Goal: Task Accomplishment & Management: Complete application form

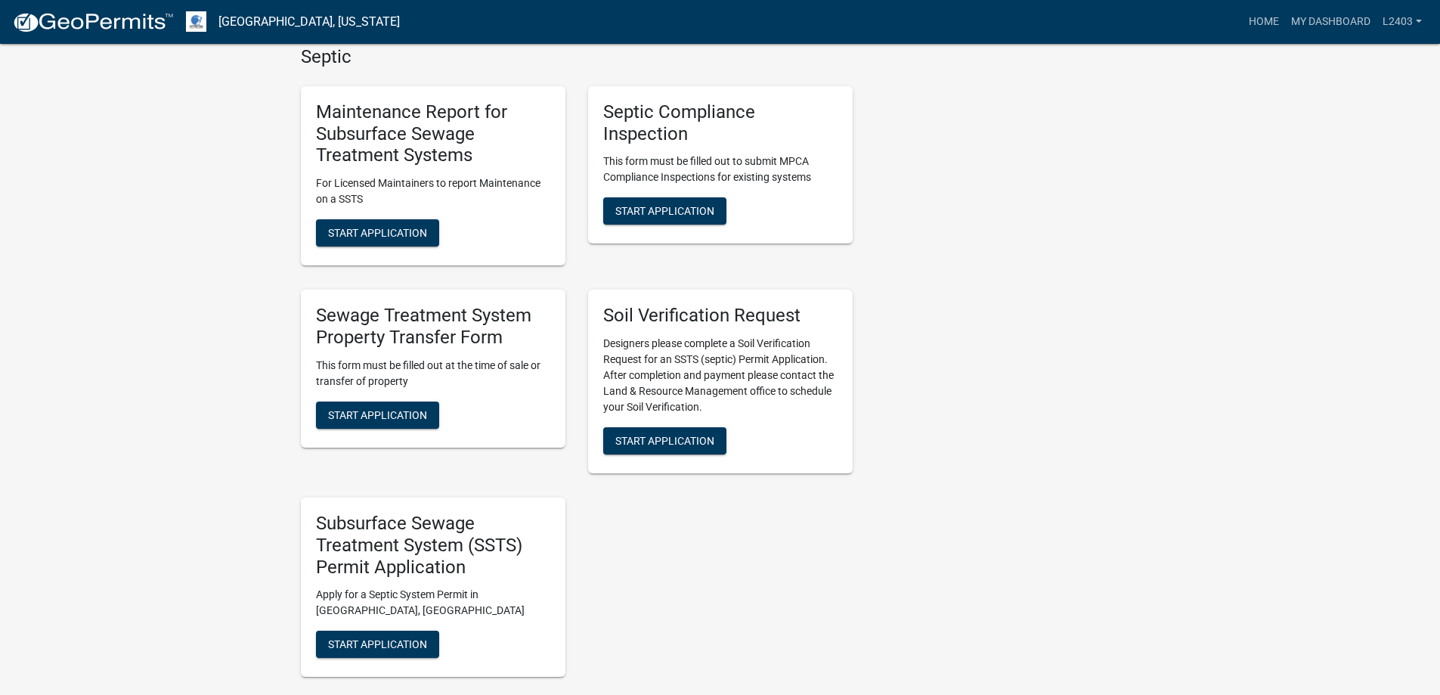
scroll to position [453, 0]
click at [423, 238] on span "Start Application" at bounding box center [377, 232] width 99 height 12
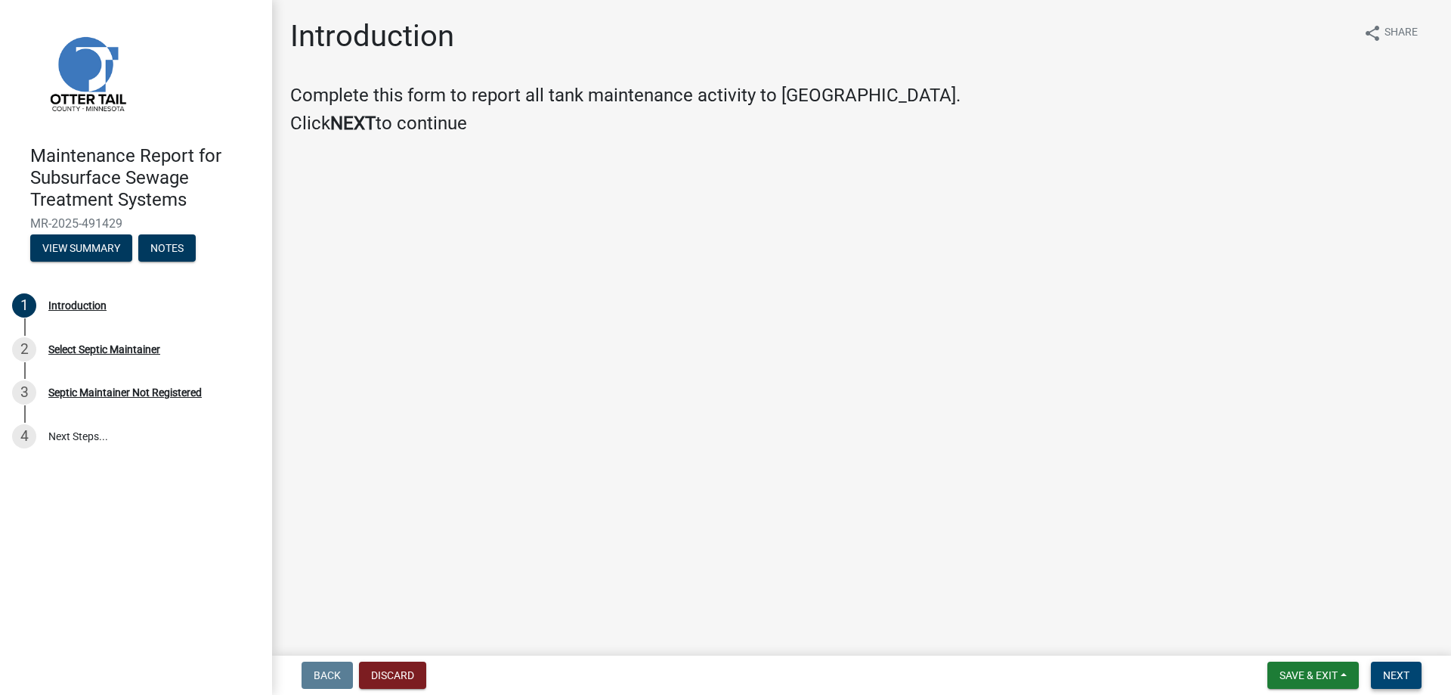
click at [1391, 679] on button "Next" at bounding box center [1396, 674] width 51 height 27
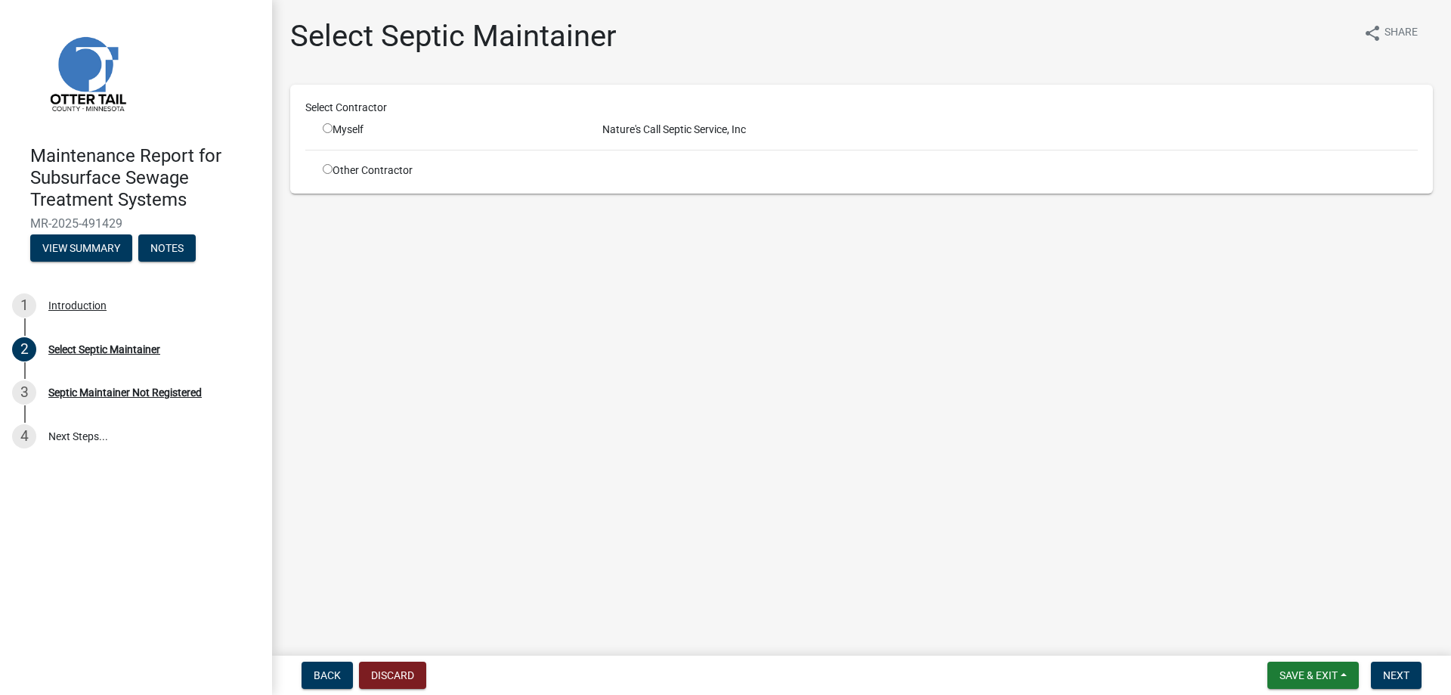
click at [333, 133] on input "radio" at bounding box center [328, 128] width 10 height 10
radio input "true"
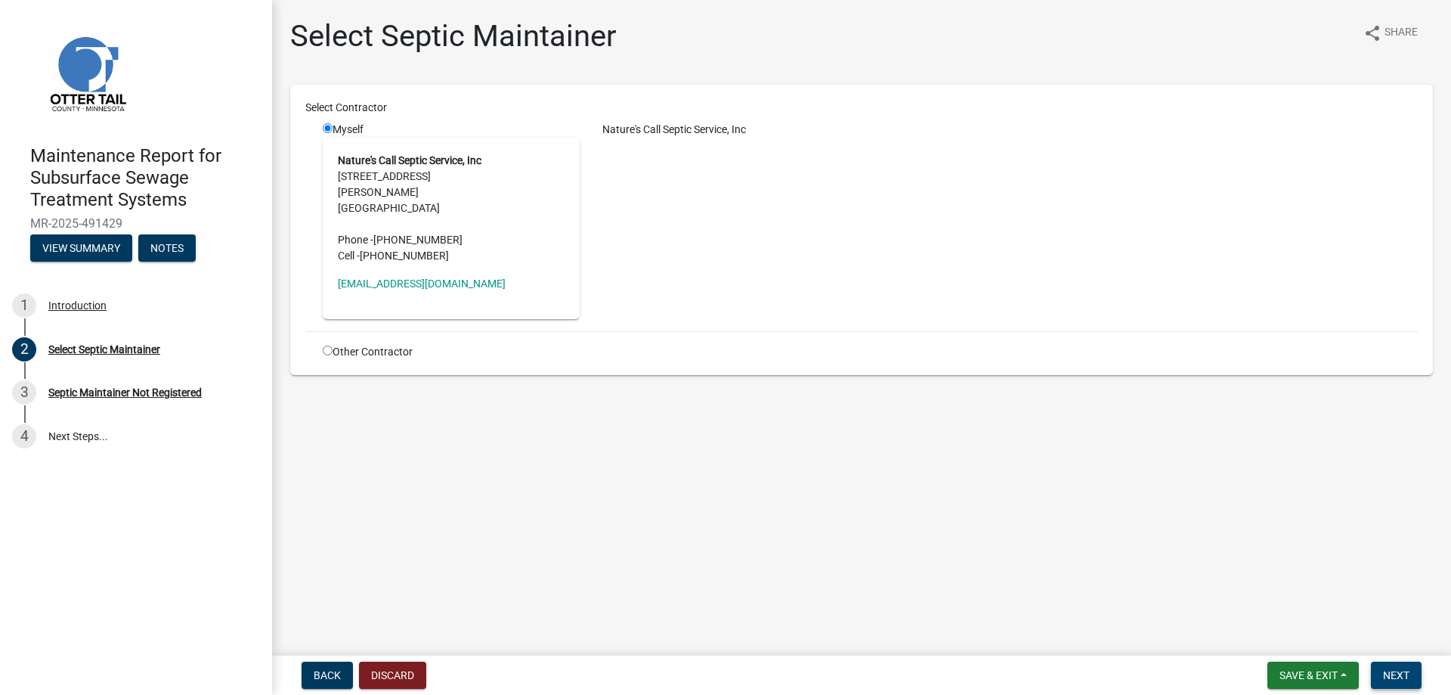
click at [1383, 670] on span "Next" at bounding box center [1396, 675] width 26 height 12
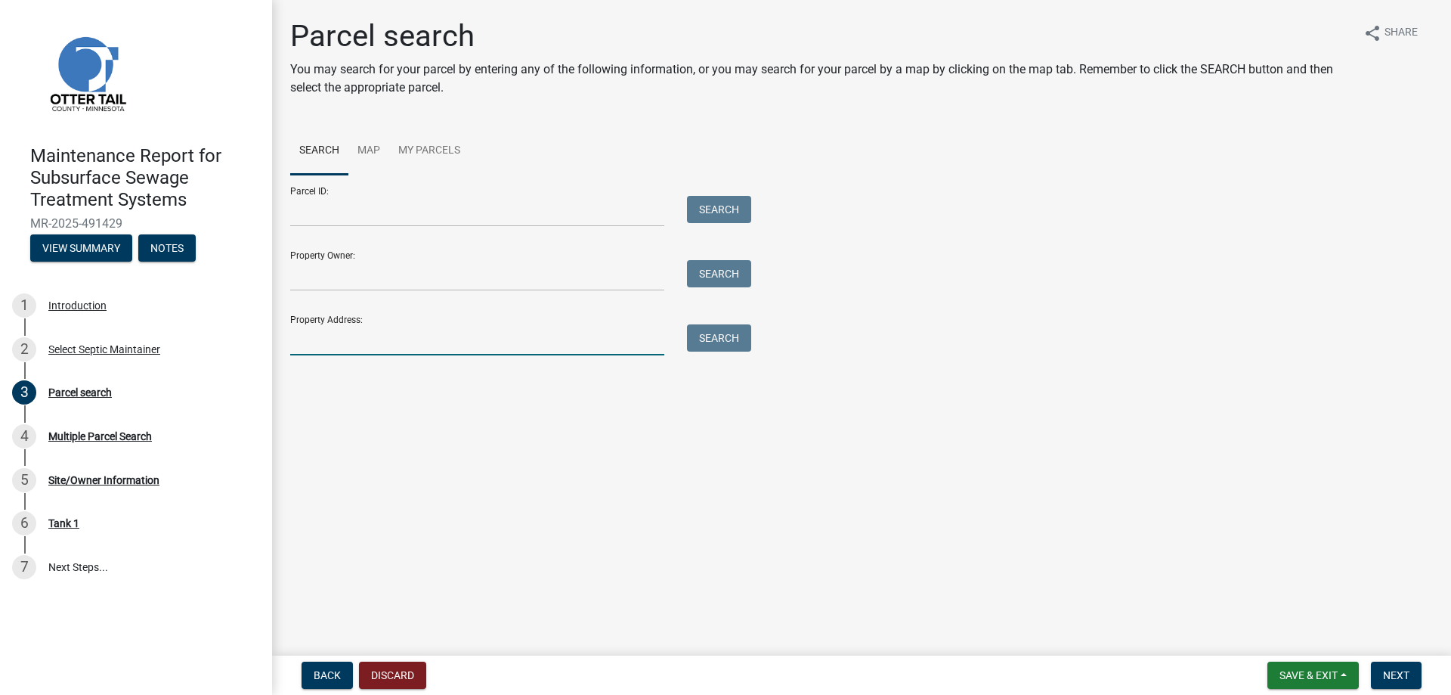
click at [376, 355] on input "Property Address:" at bounding box center [477, 339] width 374 height 31
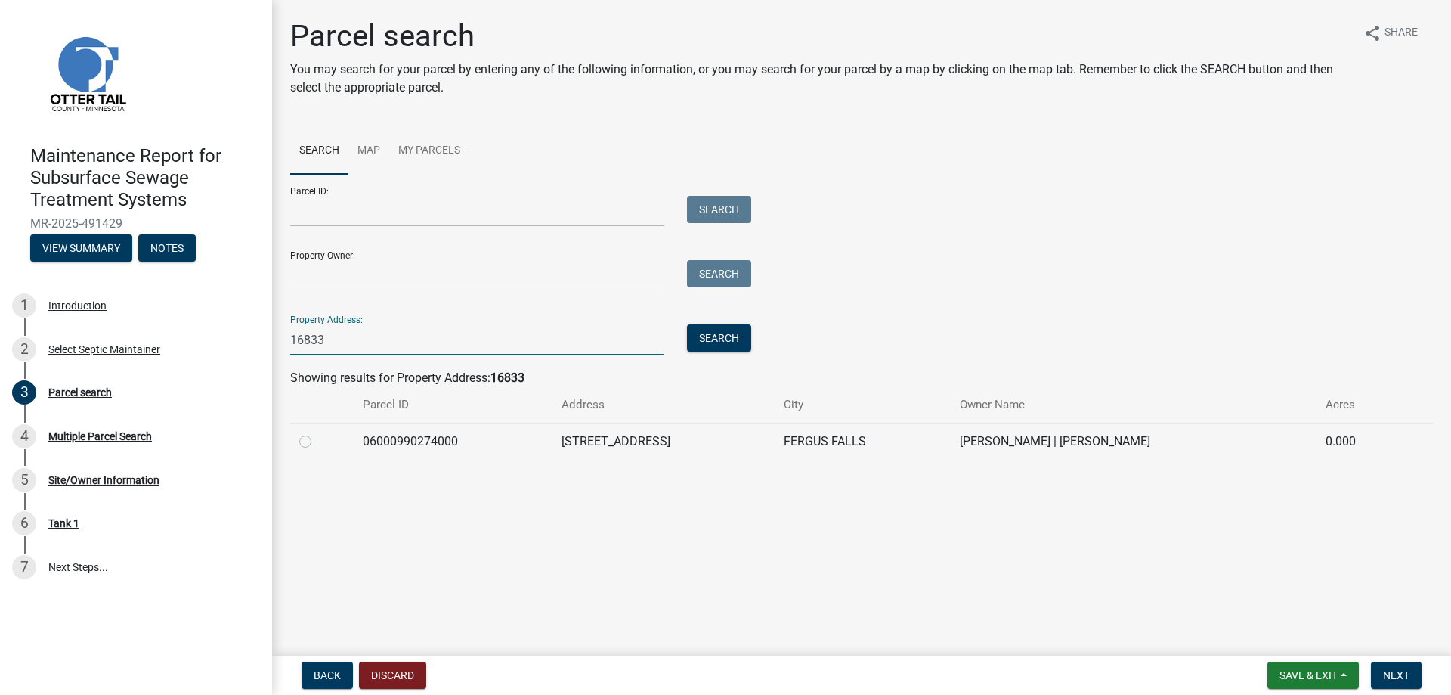
type input "16833"
click at [317, 432] on label at bounding box center [317, 432] width 0 height 0
click at [317, 442] on input "radio" at bounding box center [322, 437] width 10 height 10
radio input "true"
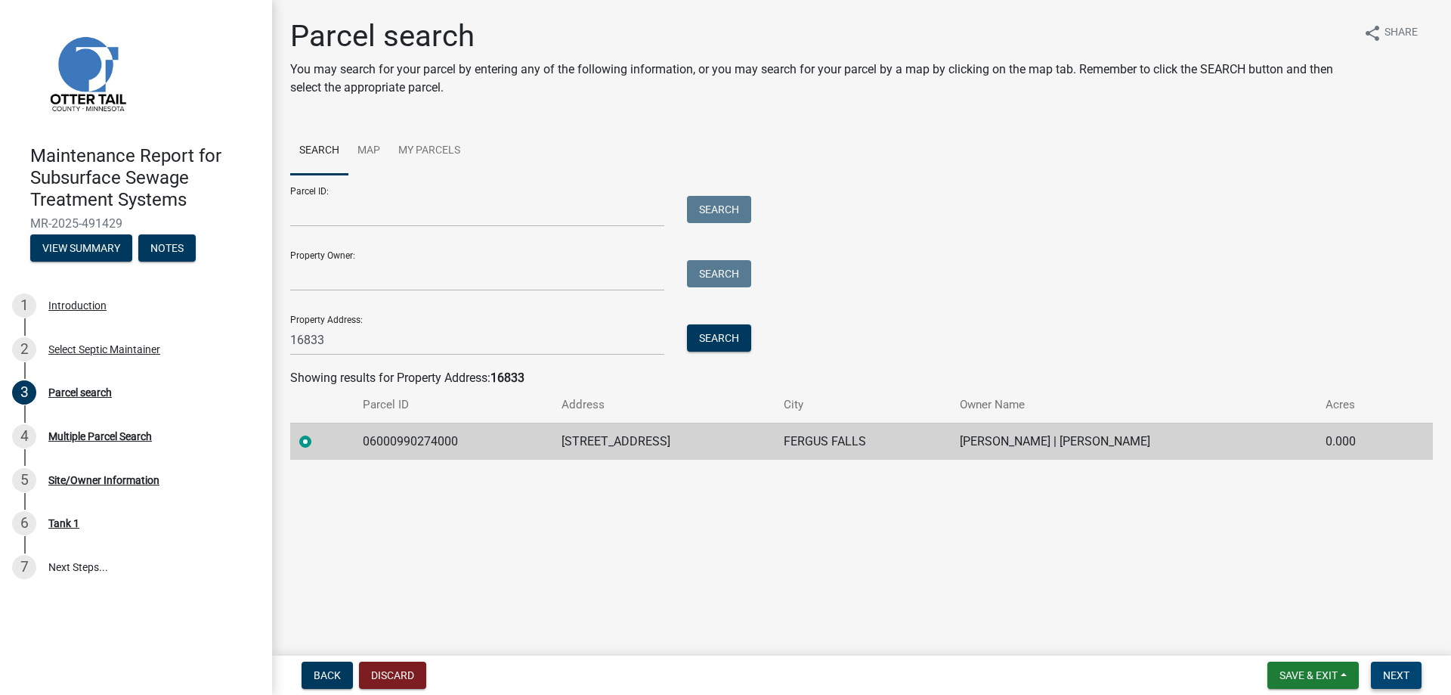
click at [1401, 669] on span "Next" at bounding box center [1396, 675] width 26 height 12
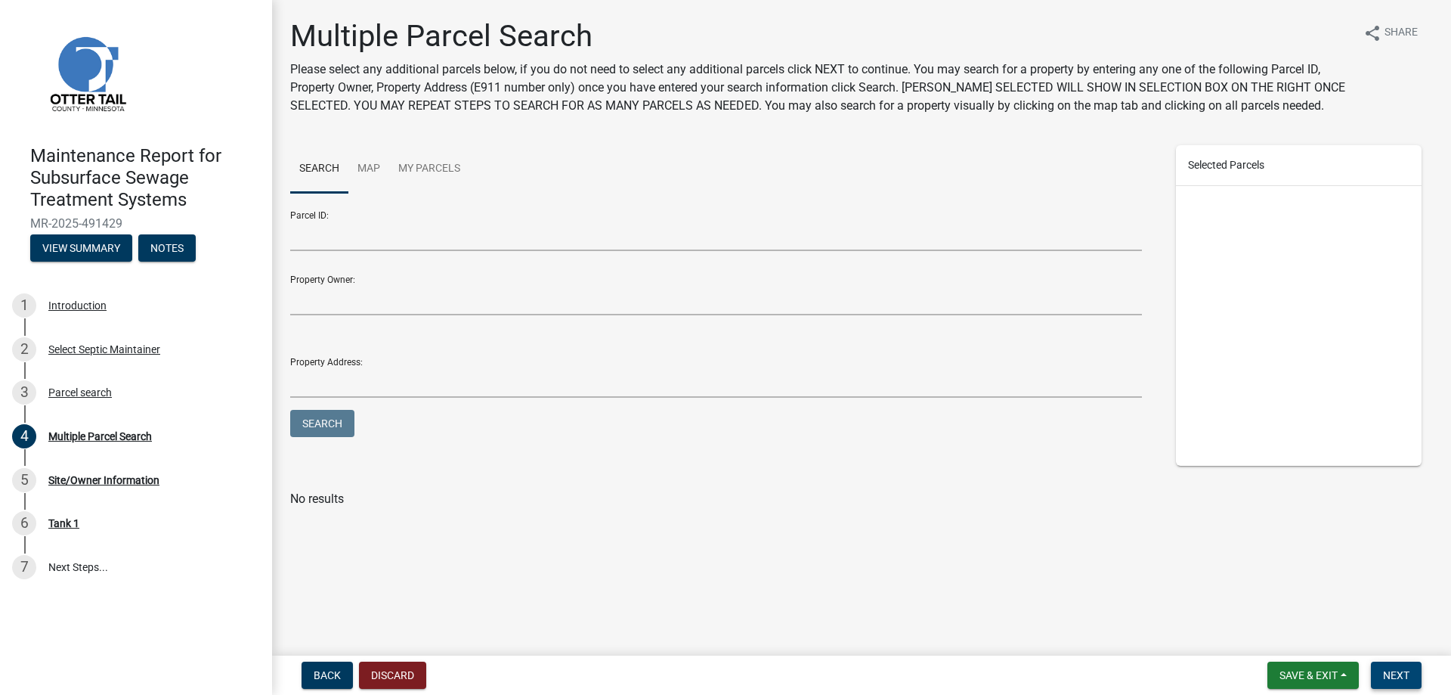
click at [1401, 669] on span "Next" at bounding box center [1396, 675] width 26 height 12
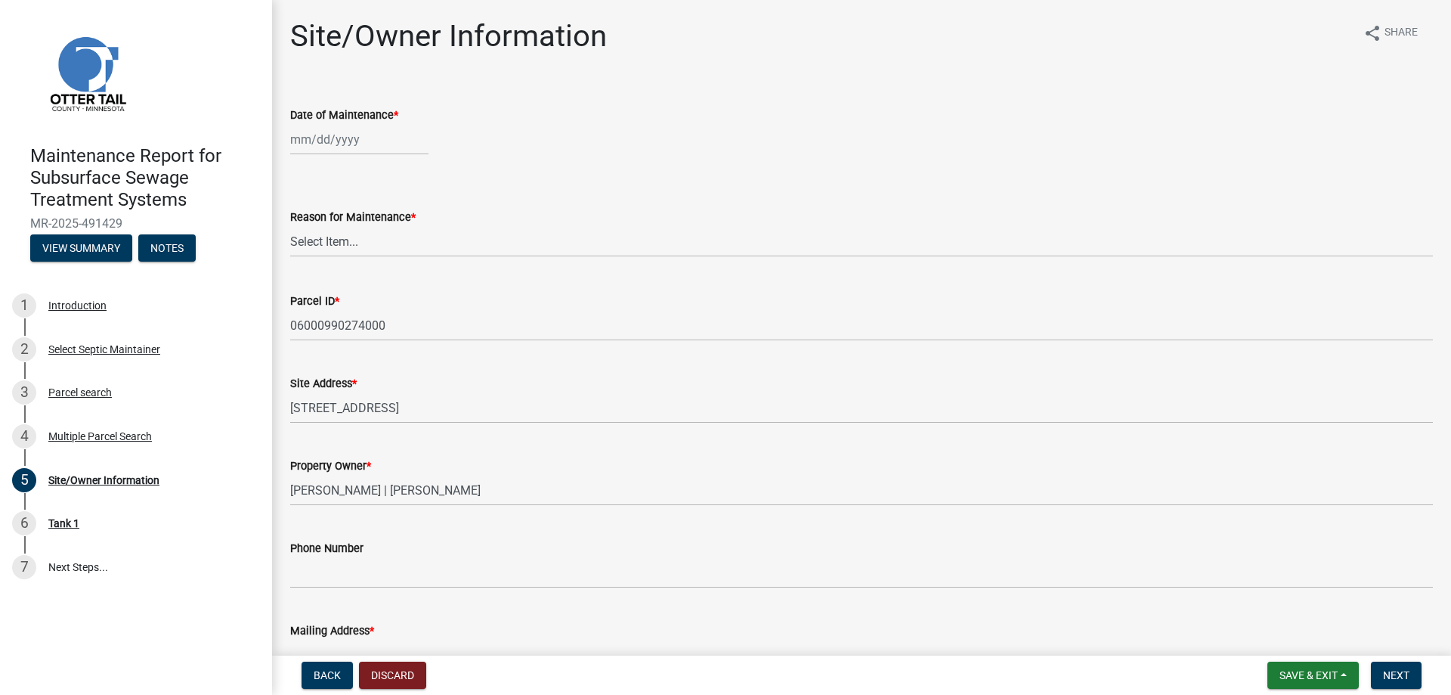
click at [346, 155] on div at bounding box center [359, 139] width 138 height 31
select select "10"
select select "2025"
click at [414, 274] on div "10" at bounding box center [402, 261] width 24 height 24
type input "[DATE]"
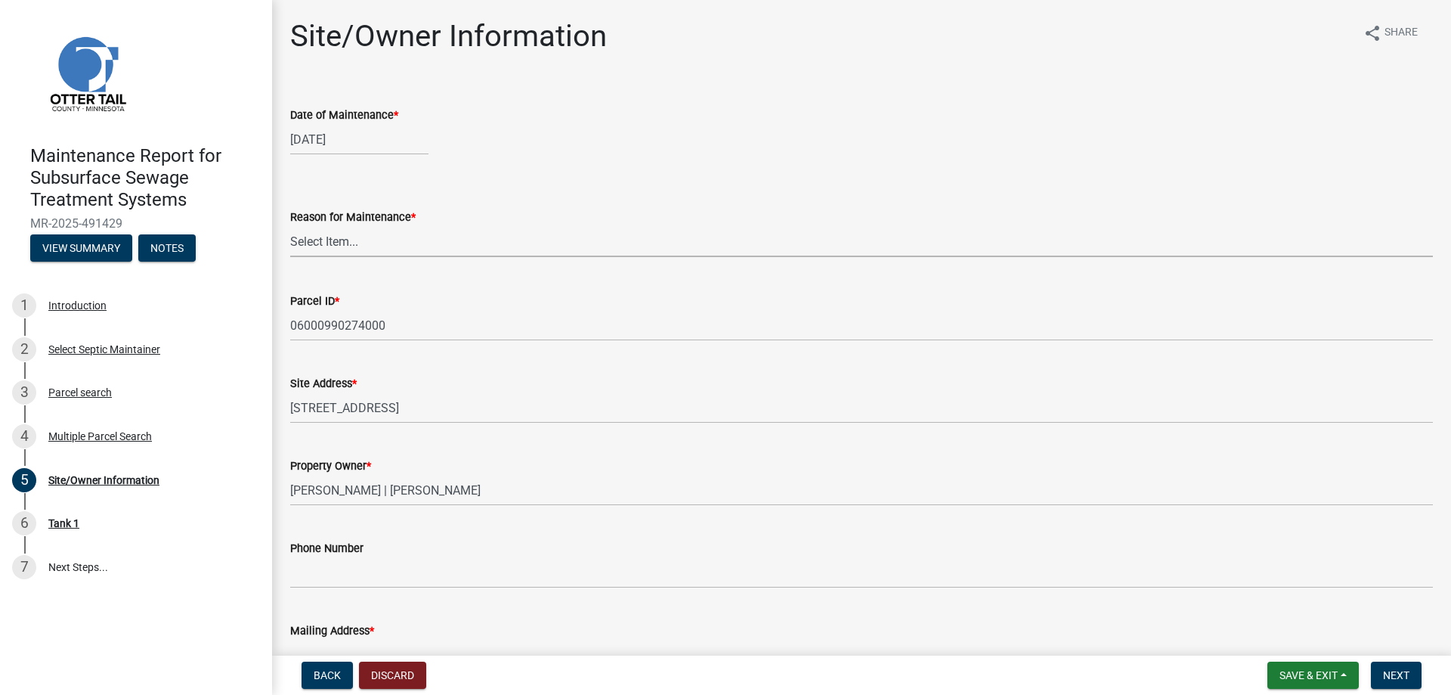
click at [317, 257] on select "Select Item... Called Routine Other" at bounding box center [861, 241] width 1143 height 31
click at [295, 257] on select "Select Item... Called Routine Other" at bounding box center [861, 241] width 1143 height 31
select select "3ac72b63-7b21-42e4-8192-806faae7a4f1"
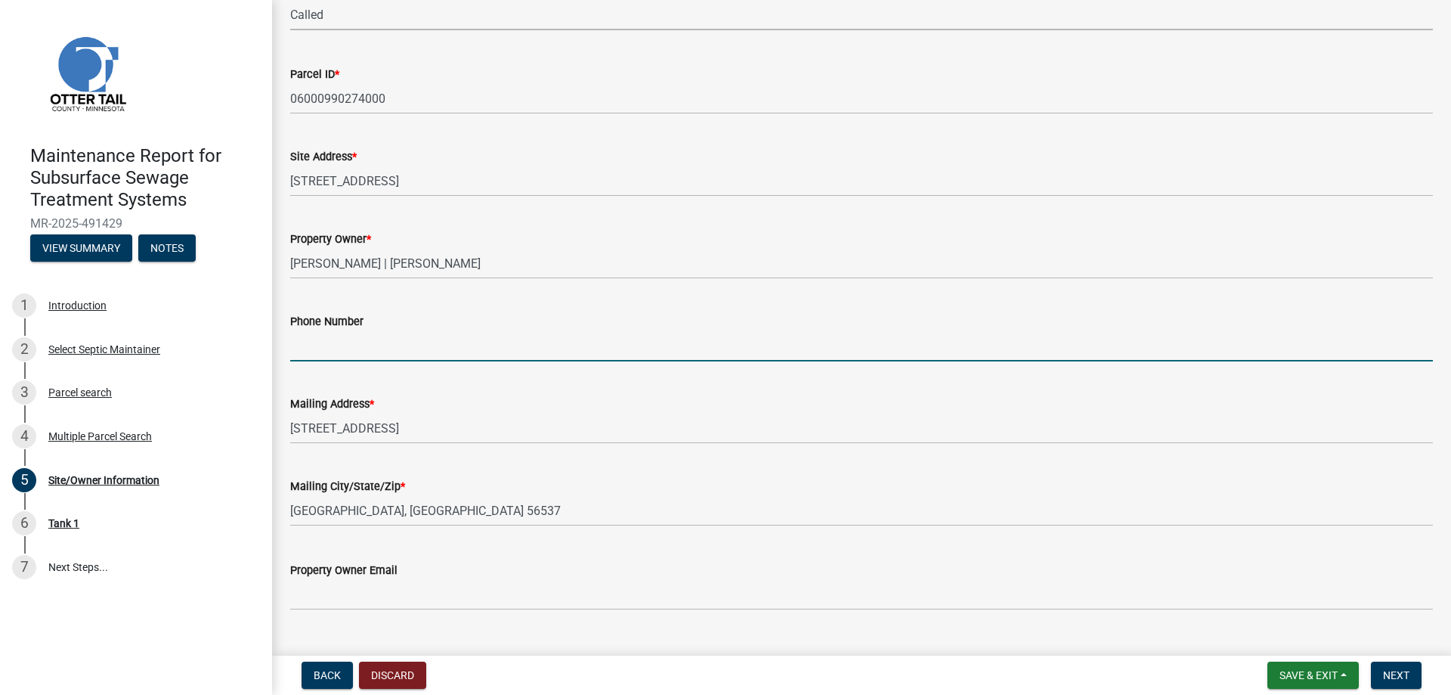
click at [317, 361] on input "Phone Number" at bounding box center [861, 345] width 1143 height 31
type input "[PHONE_NUMBER]"
click at [1386, 669] on span "Next" at bounding box center [1396, 675] width 26 height 12
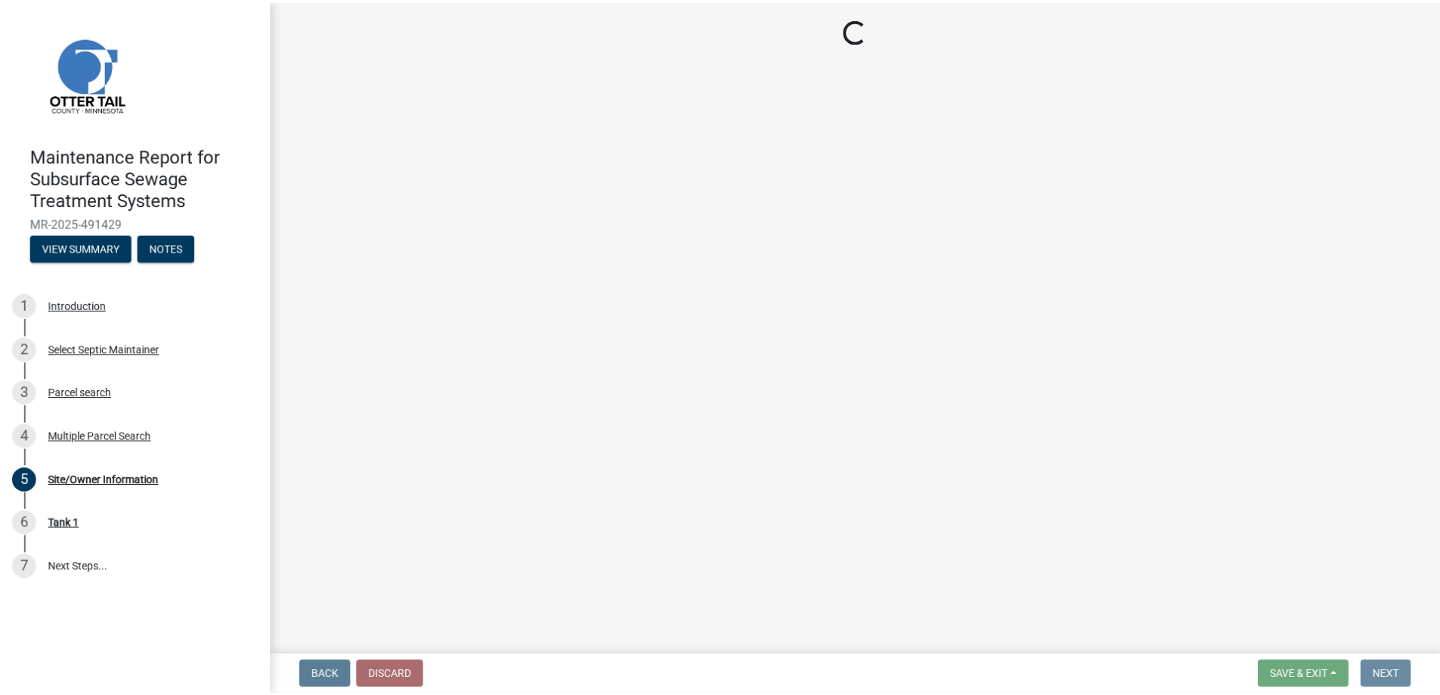
scroll to position [0, 0]
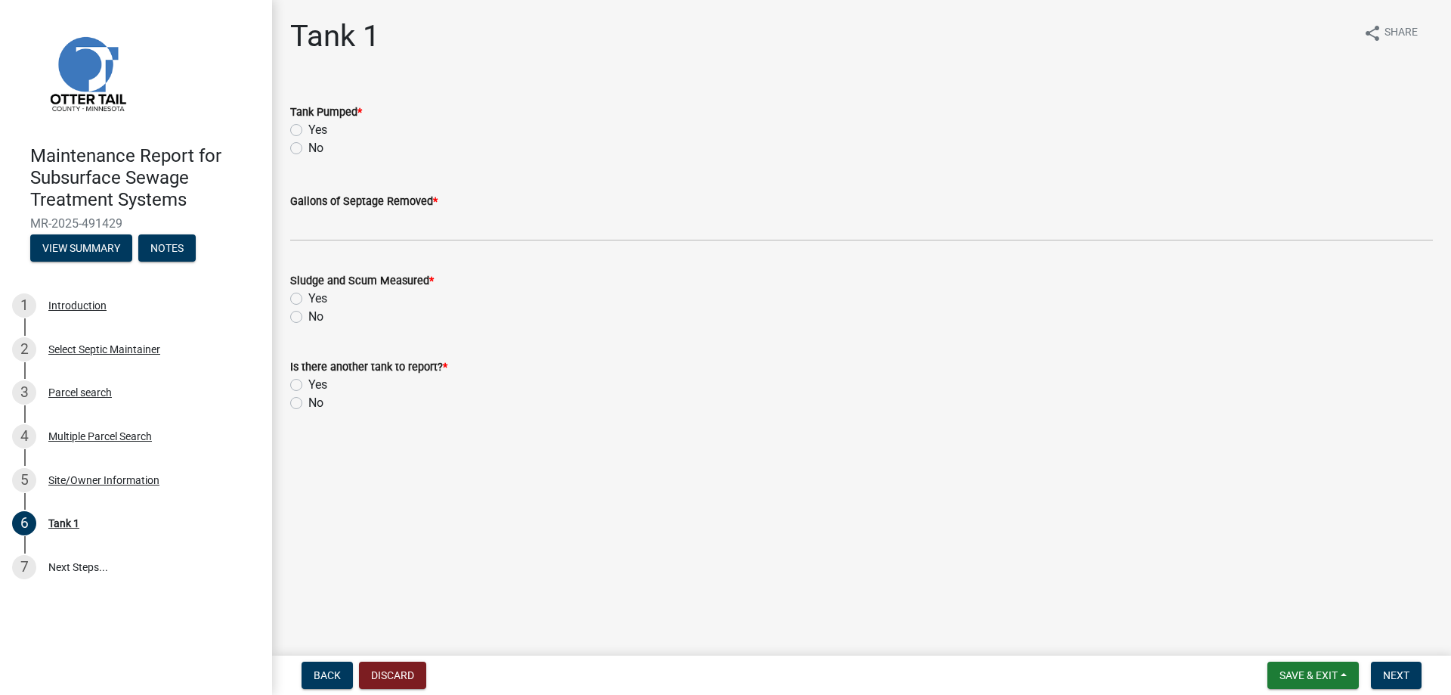
click at [327, 139] on label "Yes" at bounding box center [317, 130] width 19 height 18
click at [318, 131] on input "Yes" at bounding box center [313, 126] width 10 height 10
radio input "true"
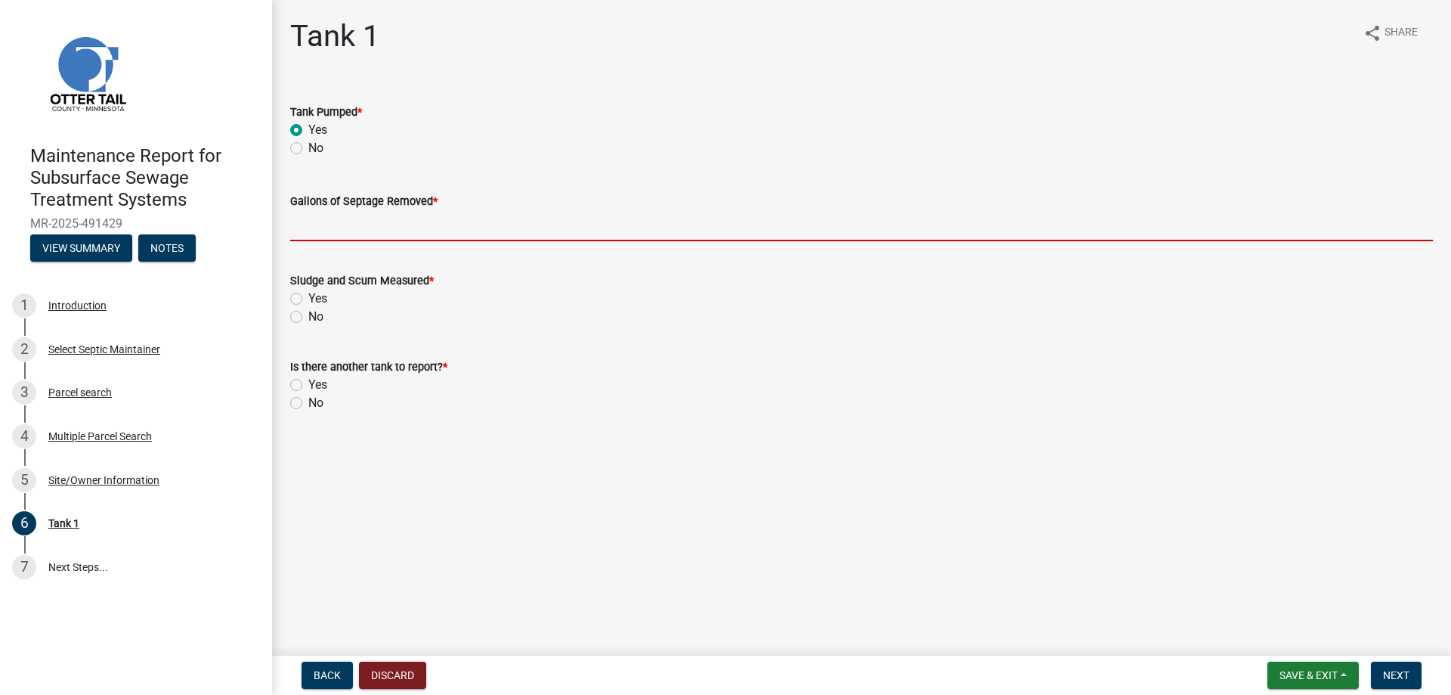
click at [369, 241] on input "Gallons of Septage Removed *" at bounding box center [861, 225] width 1143 height 31
type input "1000"
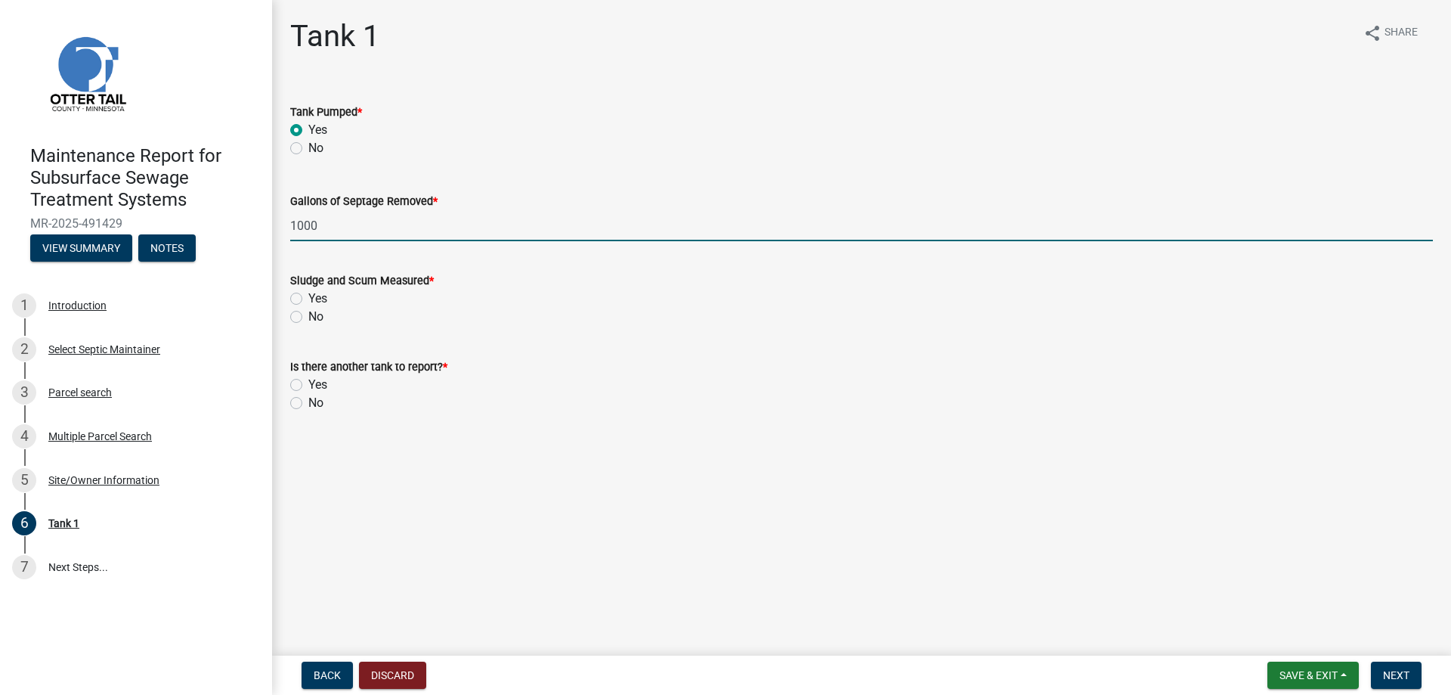
click at [327, 308] on label "Yes" at bounding box center [317, 298] width 19 height 18
click at [318, 299] on input "Yes" at bounding box center [313, 294] width 10 height 10
radio input "true"
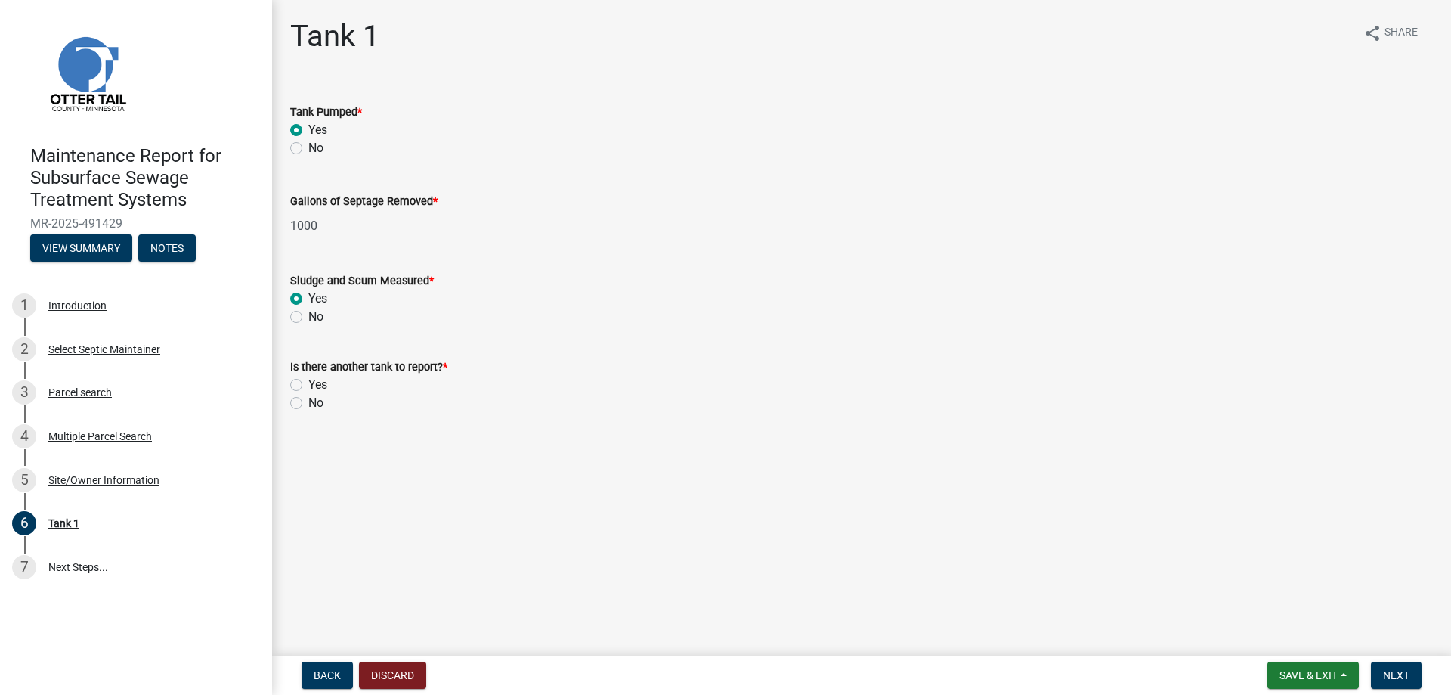
drag, startPoint x: 323, startPoint y: 506, endPoint x: 525, endPoint y: 504, distance: 201.8
click at [323, 412] on label "No" at bounding box center [315, 403] width 15 height 18
click at [318, 404] on input "No" at bounding box center [313, 399] width 10 height 10
radio input "true"
click at [1394, 669] on span "Next" at bounding box center [1396, 675] width 26 height 12
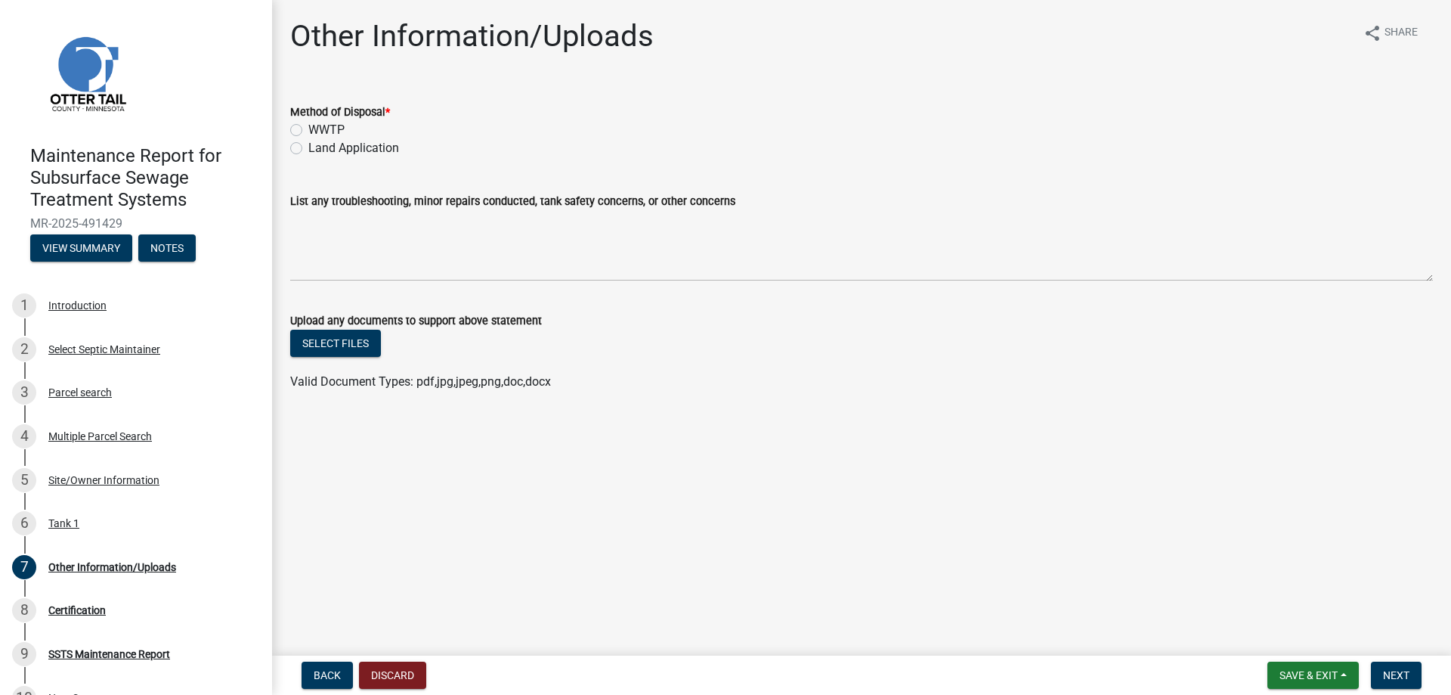
click at [376, 157] on label "Land Application" at bounding box center [353, 148] width 91 height 18
click at [318, 149] on input "Land Application" at bounding box center [313, 144] width 10 height 10
radio input "true"
drag, startPoint x: 1369, startPoint y: 665, endPoint x: 1287, endPoint y: 577, distance: 120.3
click at [1383, 669] on span "Next" at bounding box center [1396, 675] width 26 height 12
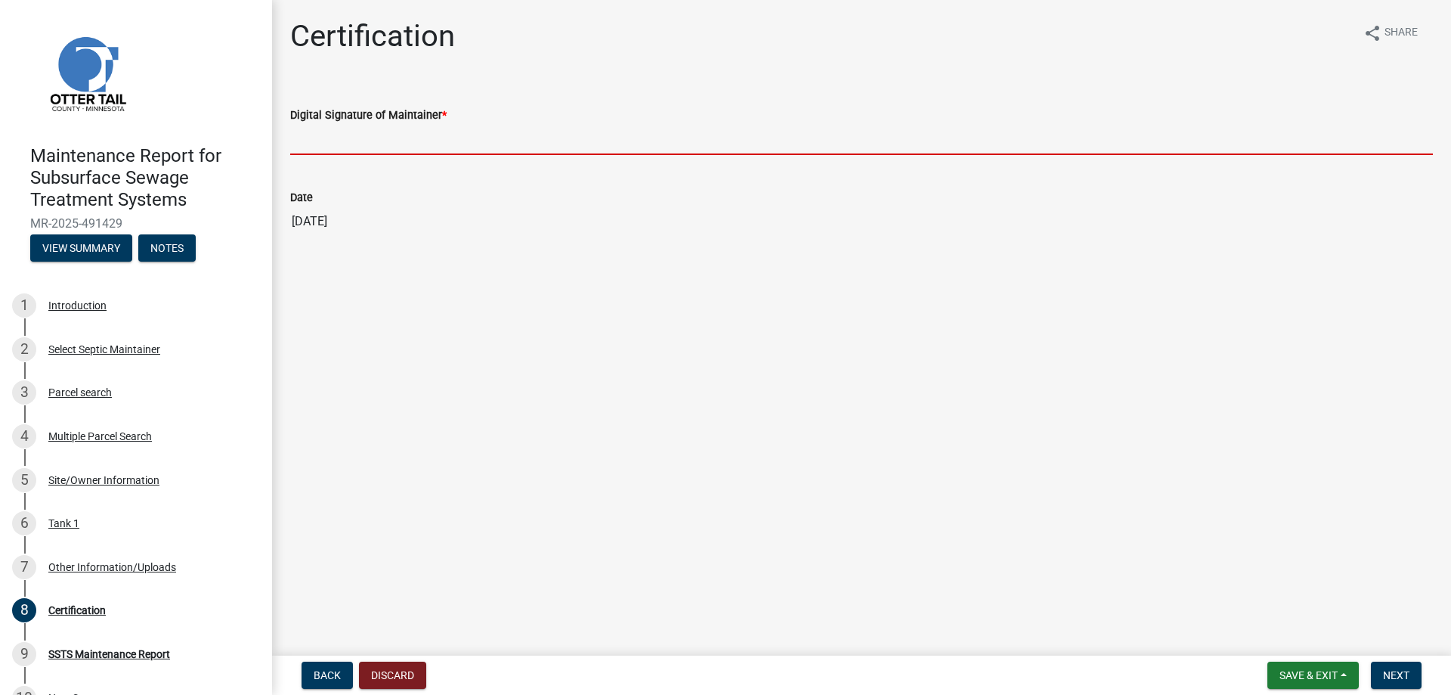
click at [413, 155] on input "Digital Signature of Maintainer *" at bounding box center [861, 139] width 1143 height 31
type input "[PERSON_NAME]/KG"
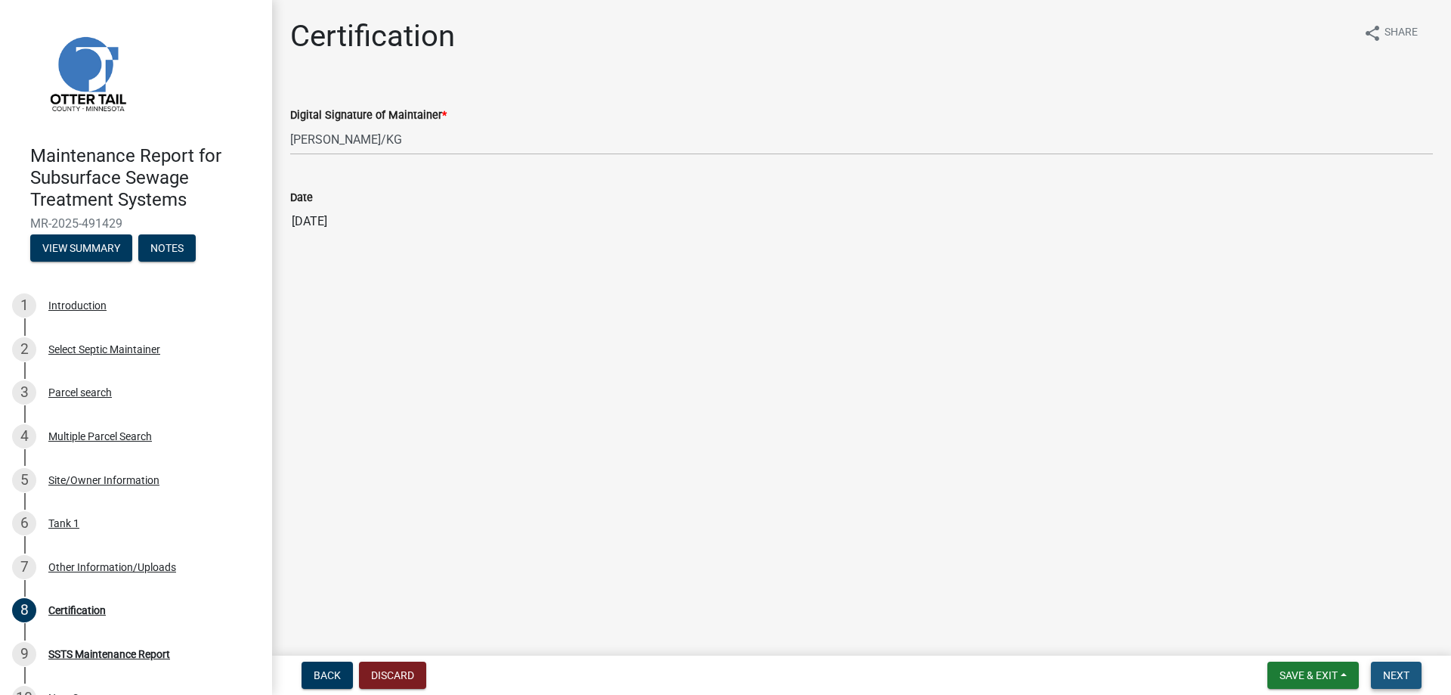
click at [1390, 670] on span "Next" at bounding box center [1396, 675] width 26 height 12
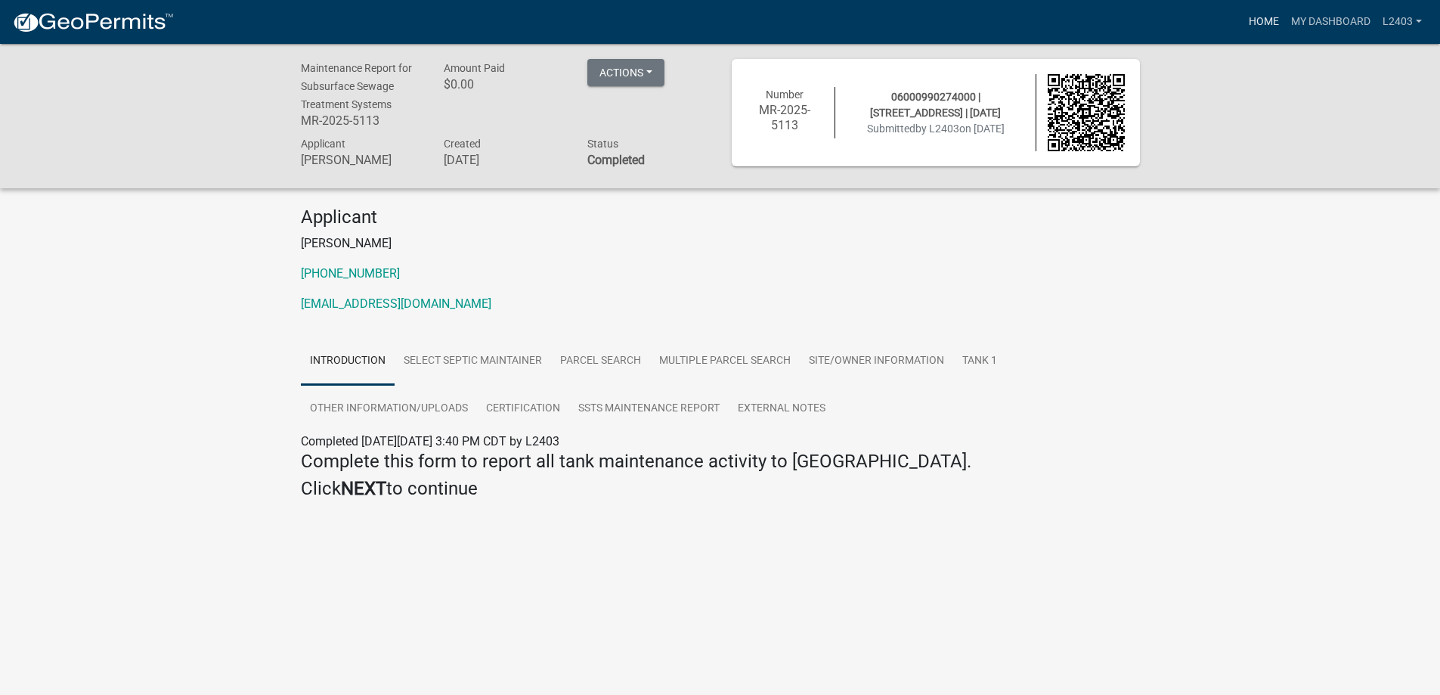
click at [1242, 21] on link "Home" at bounding box center [1263, 22] width 42 height 29
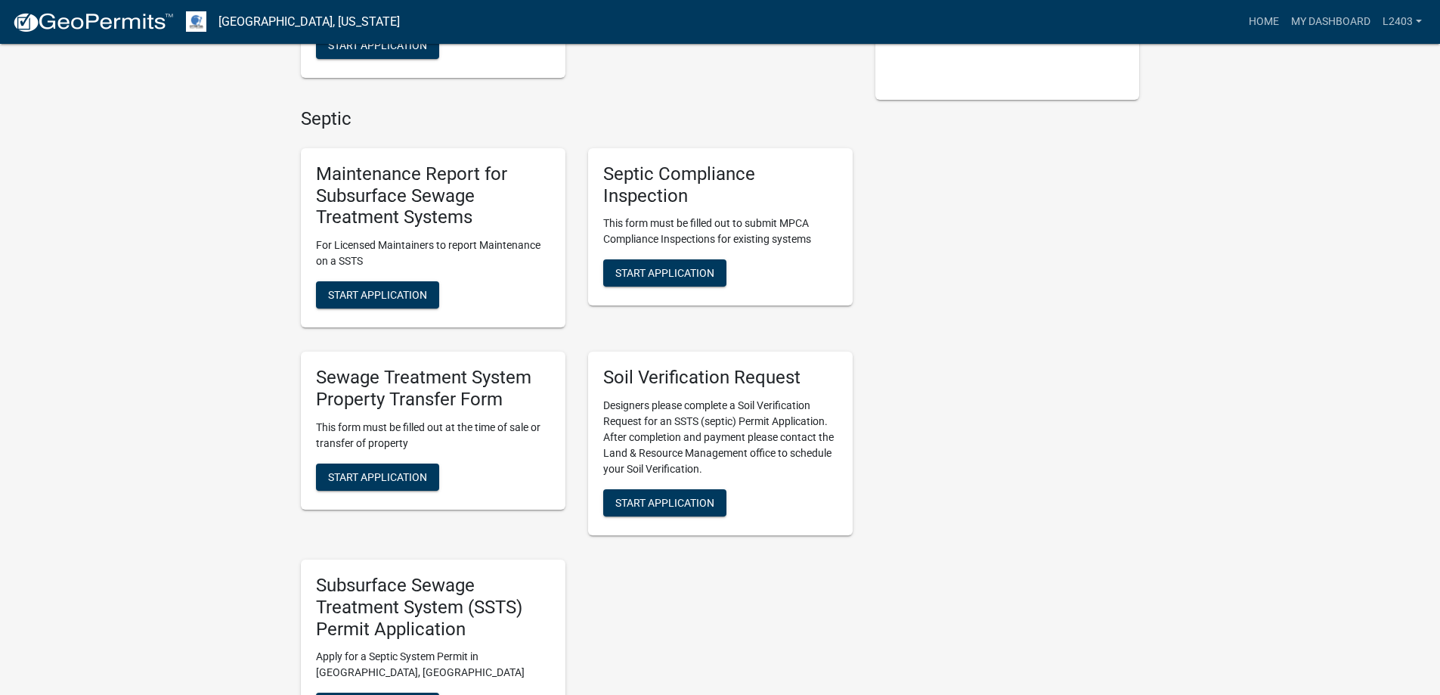
scroll to position [529, 0]
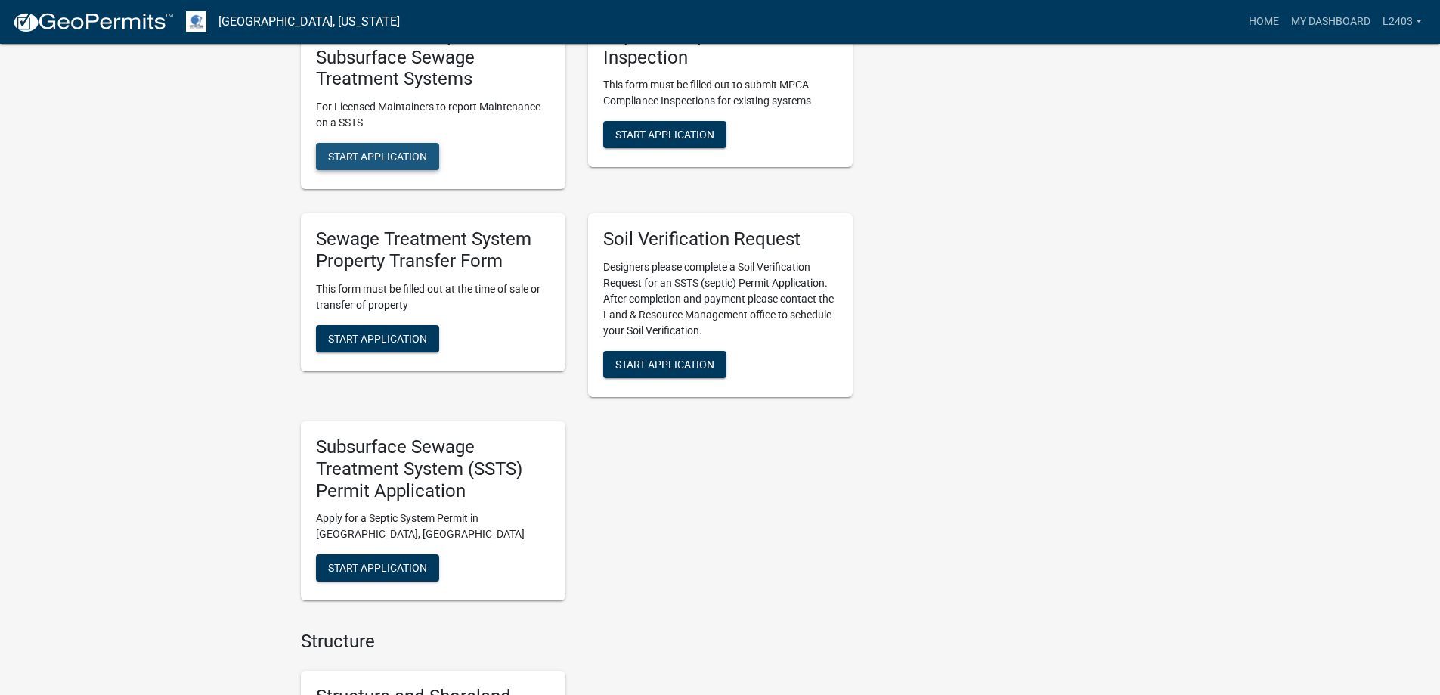
click at [398, 162] on span "Start Application" at bounding box center [377, 156] width 99 height 12
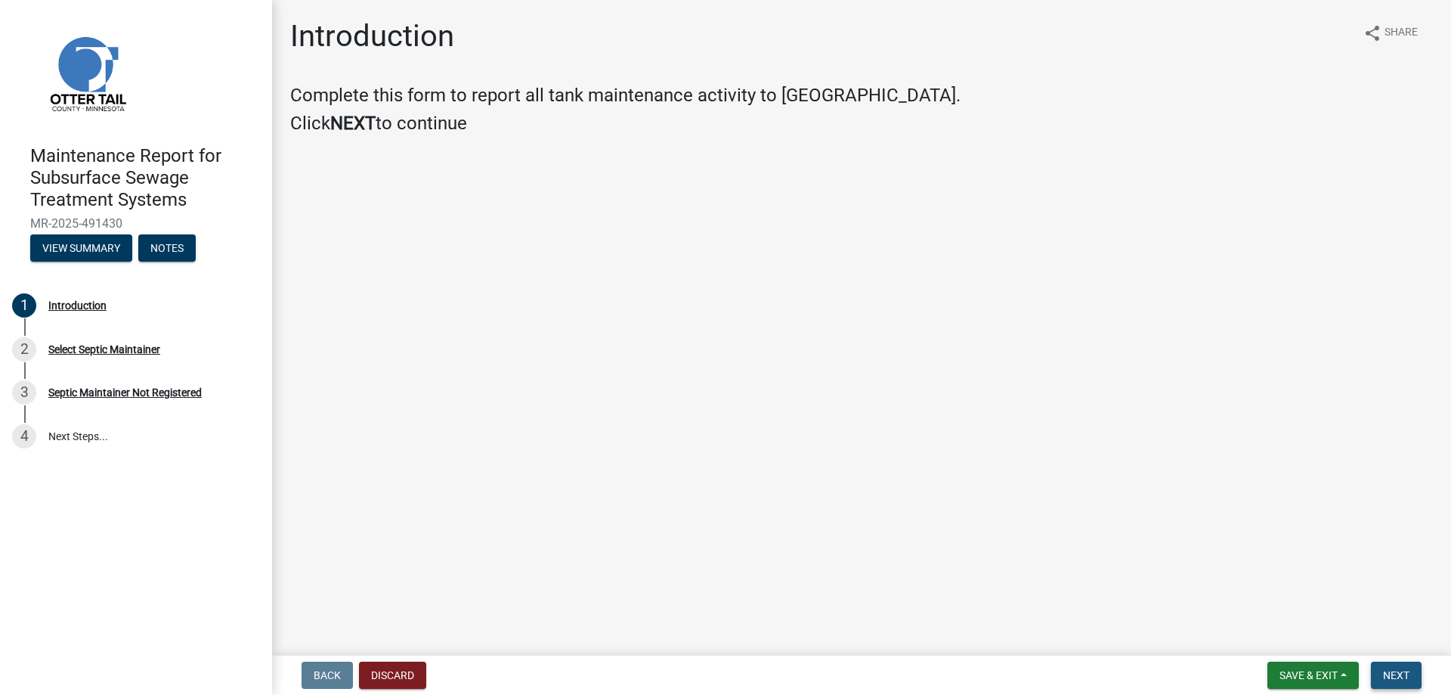
click at [1391, 680] on button "Next" at bounding box center [1396, 674] width 51 height 27
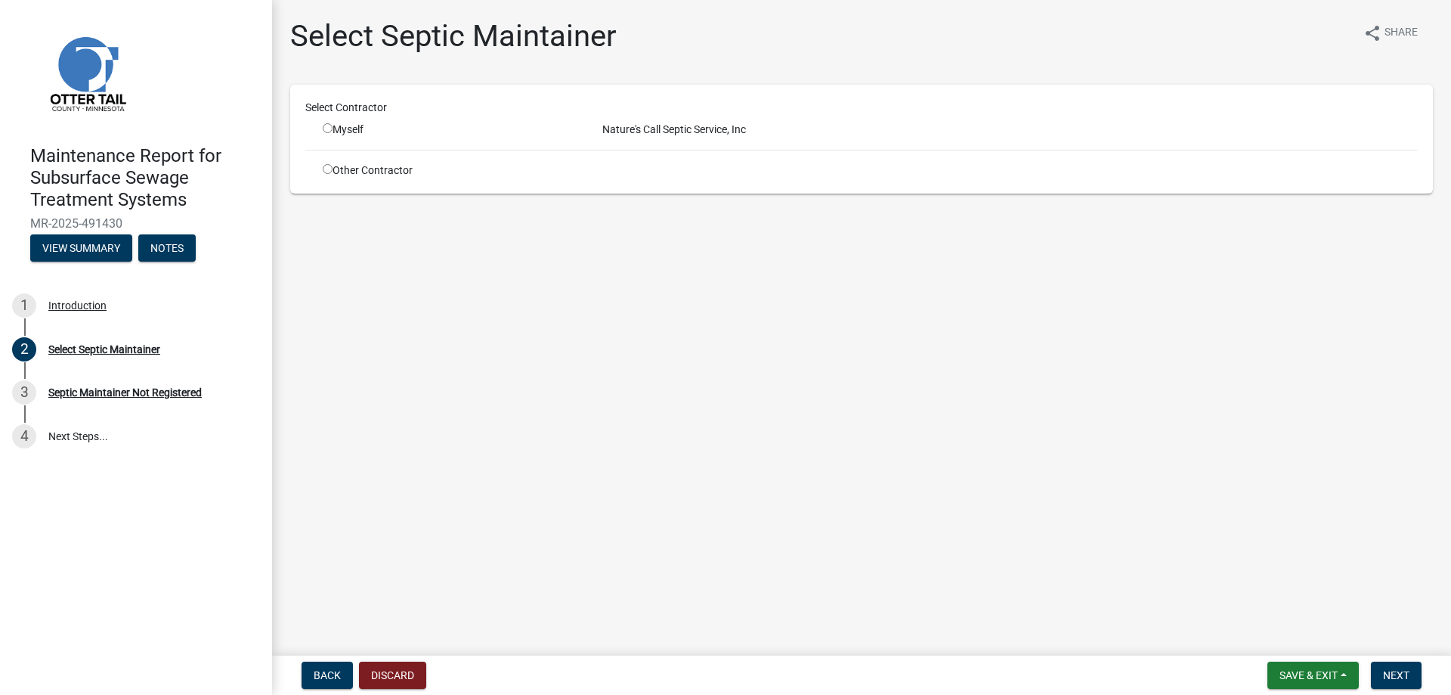
click at [333, 133] on input "radio" at bounding box center [328, 128] width 10 height 10
radio input "true"
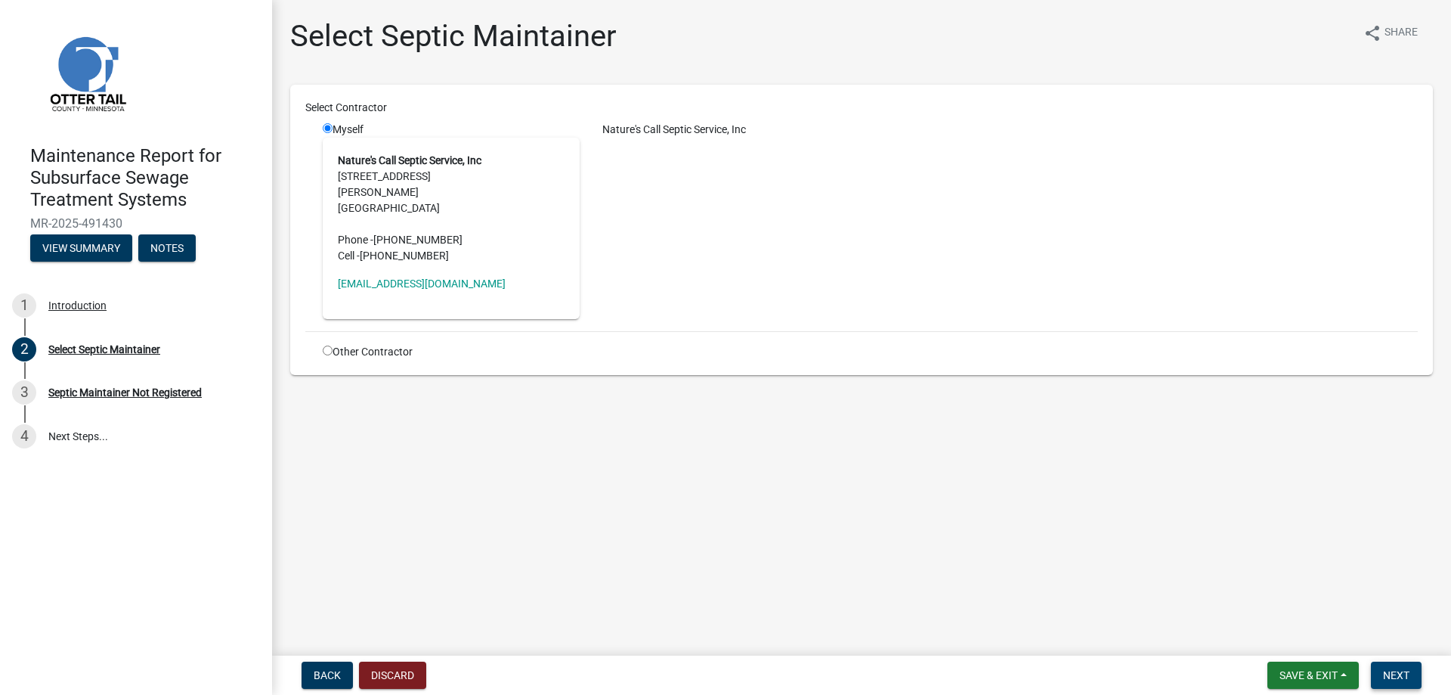
drag, startPoint x: 1395, startPoint y: 670, endPoint x: 1436, endPoint y: 655, distance: 43.5
click at [1395, 670] on span "Next" at bounding box center [1396, 675] width 26 height 12
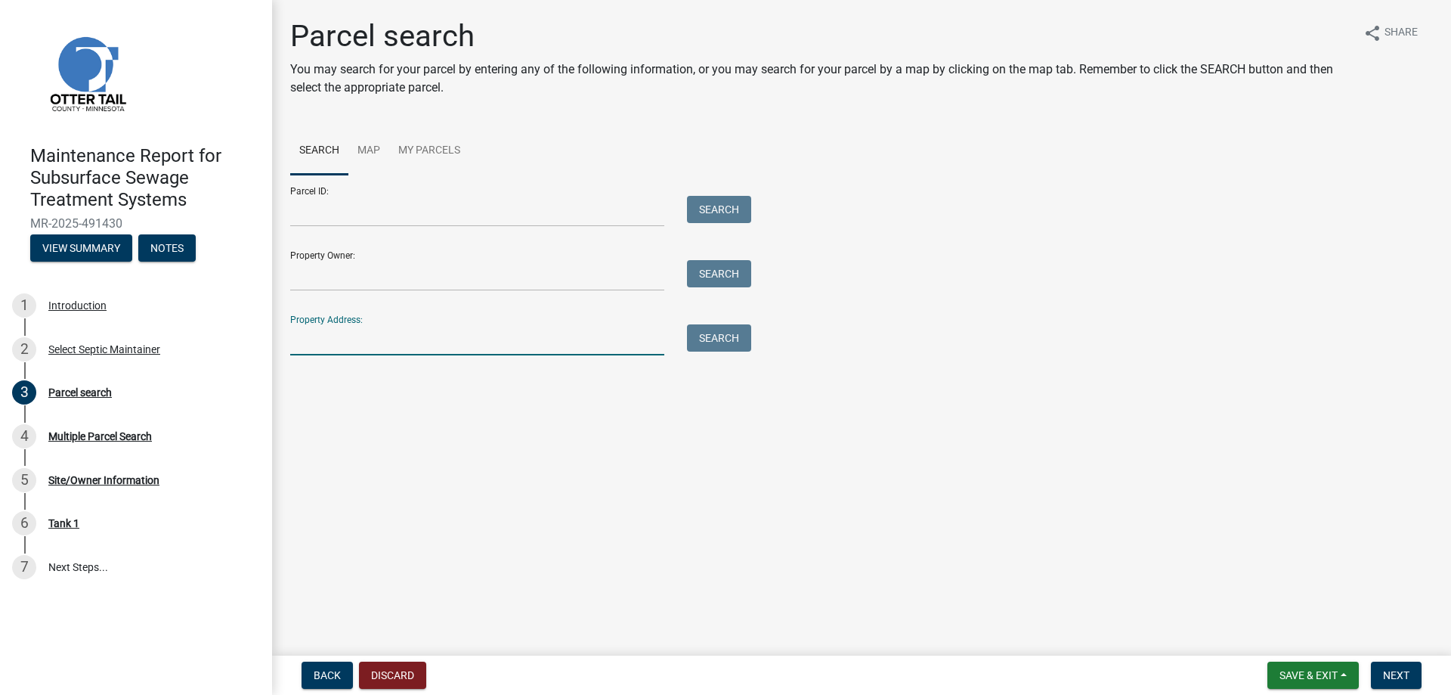
drag, startPoint x: 381, startPoint y: 424, endPoint x: 373, endPoint y: 425, distance: 7.6
click at [379, 355] on input "Property Address:" at bounding box center [477, 339] width 374 height 31
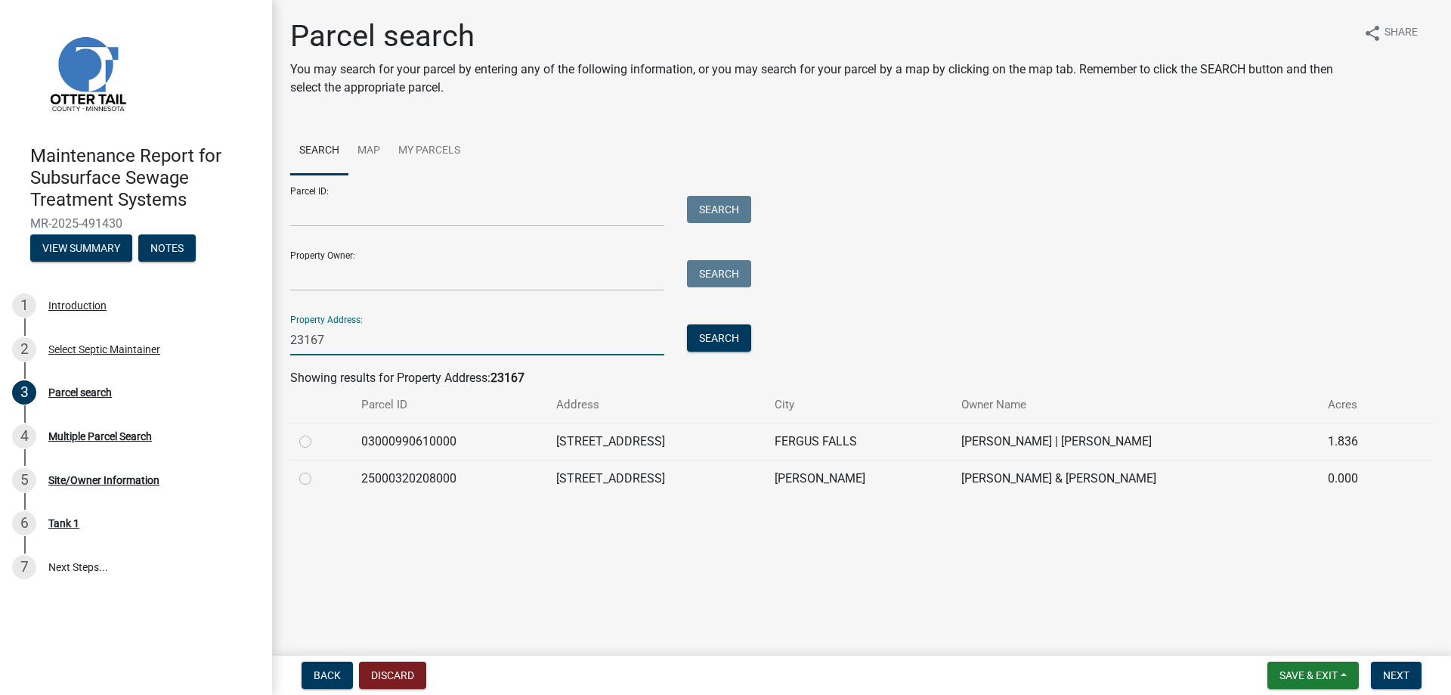
type input "23167"
click at [317, 432] on label at bounding box center [317, 432] width 0 height 0
click at [318, 442] on input "radio" at bounding box center [322, 437] width 10 height 10
radio input "true"
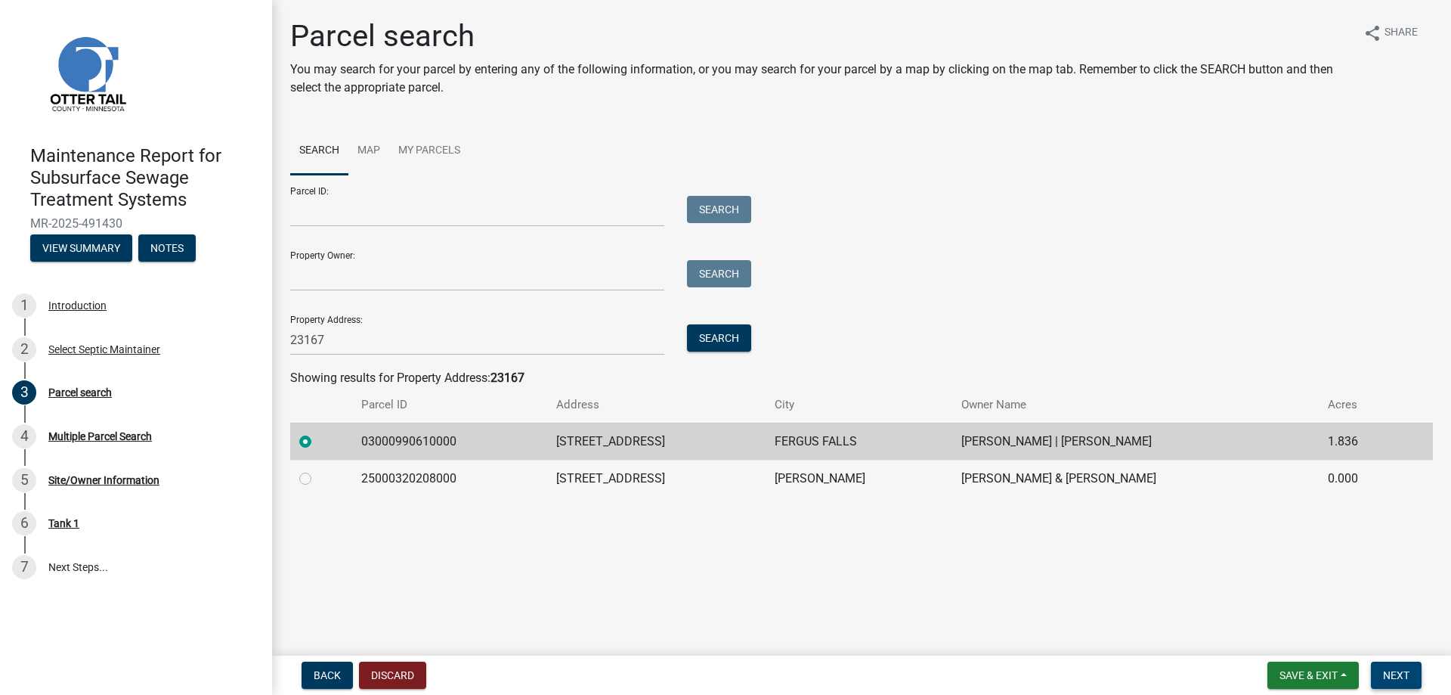
click at [1383, 669] on span "Next" at bounding box center [1396, 675] width 26 height 12
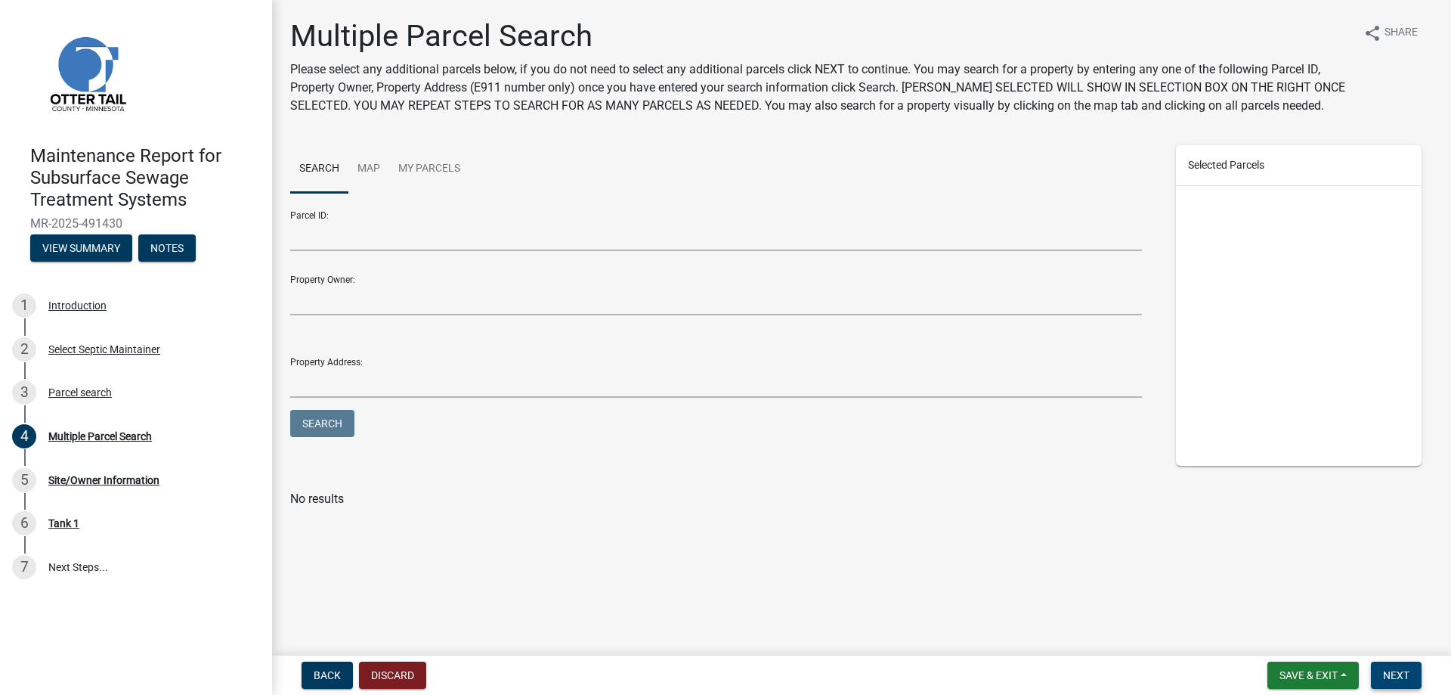
click at [1383, 669] on span "Next" at bounding box center [1396, 675] width 26 height 12
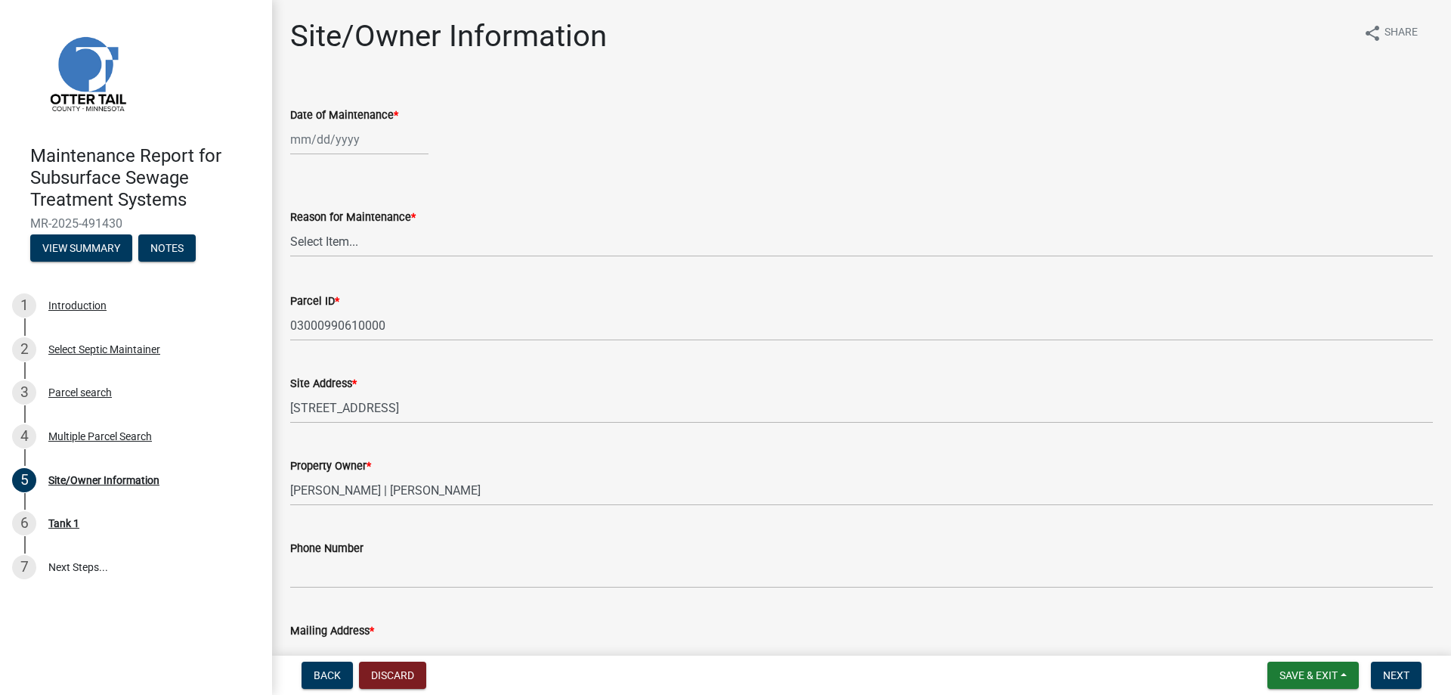
click at [354, 155] on div at bounding box center [359, 139] width 138 height 31
select select "10"
select select "2025"
click at [414, 274] on div "10" at bounding box center [402, 261] width 24 height 24
type input "[DATE]"
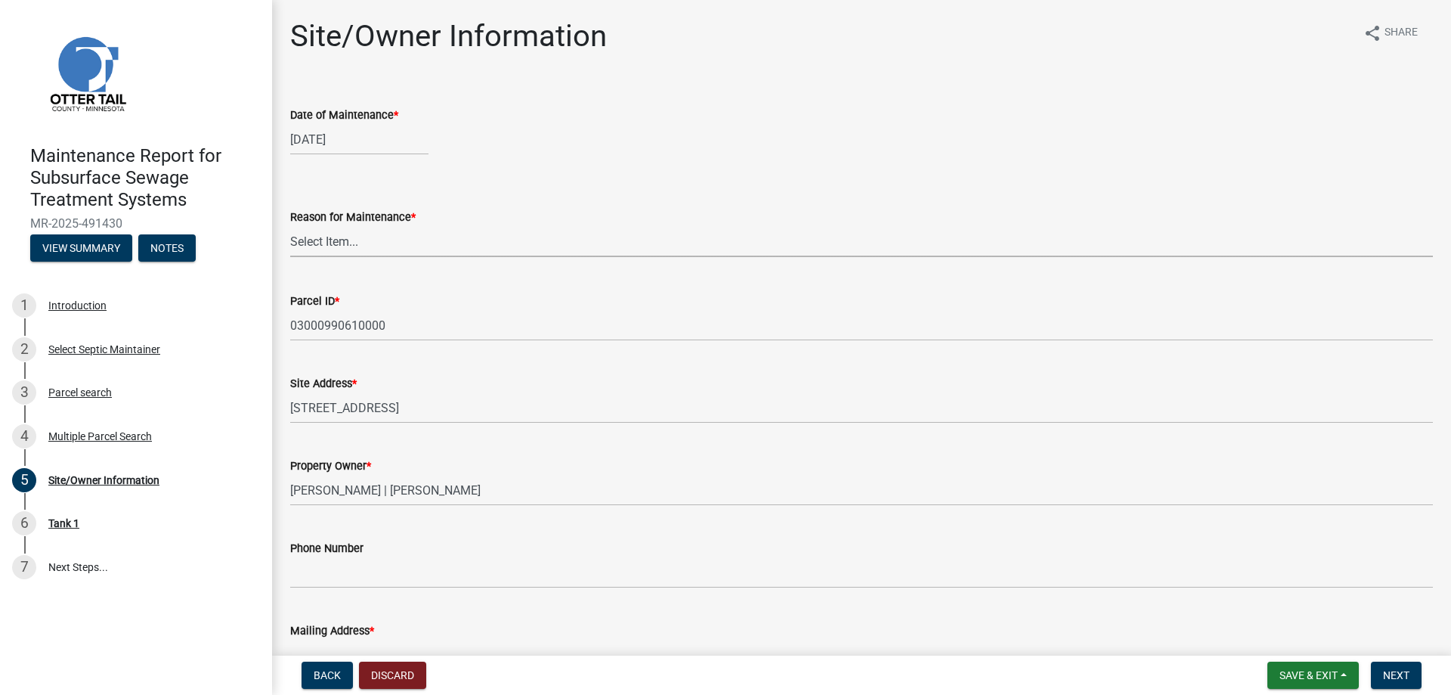
click at [330, 257] on select "Select Item... Called Routine Other" at bounding box center [861, 241] width 1143 height 31
click at [295, 257] on select "Select Item... Called Routine Other" at bounding box center [861, 241] width 1143 height 31
select select "3ac72b63-7b21-42e4-8192-806faae7a4f1"
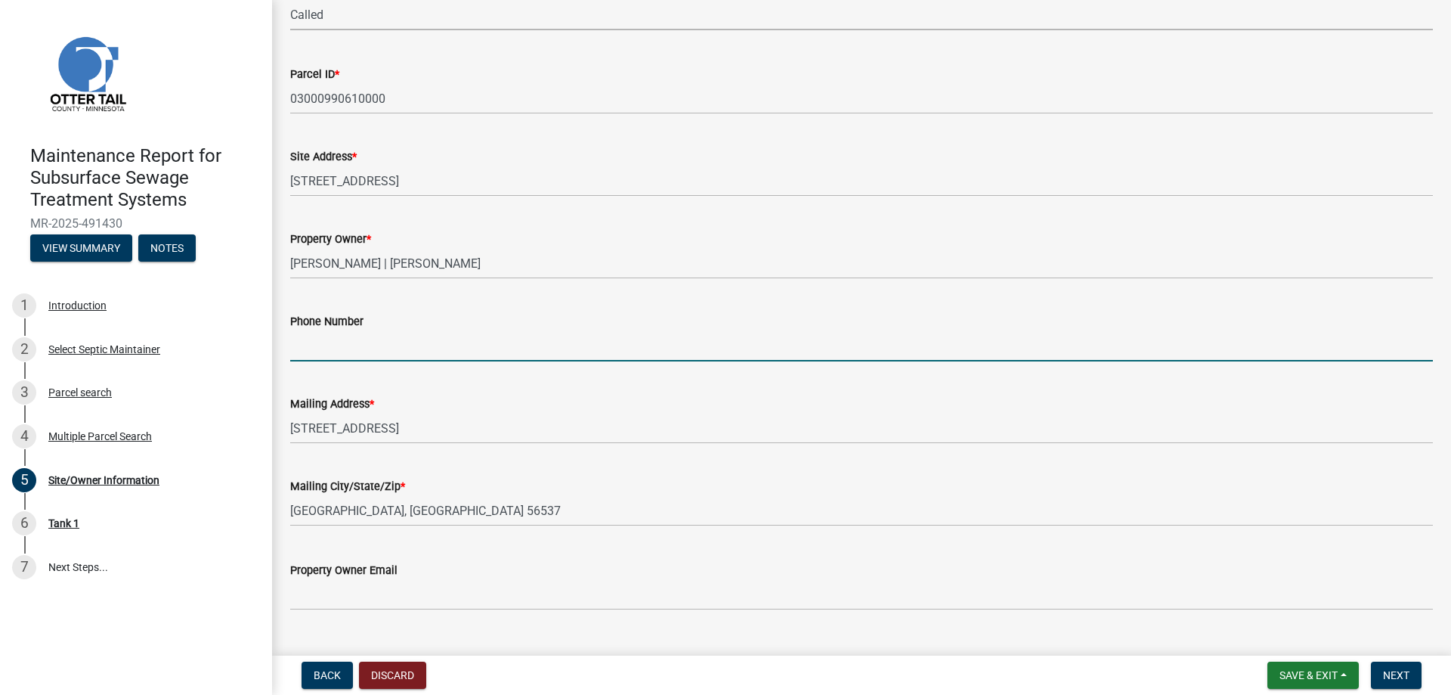
click at [333, 361] on input "Phone Number" at bounding box center [861, 345] width 1143 height 31
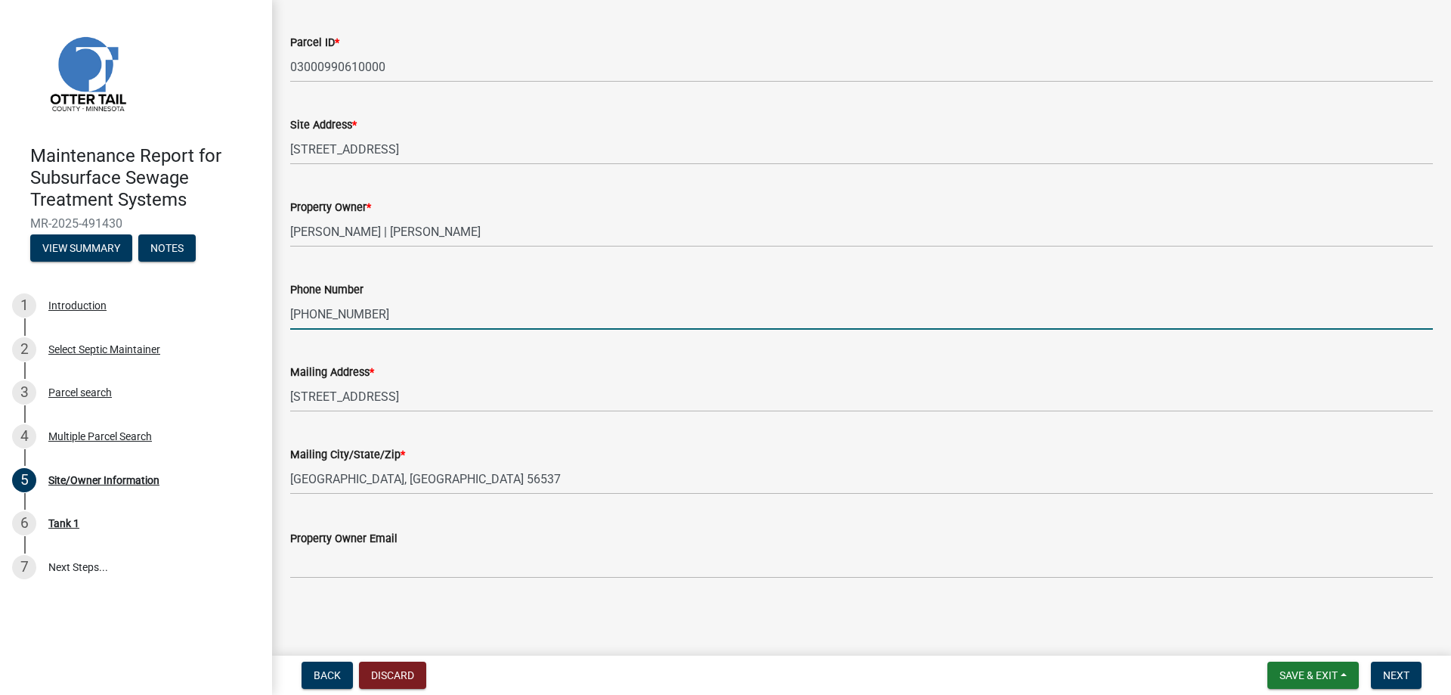
scroll to position [471, 0]
type input "[PHONE_NUMBER]"
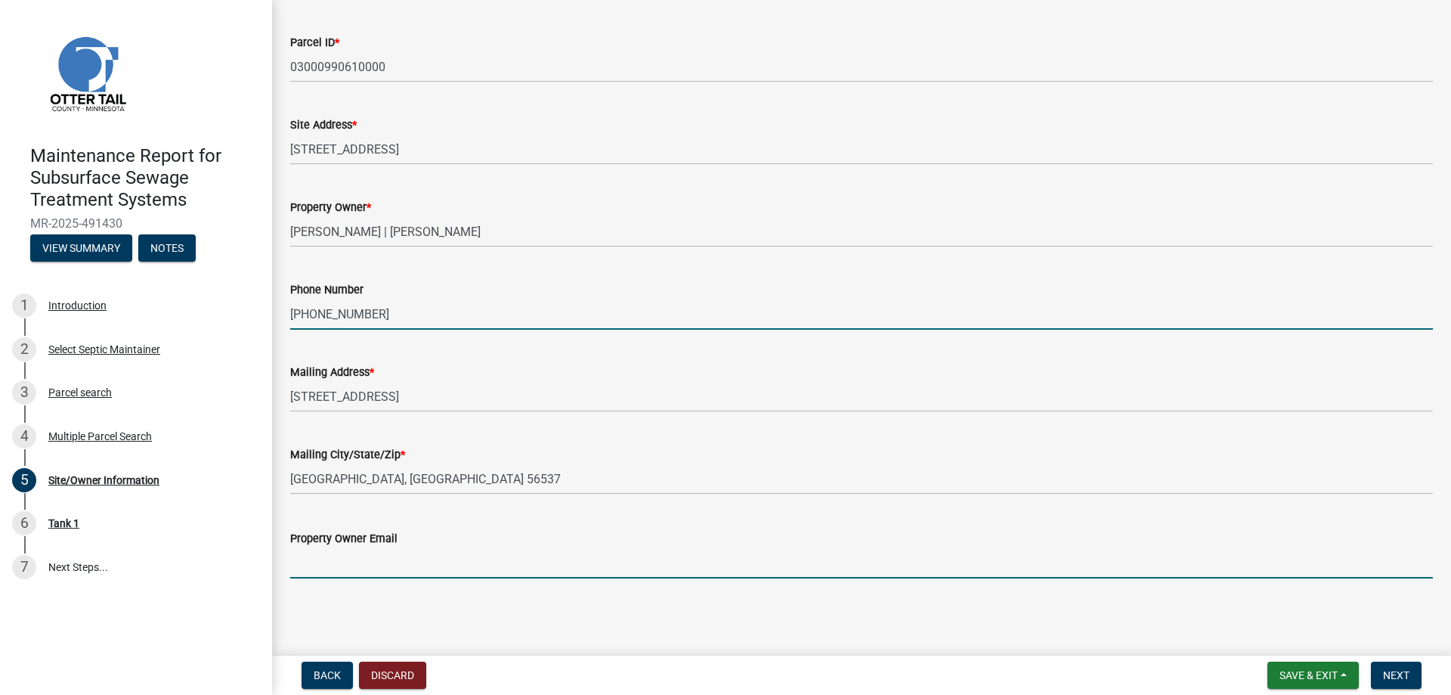
click at [346, 557] on input "Property Owner Email" at bounding box center [861, 562] width 1143 height 31
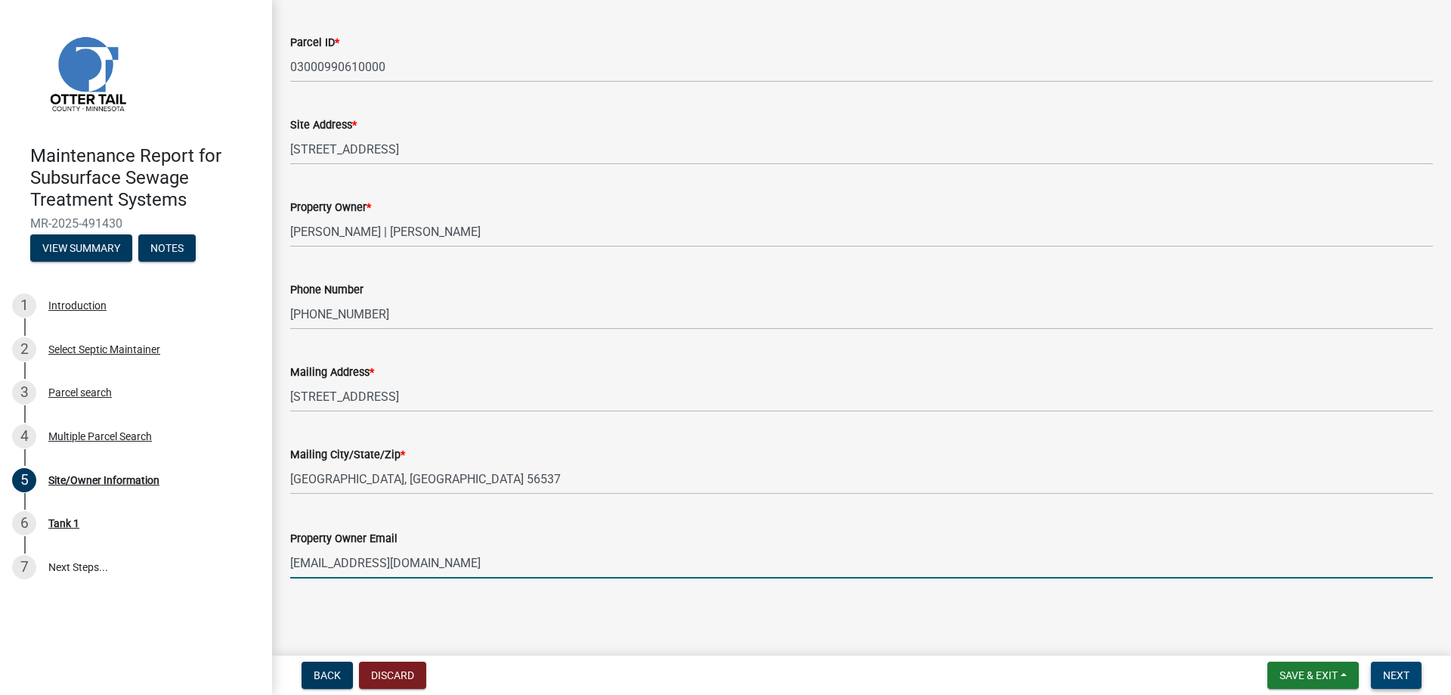
type input "[EMAIL_ADDRESS][DOMAIN_NAME]"
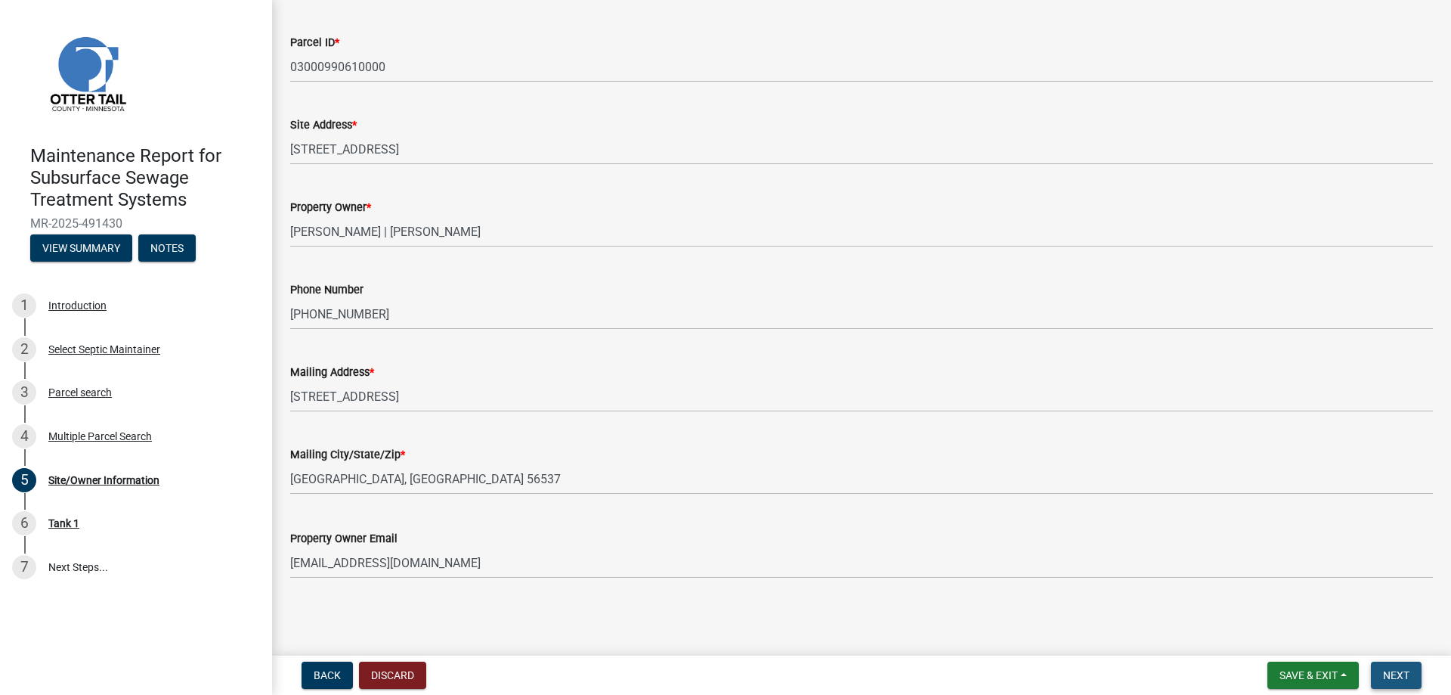
click at [1390, 670] on span "Next" at bounding box center [1396, 675] width 26 height 12
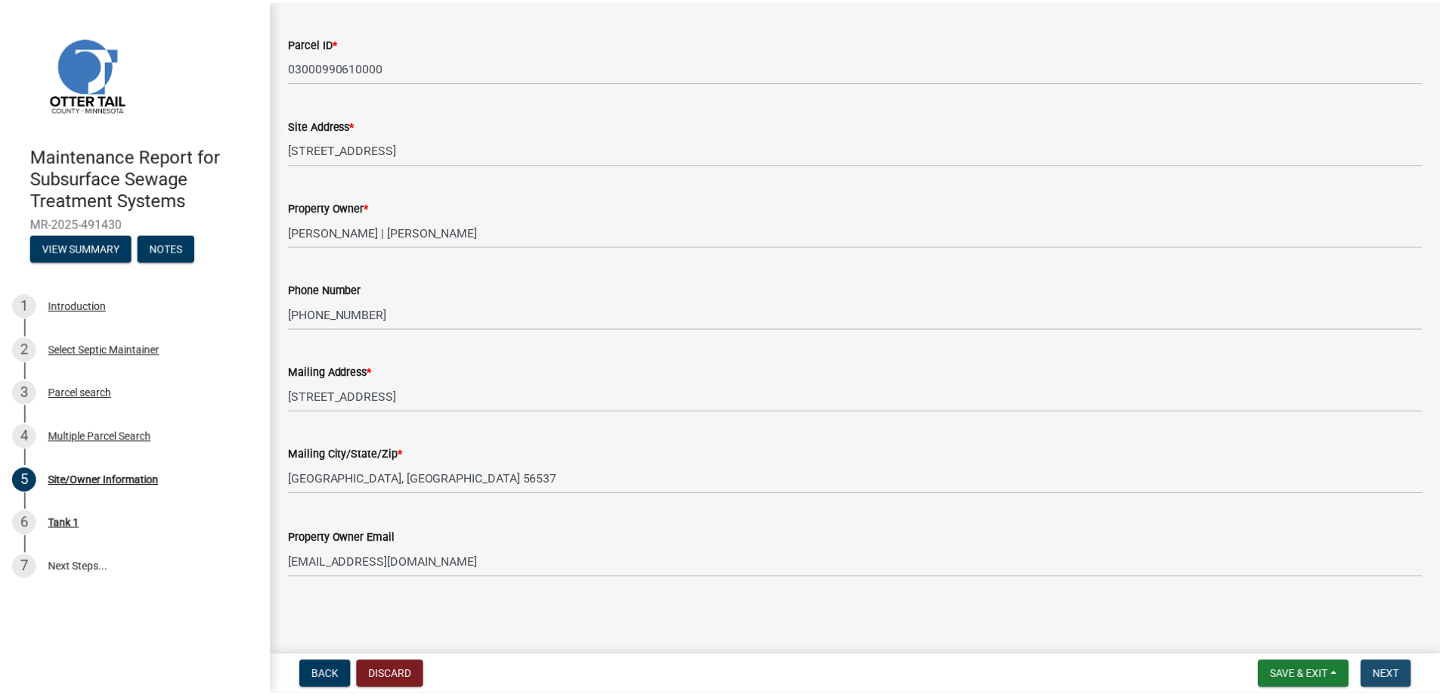
scroll to position [0, 0]
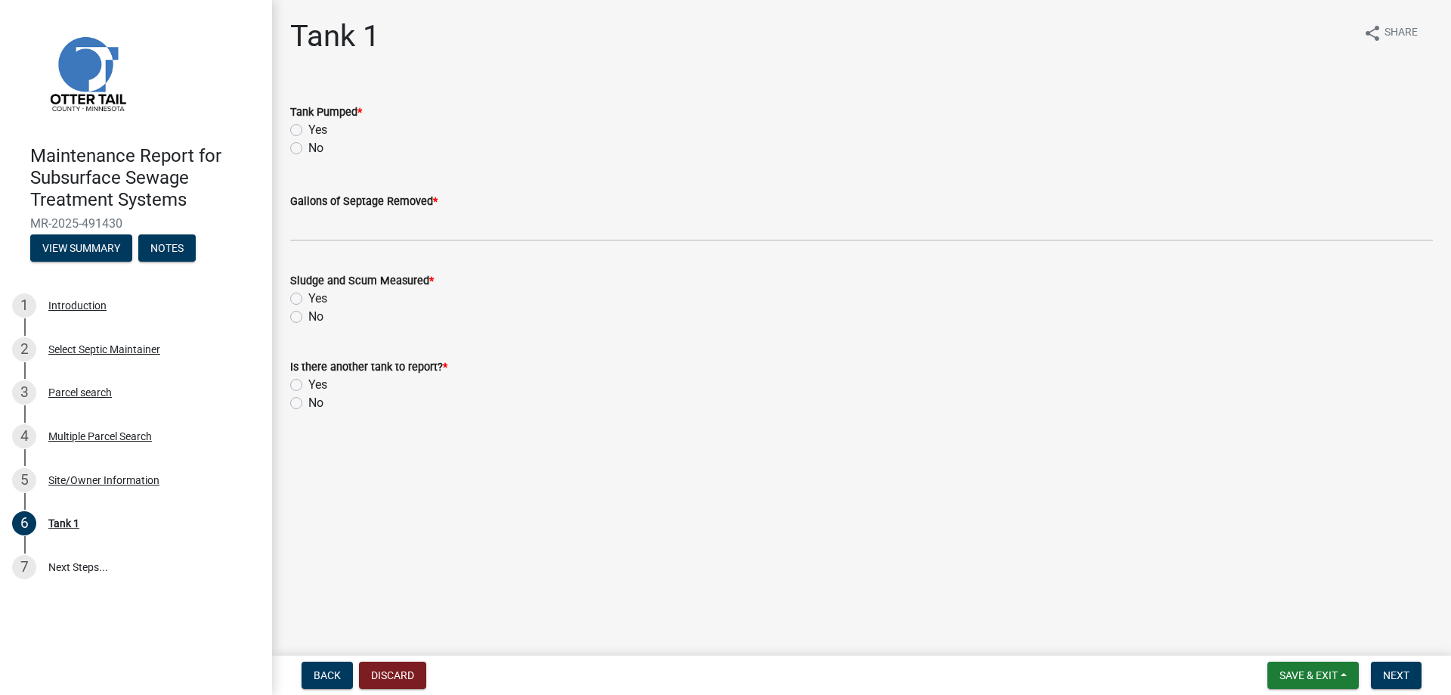
click at [308, 139] on label "Yes" at bounding box center [317, 130] width 19 height 18
click at [308, 131] on input "Yes" at bounding box center [313, 126] width 10 height 10
radio input "true"
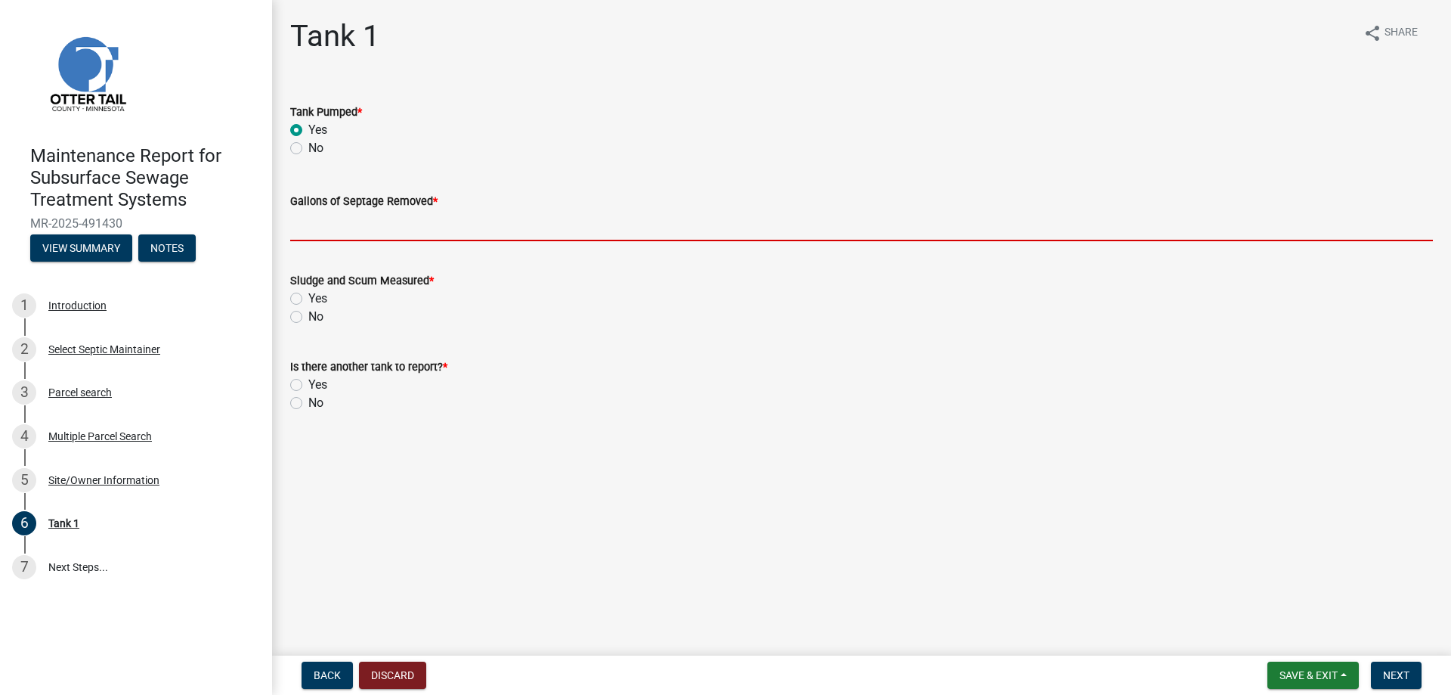
click at [333, 241] on input "Gallons of Septage Removed *" at bounding box center [861, 225] width 1143 height 31
type input "1000"
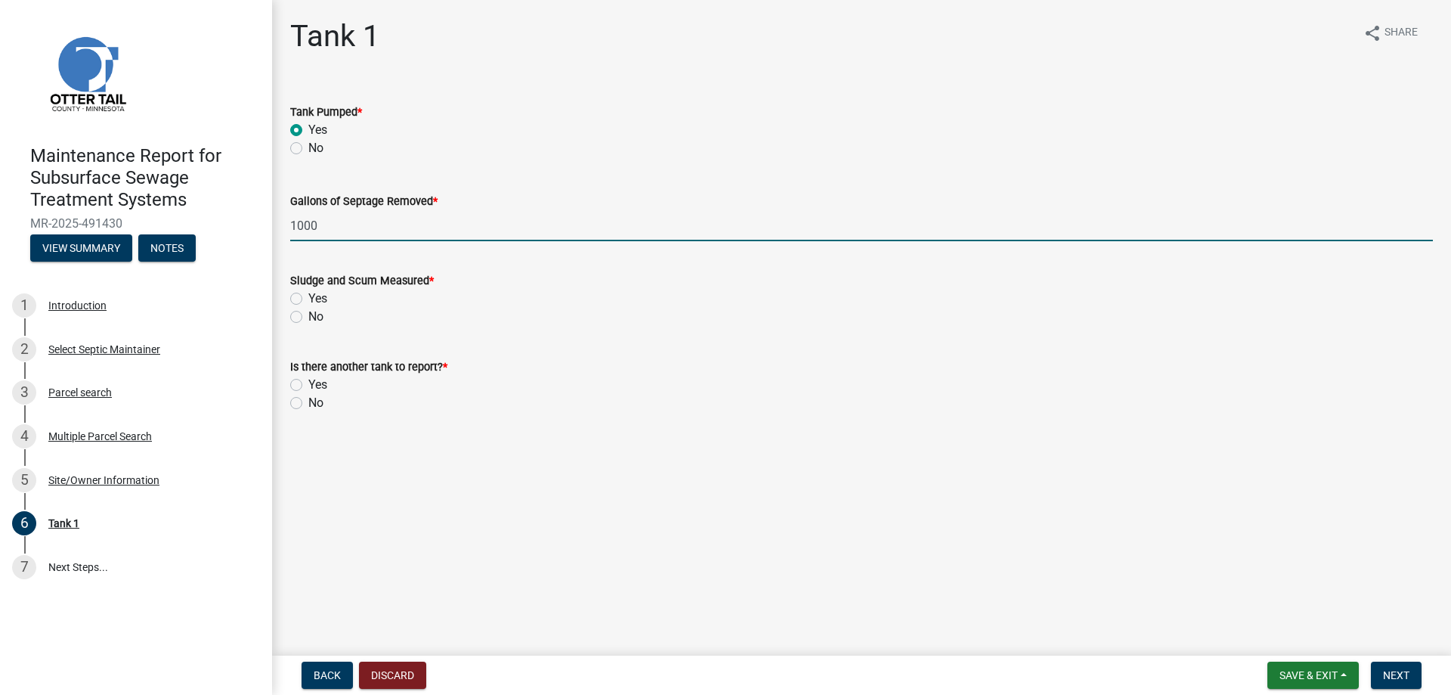
click at [308, 308] on label "Yes" at bounding box center [317, 298] width 19 height 18
click at [308, 299] on input "Yes" at bounding box center [313, 294] width 10 height 10
radio input "true"
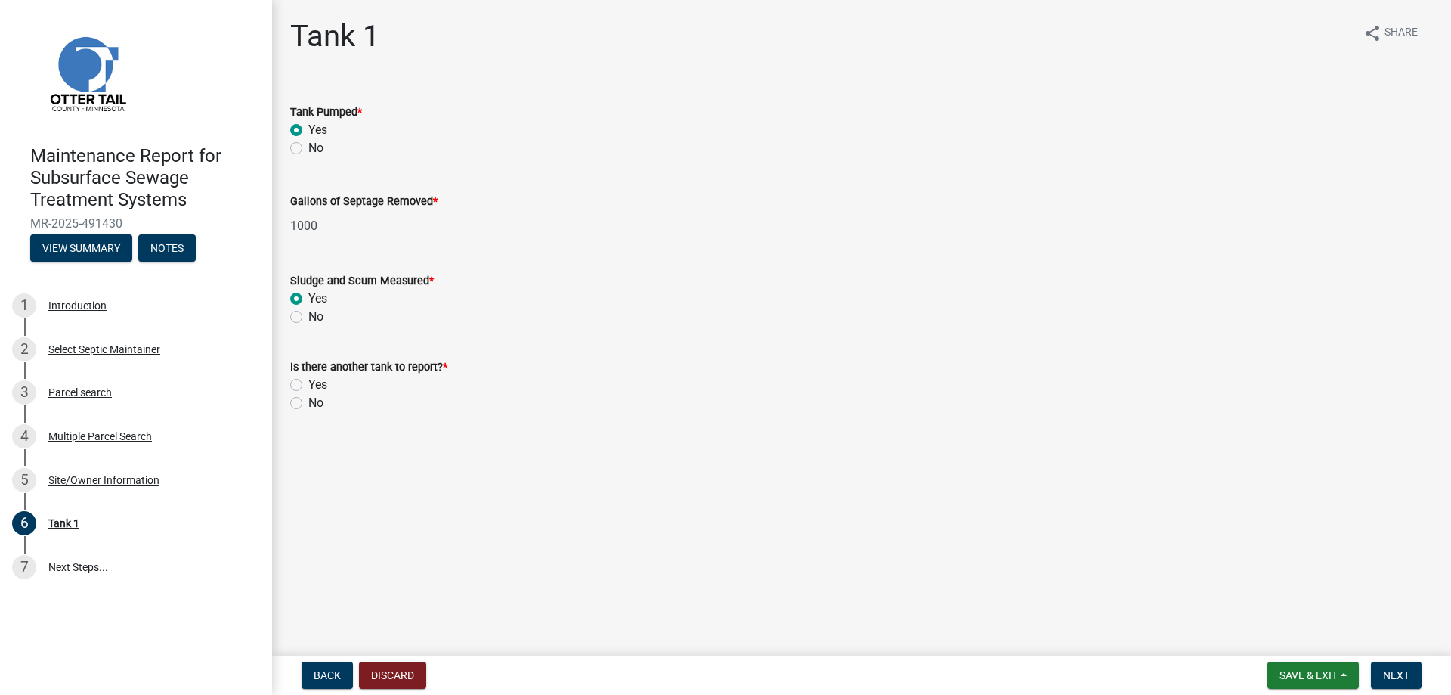
click at [308, 412] on label "No" at bounding box center [315, 403] width 15 height 18
click at [308, 404] on input "No" at bounding box center [313, 399] width 10 height 10
radio input "true"
click at [1397, 680] on button "Next" at bounding box center [1396, 674] width 51 height 27
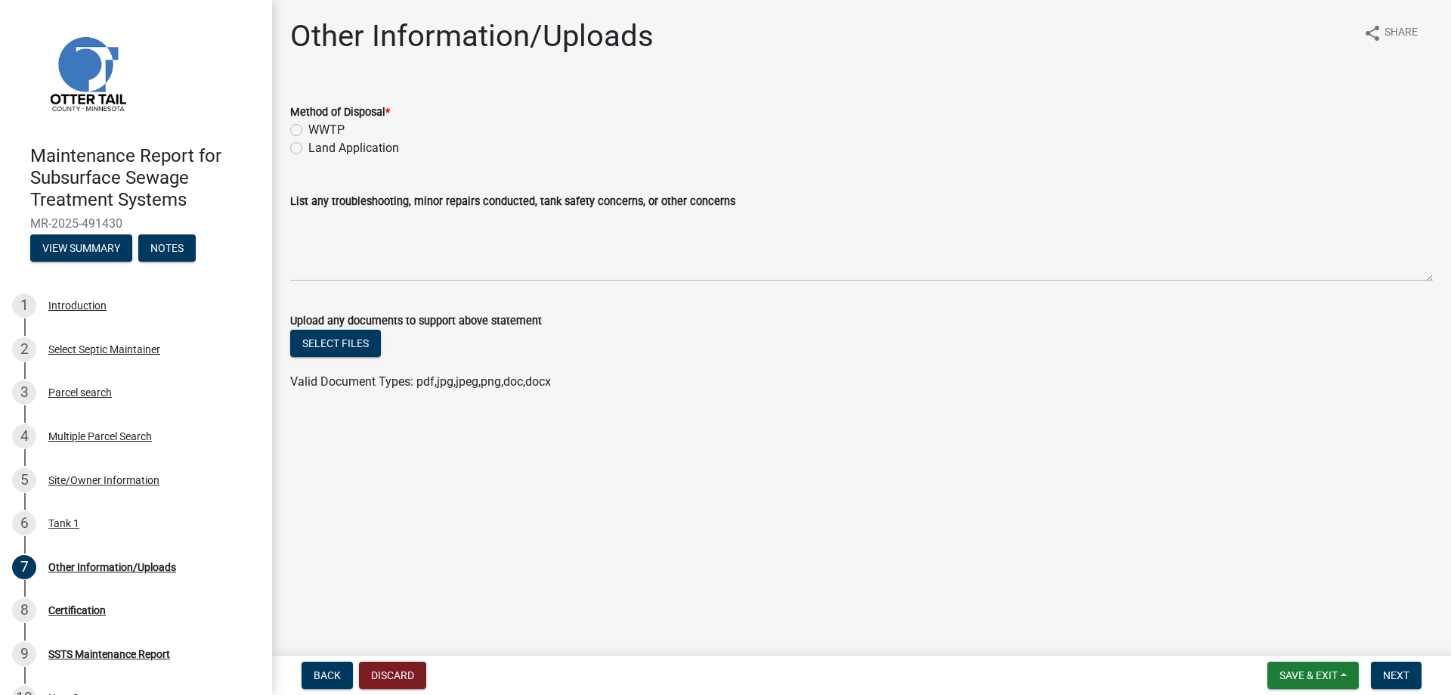
click at [385, 157] on label "Land Application" at bounding box center [353, 148] width 91 height 18
click at [318, 149] on input "Land Application" at bounding box center [313, 144] width 10 height 10
radio input "true"
click at [1394, 679] on button "Next" at bounding box center [1396, 674] width 51 height 27
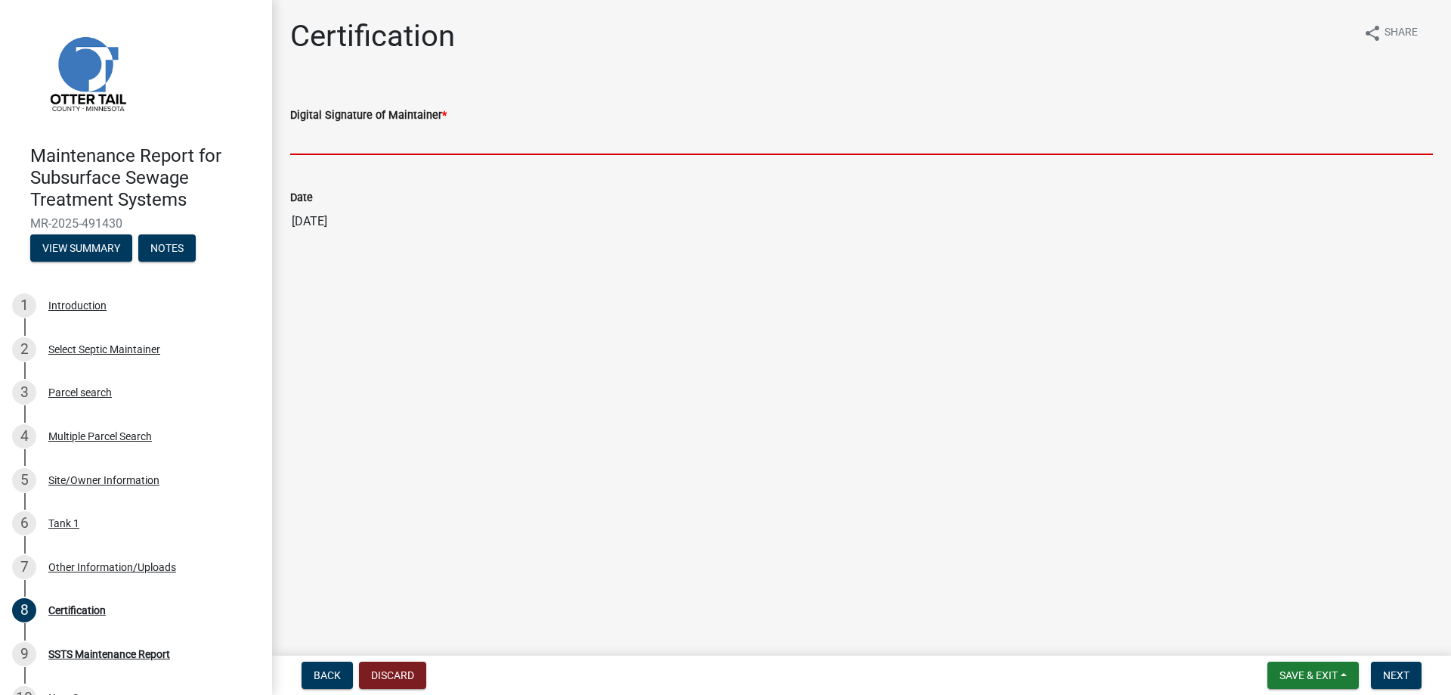
click at [399, 155] on input "Digital Signature of Maintainer *" at bounding box center [861, 139] width 1143 height 31
type input "[PERSON_NAME]/KG"
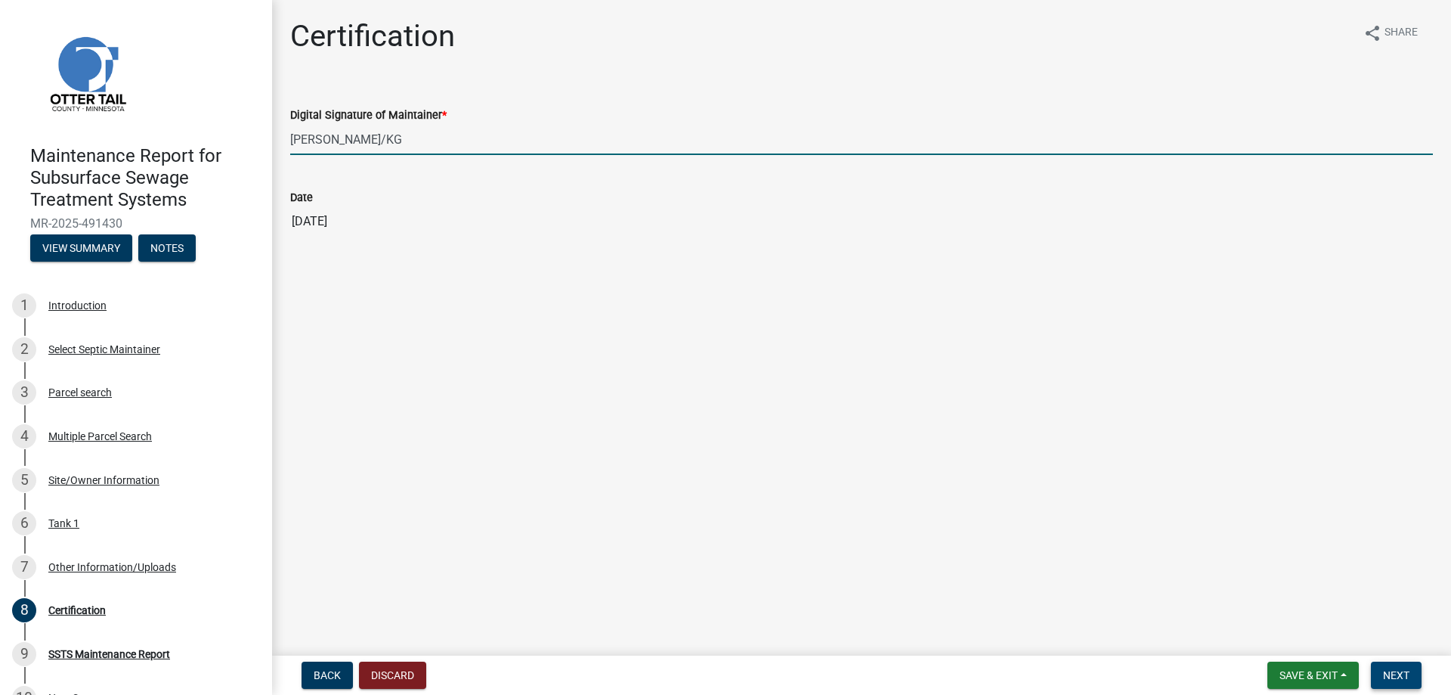
click at [1372, 661] on button "Next" at bounding box center [1396, 674] width 51 height 27
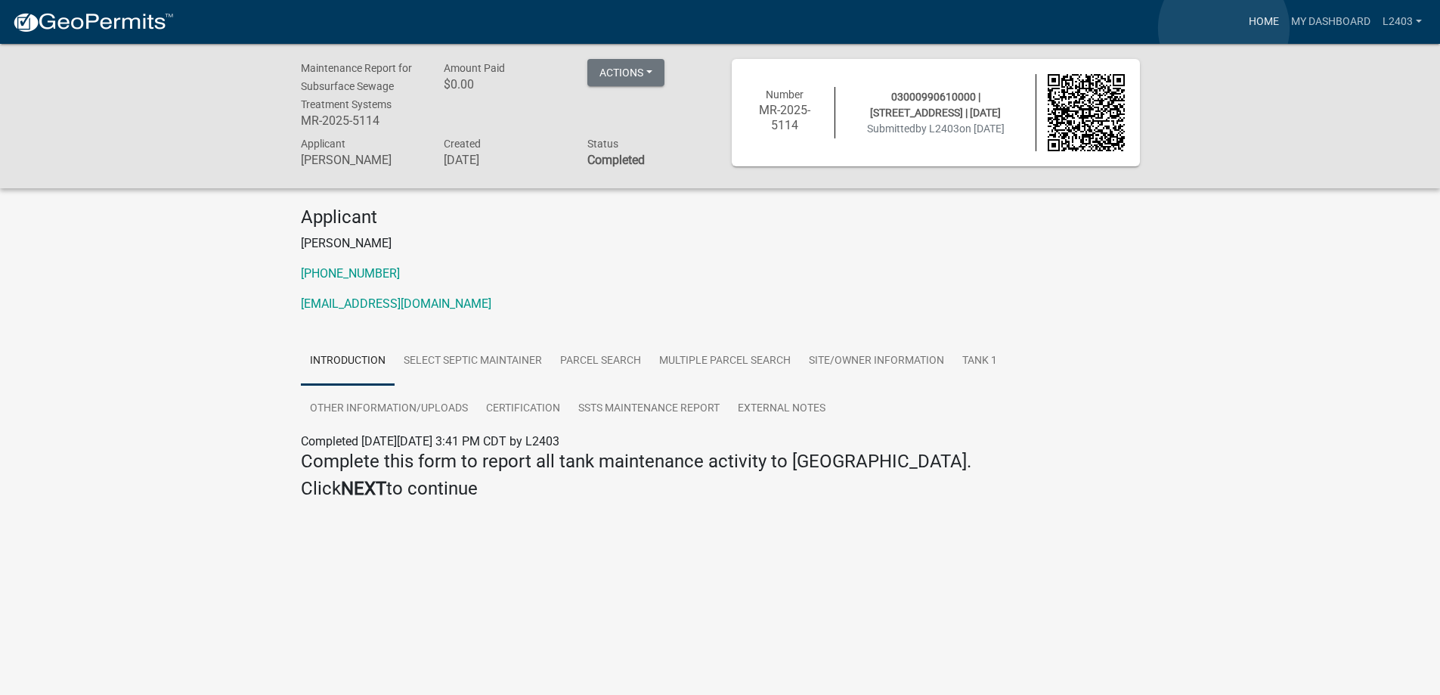
click at [1242, 28] on link "Home" at bounding box center [1263, 22] width 42 height 29
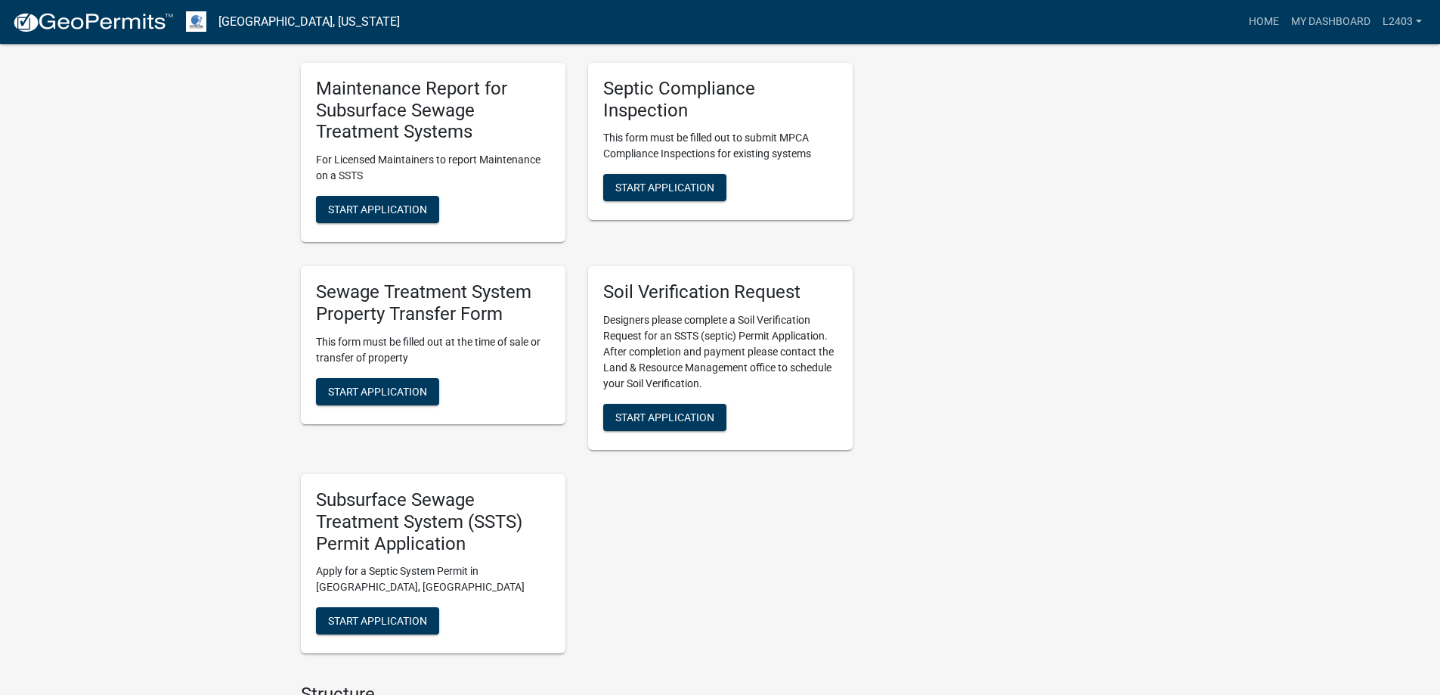
scroll to position [605, 0]
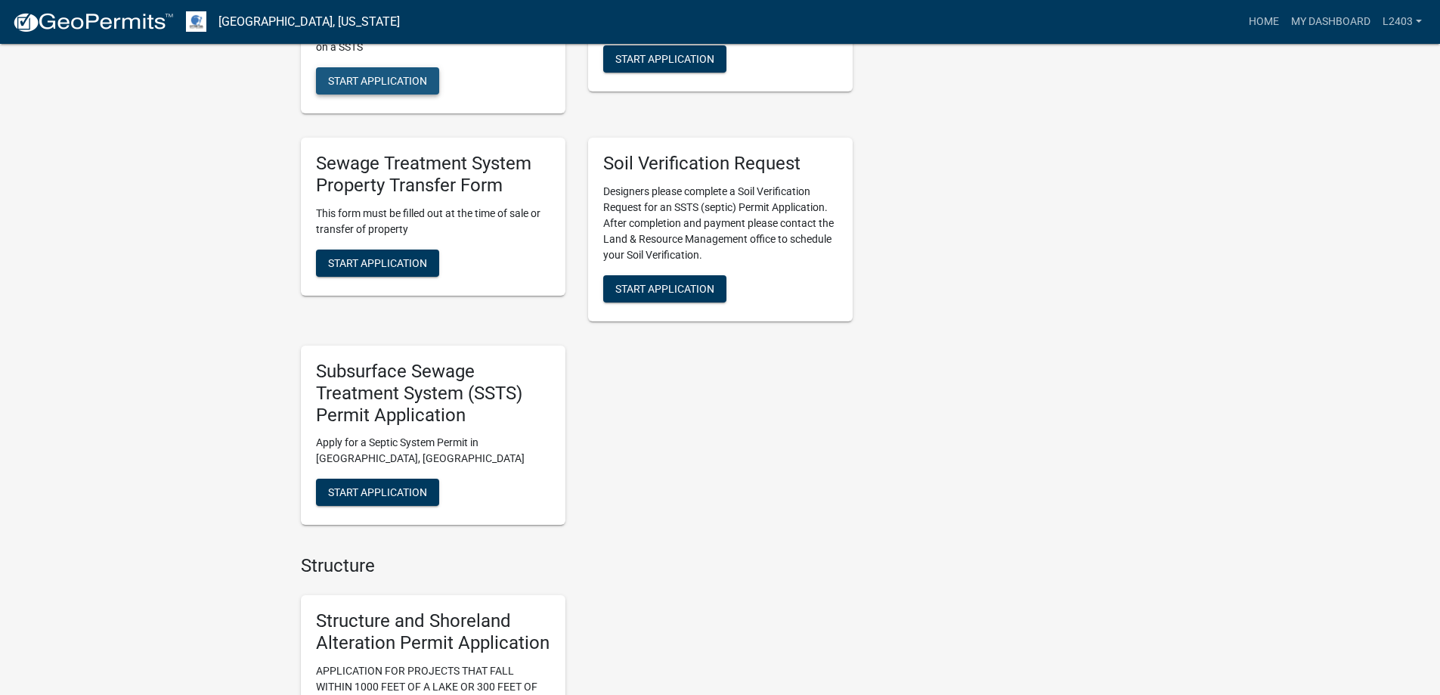
click at [410, 94] on button "Start Application" at bounding box center [377, 80] width 123 height 27
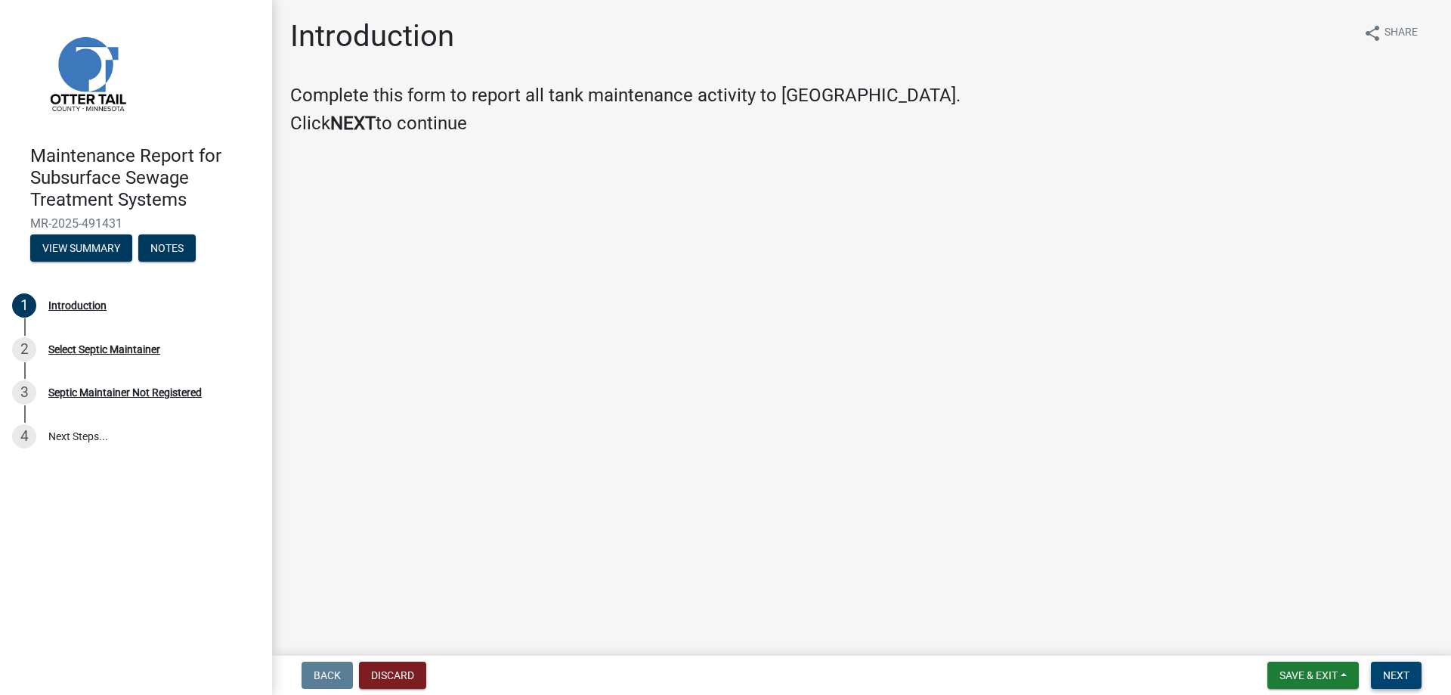
drag, startPoint x: 1384, startPoint y: 666, endPoint x: 1377, endPoint y: 645, distance: 22.5
click at [1384, 669] on span "Next" at bounding box center [1396, 675] width 26 height 12
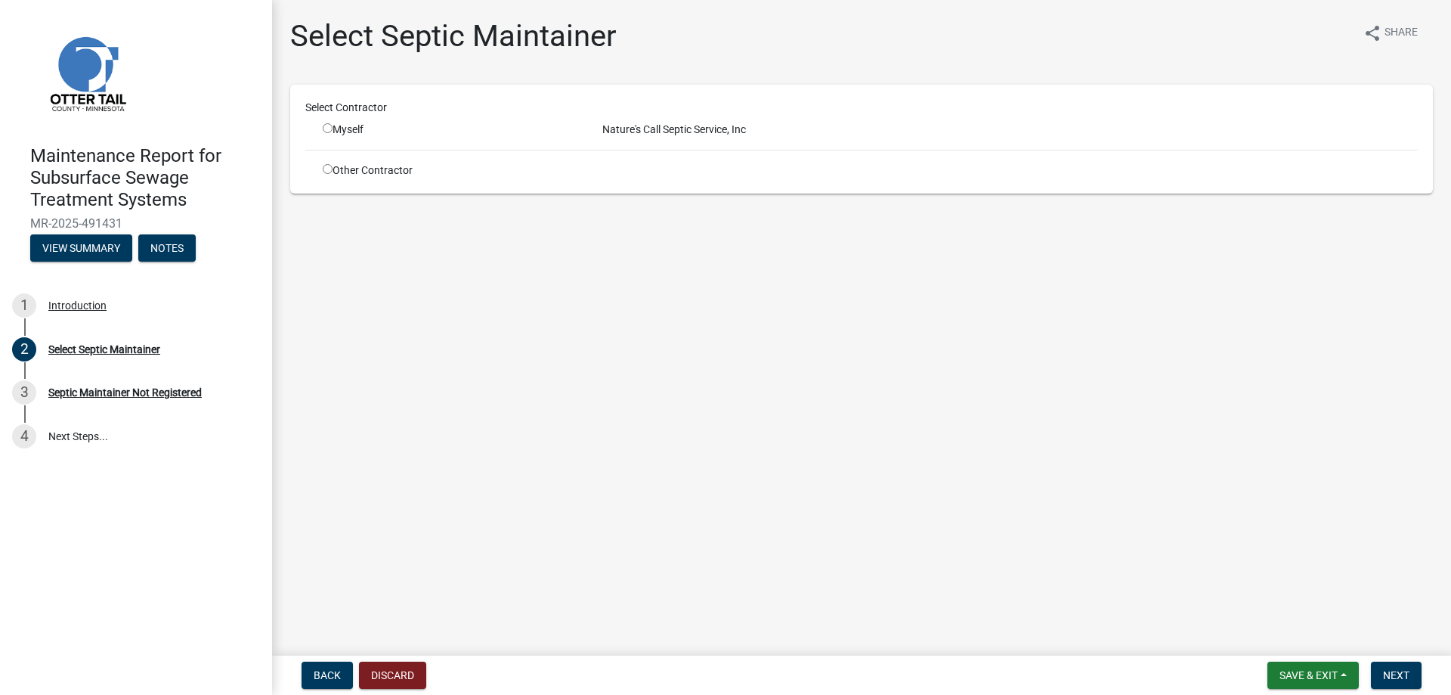
click at [333, 133] on input "radio" at bounding box center [328, 128] width 10 height 10
radio input "true"
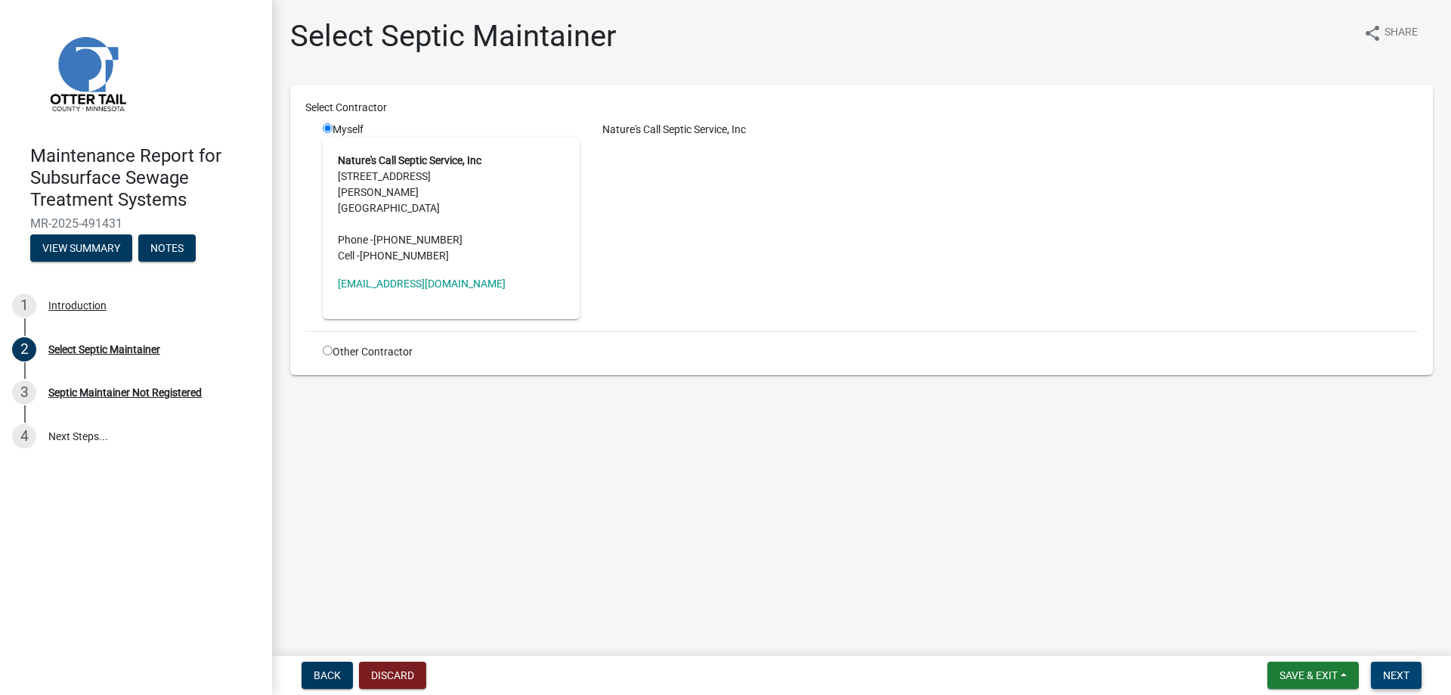
click at [1388, 676] on span "Next" at bounding box center [1396, 675] width 26 height 12
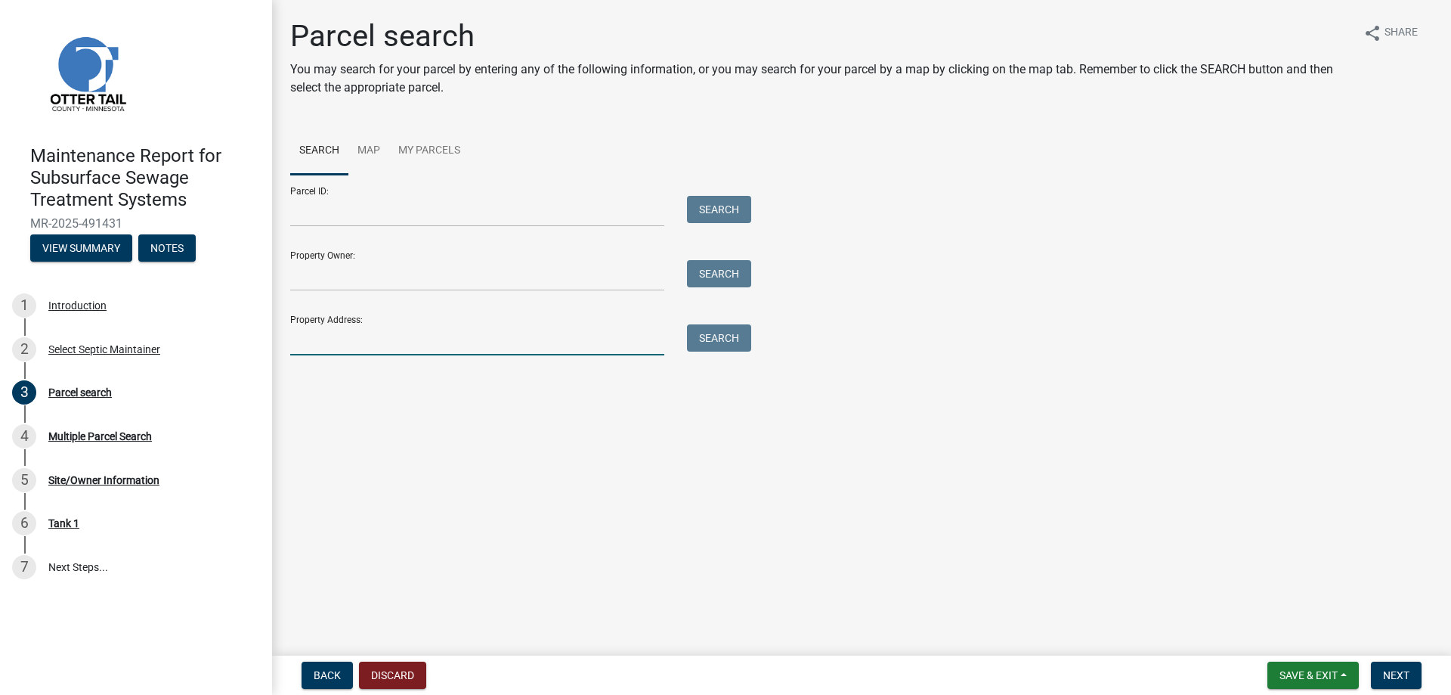
click at [354, 355] on input "Property Address:" at bounding box center [477, 339] width 374 height 31
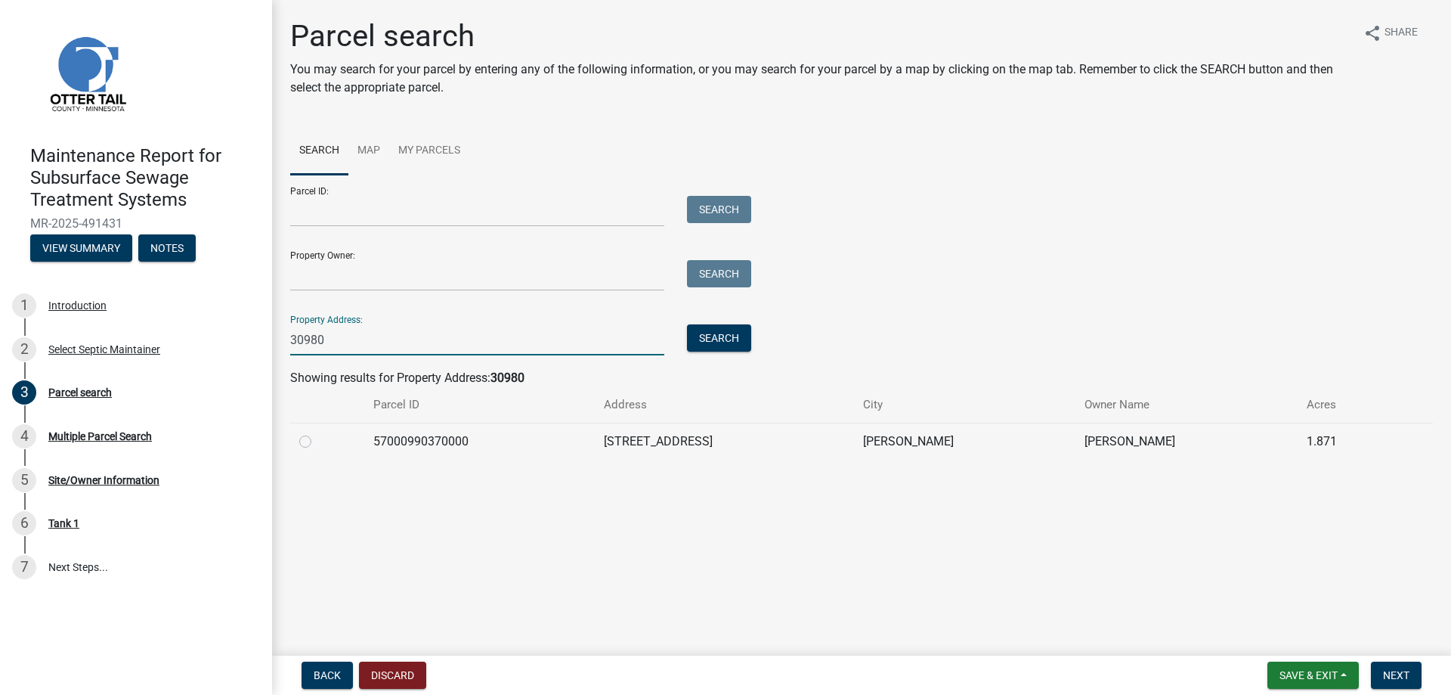
type input "30980"
drag, startPoint x: 308, startPoint y: 552, endPoint x: 465, endPoint y: 555, distance: 157.2
click at [317, 432] on label at bounding box center [317, 432] width 0 height 0
click at [317, 442] on input "radio" at bounding box center [322, 437] width 10 height 10
radio input "true"
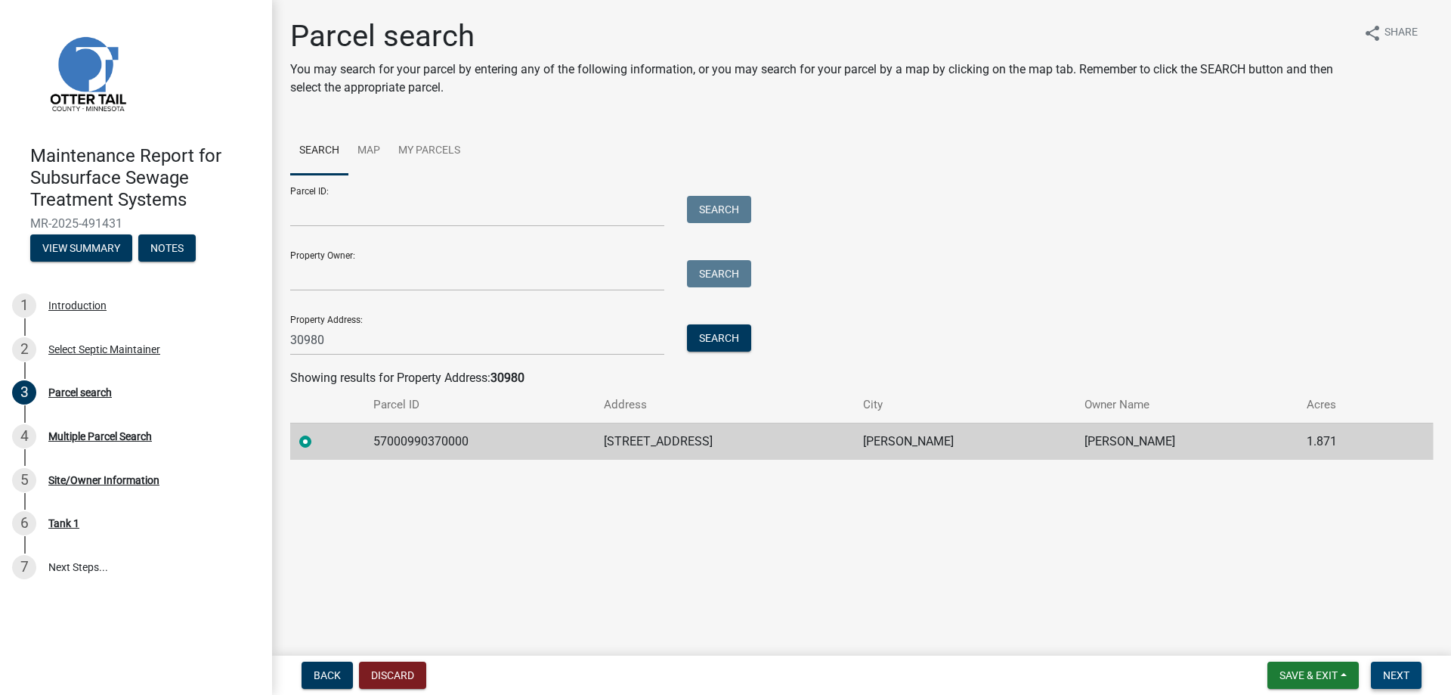
click at [1383, 669] on span "Next" at bounding box center [1396, 675] width 26 height 12
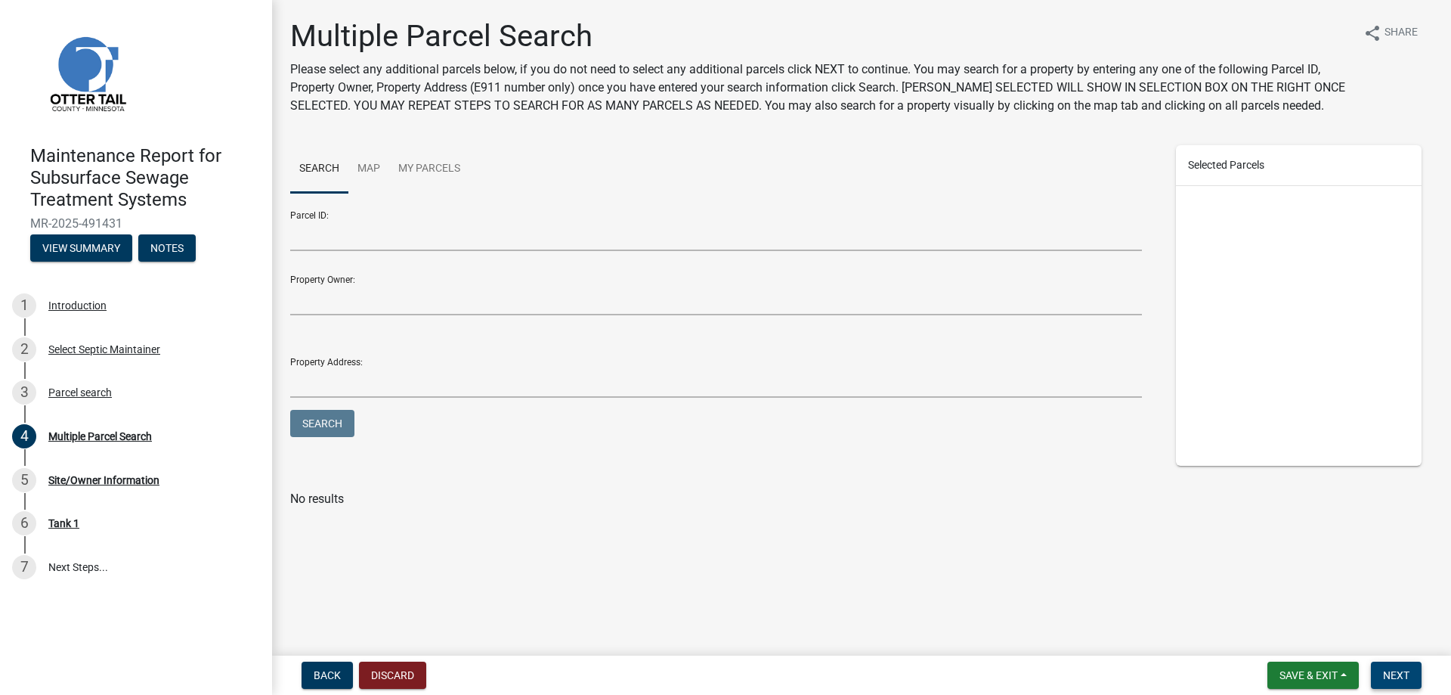
click at [1383, 669] on span "Next" at bounding box center [1396, 675] width 26 height 12
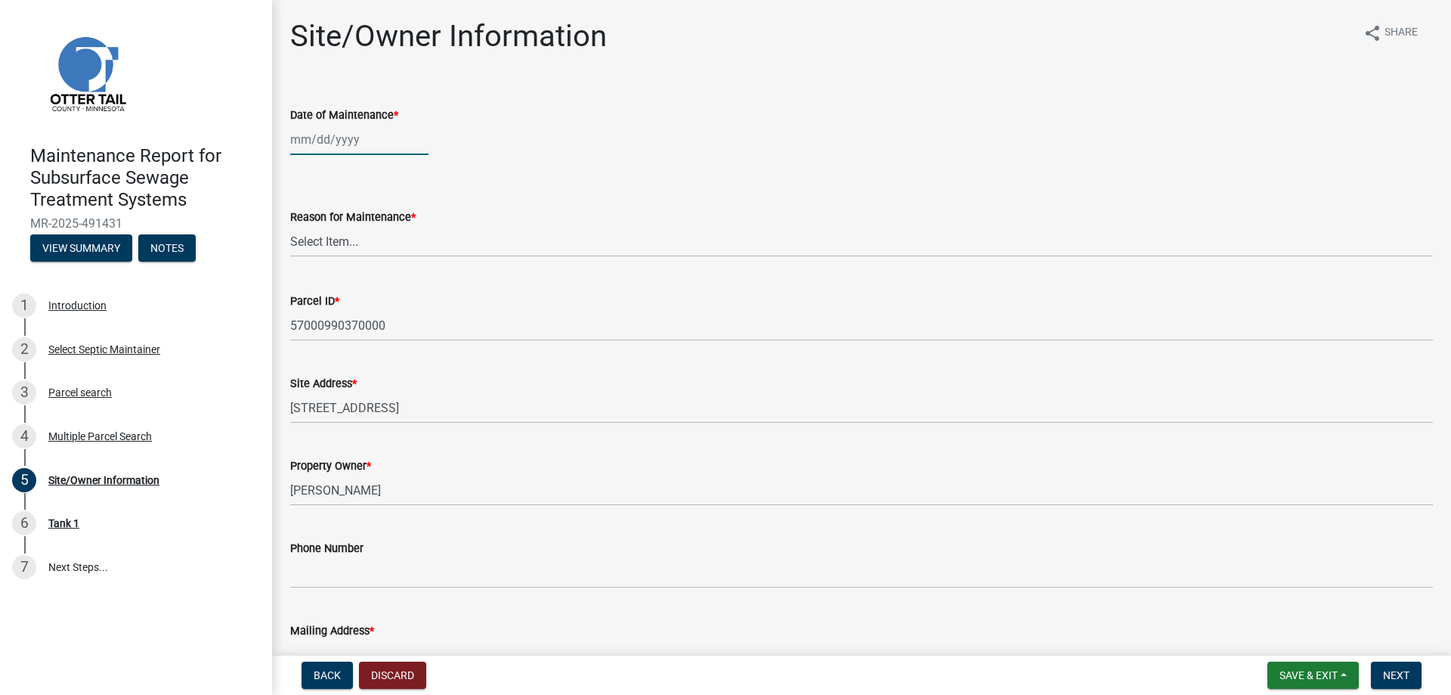
click at [343, 155] on div at bounding box center [359, 139] width 138 height 31
select select "10"
select select "2025"
click at [414, 274] on div "10" at bounding box center [402, 261] width 24 height 24
type input "[DATE]"
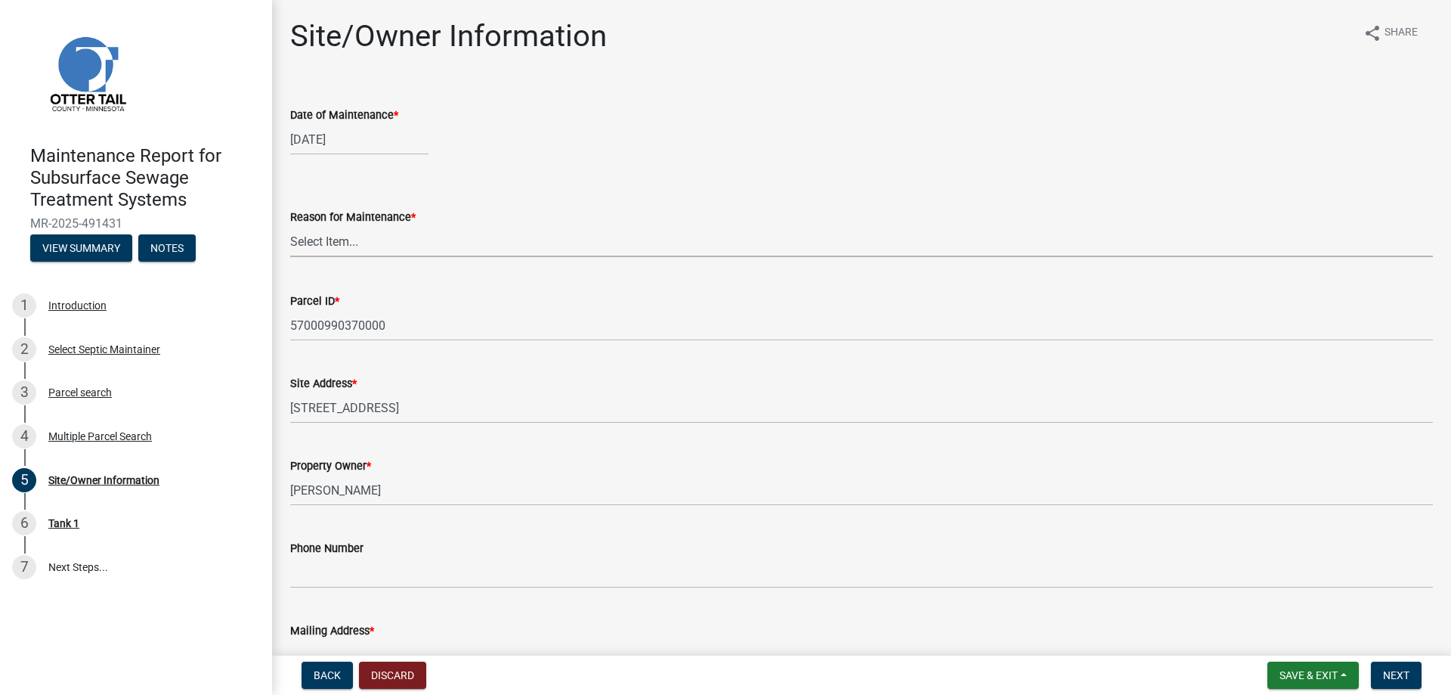
click at [324, 257] on select "Select Item... Called Routine Other" at bounding box center [861, 241] width 1143 height 31
click at [295, 257] on select "Select Item... Called Routine Other" at bounding box center [861, 241] width 1143 height 31
select select "3ac72b63-7b21-42e4-8192-806faae7a4f1"
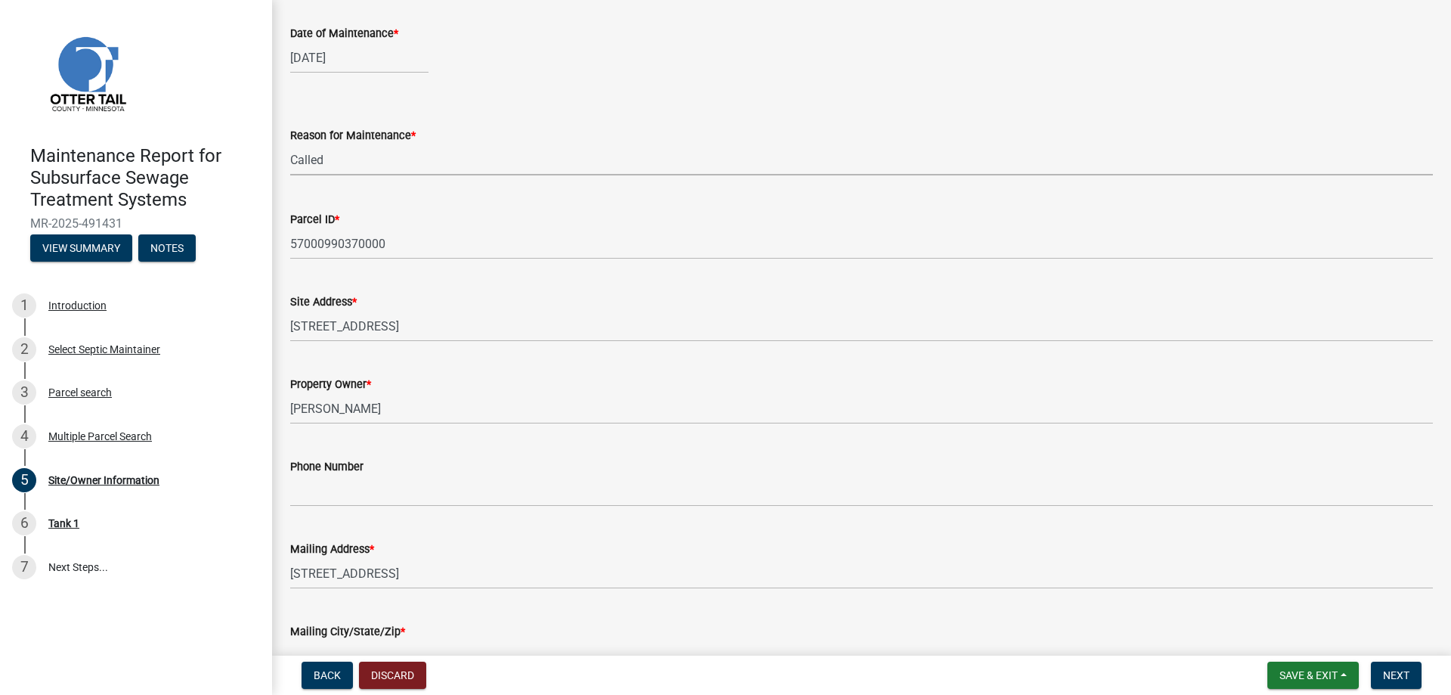
scroll to position [302, 0]
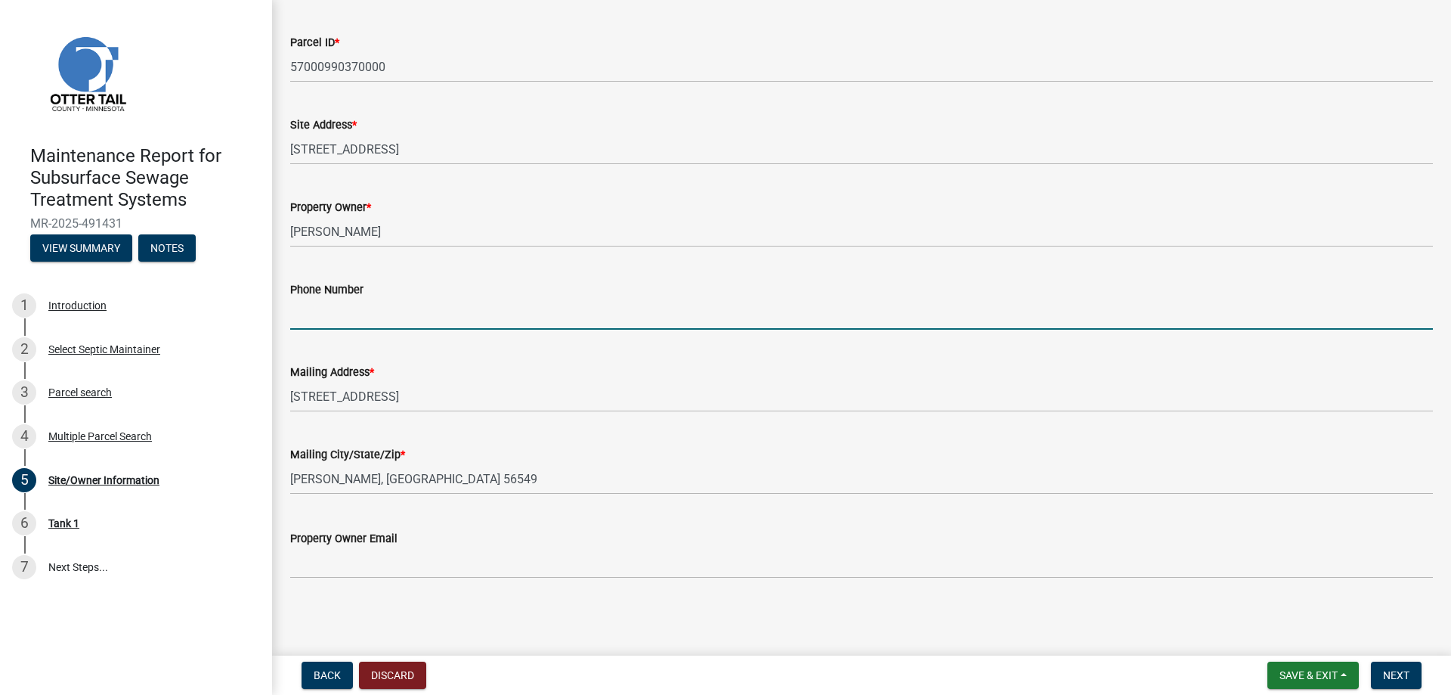
click at [327, 329] on input "Phone Number" at bounding box center [861, 314] width 1143 height 31
type input "[PHONE_NUMBER]"
click at [1391, 669] on span "Next" at bounding box center [1396, 675] width 26 height 12
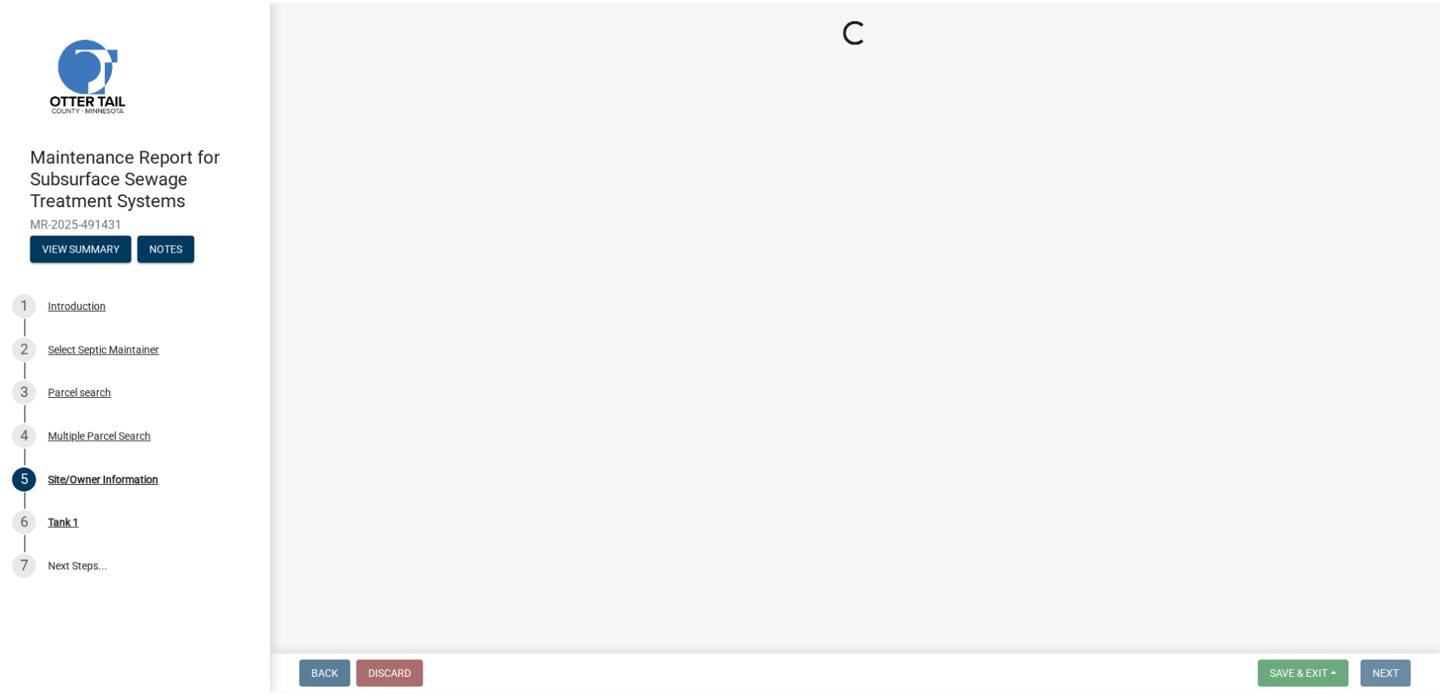
scroll to position [0, 0]
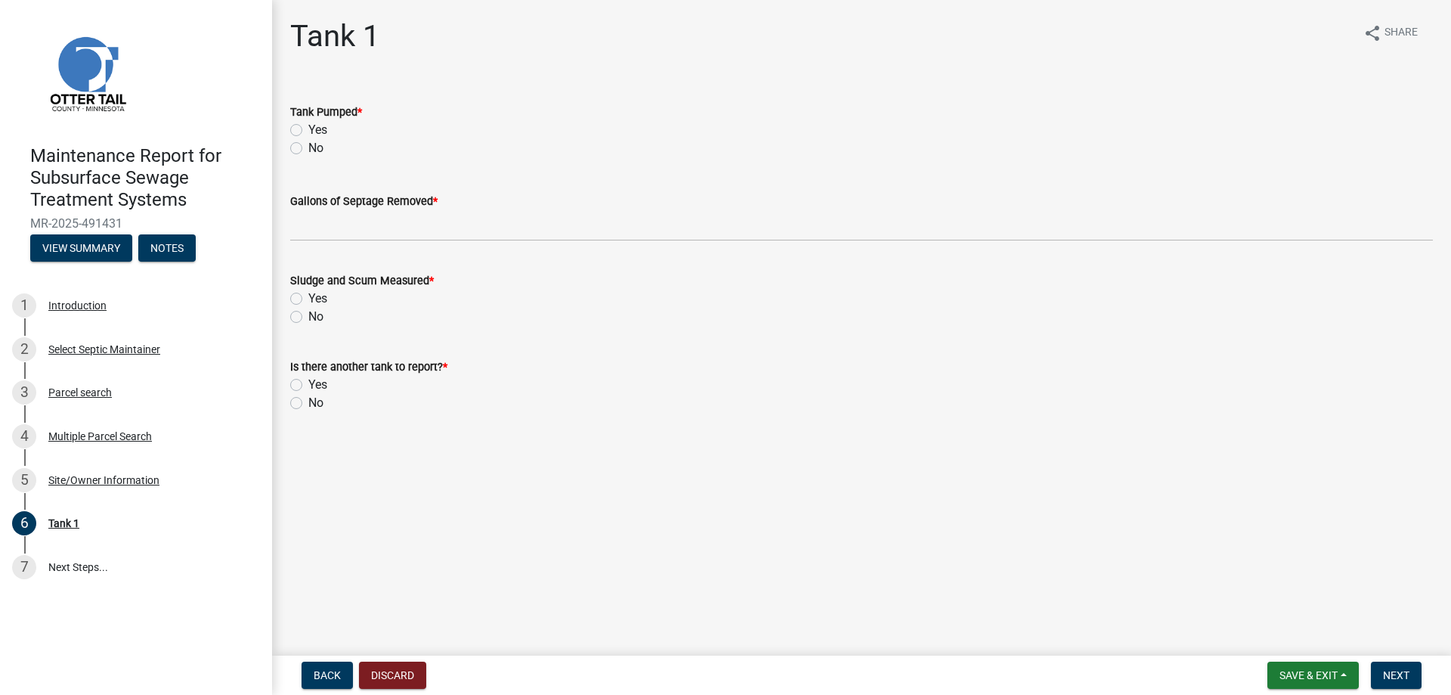
click at [308, 139] on label "Yes" at bounding box center [317, 130] width 19 height 18
click at [308, 131] on input "Yes" at bounding box center [313, 126] width 10 height 10
radio input "true"
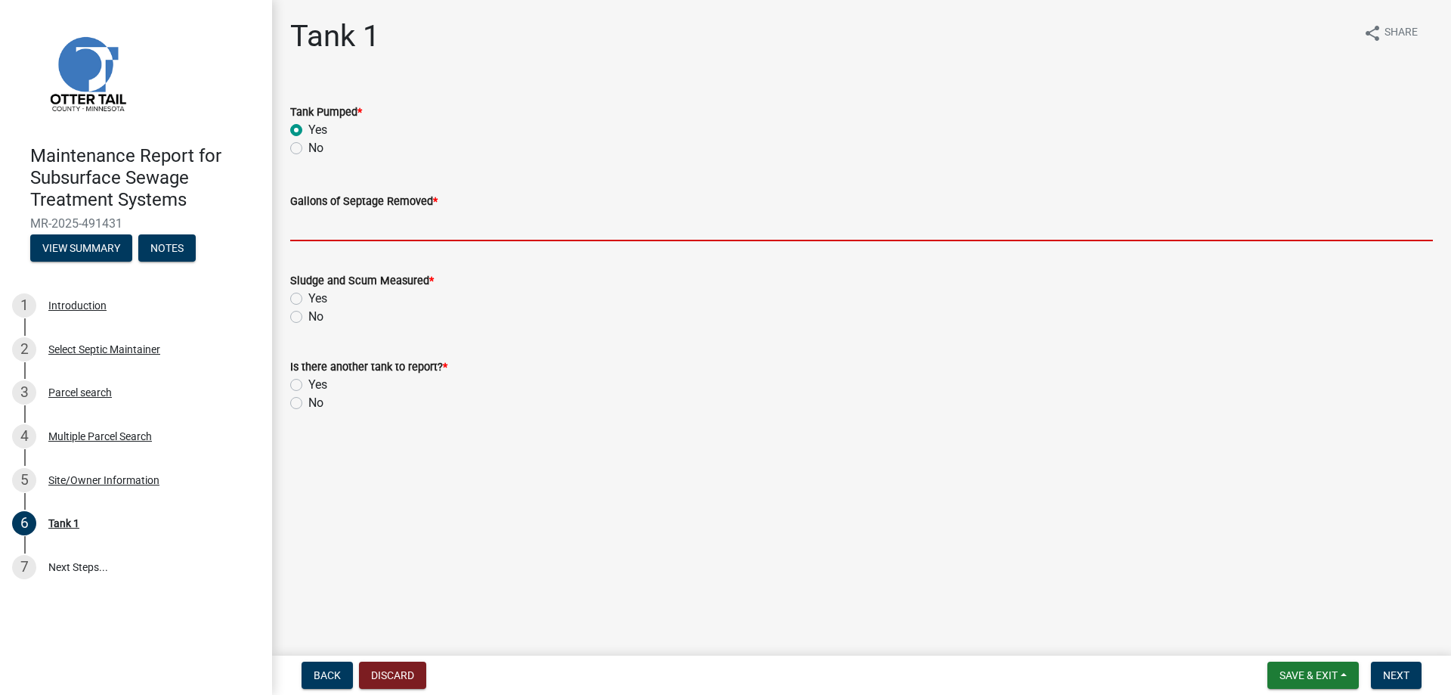
click at [333, 241] on input "Gallons of Septage Removed *" at bounding box center [861, 225] width 1143 height 31
type input "1000"
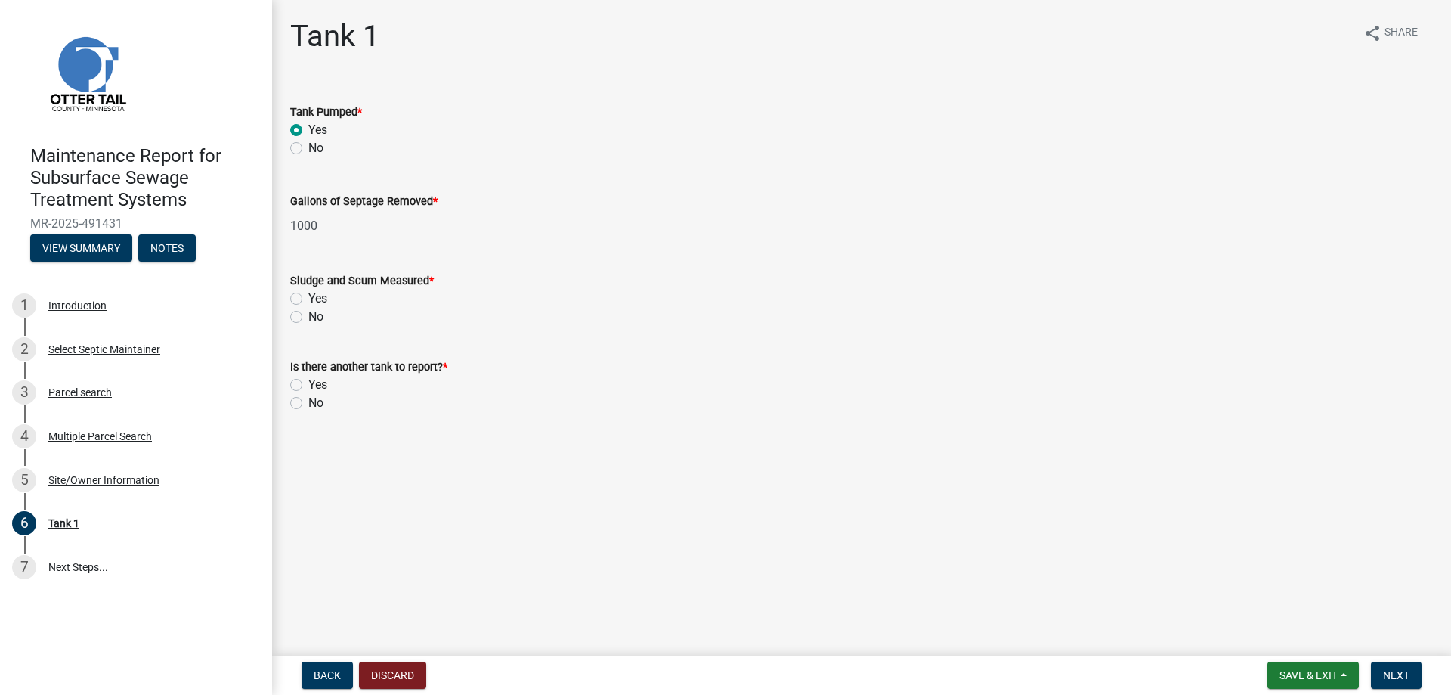
drag, startPoint x: 304, startPoint y: 373, endPoint x: 288, endPoint y: 445, distance: 74.3
click at [308, 308] on label "Yes" at bounding box center [317, 298] width 19 height 18
click at [308, 299] on input "Yes" at bounding box center [313, 294] width 10 height 10
radio input "true"
click at [308, 412] on label "No" at bounding box center [315, 403] width 15 height 18
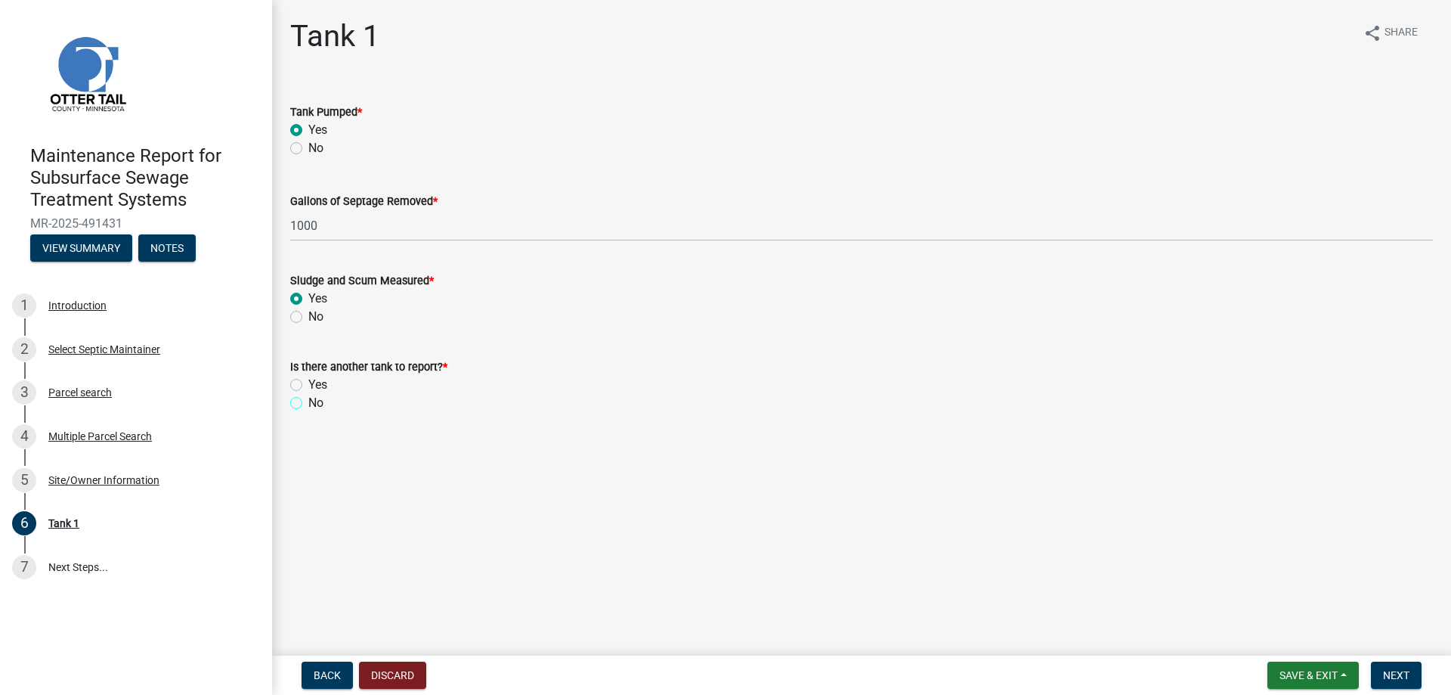
click at [308, 404] on input "No" at bounding box center [313, 399] width 10 height 10
radio input "true"
click at [1375, 661] on button "Next" at bounding box center [1396, 674] width 51 height 27
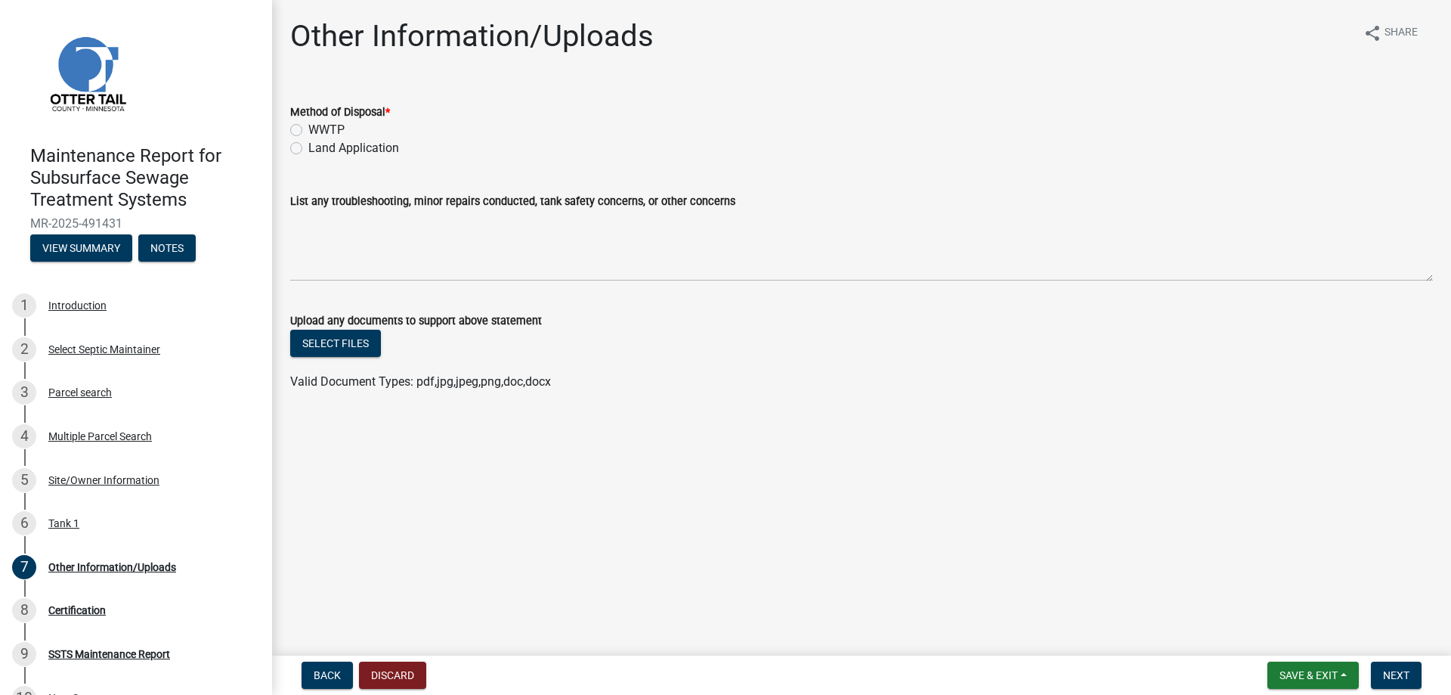
drag, startPoint x: 330, startPoint y: 187, endPoint x: 727, endPoint y: 268, distance: 404.9
click at [332, 157] on label "Land Application" at bounding box center [353, 148] width 91 height 18
click at [318, 149] on input "Land Application" at bounding box center [313, 144] width 10 height 10
radio input "true"
click at [1395, 669] on span "Next" at bounding box center [1396, 675] width 26 height 12
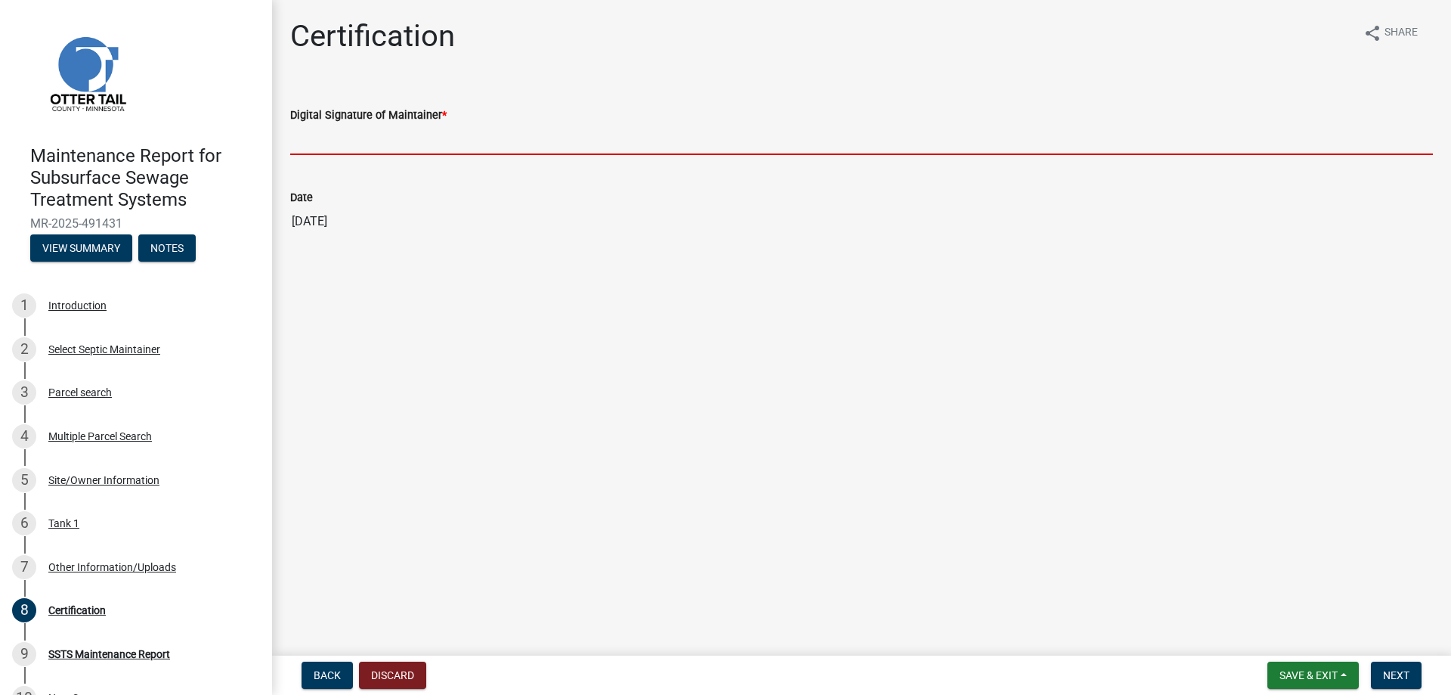
click at [332, 155] on input "Digital Signature of Maintainer *" at bounding box center [861, 139] width 1143 height 31
type input "[PERSON_NAME]/KG"
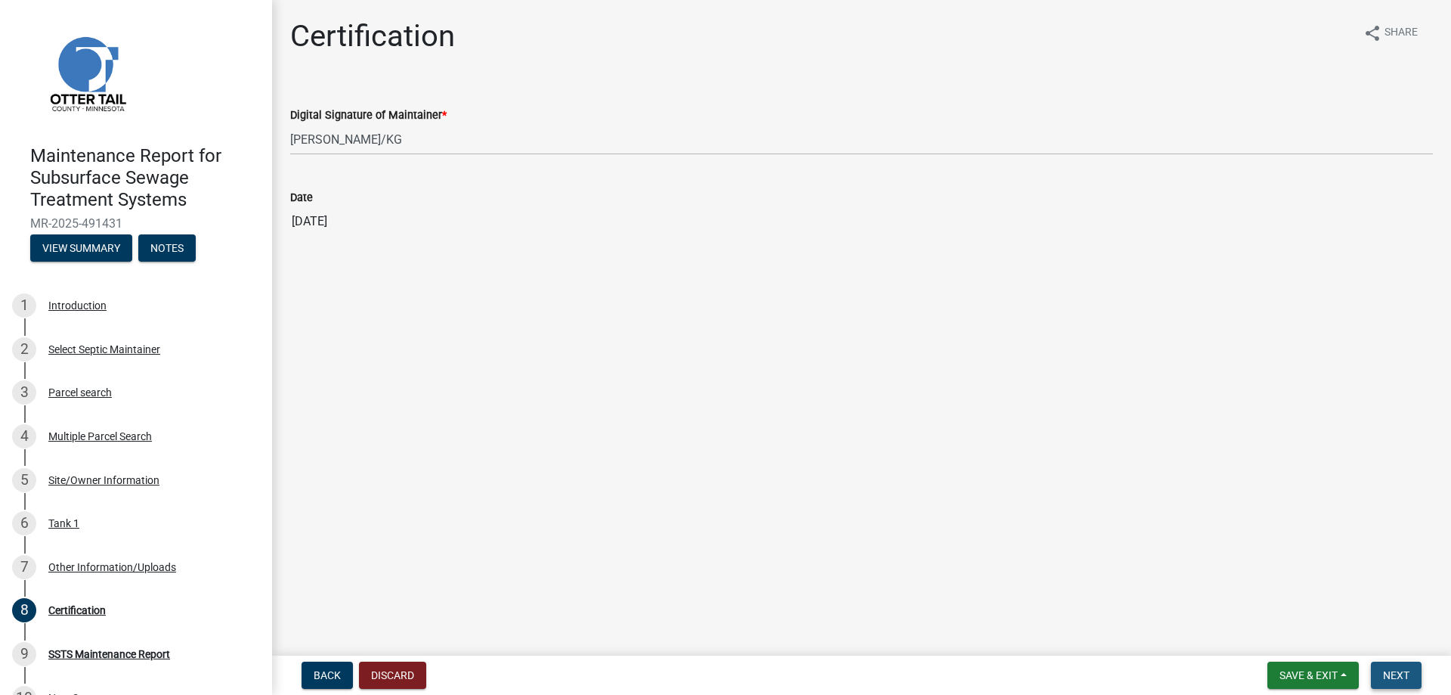
click at [1389, 669] on span "Next" at bounding box center [1396, 675] width 26 height 12
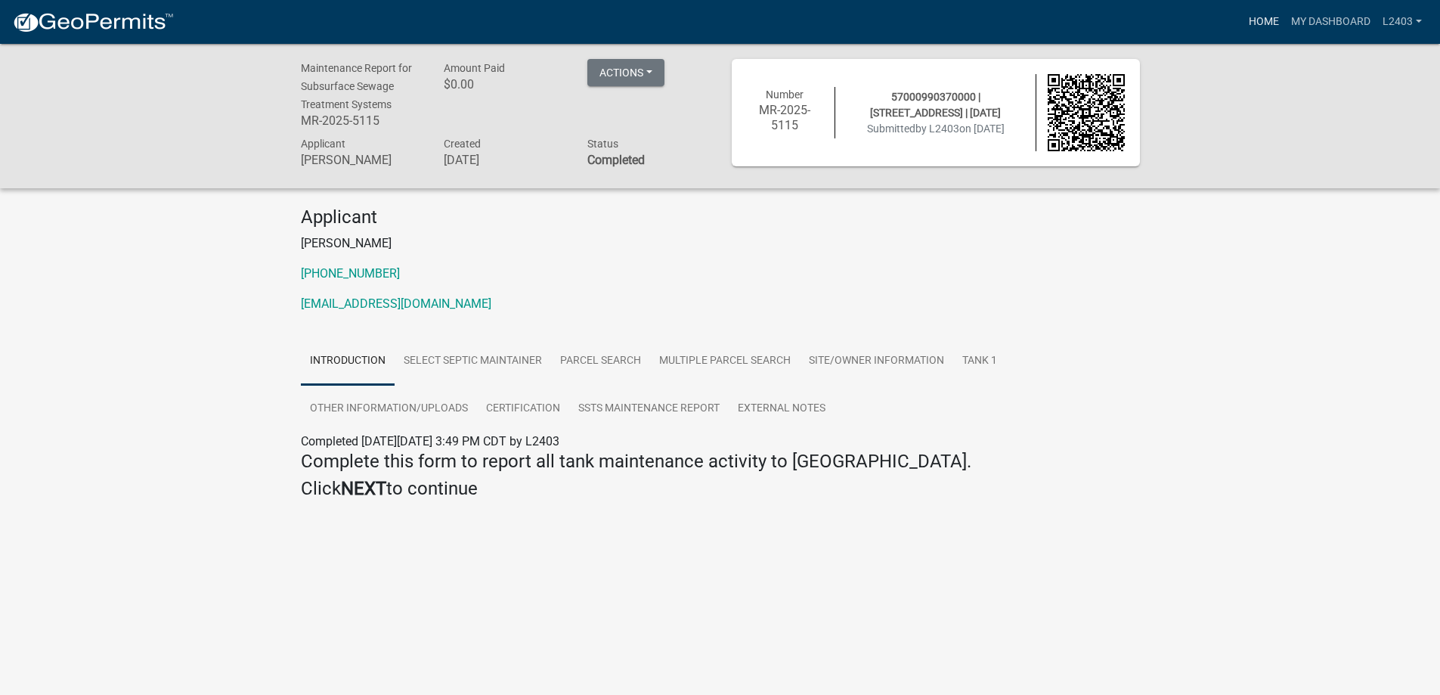
click at [1242, 25] on link "Home" at bounding box center [1263, 22] width 42 height 29
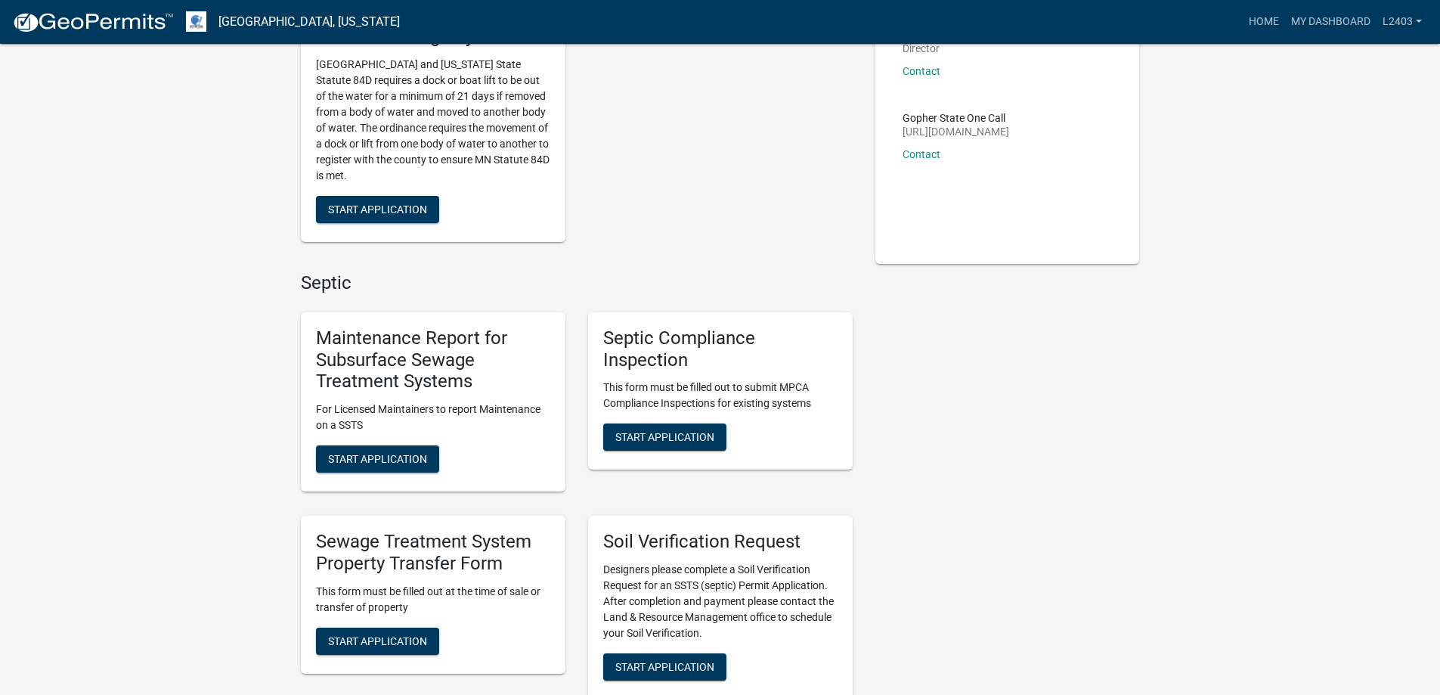
scroll to position [453, 0]
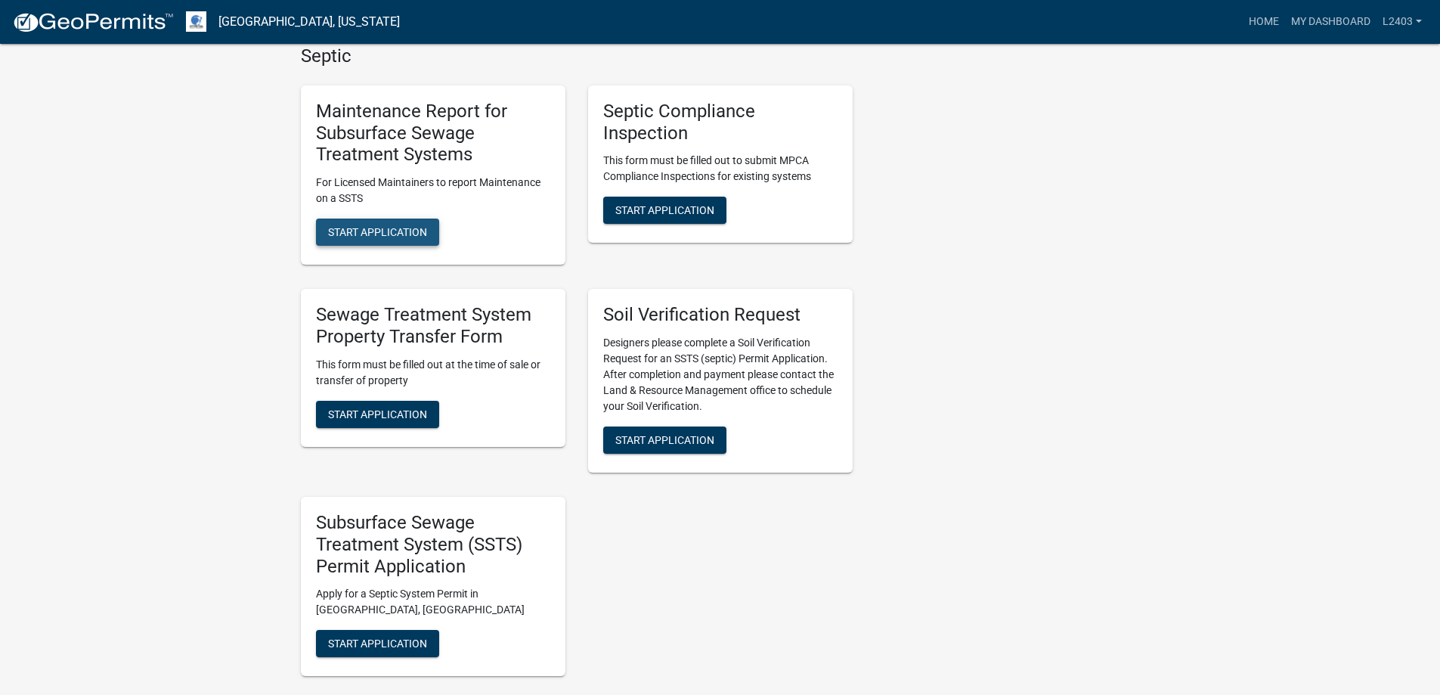
click at [366, 246] on button "Start Application" at bounding box center [377, 231] width 123 height 27
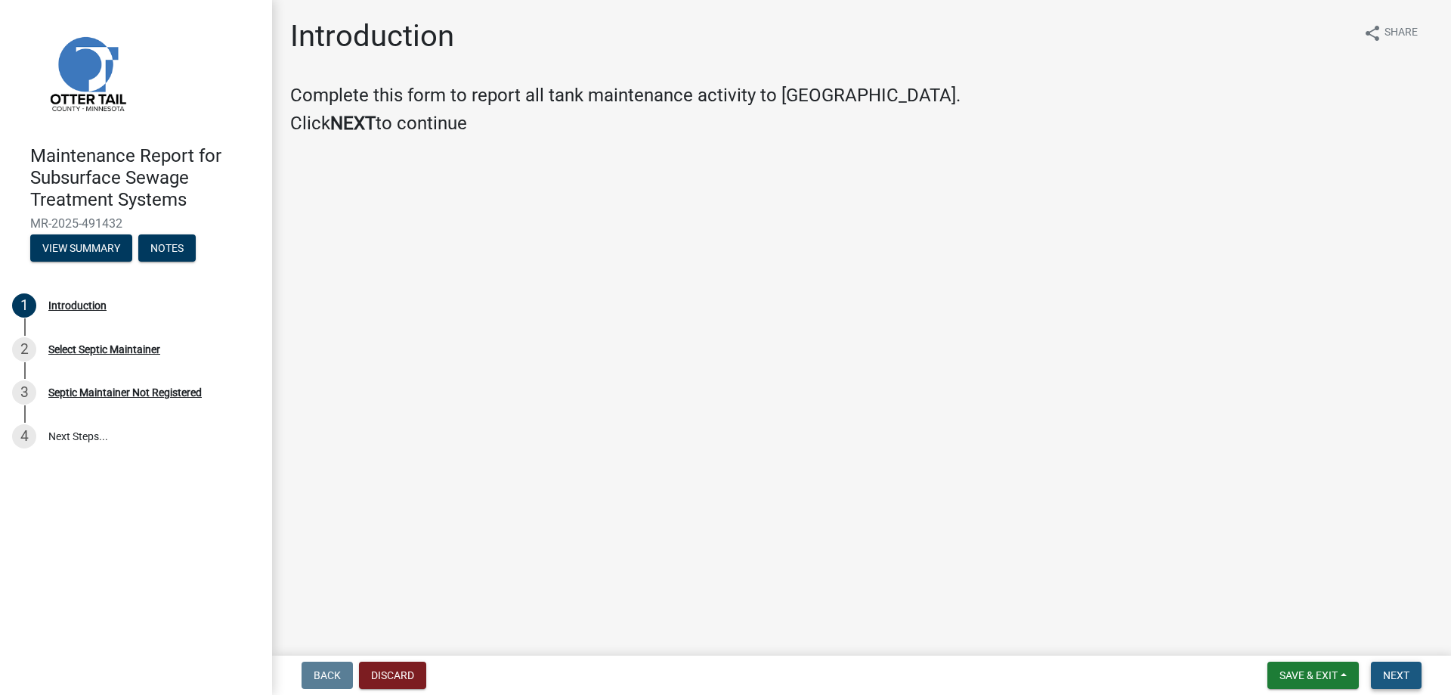
click at [1385, 669] on span "Next" at bounding box center [1396, 675] width 26 height 12
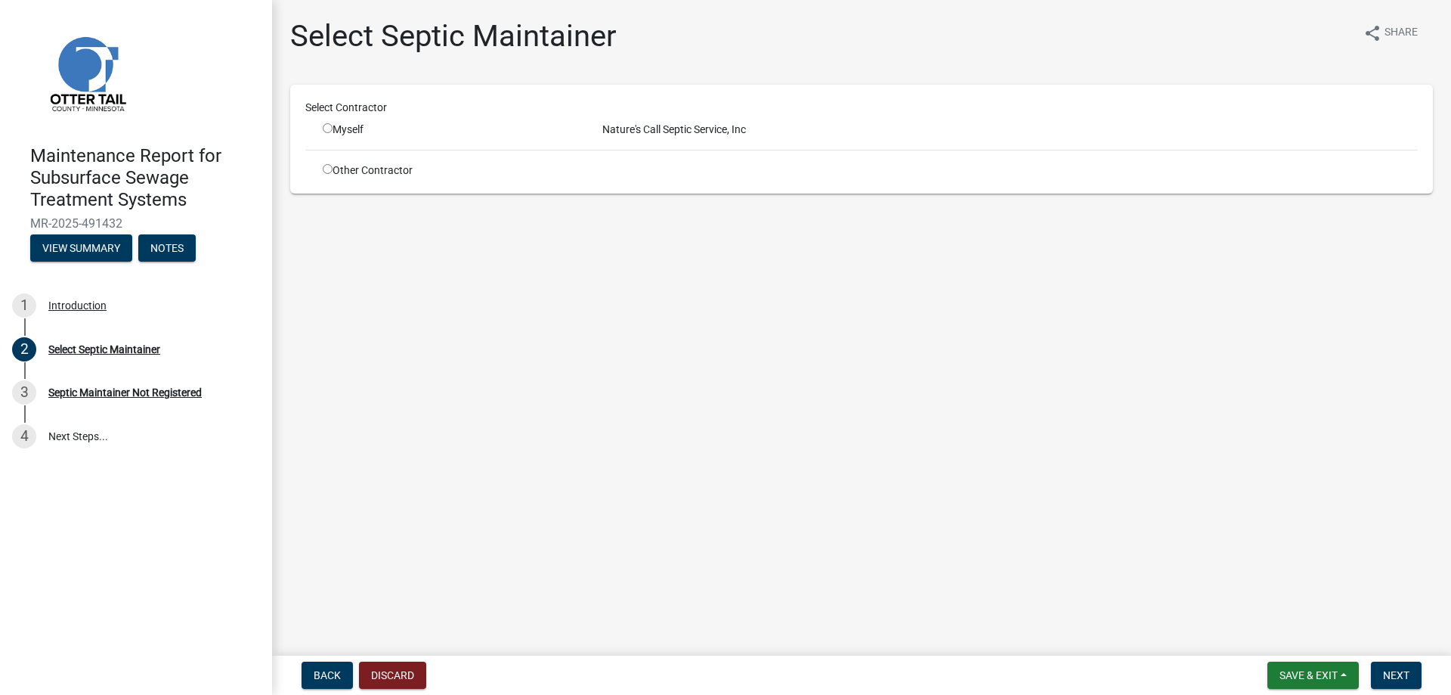
click at [354, 138] on div "Myself" at bounding box center [451, 130] width 257 height 16
click at [333, 133] on input "radio" at bounding box center [328, 128] width 10 height 10
radio input "true"
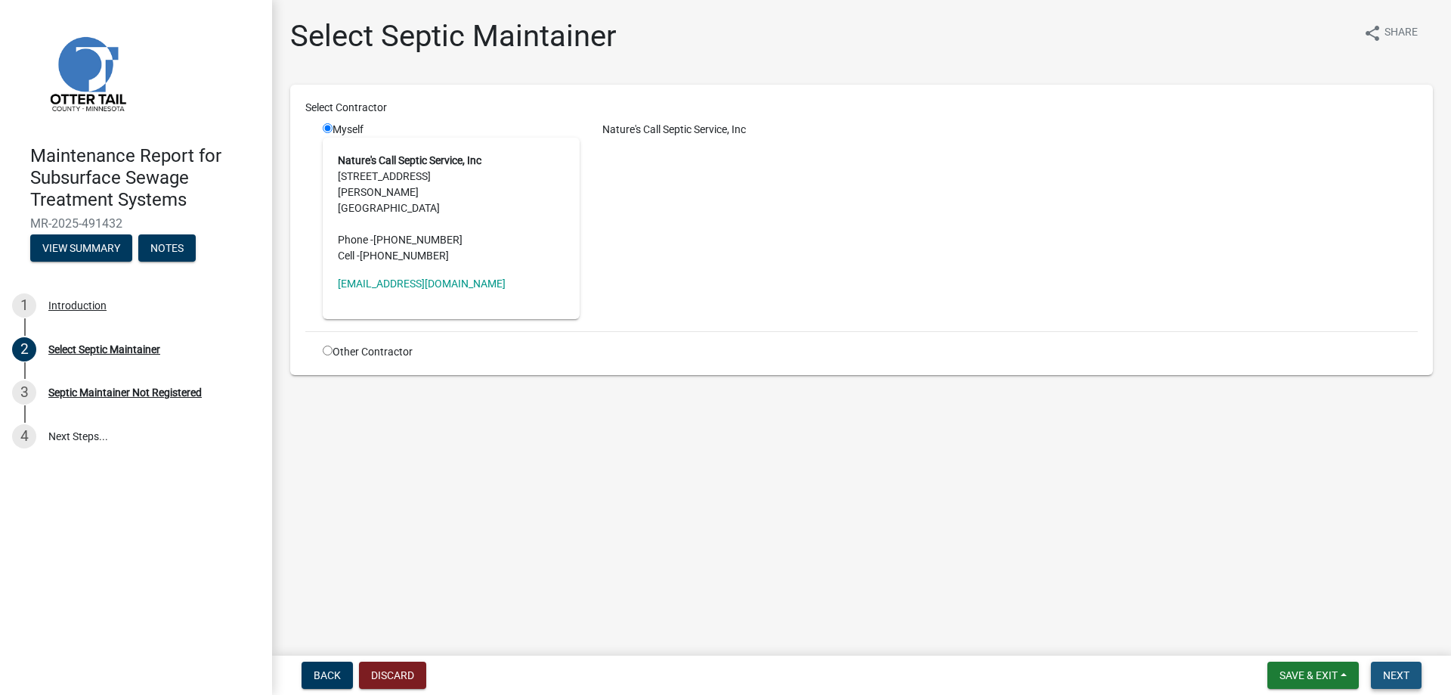
click at [1391, 685] on button "Next" at bounding box center [1396, 674] width 51 height 27
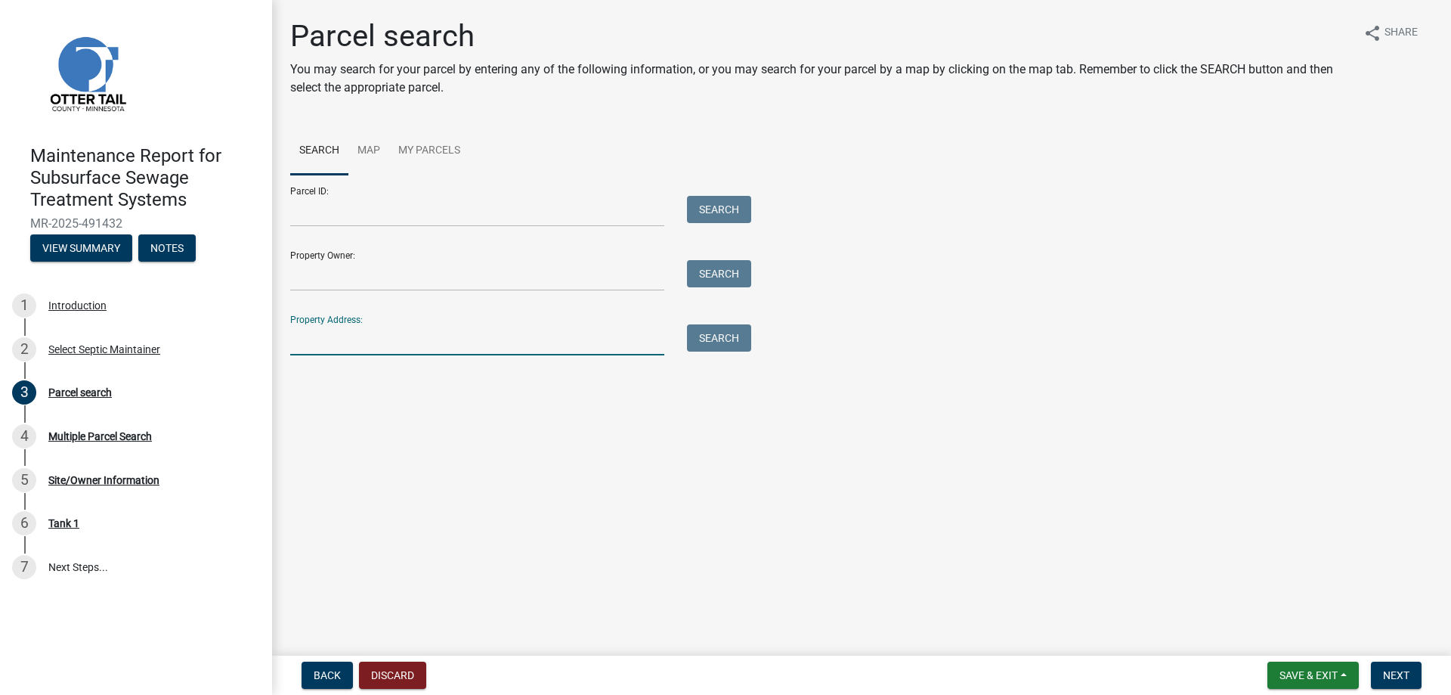
click at [401, 355] on input "Property Address:" at bounding box center [477, 339] width 374 height 31
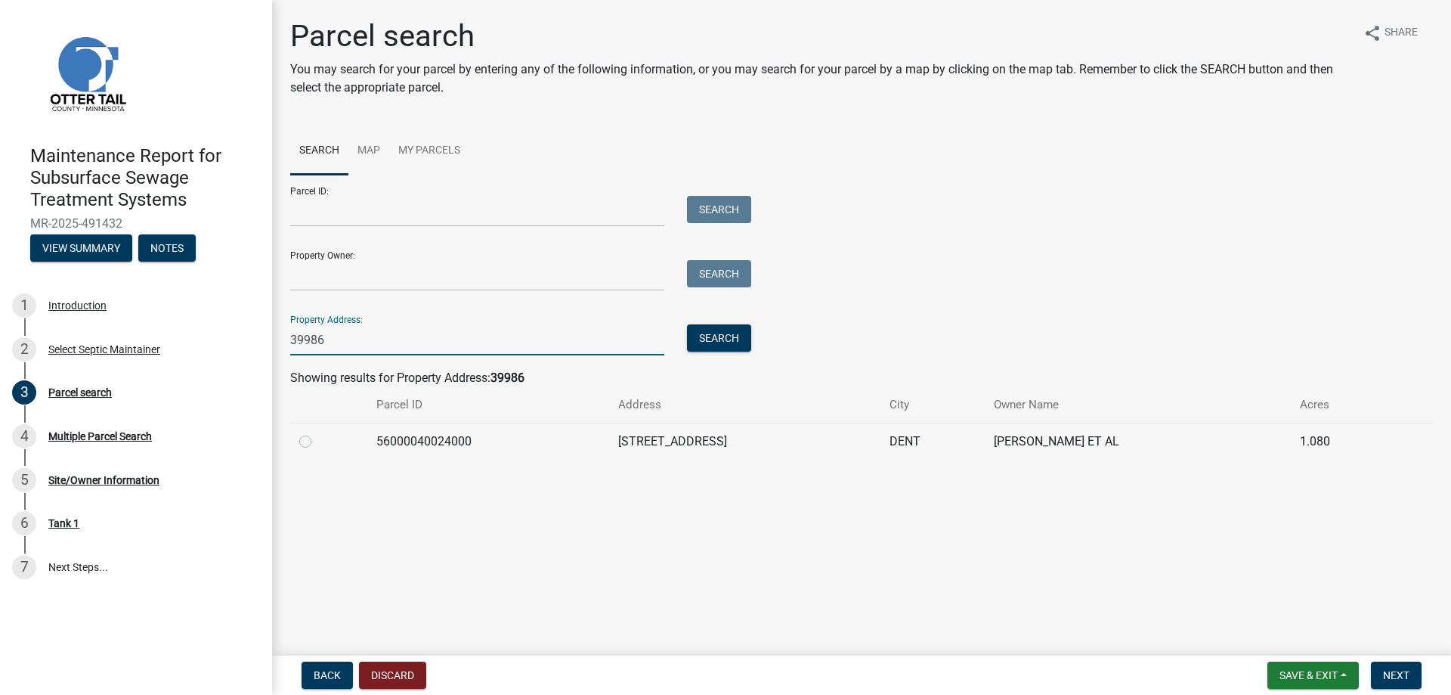
type input "39986"
click at [317, 432] on label at bounding box center [317, 432] width 0 height 0
click at [317, 442] on input "radio" at bounding box center [322, 437] width 10 height 10
radio input "true"
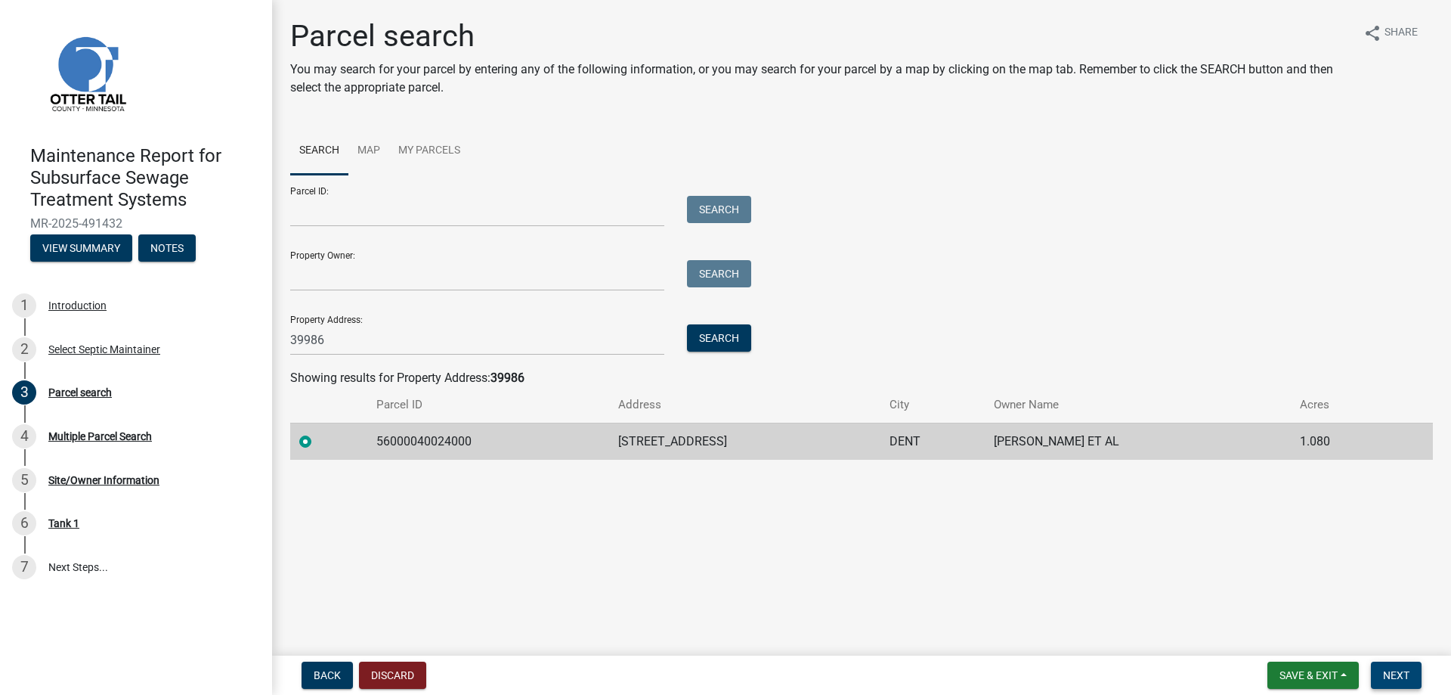
click at [1388, 669] on span "Next" at bounding box center [1396, 675] width 26 height 12
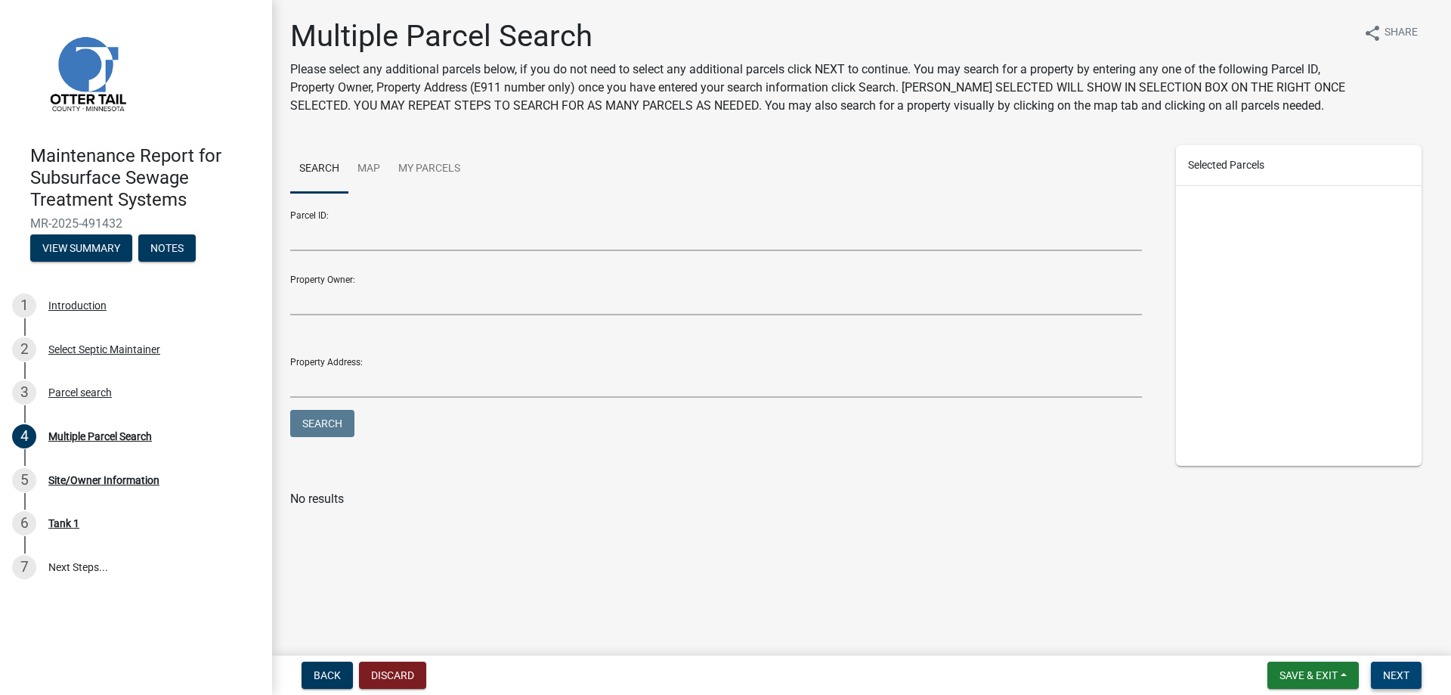
click at [1388, 669] on span "Next" at bounding box center [1396, 675] width 26 height 12
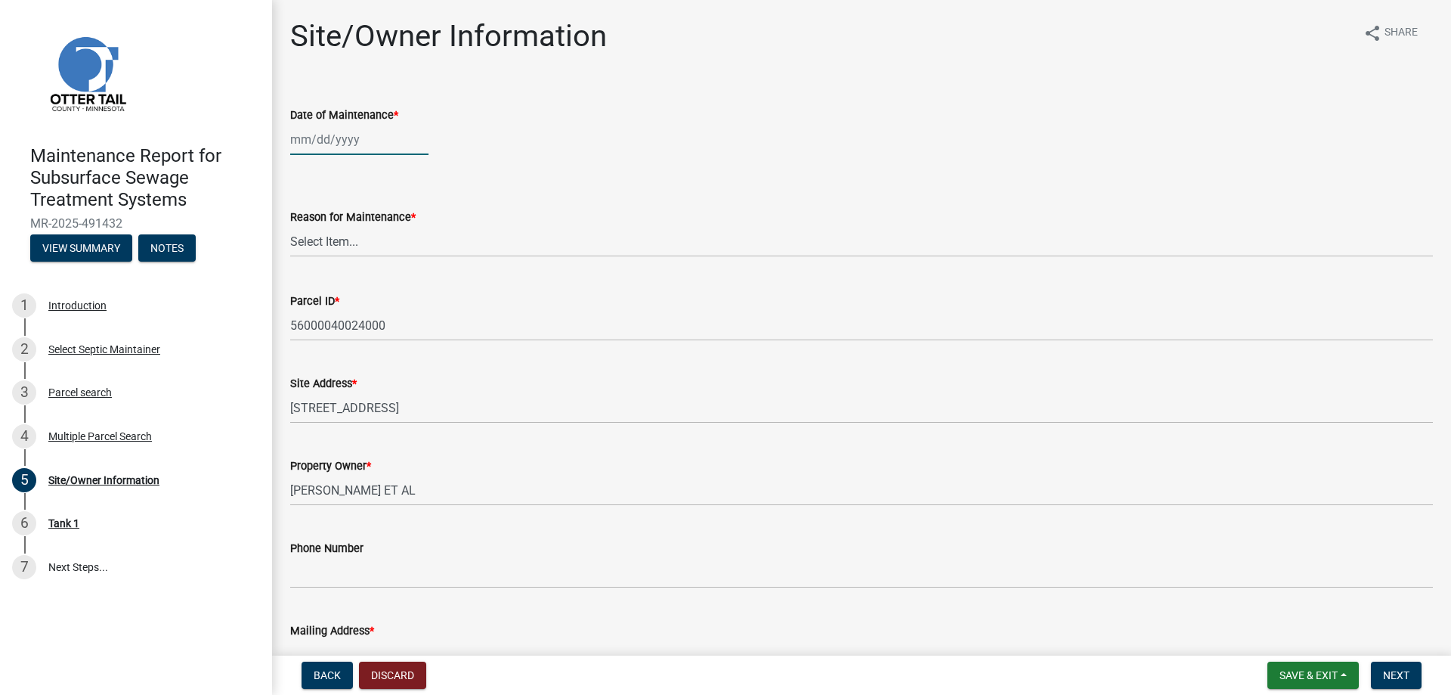
click at [348, 155] on div at bounding box center [359, 139] width 138 height 31
select select "10"
select select "2025"
drag, startPoint x: 432, startPoint y: 304, endPoint x: 372, endPoint y: 308, distance: 60.6
click at [414, 274] on div "10" at bounding box center [402, 261] width 24 height 24
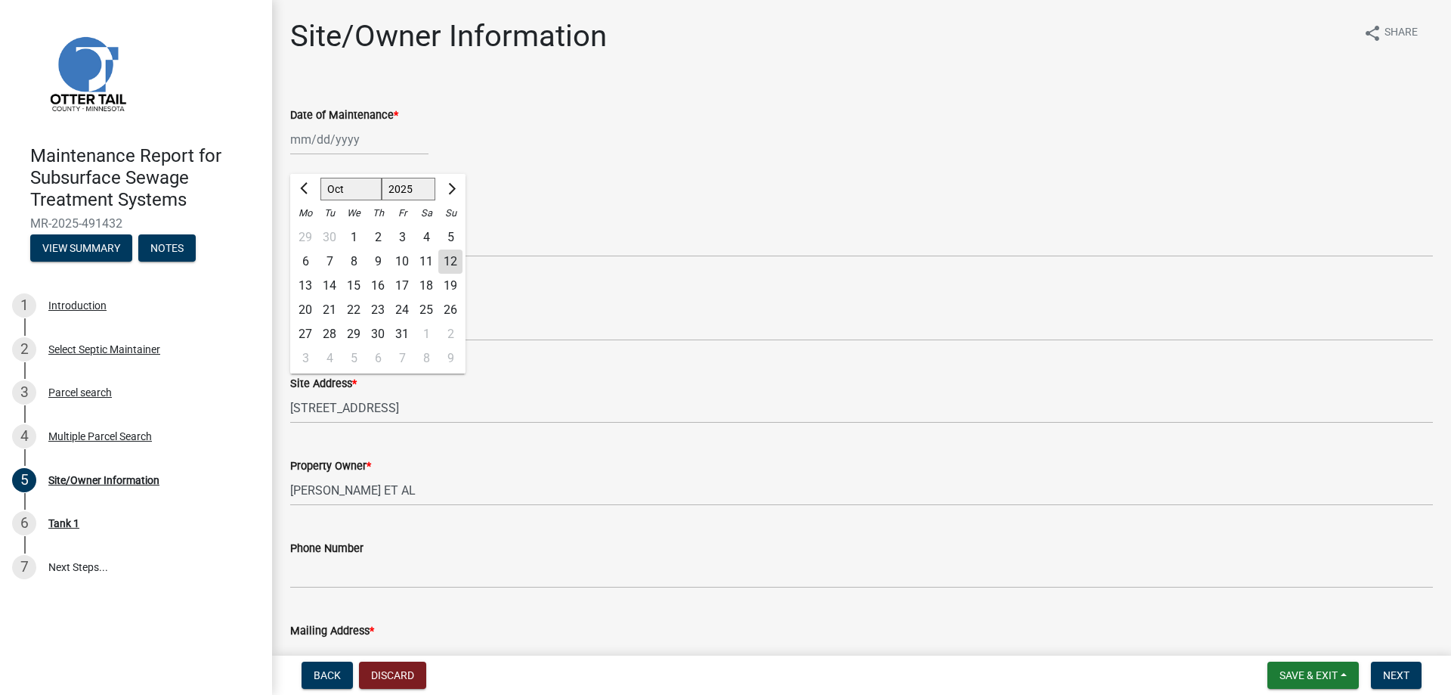
type input "[DATE]"
drag, startPoint x: 352, startPoint y: 308, endPoint x: 351, endPoint y: 320, distance: 11.4
click at [351, 257] on select "Select Item... Called Routine Other" at bounding box center [861, 241] width 1143 height 31
click at [295, 257] on select "Select Item... Called Routine Other" at bounding box center [861, 241] width 1143 height 31
select select "3ac72b63-7b21-42e4-8192-806faae7a4f1"
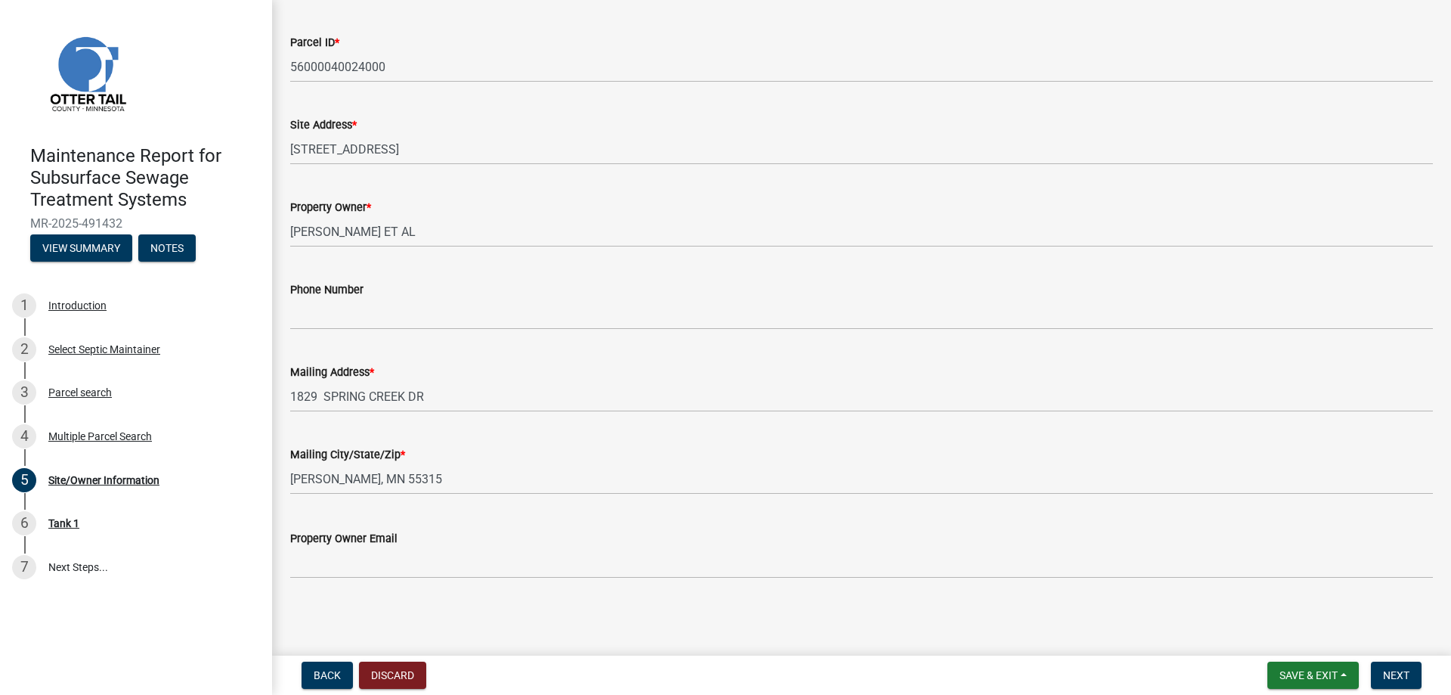
scroll to position [378, 0]
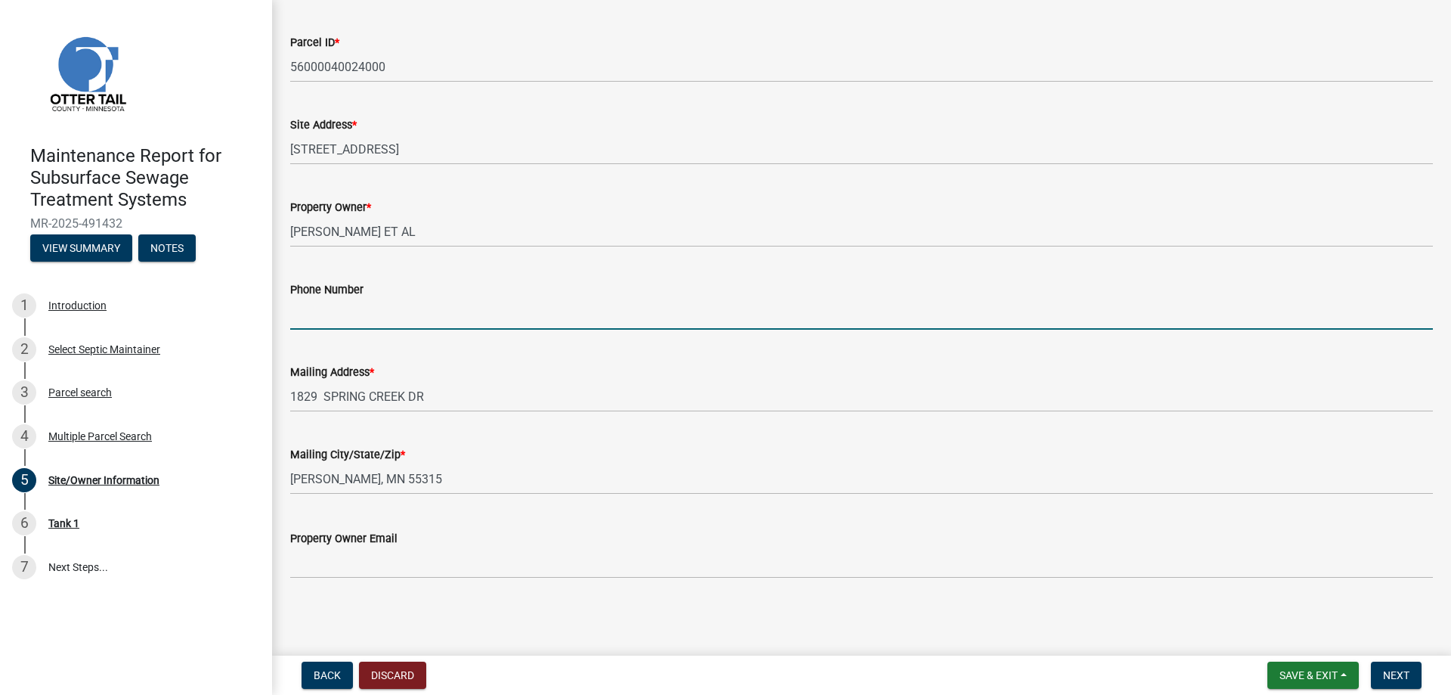
click at [333, 329] on input "Phone Number" at bounding box center [861, 314] width 1143 height 31
type input "[PHONE_NUMBER]"
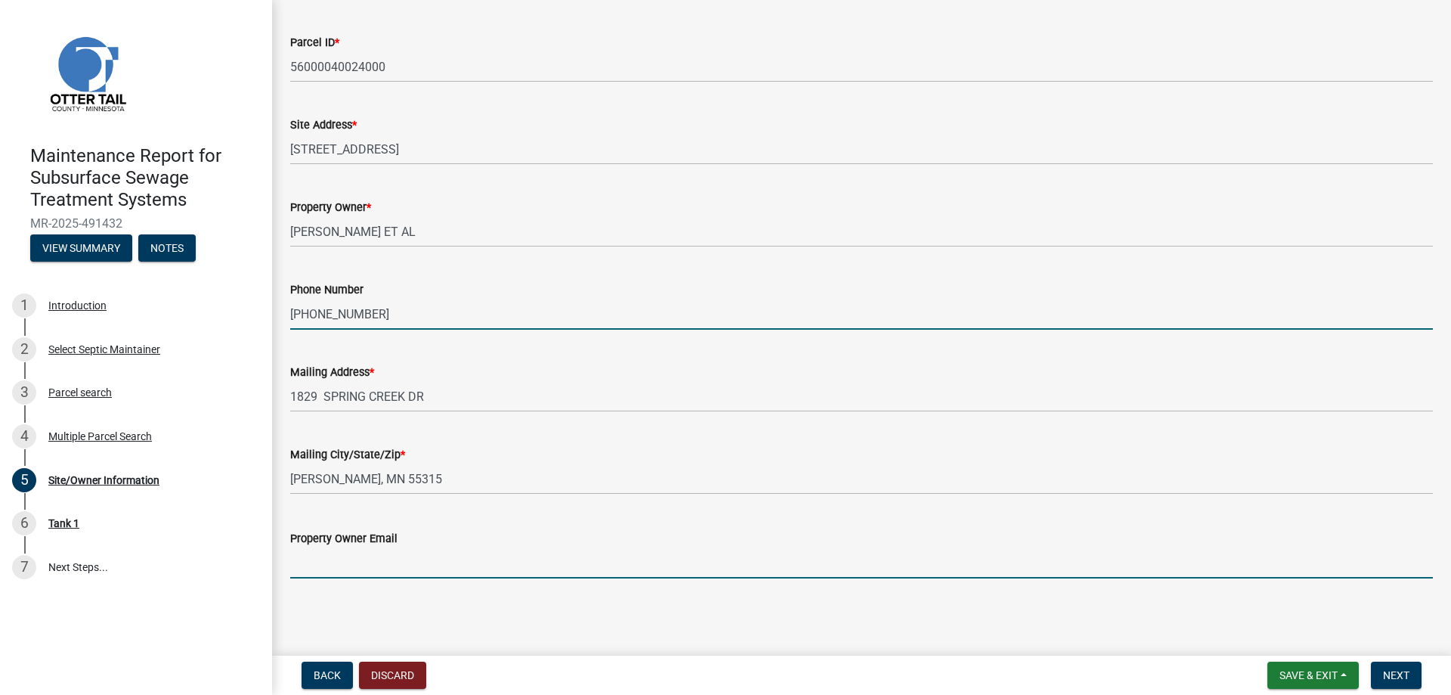
click at [342, 548] on input "Property Owner Email" at bounding box center [861, 562] width 1143 height 31
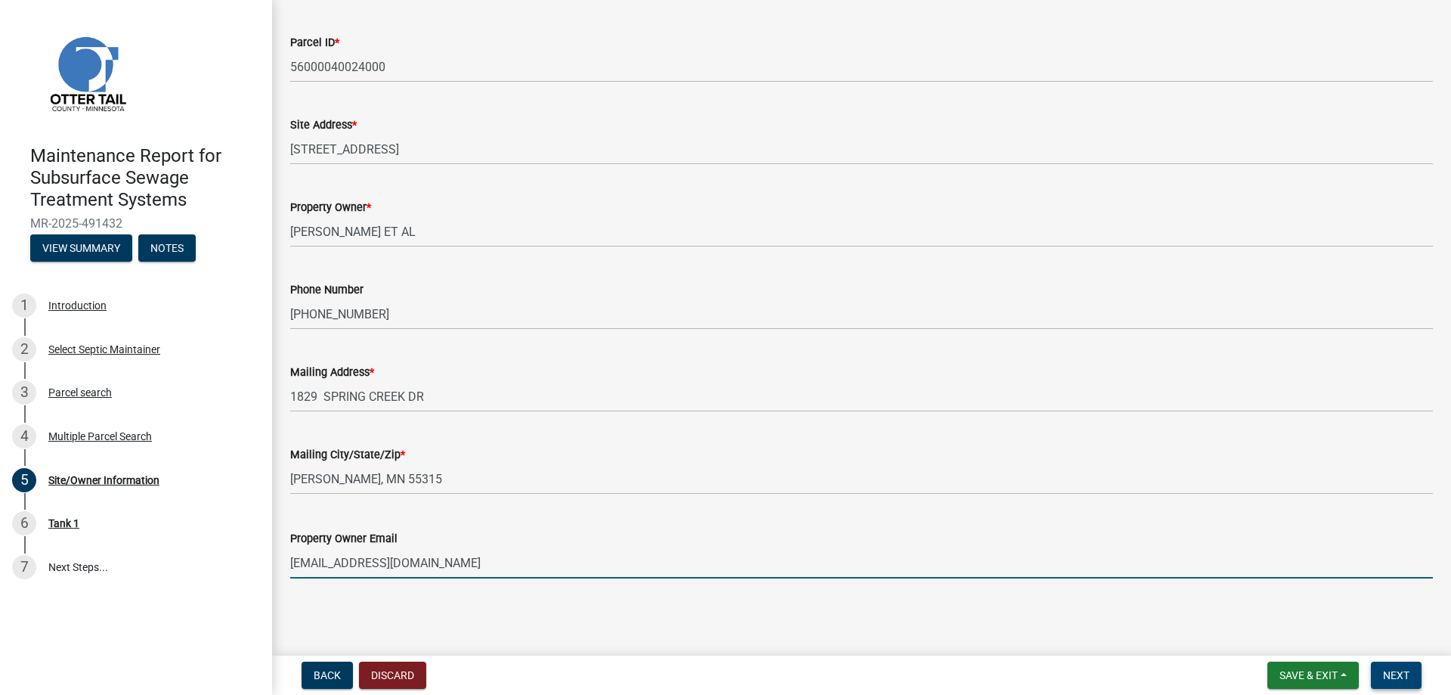
type input "[EMAIL_ADDRESS][DOMAIN_NAME]"
click at [1388, 669] on span "Next" at bounding box center [1396, 675] width 26 height 12
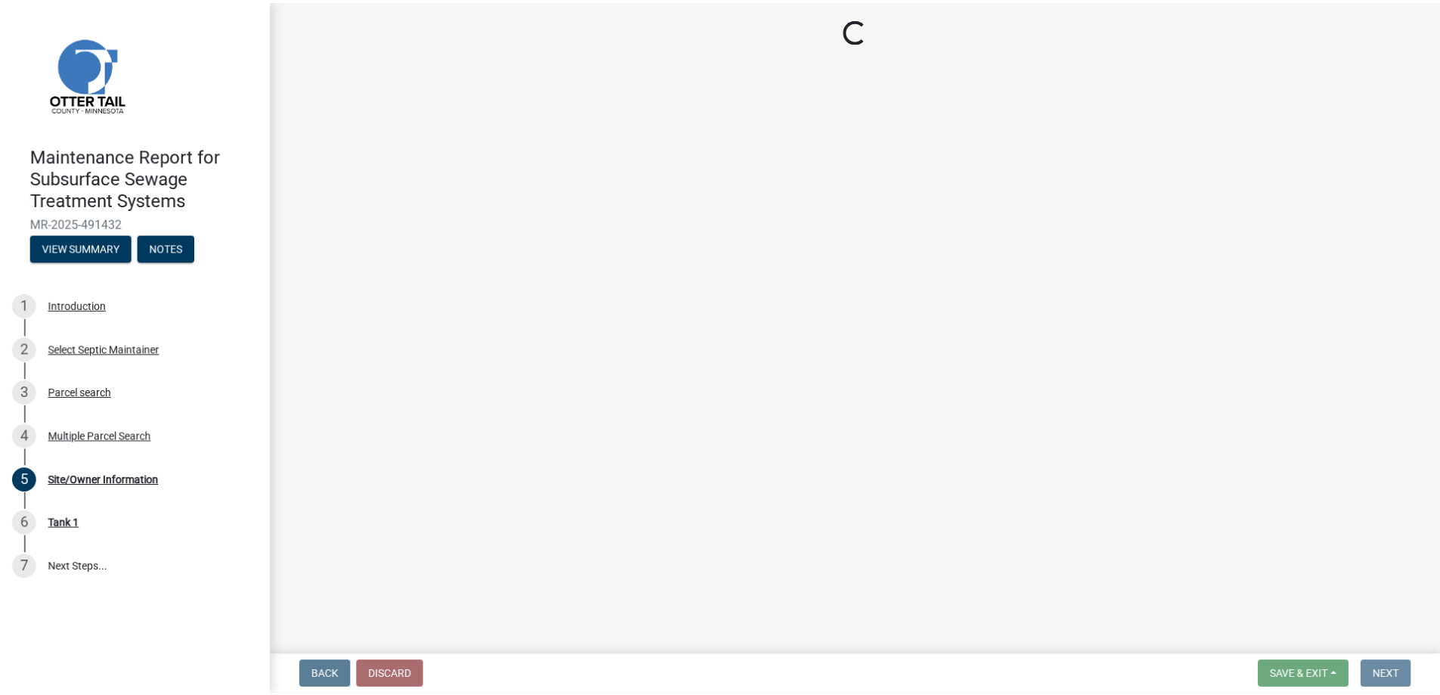
scroll to position [0, 0]
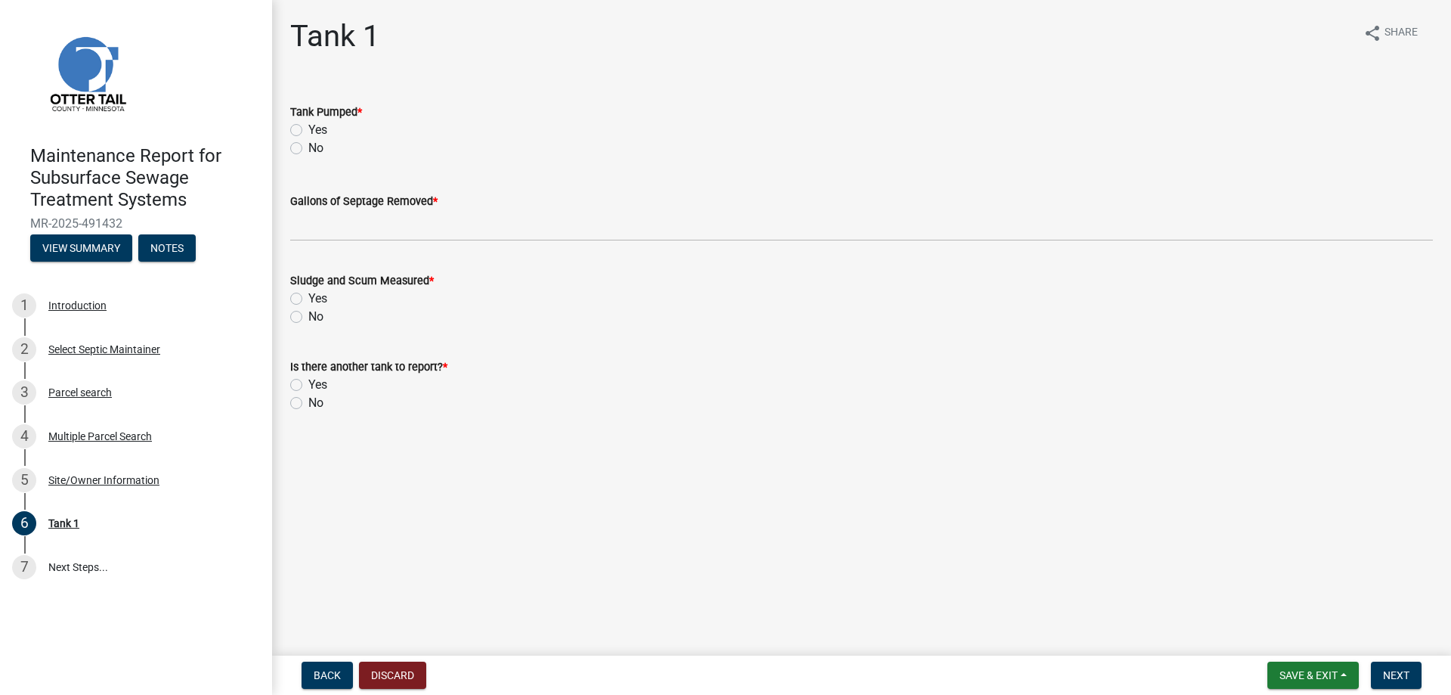
click at [327, 139] on label "Yes" at bounding box center [317, 130] width 19 height 18
click at [318, 131] on input "Yes" at bounding box center [313, 126] width 10 height 10
radio input "true"
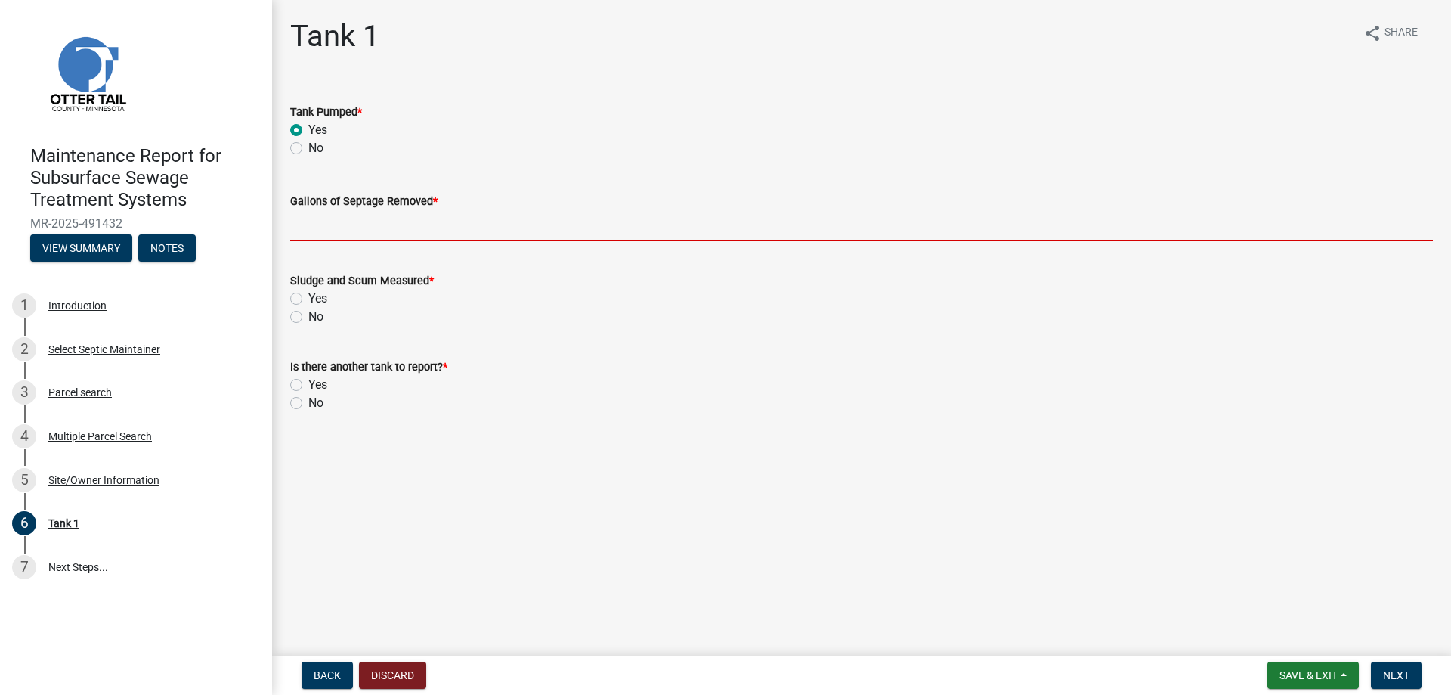
click at [330, 241] on input "Gallons of Septage Removed *" at bounding box center [861, 225] width 1143 height 31
type input "1500"
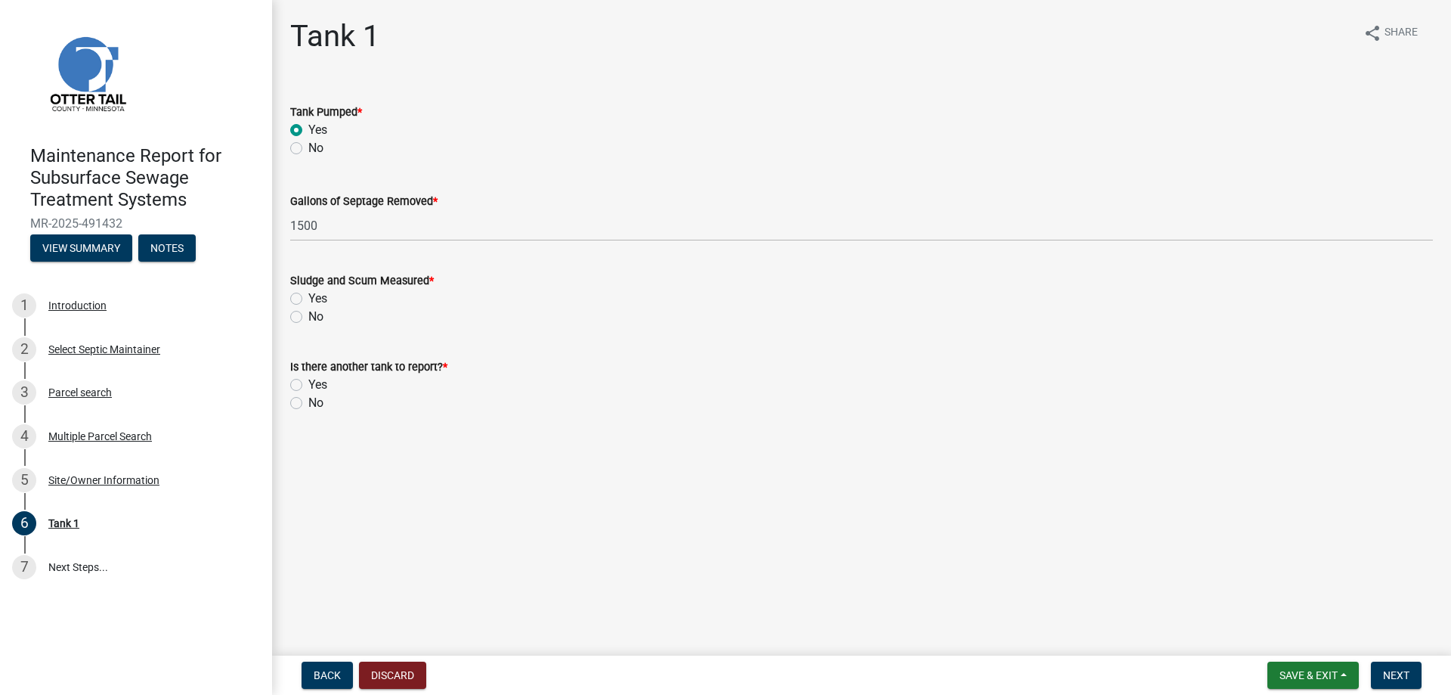
click at [308, 308] on label "Yes" at bounding box center [317, 298] width 19 height 18
click at [308, 299] on input "Yes" at bounding box center [313, 294] width 10 height 10
radio input "true"
click at [308, 412] on label "No" at bounding box center [315, 403] width 15 height 18
click at [308, 404] on input "No" at bounding box center [313, 399] width 10 height 10
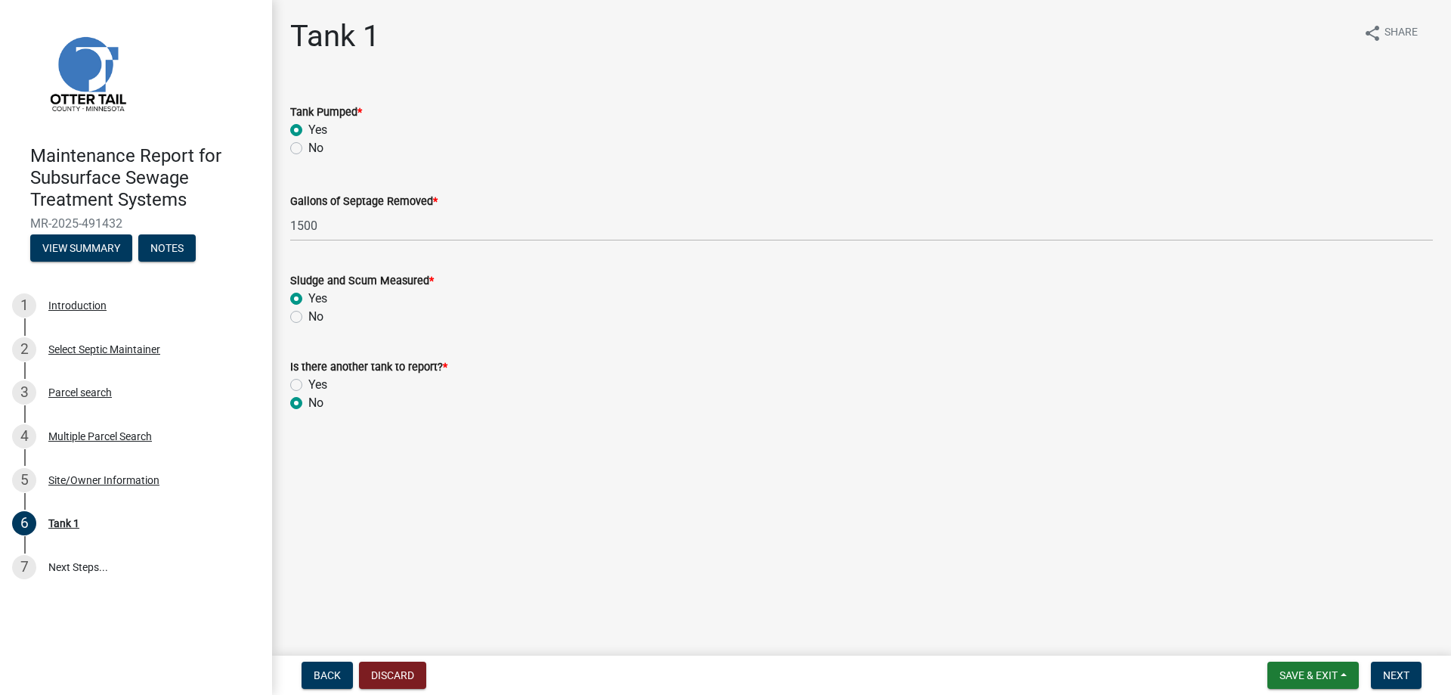
radio input "true"
click at [1383, 676] on span "Next" at bounding box center [1396, 675] width 26 height 12
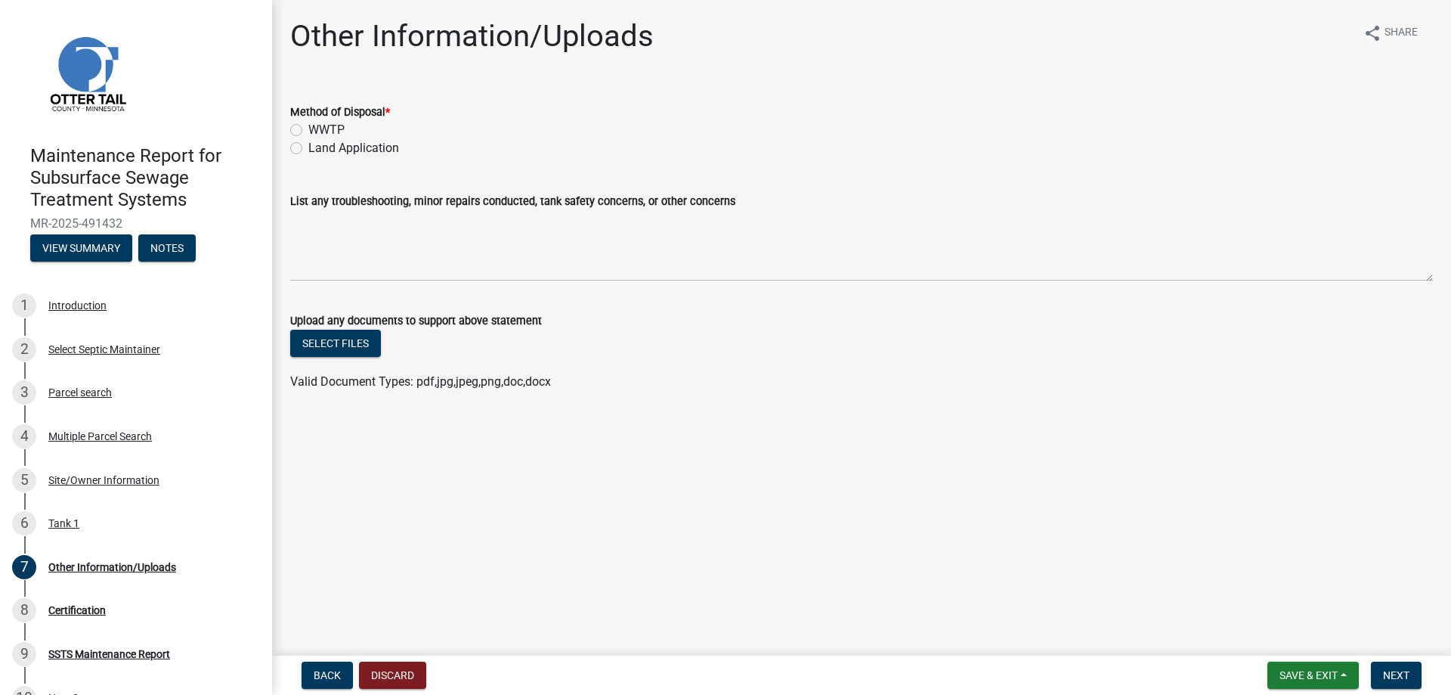
click at [344, 157] on label "Land Application" at bounding box center [353, 148] width 91 height 18
click at [318, 149] on input "Land Application" at bounding box center [313, 144] width 10 height 10
radio input "true"
click at [1387, 661] on button "Next" at bounding box center [1396, 674] width 51 height 27
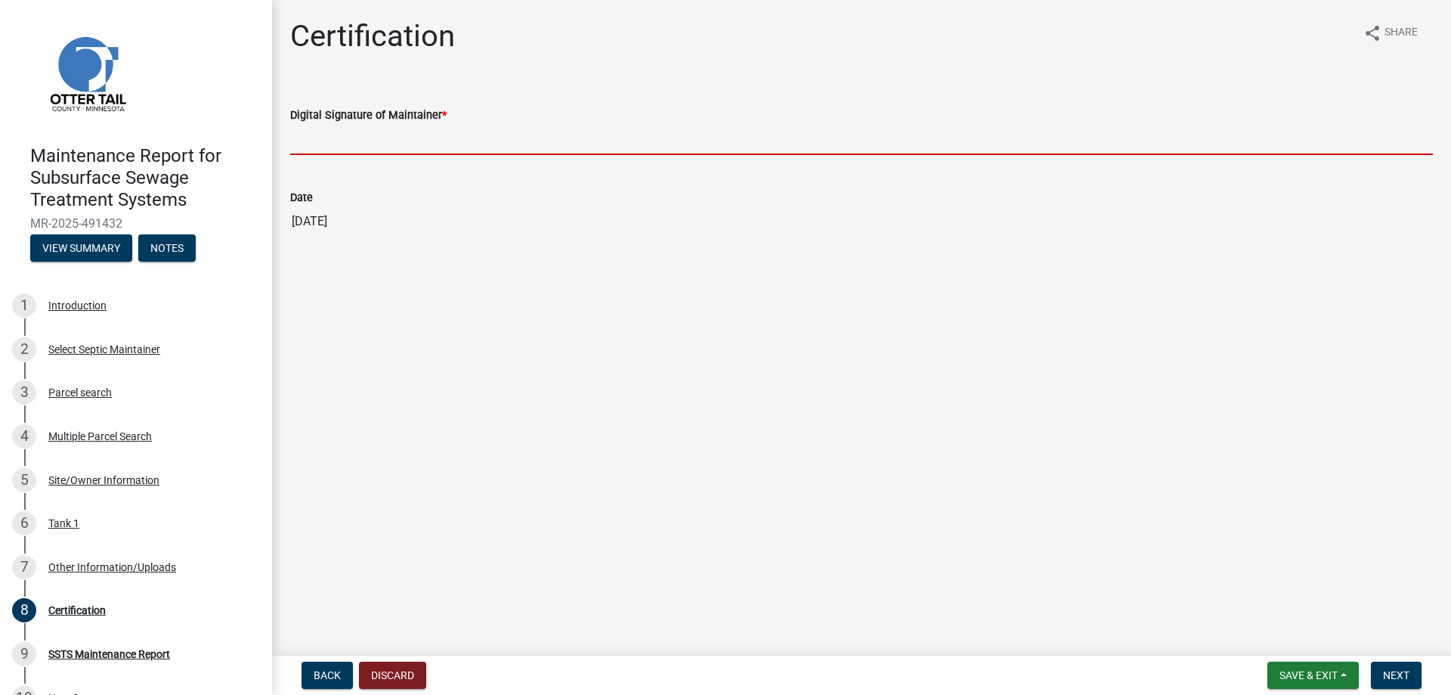
click at [340, 155] on input "Digital Signature of Maintainer *" at bounding box center [861, 139] width 1143 height 31
type input "[PERSON_NAME]/KG"
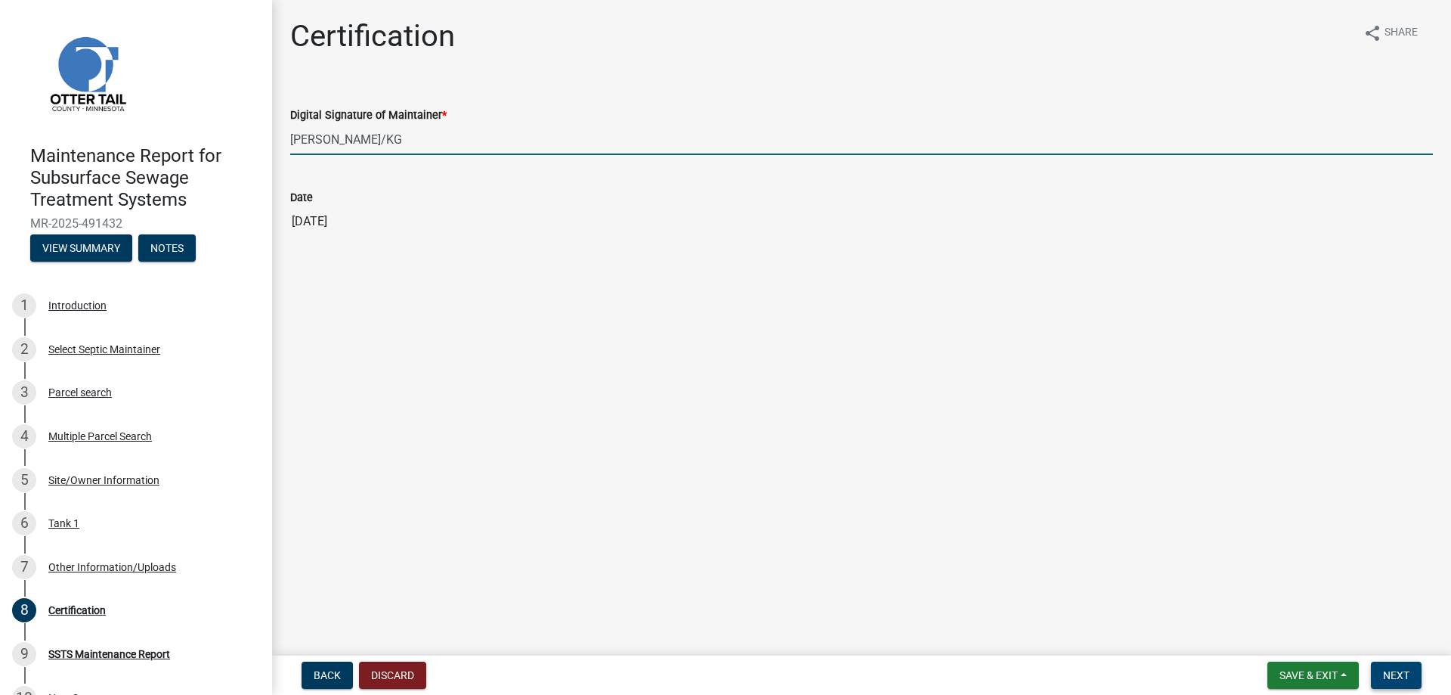
click at [1389, 673] on span "Next" at bounding box center [1396, 675] width 26 height 12
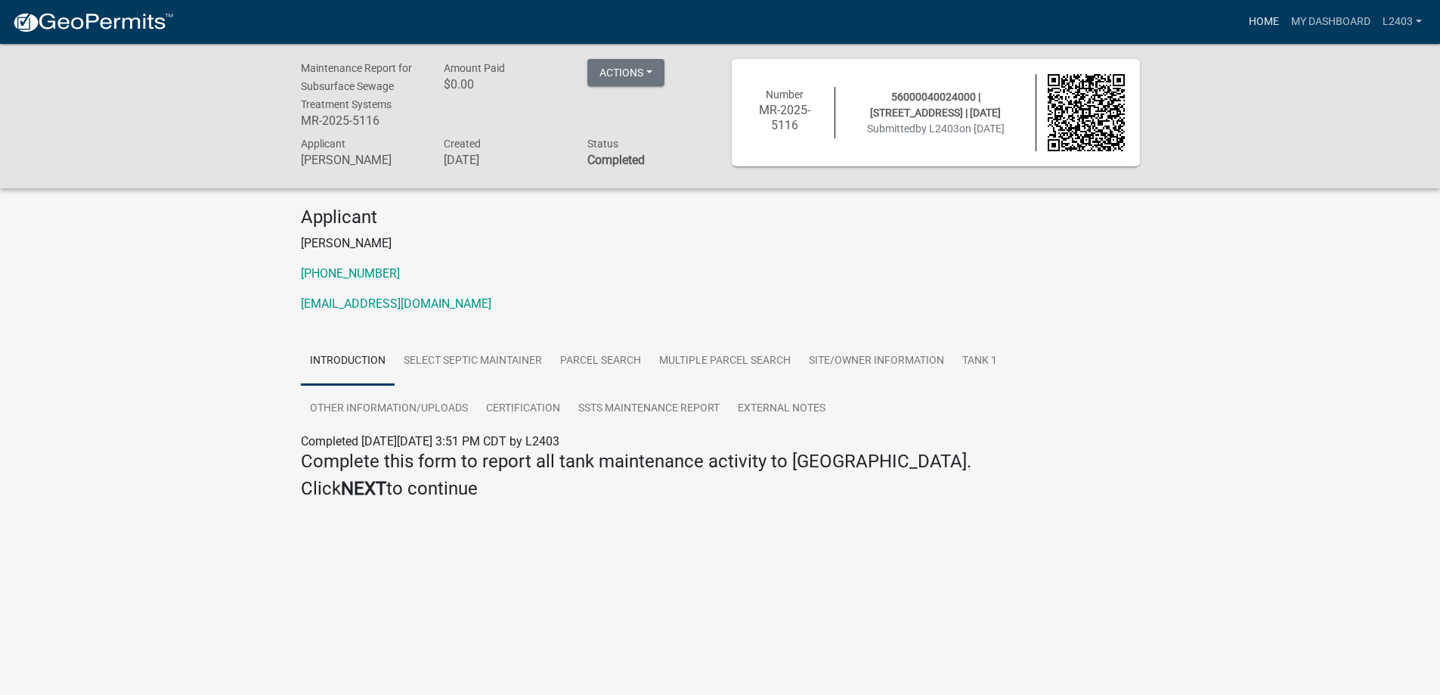
click at [1242, 28] on link "Home" at bounding box center [1263, 22] width 42 height 29
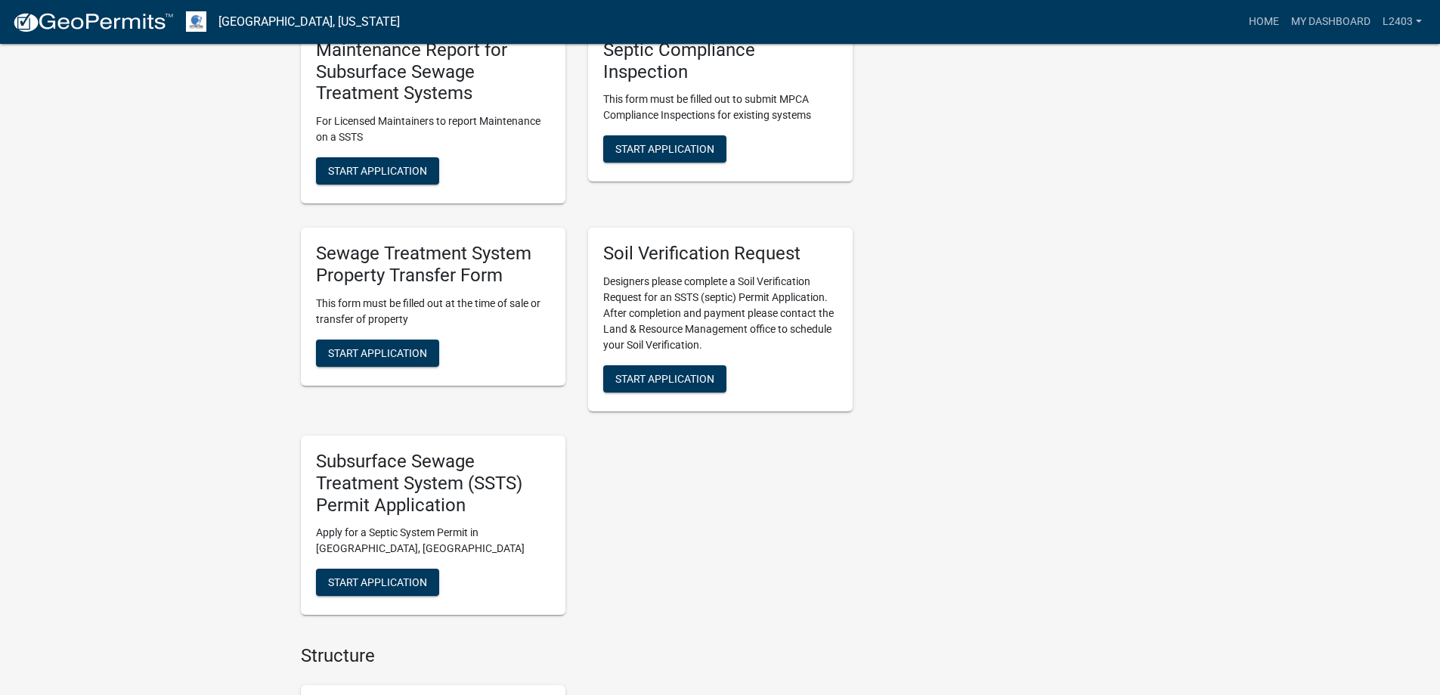
scroll to position [529, 0]
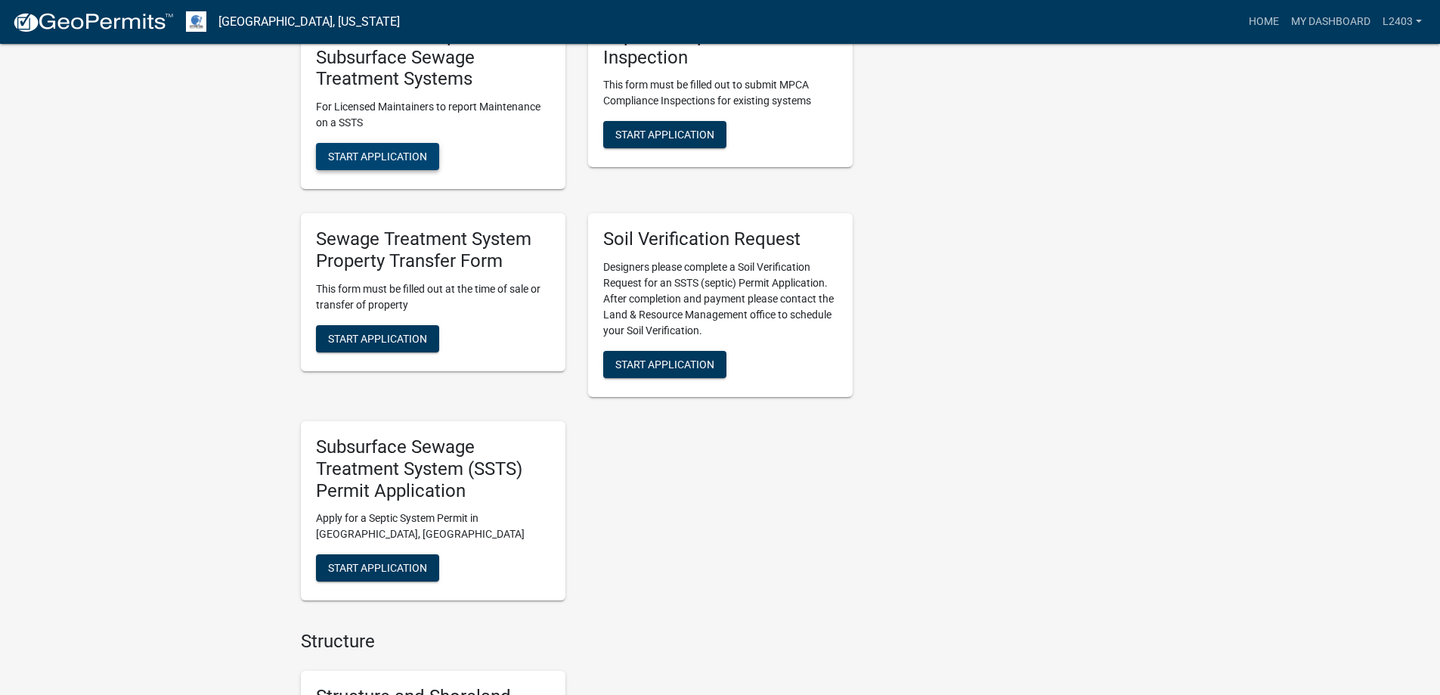
click at [408, 162] on span "Start Application" at bounding box center [377, 156] width 99 height 12
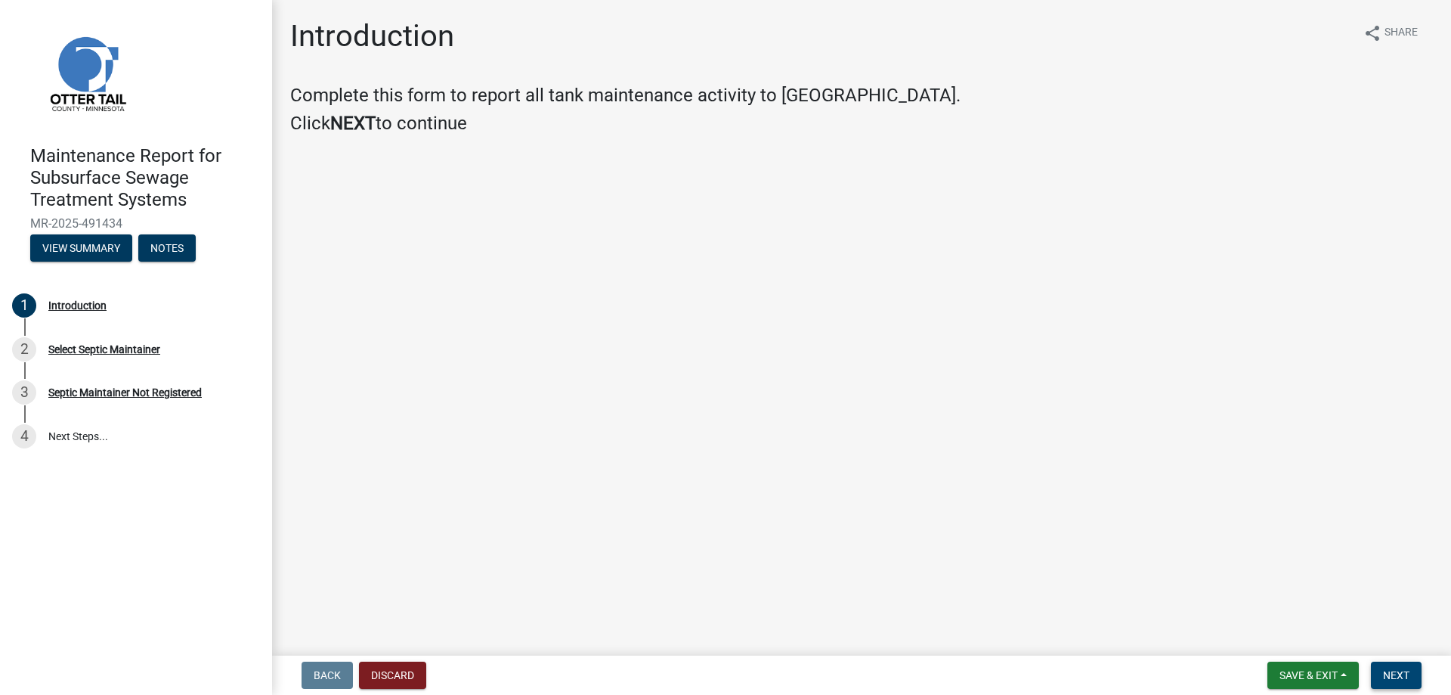
click at [1383, 671] on span "Next" at bounding box center [1396, 675] width 26 height 12
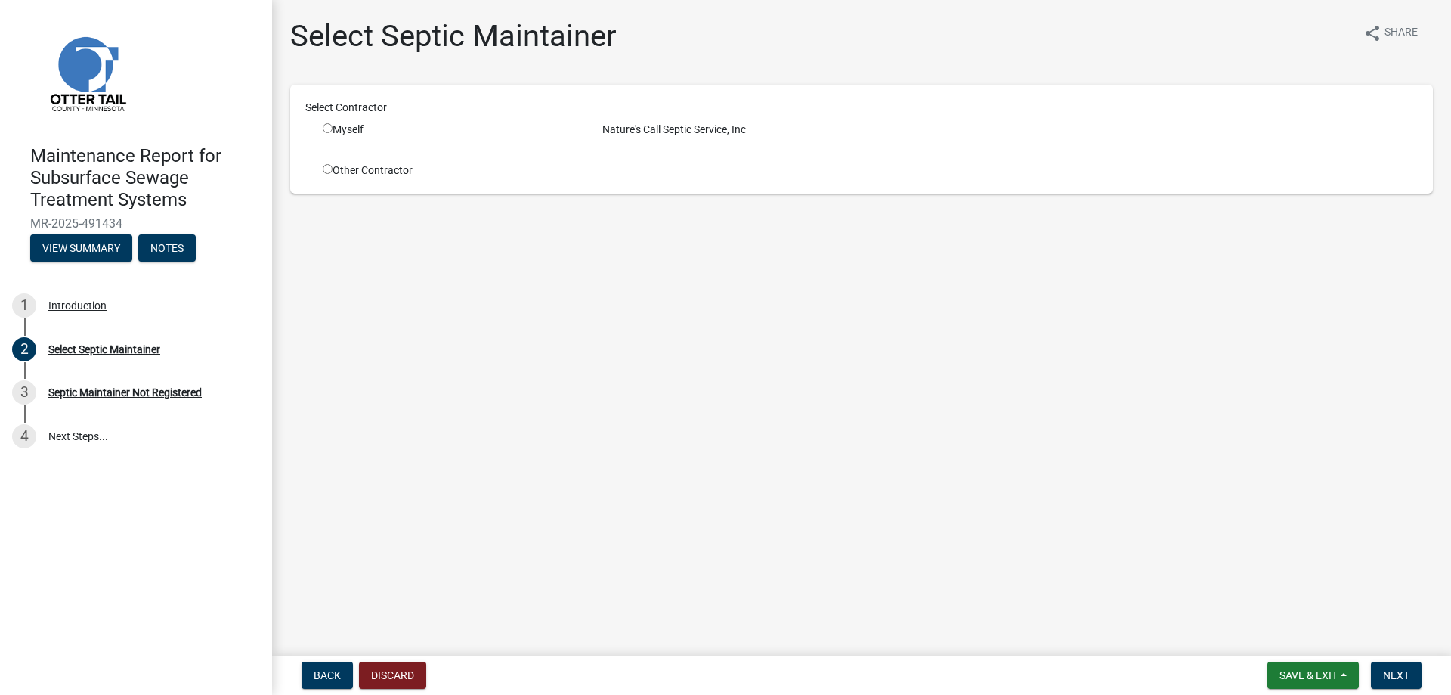
click at [333, 133] on input "radio" at bounding box center [328, 128] width 10 height 10
radio input "true"
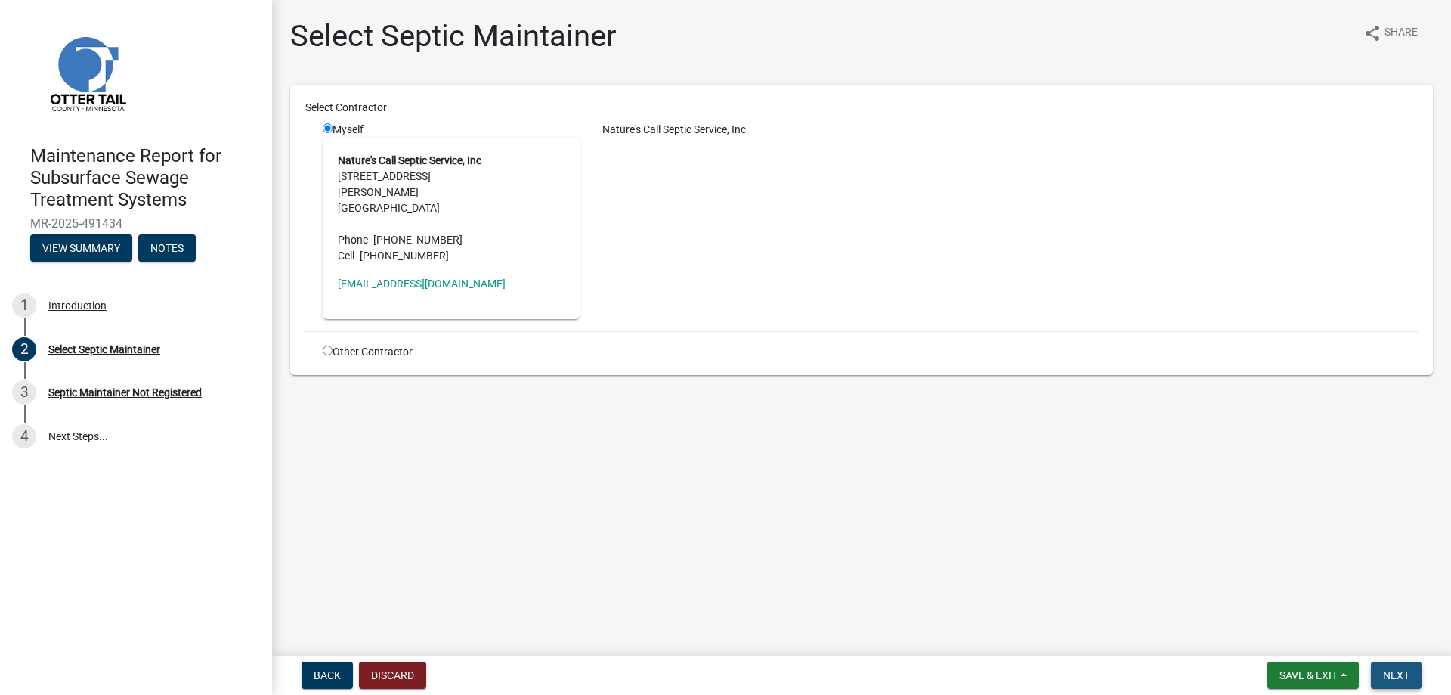
click at [1383, 678] on button "Next" at bounding box center [1396, 674] width 51 height 27
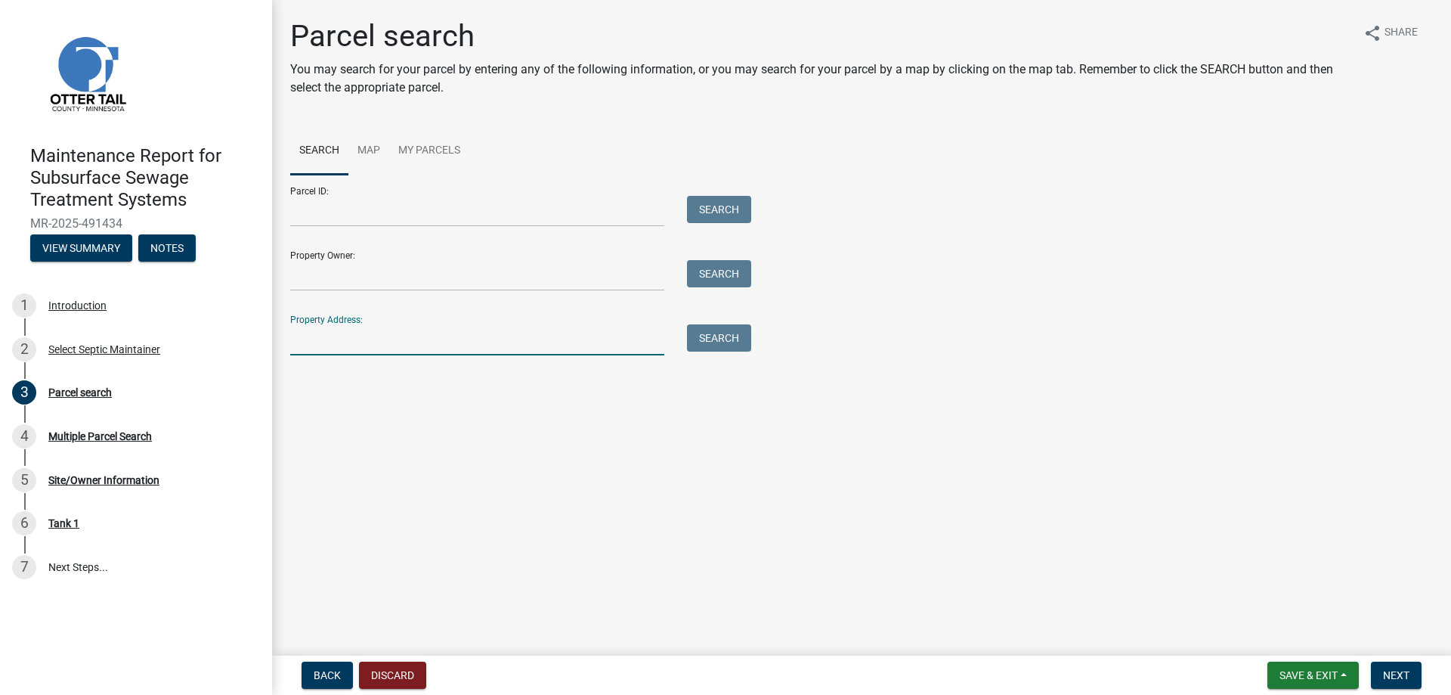
click at [447, 355] on input "Property Address:" at bounding box center [477, 339] width 374 height 31
type input "36931"
click at [732, 351] on button "Search" at bounding box center [719, 337] width 64 height 27
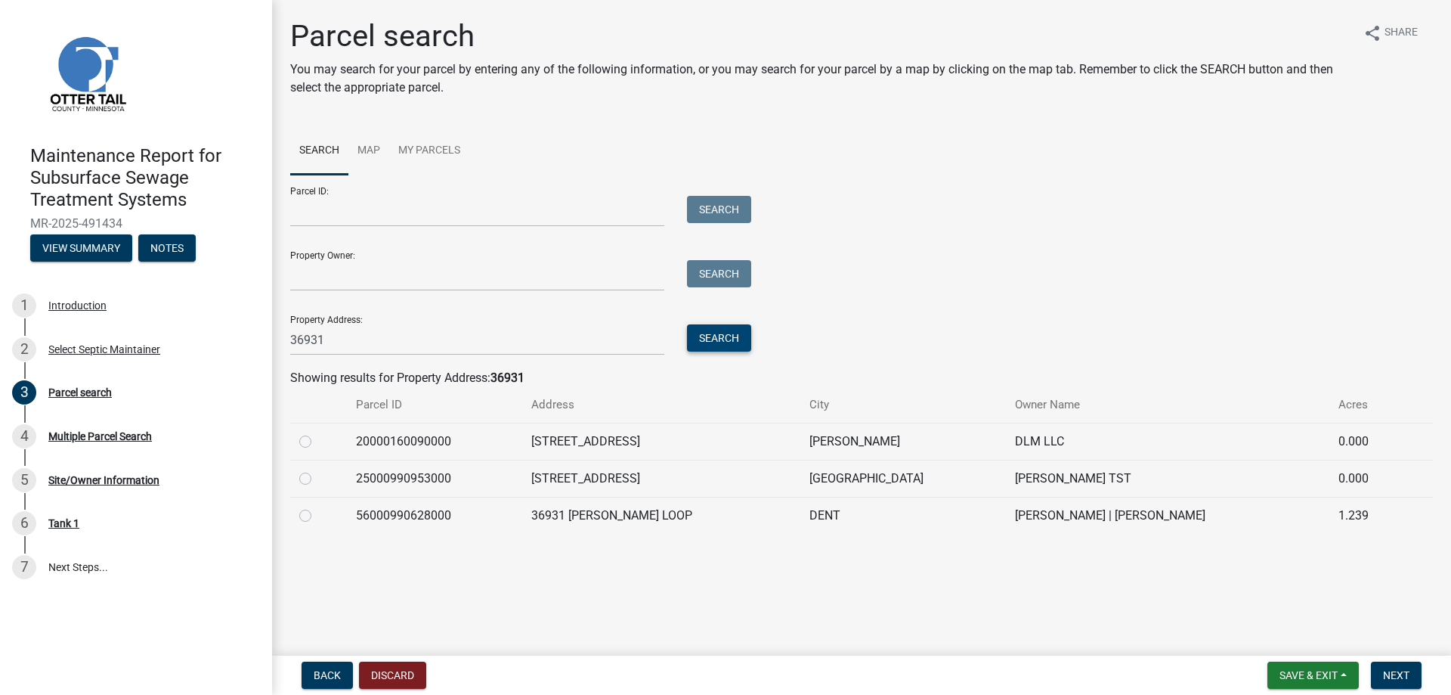
scroll to position [80, 0]
click at [317, 506] on label at bounding box center [317, 506] width 0 height 0
click at [318, 516] on input "radio" at bounding box center [322, 511] width 10 height 10
radio input "true"
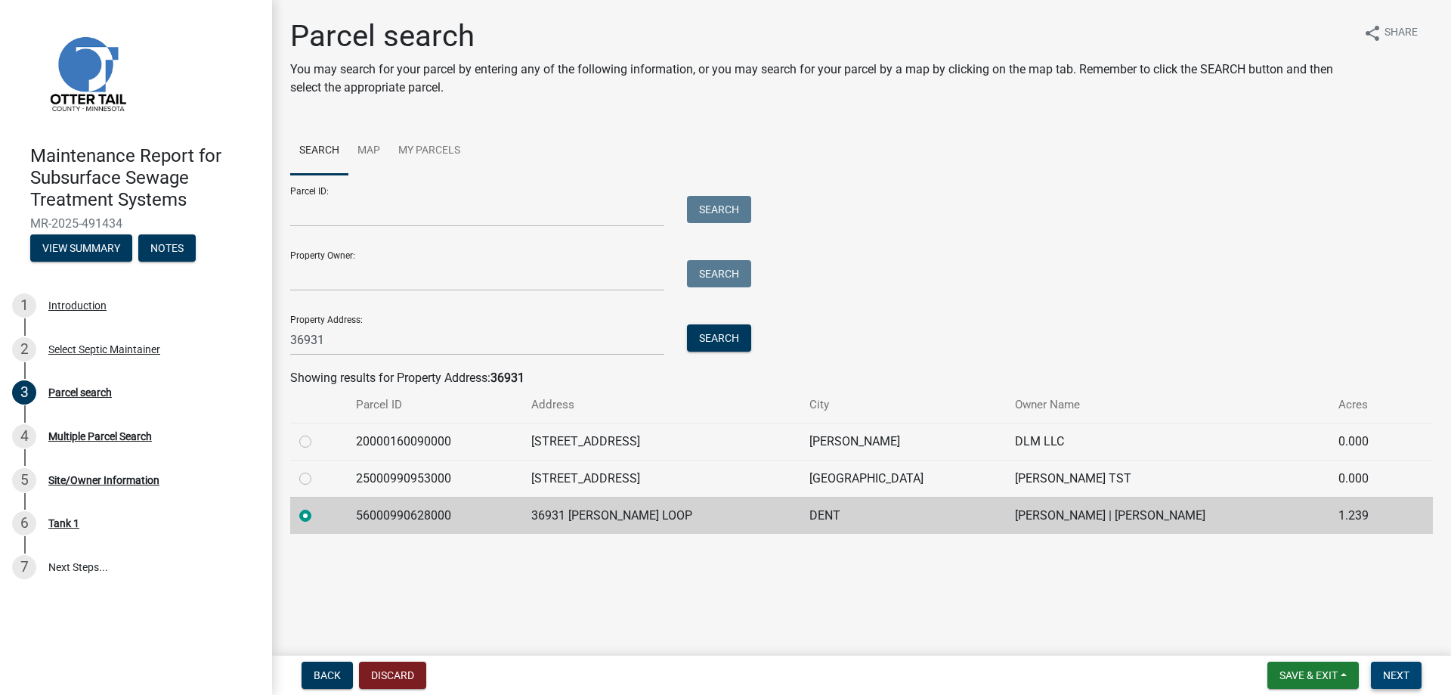
click at [1391, 669] on span "Next" at bounding box center [1396, 675] width 26 height 12
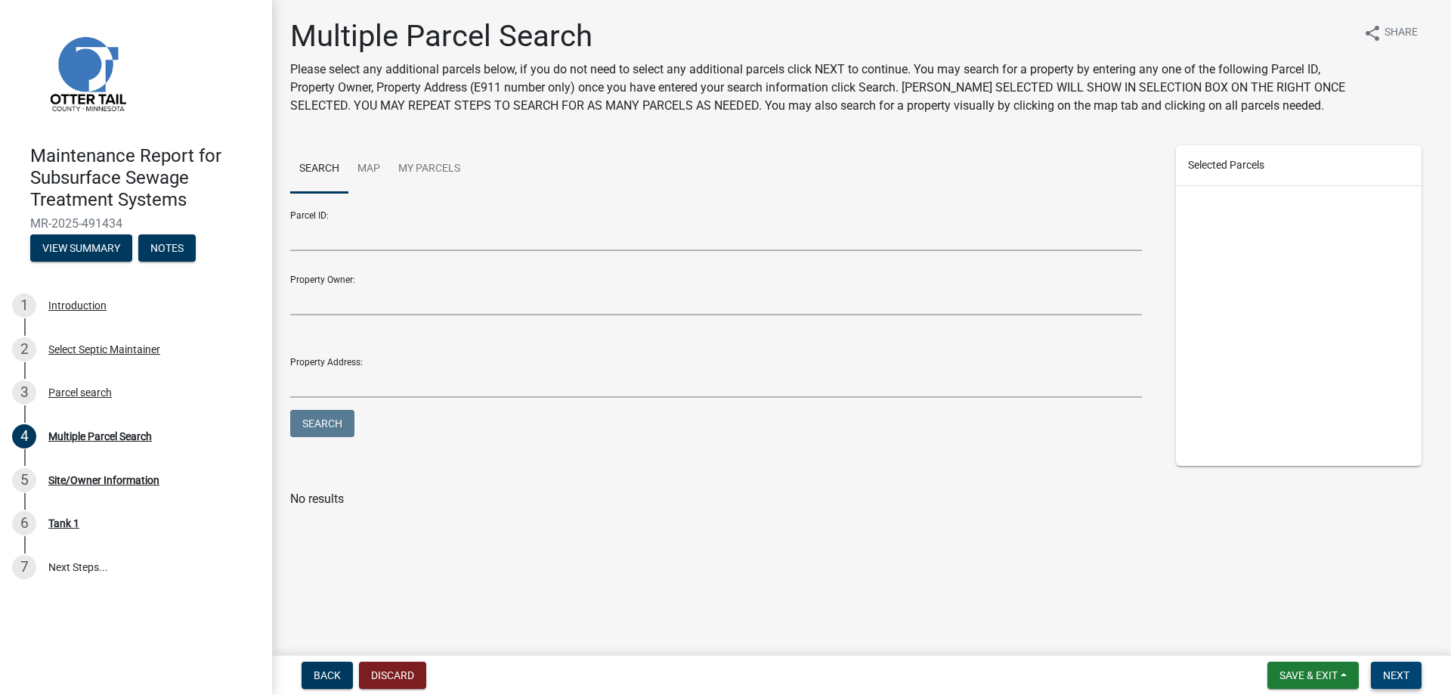
click at [1392, 669] on span "Next" at bounding box center [1396, 675] width 26 height 12
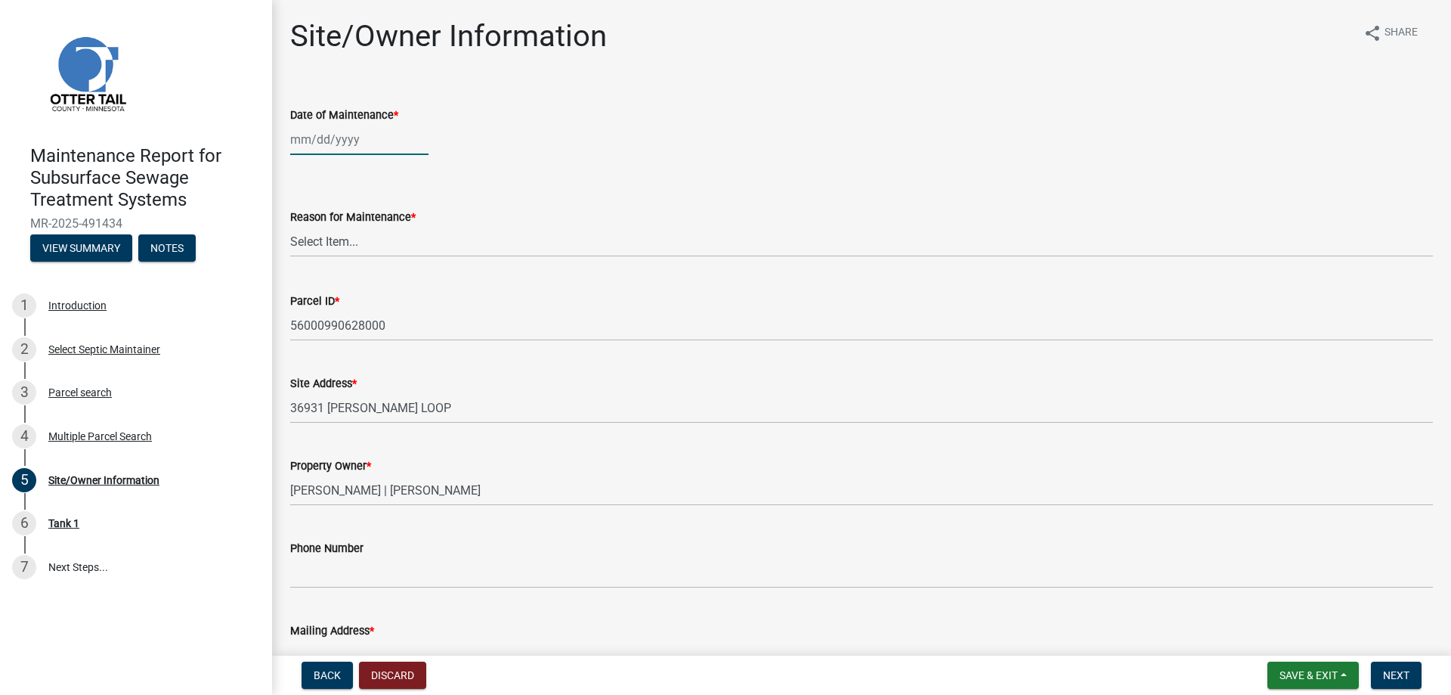
click at [337, 155] on div at bounding box center [359, 139] width 138 height 31
select select "10"
select select "2025"
click at [414, 274] on div "10" at bounding box center [402, 261] width 24 height 24
type input "[DATE]"
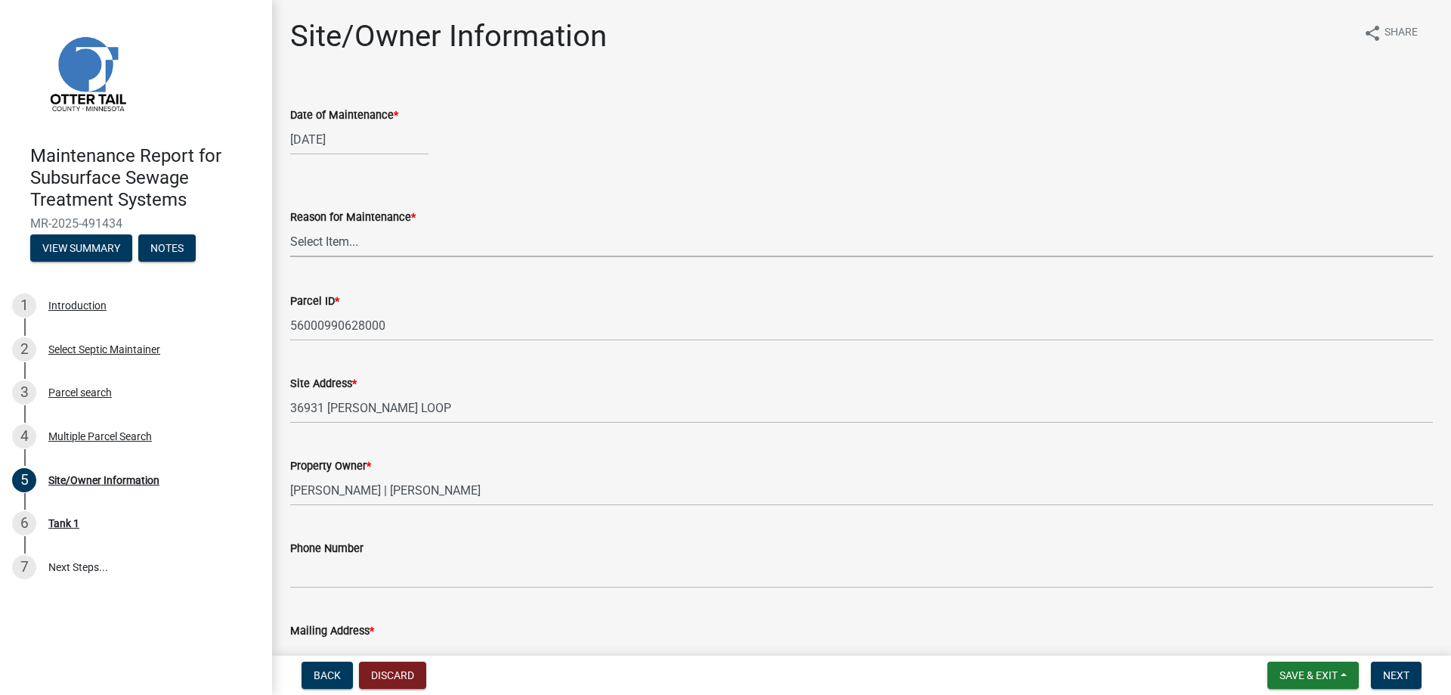
drag, startPoint x: 352, startPoint y: 295, endPoint x: 351, endPoint y: 306, distance: 10.7
click at [352, 257] on select "Select Item... Called Routine Other" at bounding box center [861, 241] width 1143 height 31
click at [295, 257] on select "Select Item... Called Routine Other" at bounding box center [861, 241] width 1143 height 31
select select "3ac72b63-7b21-42e4-8192-806faae7a4f1"
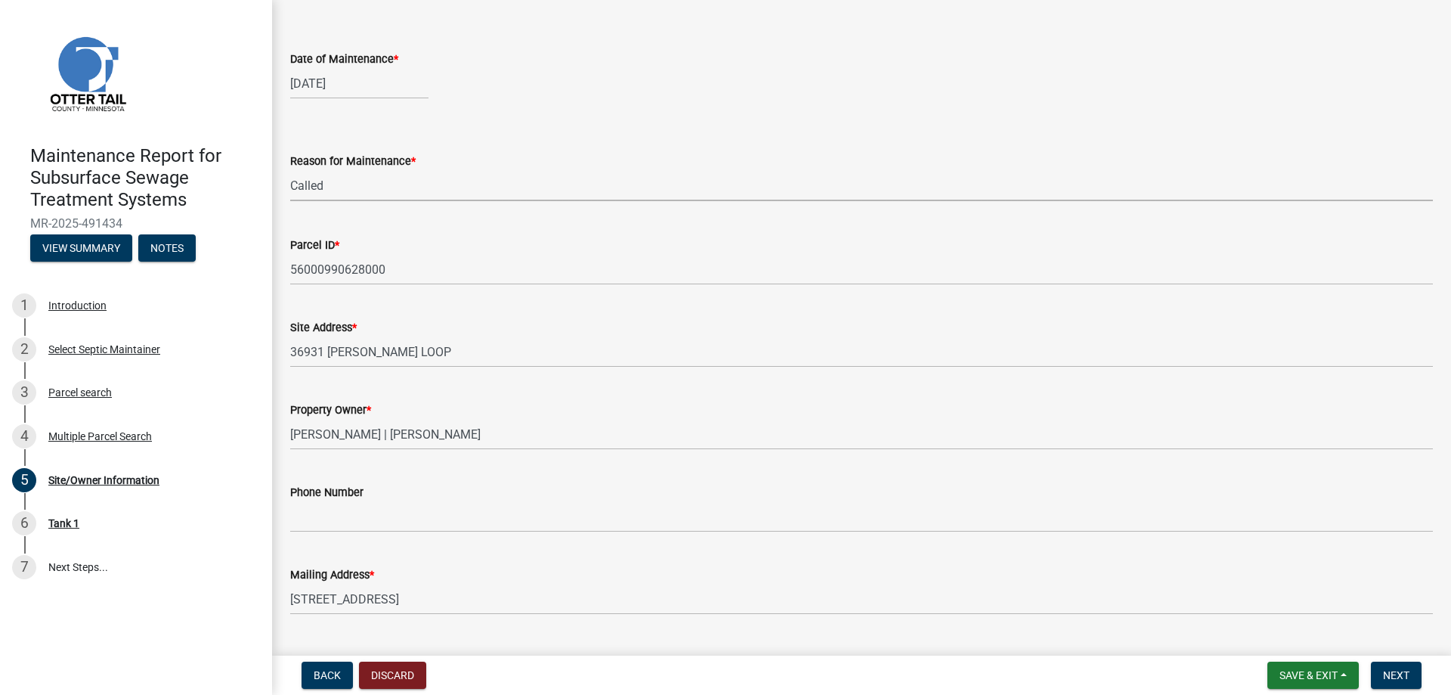
scroll to position [302, 0]
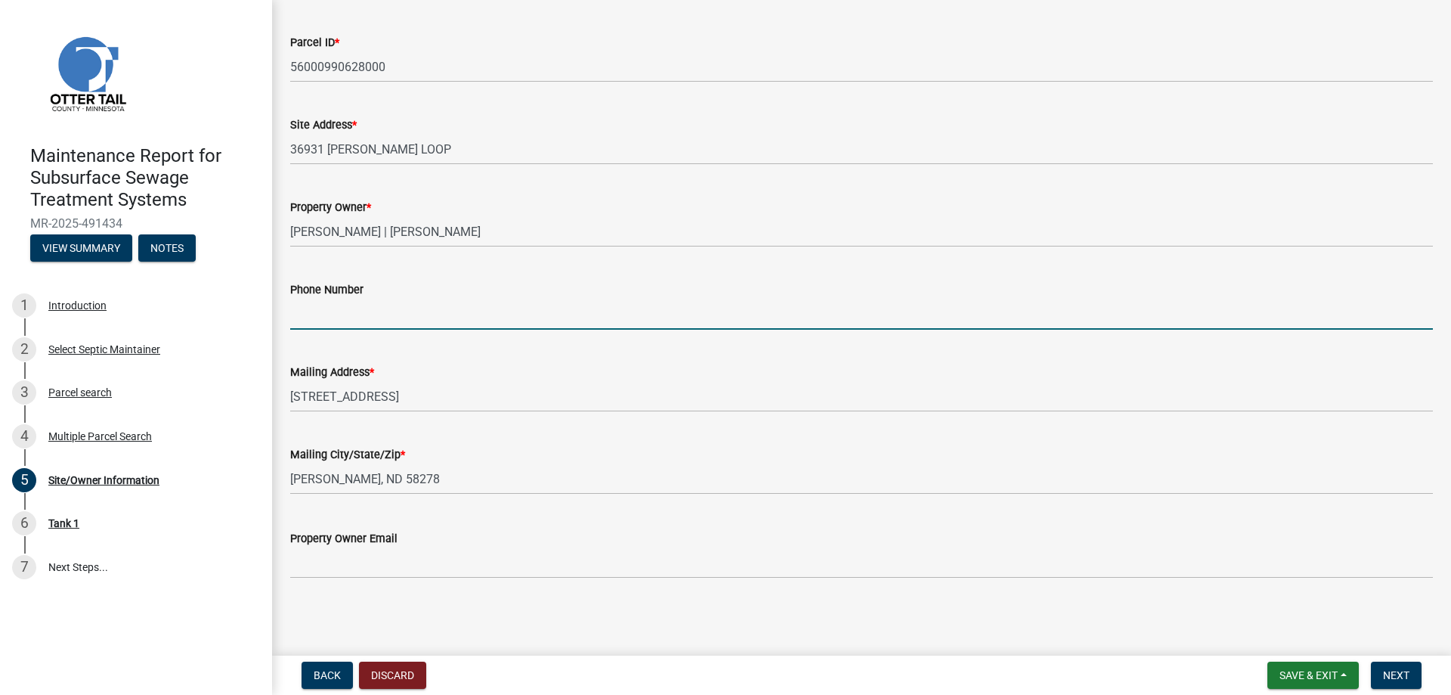
click at [340, 329] on input "Phone Number" at bounding box center [861, 314] width 1143 height 31
type input "[PHONE_NUMBER]"
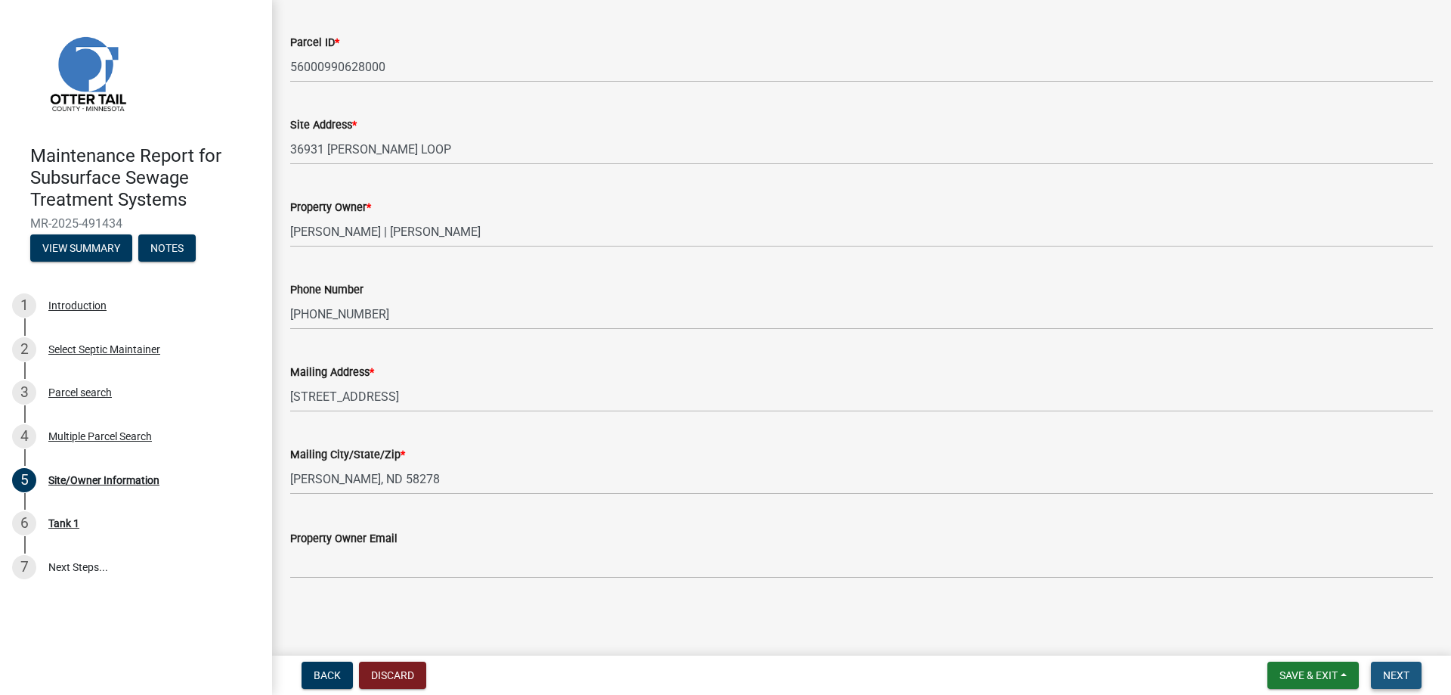
click at [1399, 669] on span "Next" at bounding box center [1396, 675] width 26 height 12
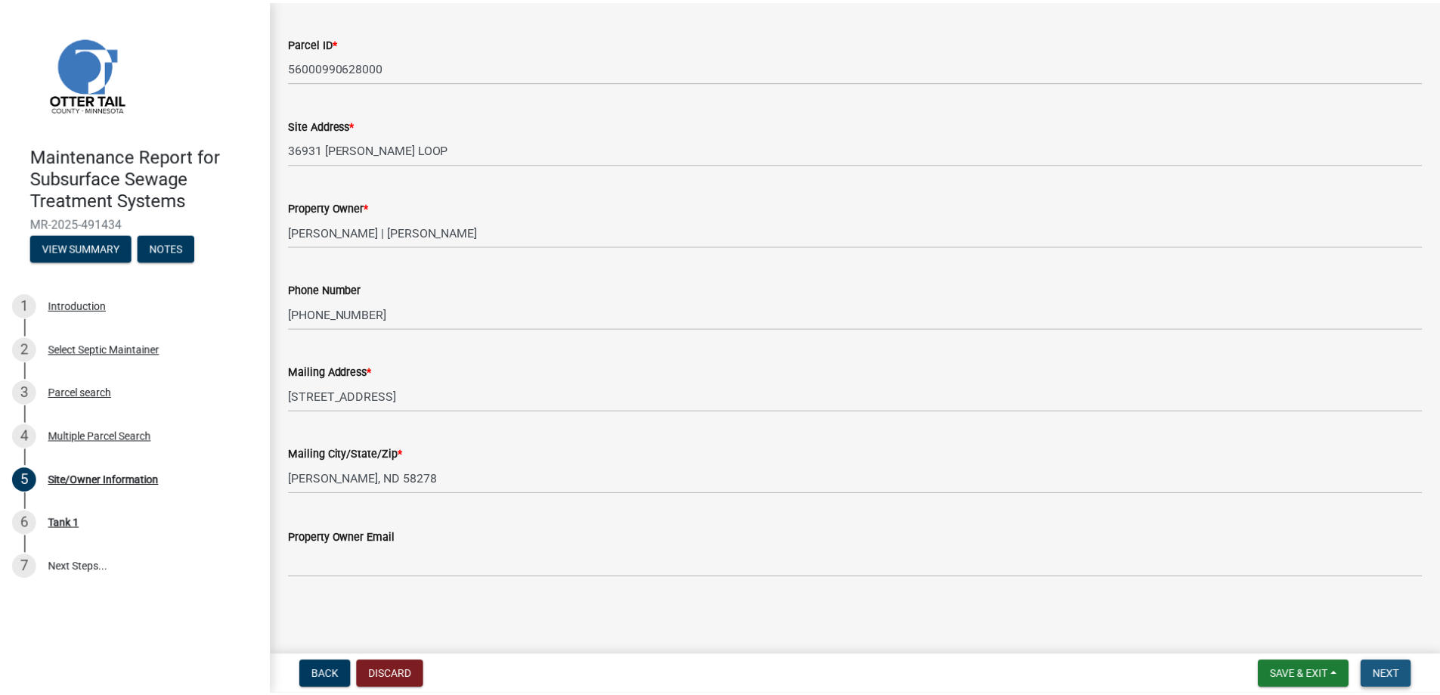
scroll to position [0, 0]
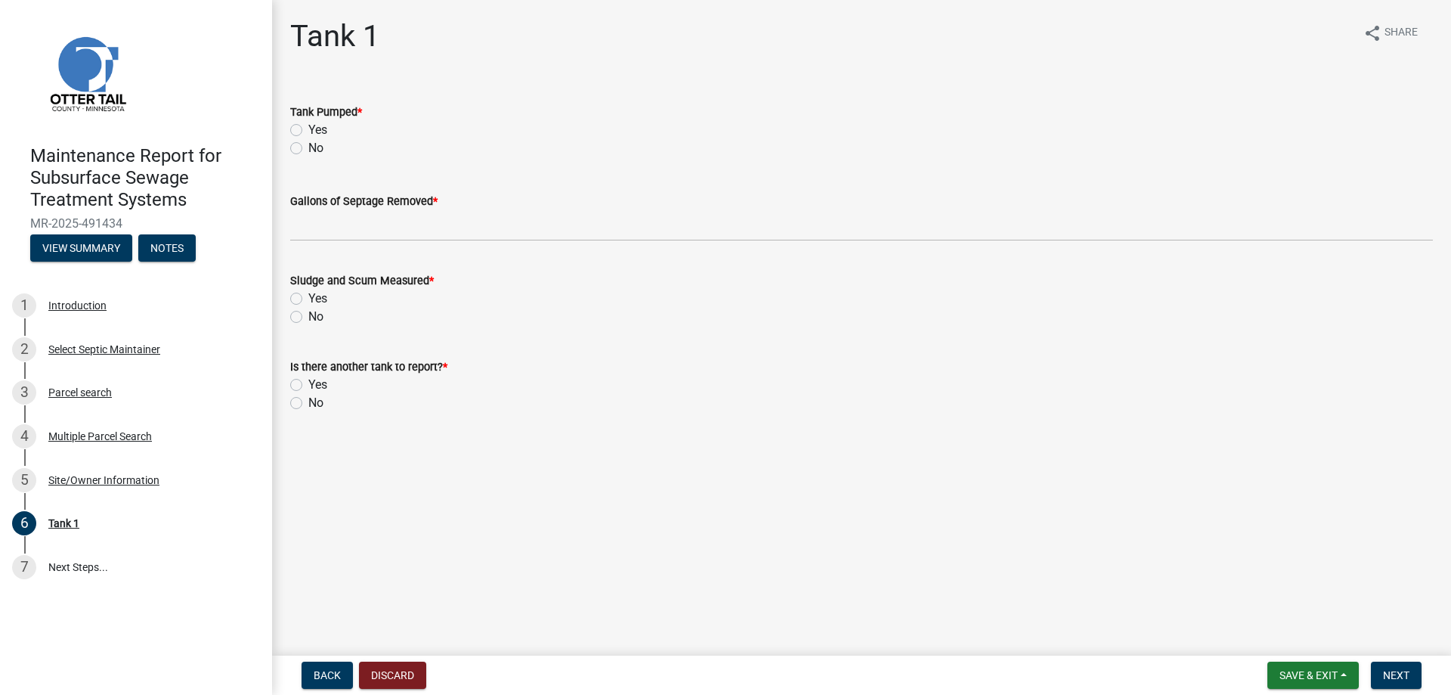
click at [308, 139] on label "Yes" at bounding box center [317, 130] width 19 height 18
click at [308, 131] on input "Yes" at bounding box center [313, 126] width 10 height 10
radio input "true"
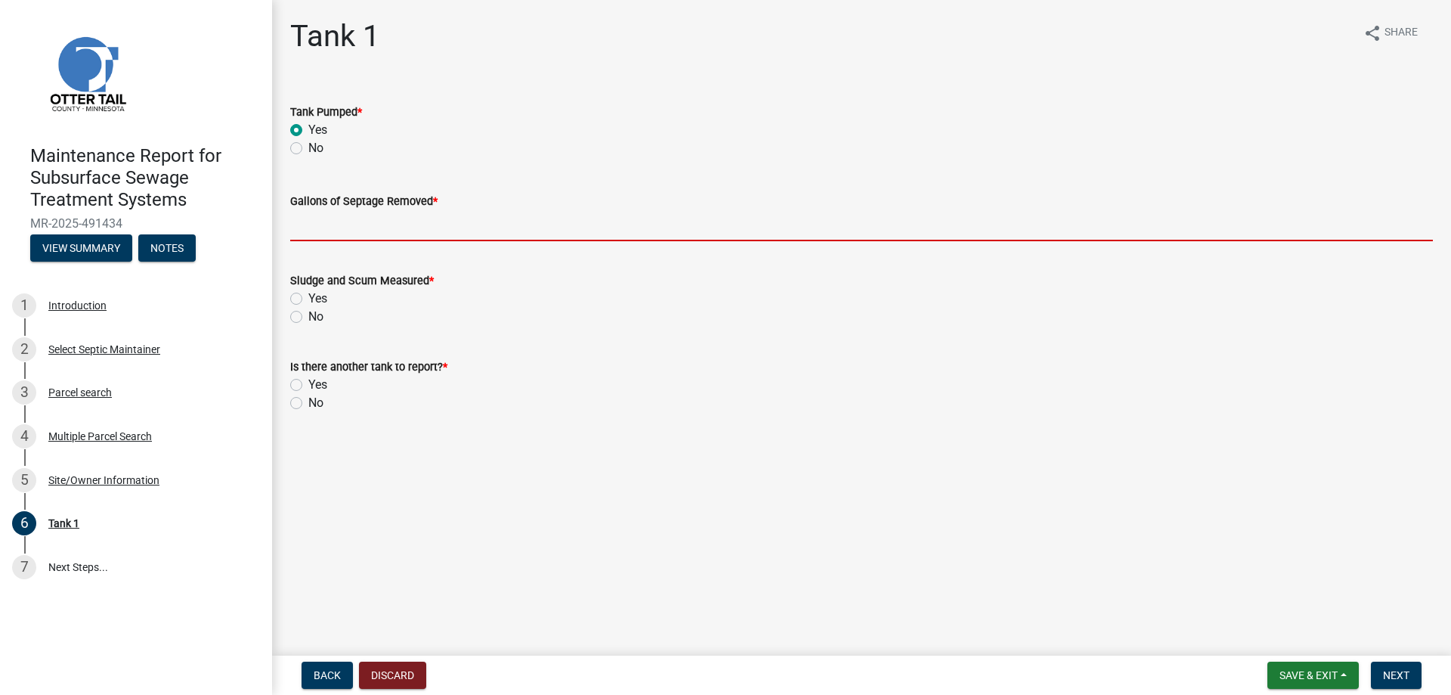
click at [359, 241] on input "Gallons of Septage Removed *" at bounding box center [861, 225] width 1143 height 31
type input "1500"
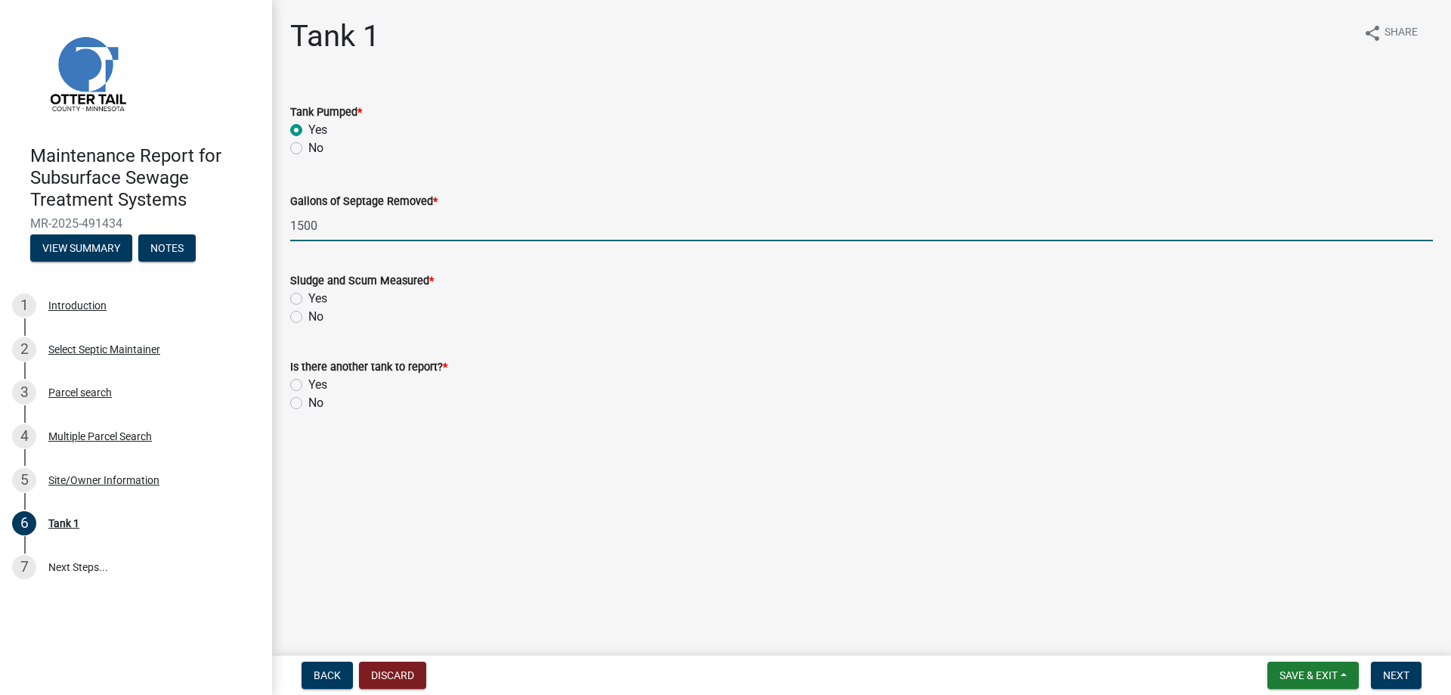
drag, startPoint x: 305, startPoint y: 369, endPoint x: 311, endPoint y: 398, distance: 29.9
click at [308, 308] on label "Yes" at bounding box center [317, 298] width 19 height 18
click at [308, 299] on input "Yes" at bounding box center [313, 294] width 10 height 10
radio input "true"
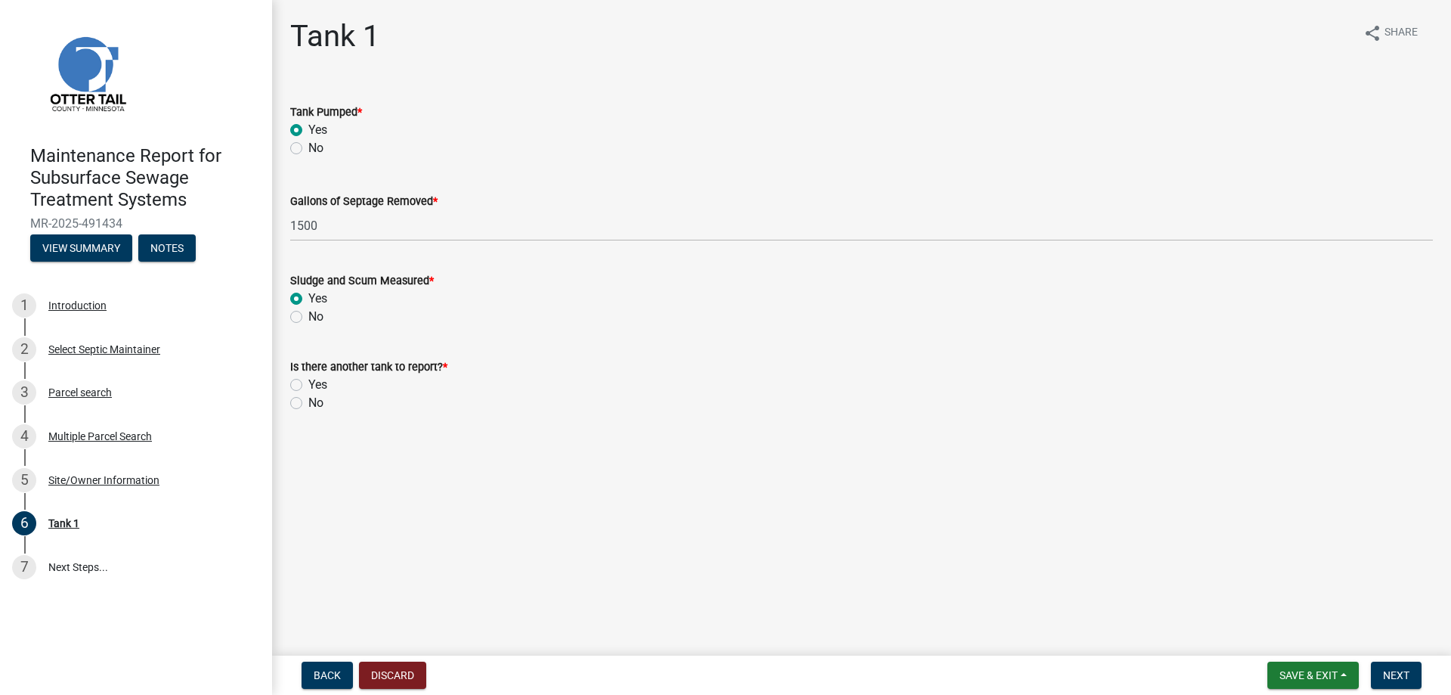
click at [308, 412] on label "No" at bounding box center [315, 403] width 15 height 18
click at [308, 404] on input "No" at bounding box center [313, 399] width 10 height 10
radio input "true"
click at [1371, 670] on button "Next" at bounding box center [1396, 674] width 51 height 27
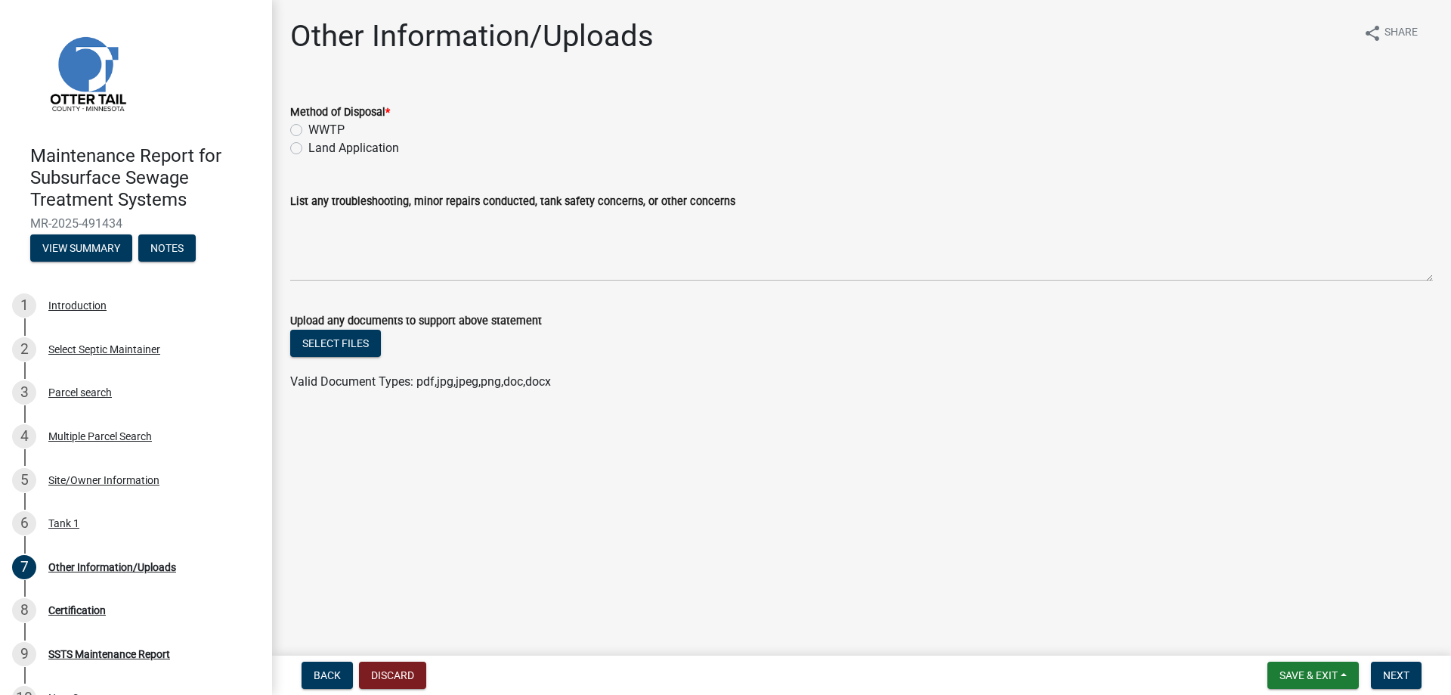
click at [357, 157] on label "Land Application" at bounding box center [353, 148] width 91 height 18
click at [318, 149] on input "Land Application" at bounding box center [313, 144] width 10 height 10
radio input "true"
click at [1383, 669] on span "Next" at bounding box center [1396, 675] width 26 height 12
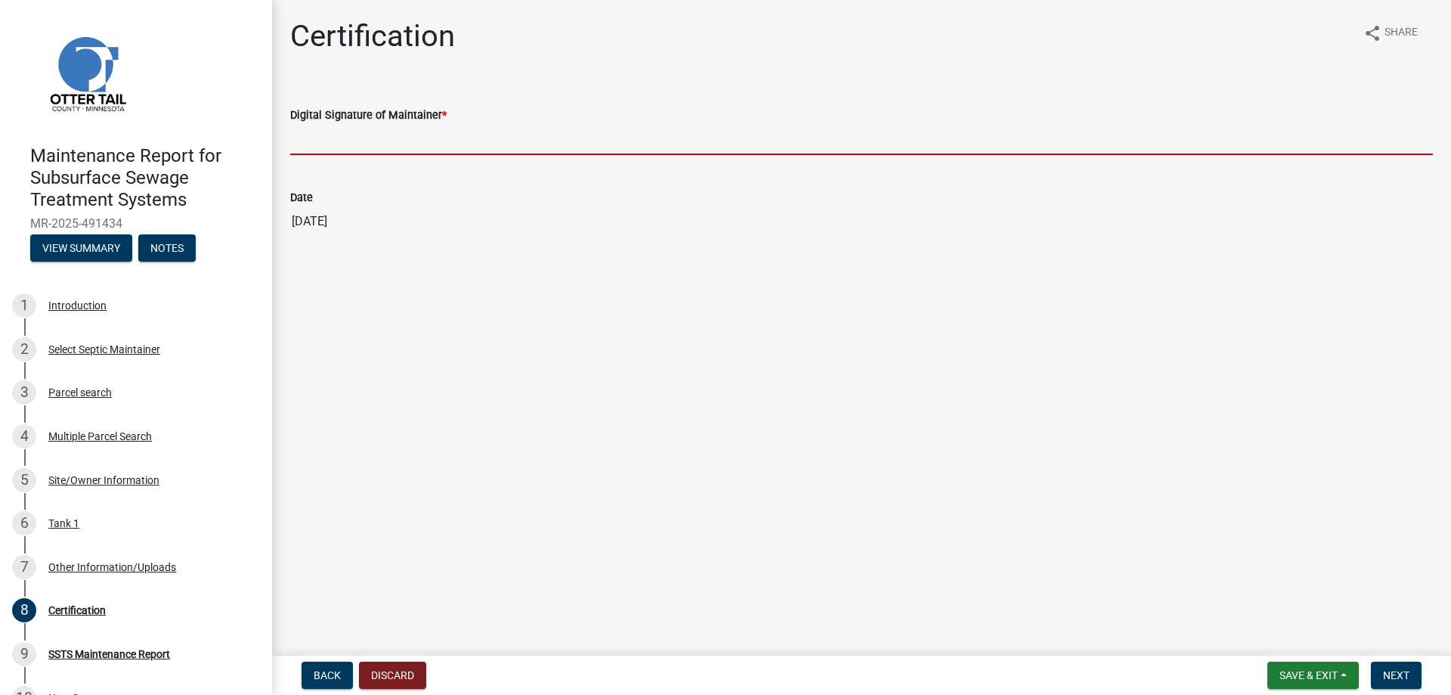
drag, startPoint x: 333, startPoint y: 174, endPoint x: 362, endPoint y: 190, distance: 33.8
click at [333, 155] on input "Digital Signature of Maintainer *" at bounding box center [861, 139] width 1143 height 31
type input "[PERSON_NAME]/KG"
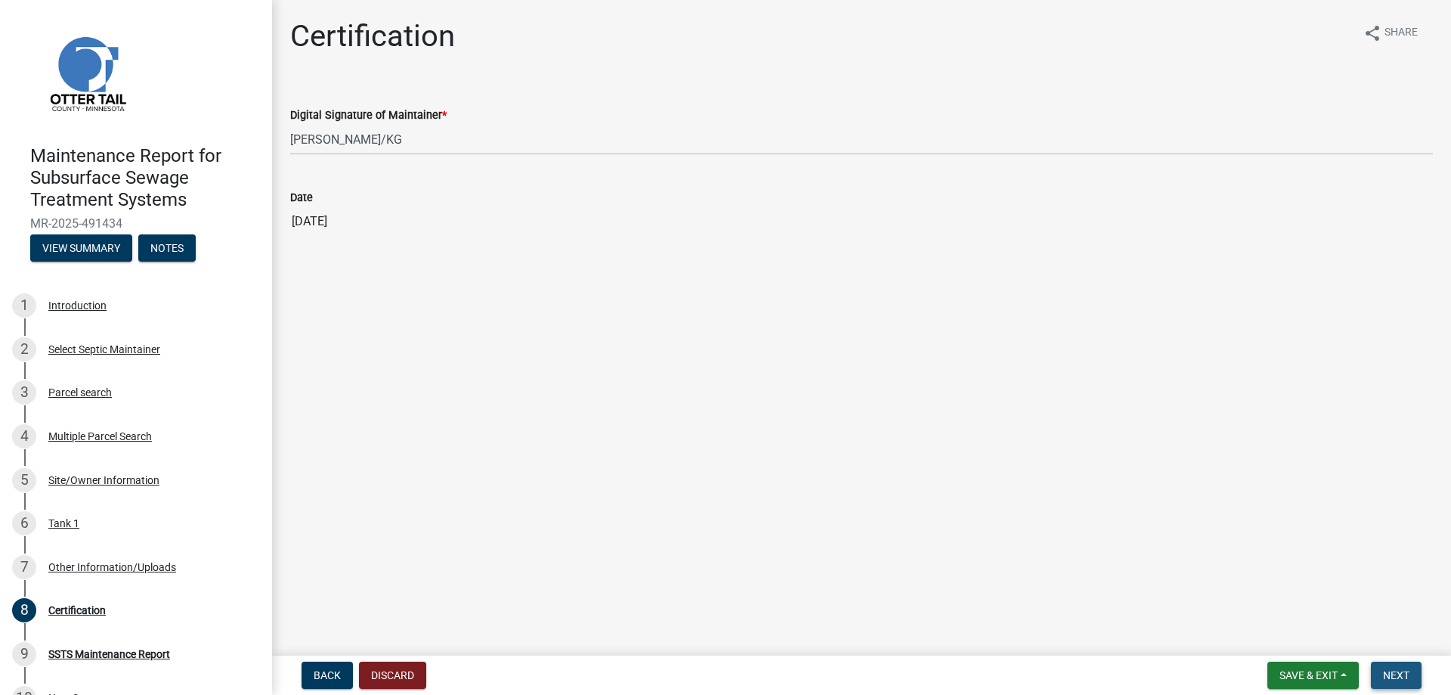
click at [1376, 661] on button "Next" at bounding box center [1396, 674] width 51 height 27
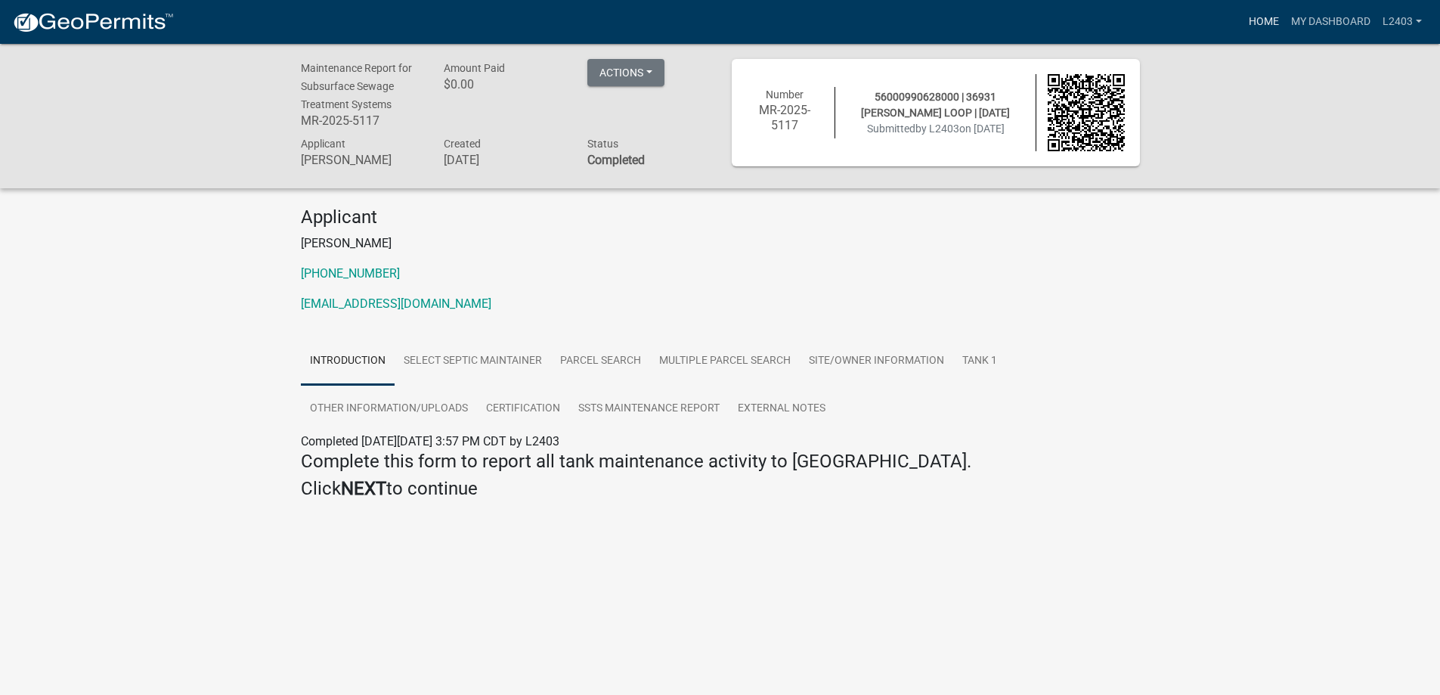
click at [1242, 28] on link "Home" at bounding box center [1263, 22] width 42 height 29
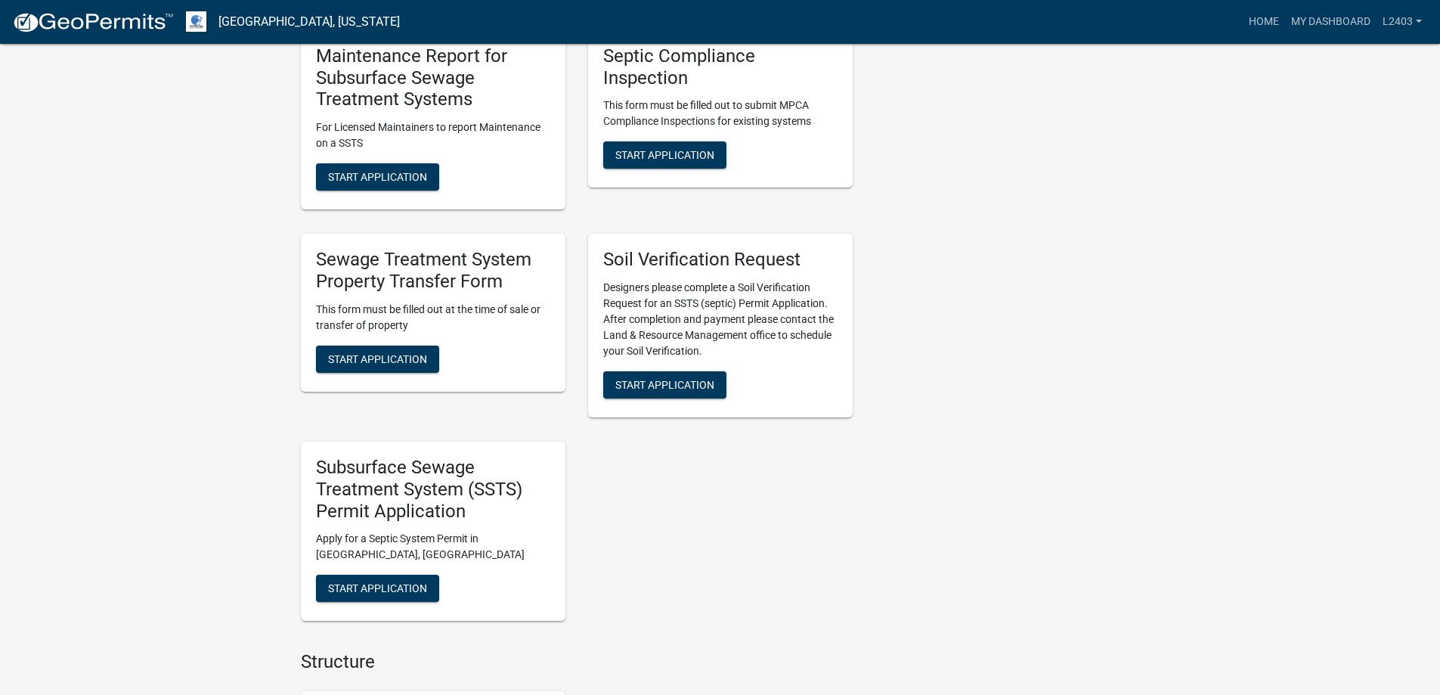
scroll to position [529, 0]
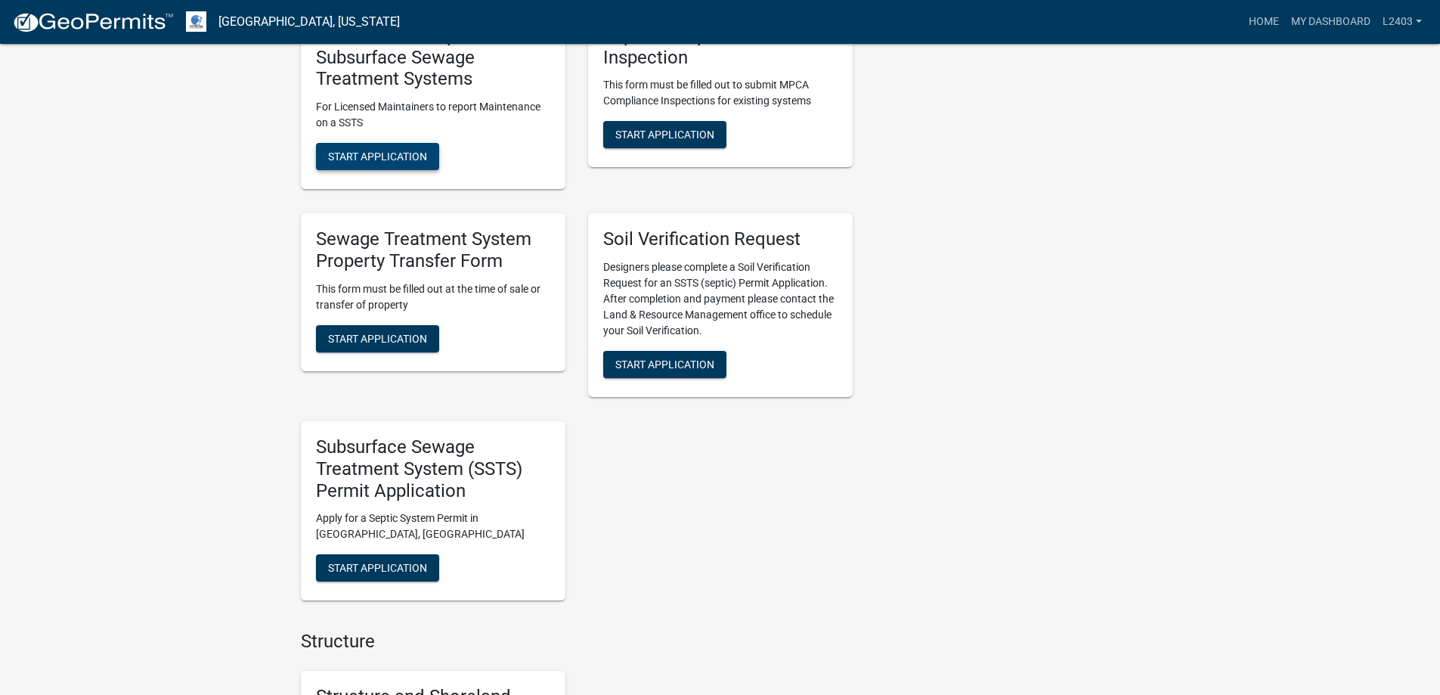
click at [391, 162] on span "Start Application" at bounding box center [377, 156] width 99 height 12
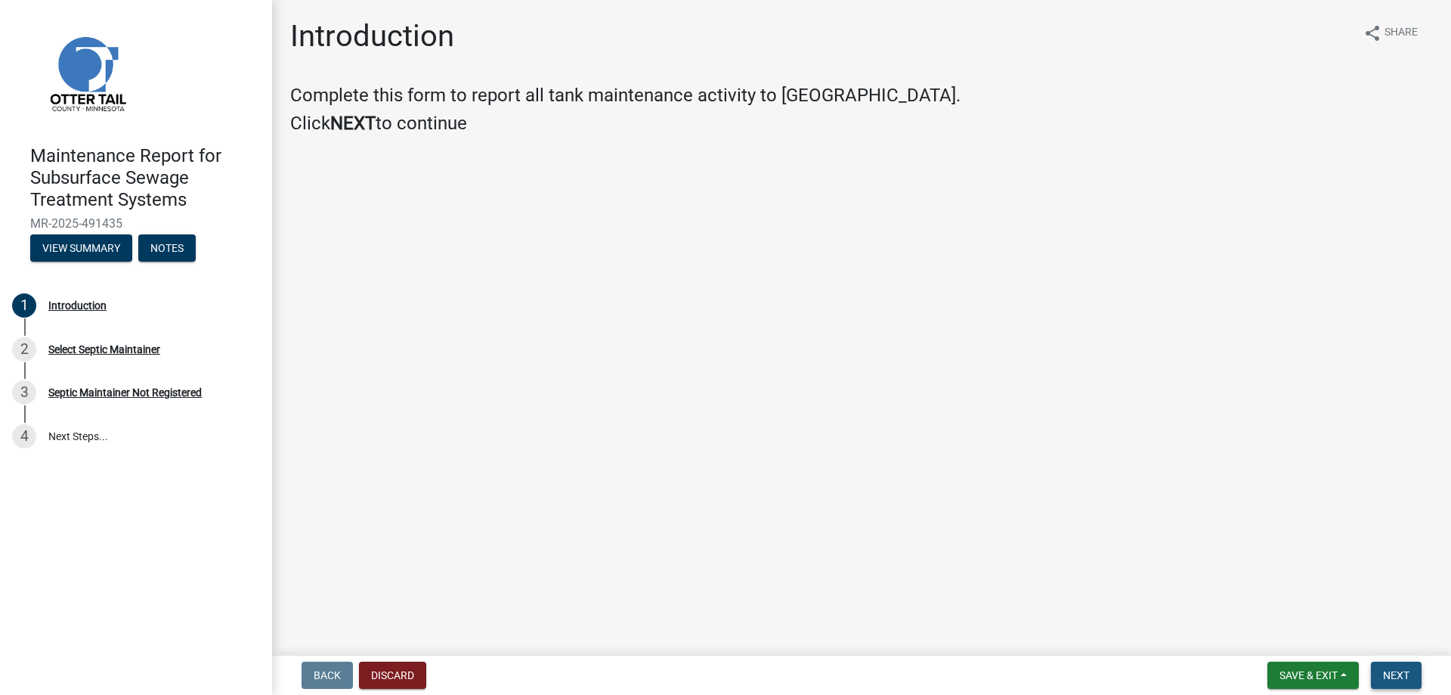
drag, startPoint x: 1367, startPoint y: 665, endPoint x: 1372, endPoint y: 633, distance: 32.2
click at [1371, 664] on button "Next" at bounding box center [1396, 674] width 51 height 27
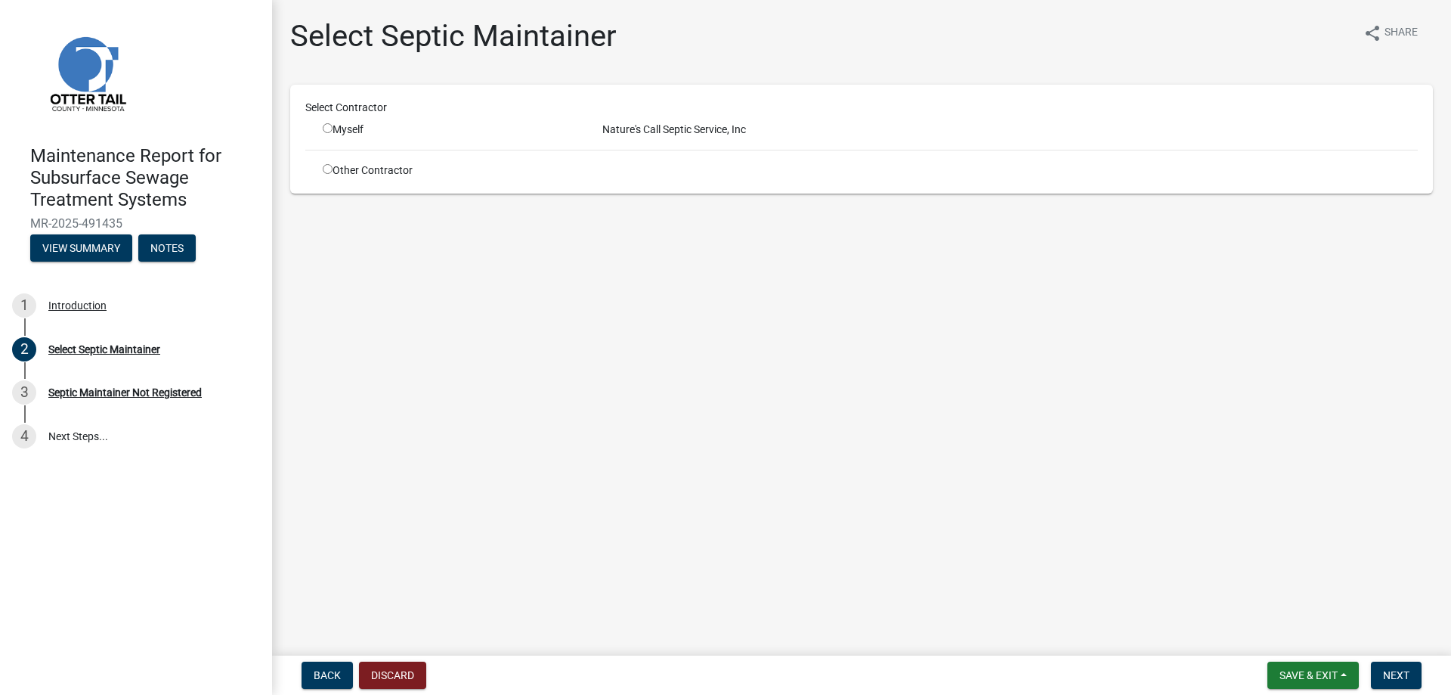
click at [377, 138] on div "Myself" at bounding box center [451, 130] width 257 height 16
click at [333, 133] on input "radio" at bounding box center [328, 128] width 10 height 10
radio input "true"
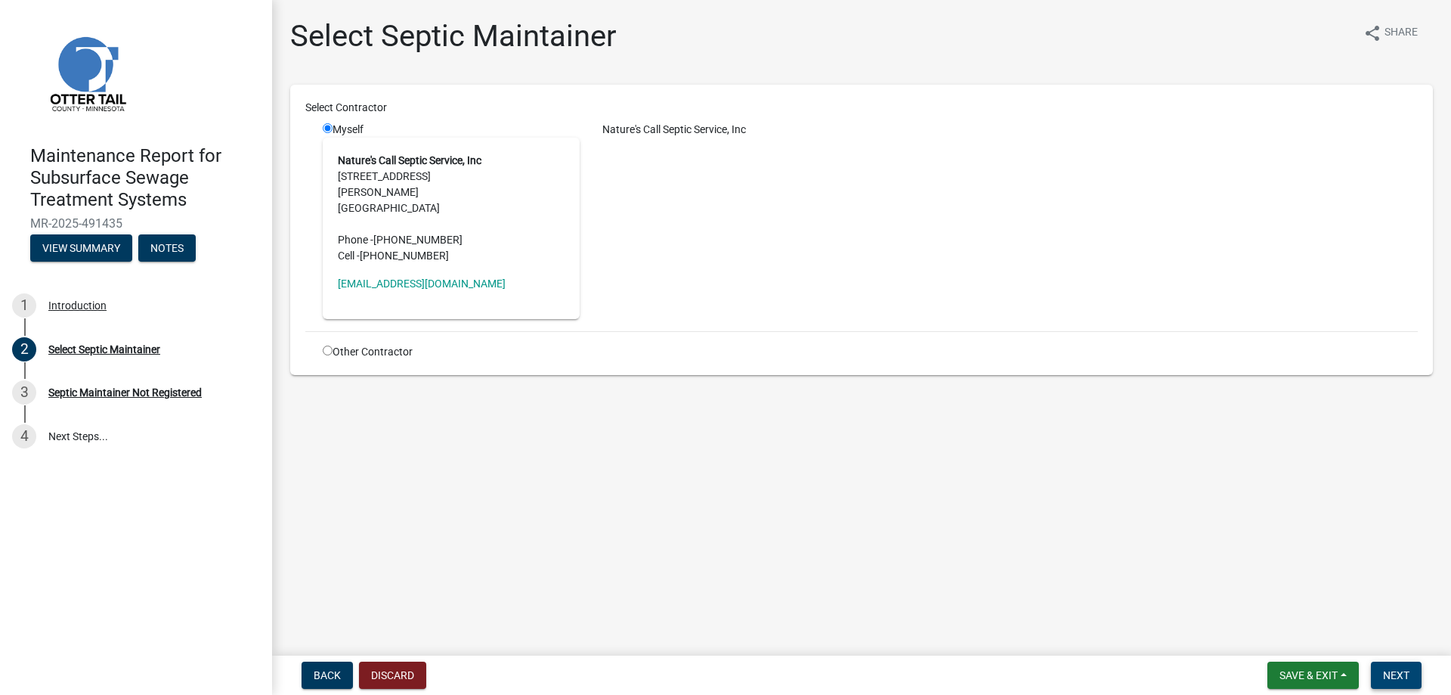
click at [1374, 661] on button "Next" at bounding box center [1396, 674] width 51 height 27
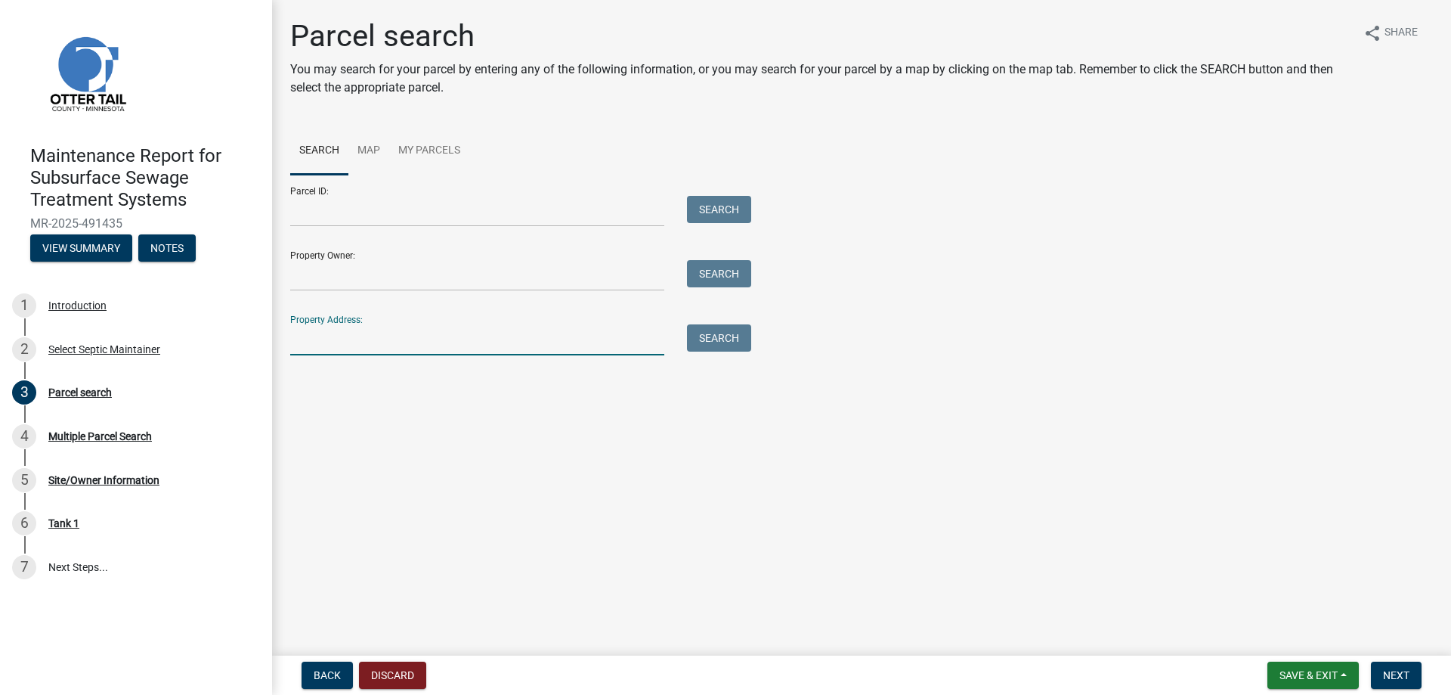
click at [435, 355] on input "Property Address:" at bounding box center [477, 339] width 374 height 31
type input "36931"
click at [735, 351] on button "Search" at bounding box center [719, 337] width 64 height 27
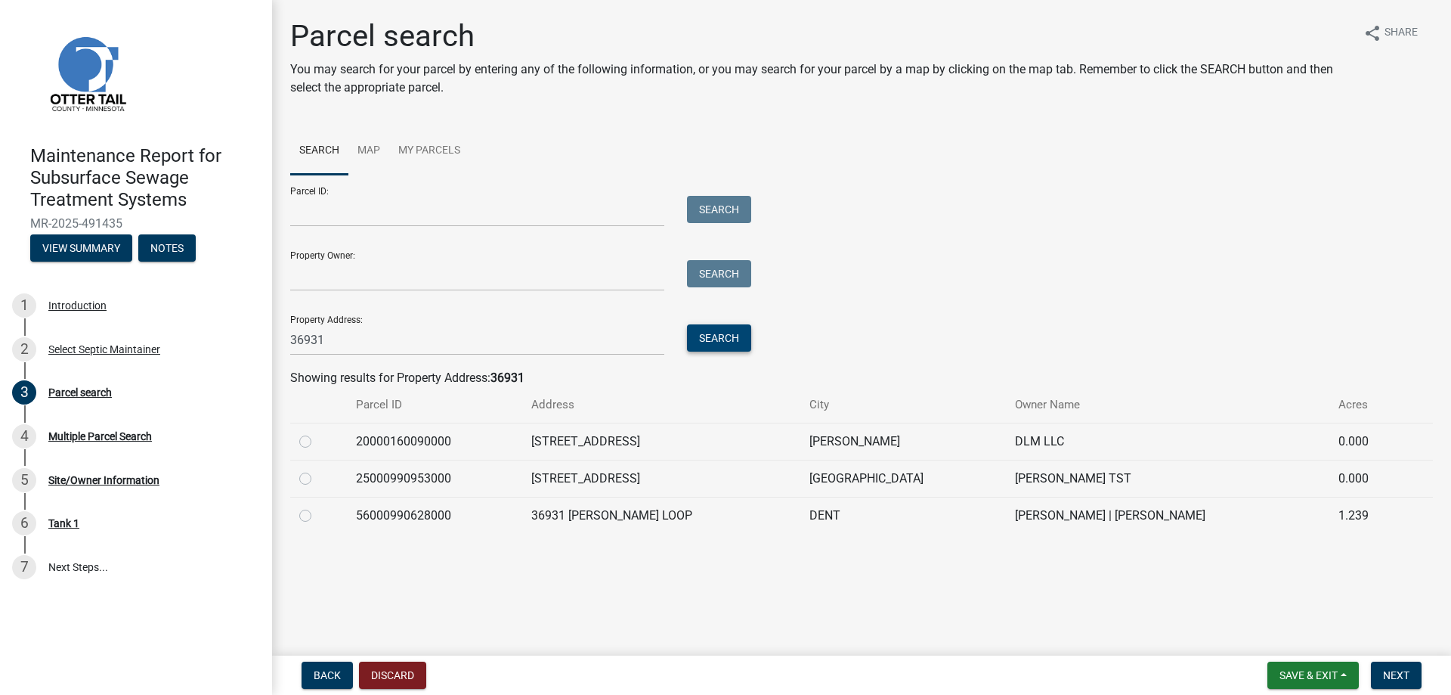
scroll to position [80, 0]
click at [317, 506] on label at bounding box center [317, 506] width 0 height 0
click at [317, 516] on input "radio" at bounding box center [322, 511] width 10 height 10
radio input "true"
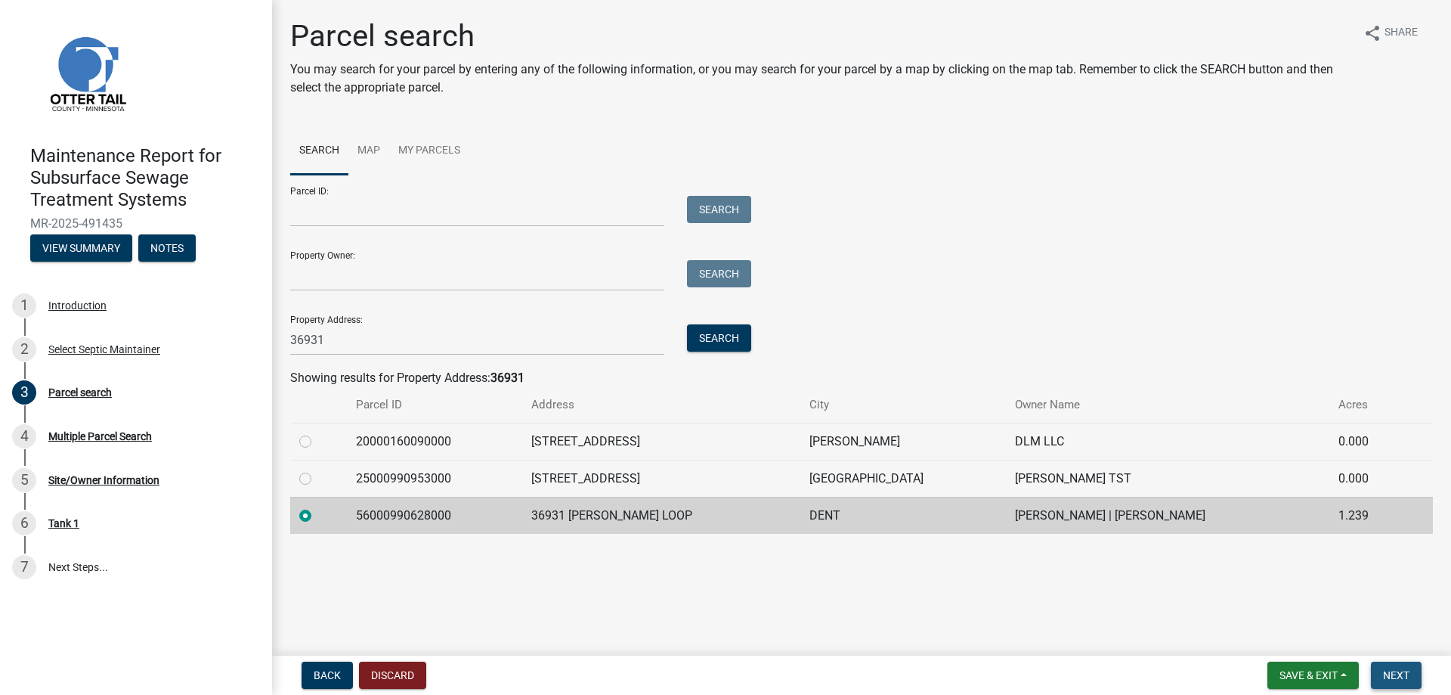
click at [1391, 669] on span "Next" at bounding box center [1396, 675] width 26 height 12
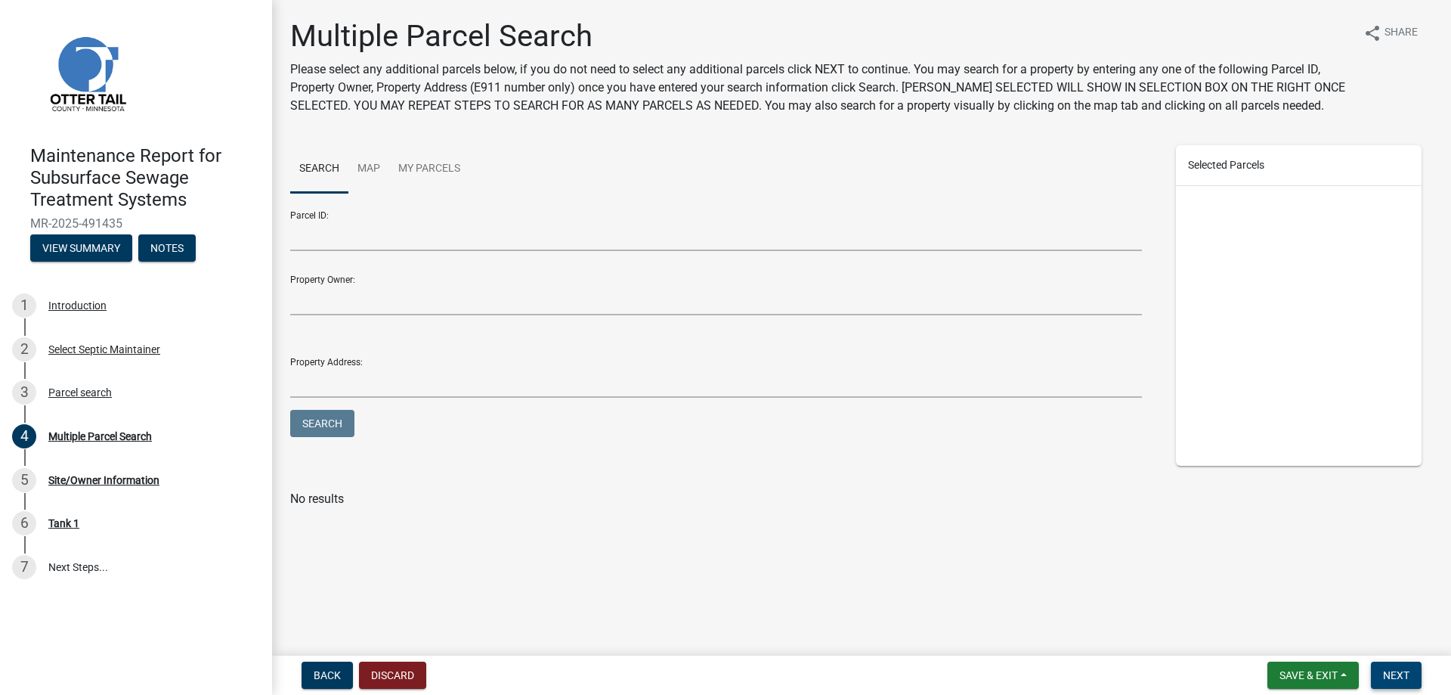
click at [1383, 669] on span "Next" at bounding box center [1396, 675] width 26 height 12
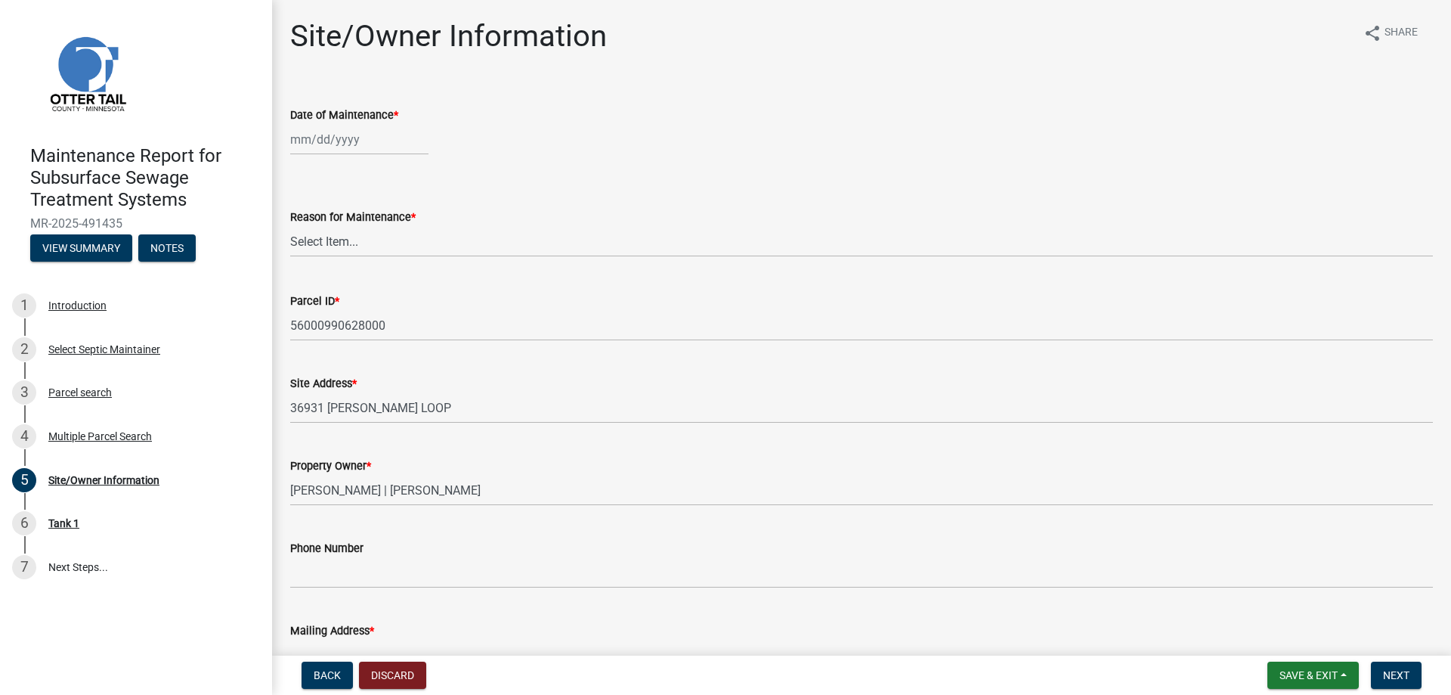
click at [351, 155] on div at bounding box center [359, 139] width 138 height 31
select select "10"
select select "2025"
click at [414, 274] on div "10" at bounding box center [402, 261] width 24 height 24
type input "[DATE]"
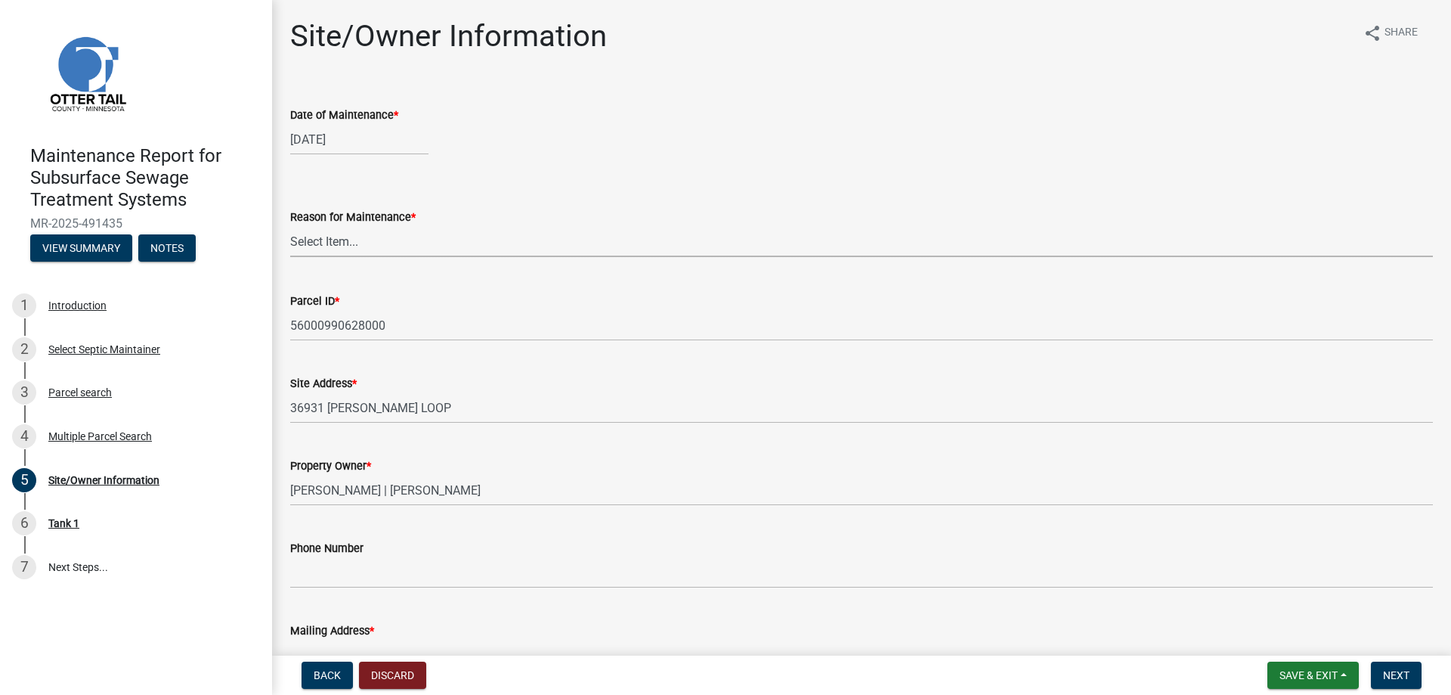
drag, startPoint x: 362, startPoint y: 305, endPoint x: 358, endPoint y: 319, distance: 14.1
click at [361, 257] on select "Select Item... Called Routine Other" at bounding box center [861, 241] width 1143 height 31
click at [295, 257] on select "Select Item... Called Routine Other" at bounding box center [861, 241] width 1143 height 31
select select "3ac72b63-7b21-42e4-8192-806faae7a4f1"
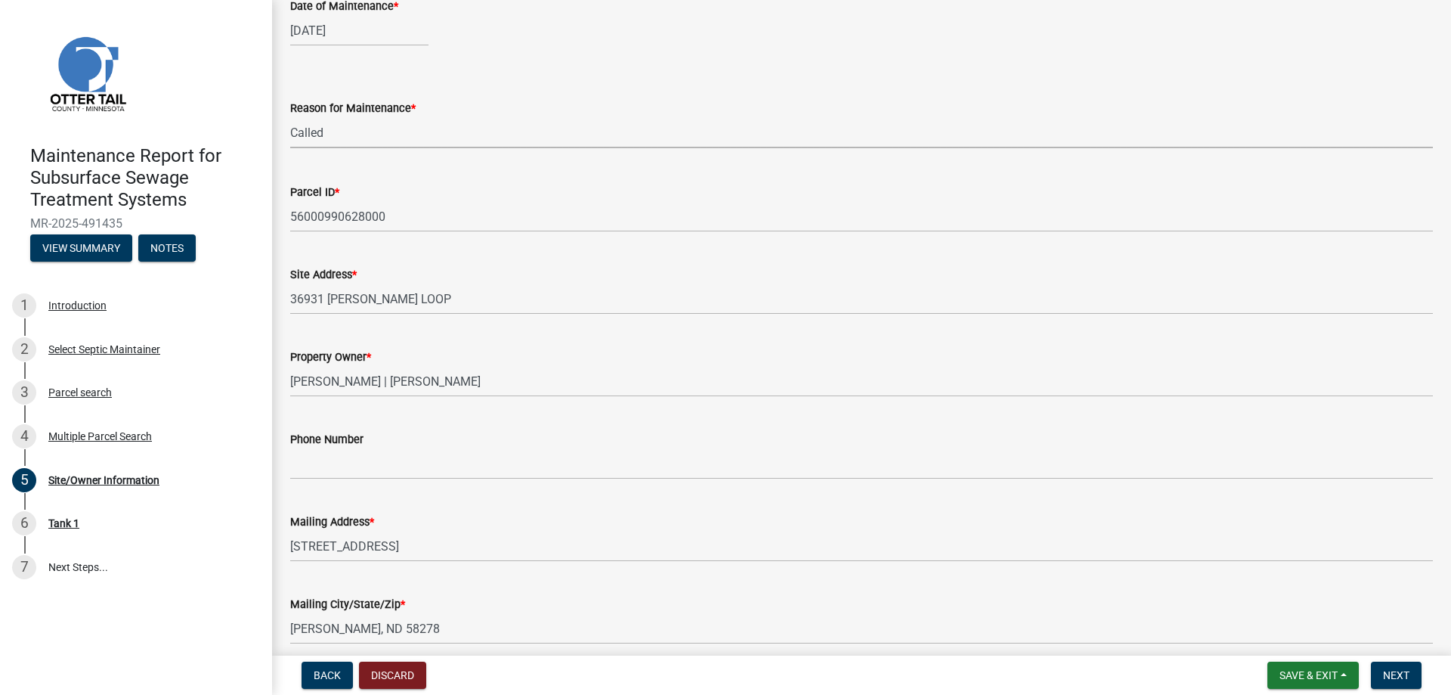
scroll to position [227, 0]
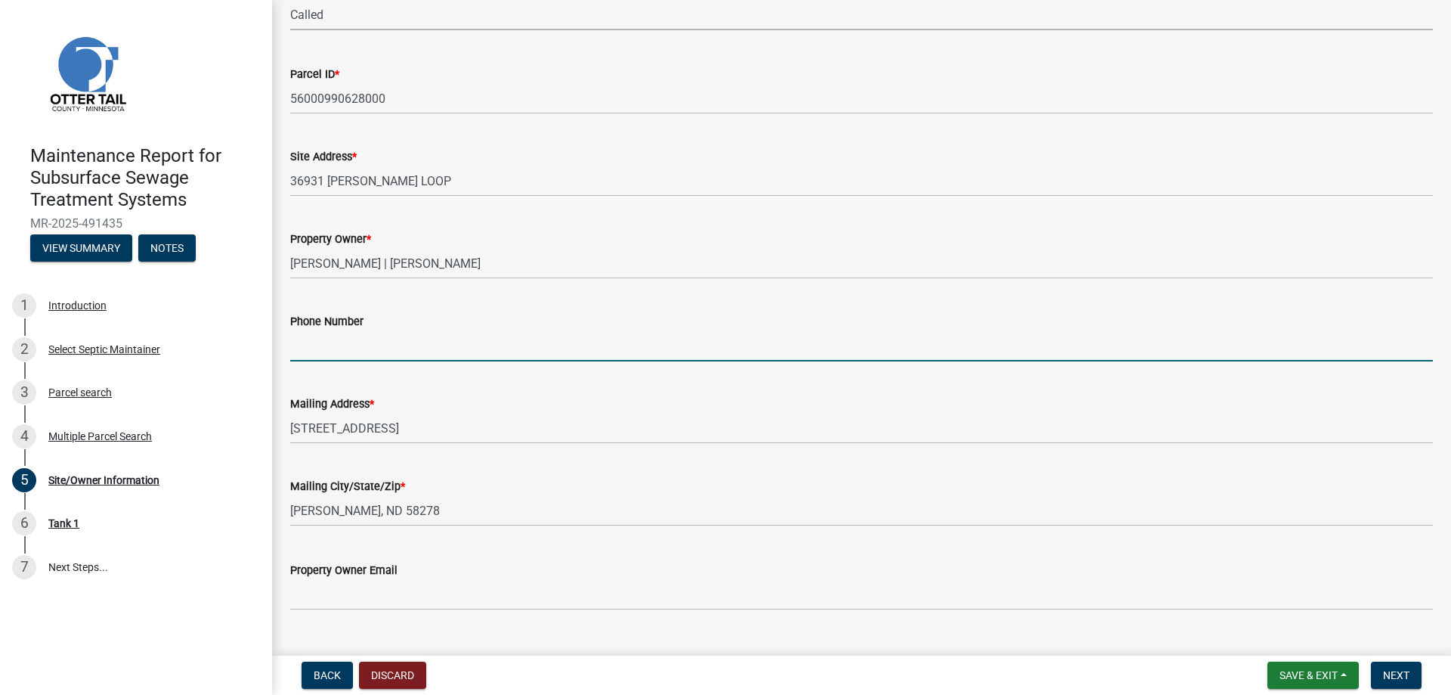
click at [353, 361] on input "Phone Number" at bounding box center [861, 345] width 1143 height 31
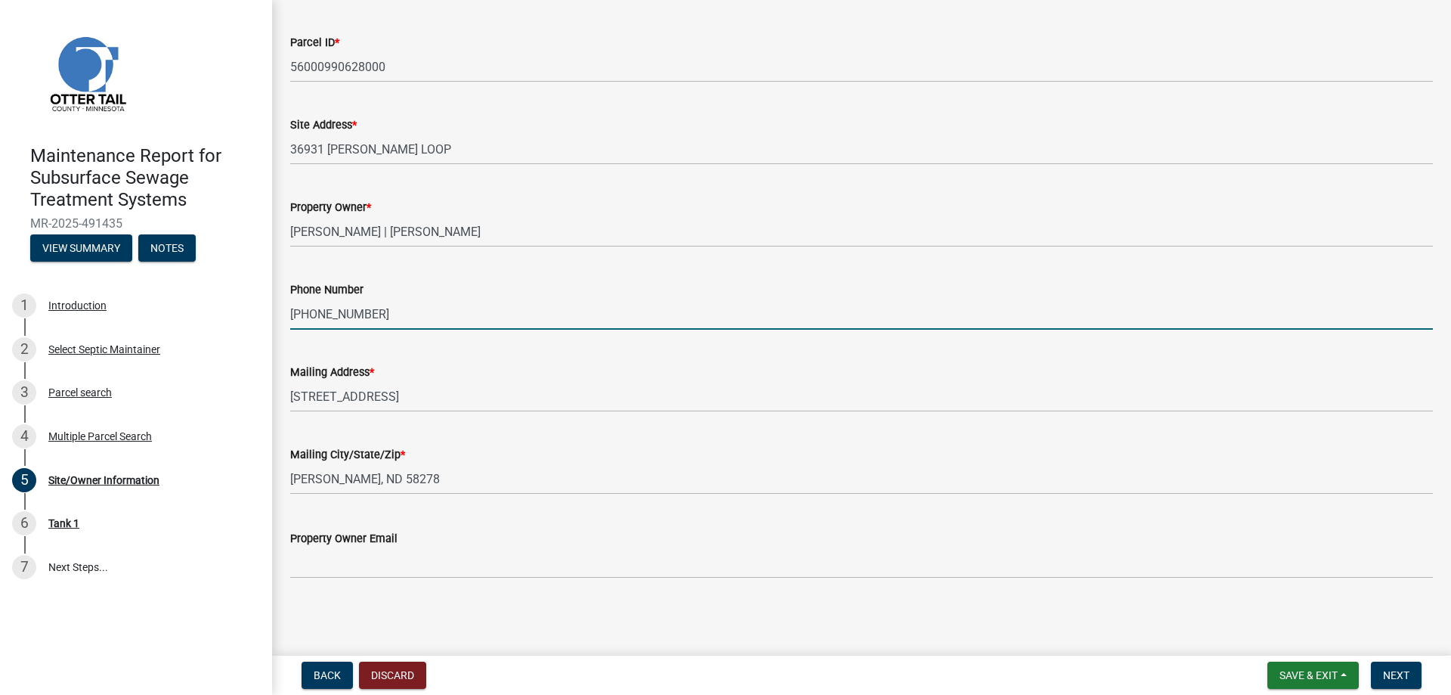
scroll to position [471, 0]
type input "[PHONE_NUMBER]"
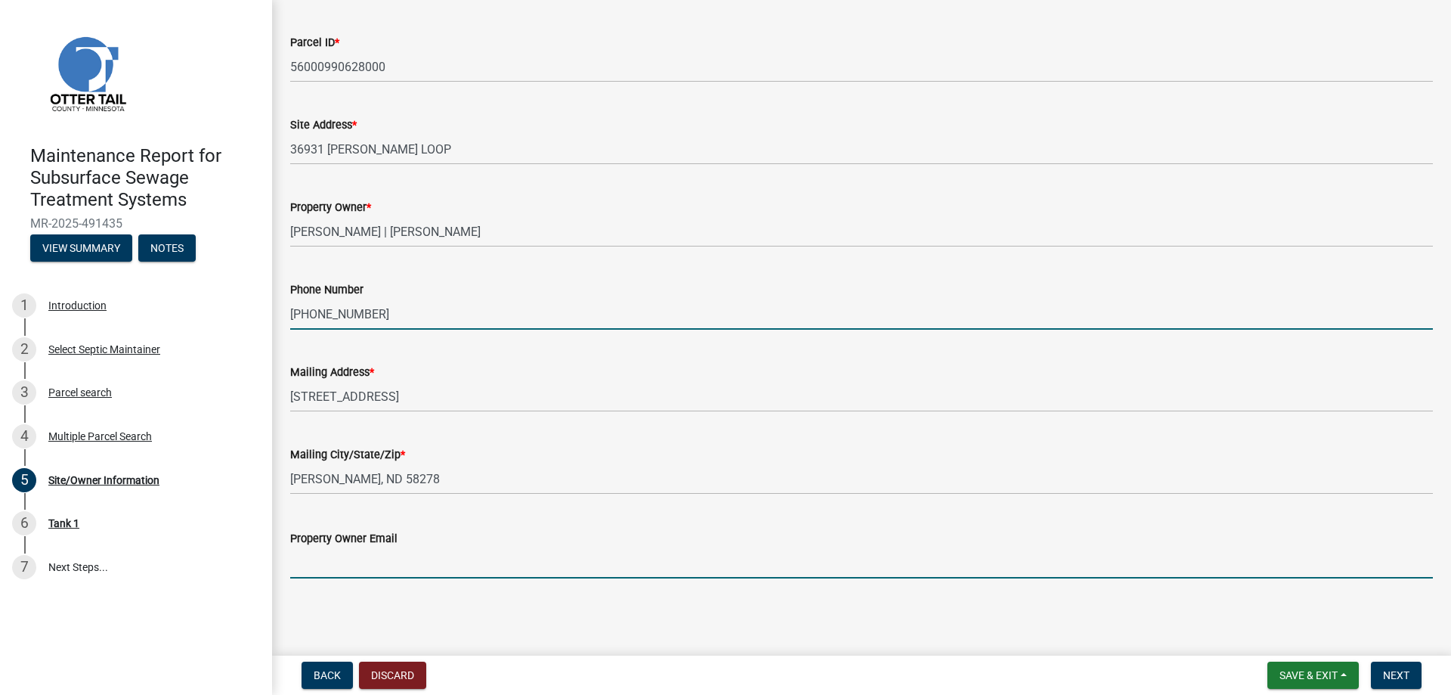
click at [363, 551] on input "Property Owner Email" at bounding box center [861, 562] width 1143 height 31
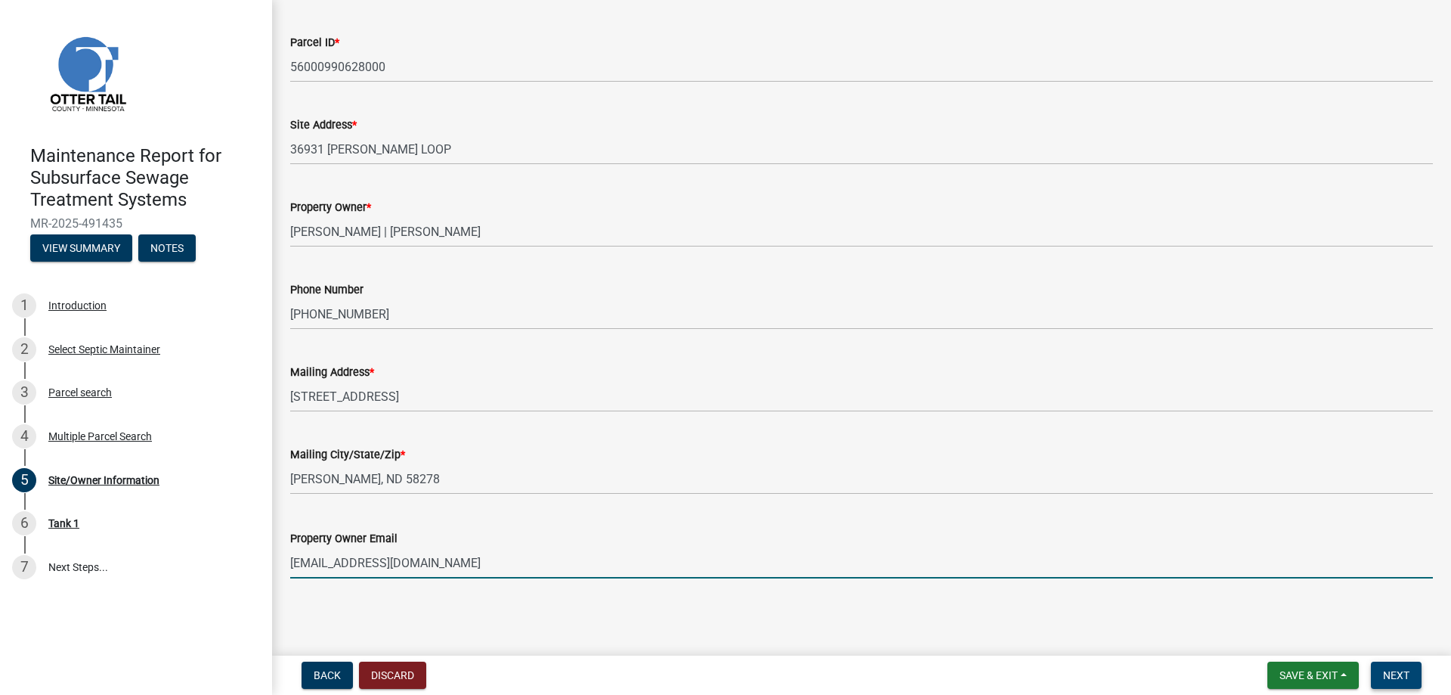
type input "[EMAIL_ADDRESS][DOMAIN_NAME]"
click at [1397, 673] on span "Next" at bounding box center [1396, 675] width 26 height 12
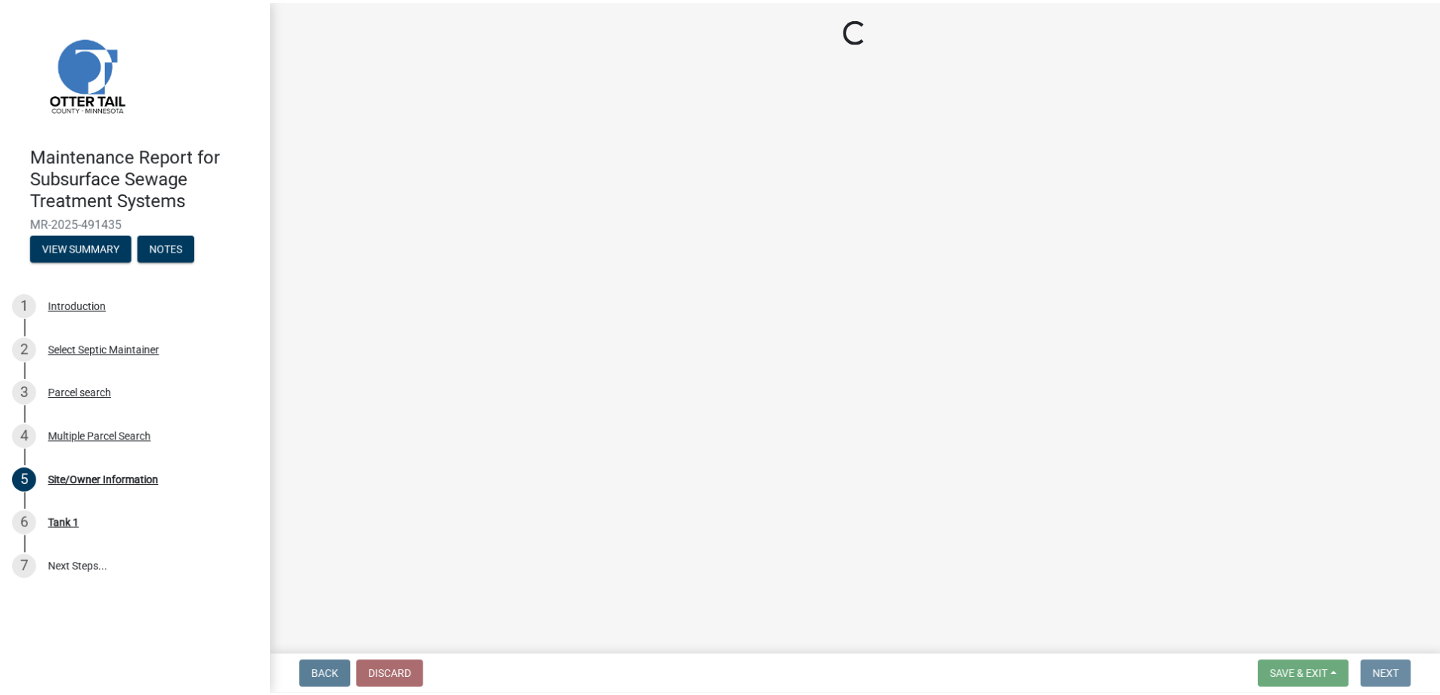
scroll to position [0, 0]
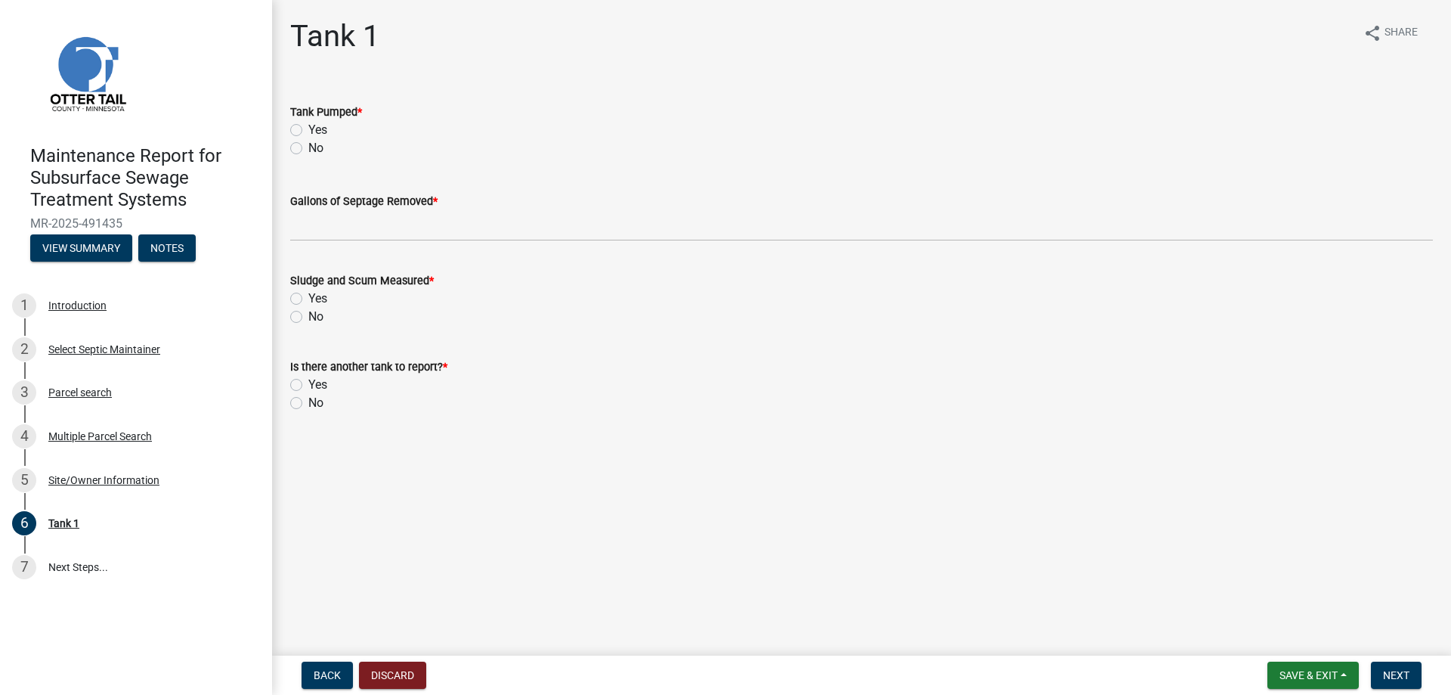
click at [327, 139] on label "Yes" at bounding box center [317, 130] width 19 height 18
click at [318, 131] on input "Yes" at bounding box center [313, 126] width 10 height 10
radio input "true"
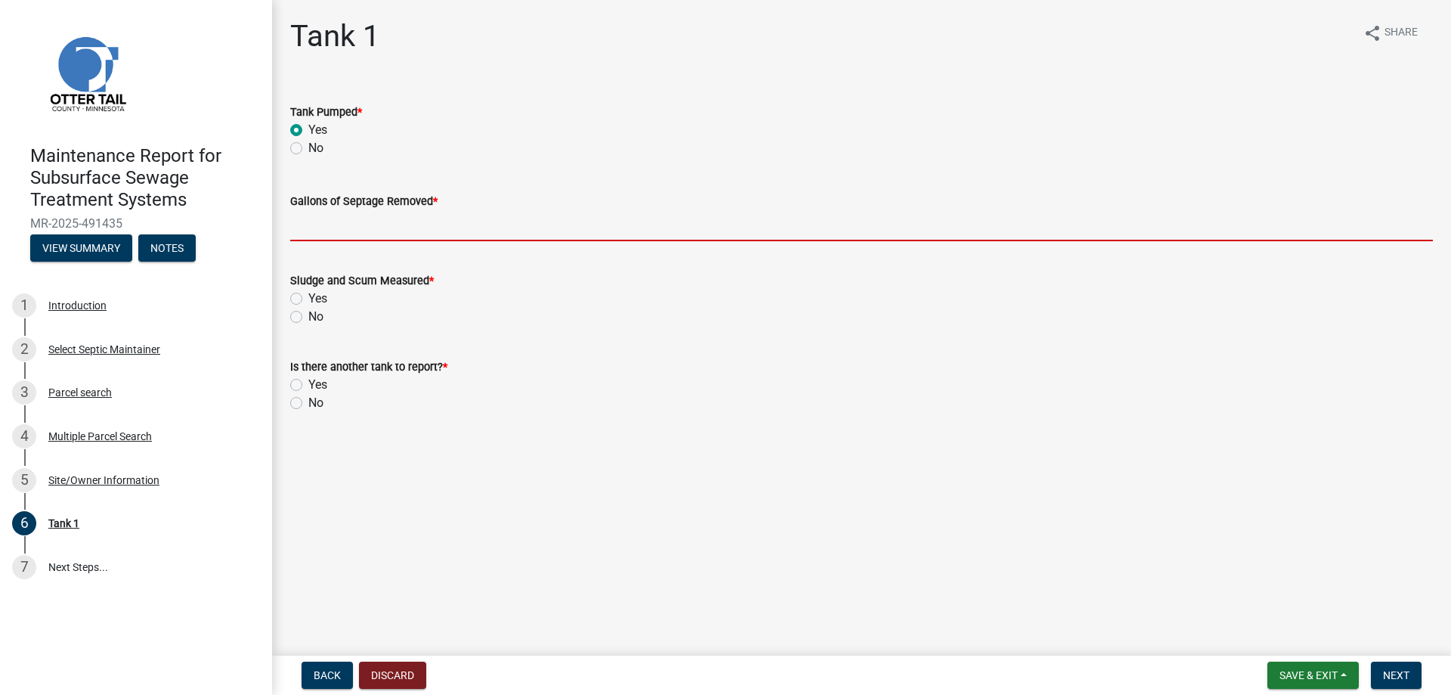
click at [337, 241] on input "Gallons of Septage Removed *" at bounding box center [861, 225] width 1143 height 31
type input "1500"
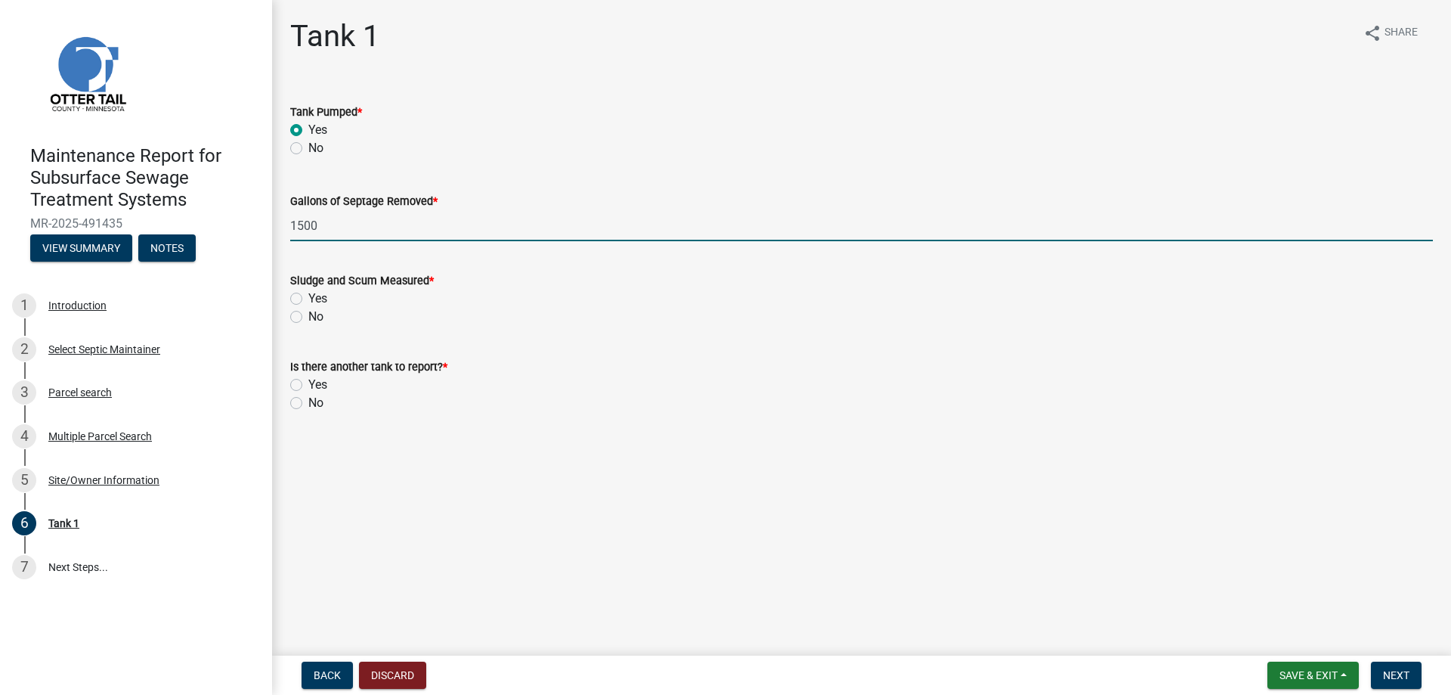
click at [308, 308] on label "Yes" at bounding box center [317, 298] width 19 height 18
click at [308, 299] on input "Yes" at bounding box center [313, 294] width 10 height 10
radio input "true"
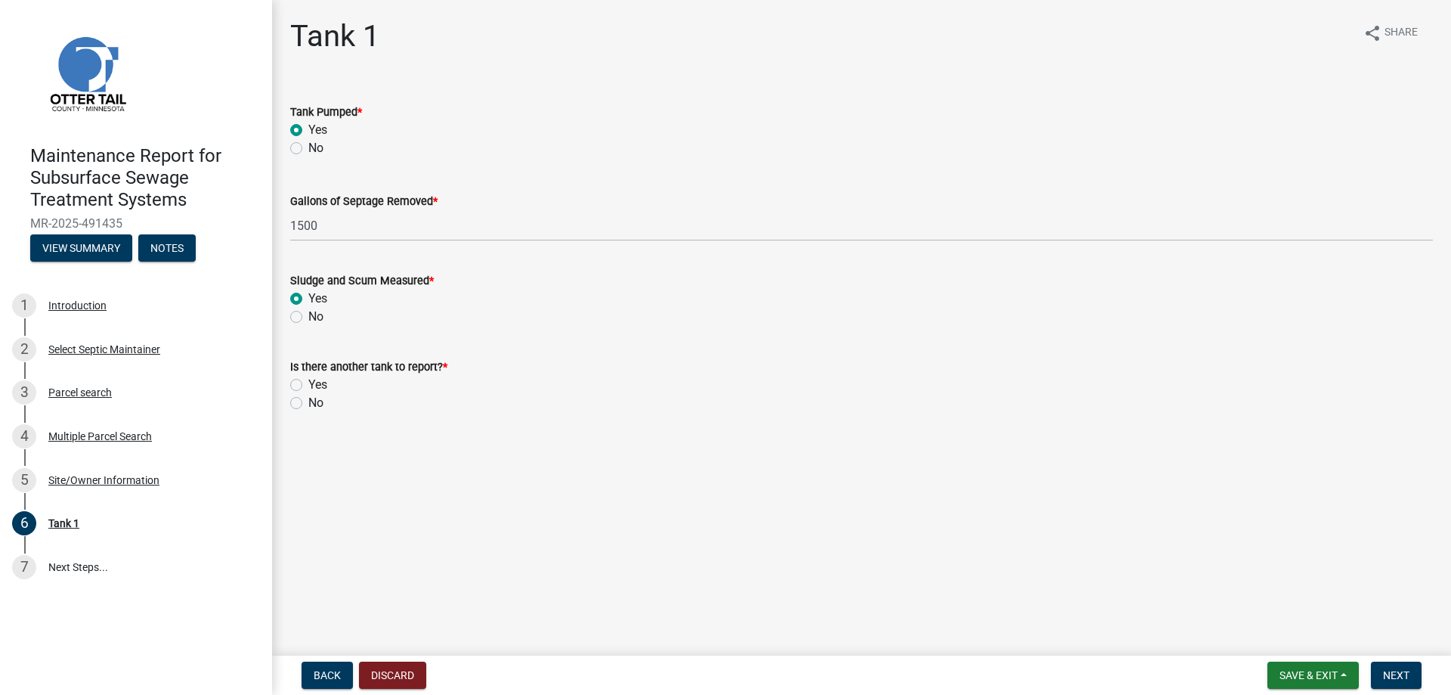
click at [308, 412] on label "No" at bounding box center [315, 403] width 15 height 18
click at [308, 404] on input "No" at bounding box center [313, 399] width 10 height 10
radio input "true"
click at [1391, 661] on button "Next" at bounding box center [1396, 674] width 51 height 27
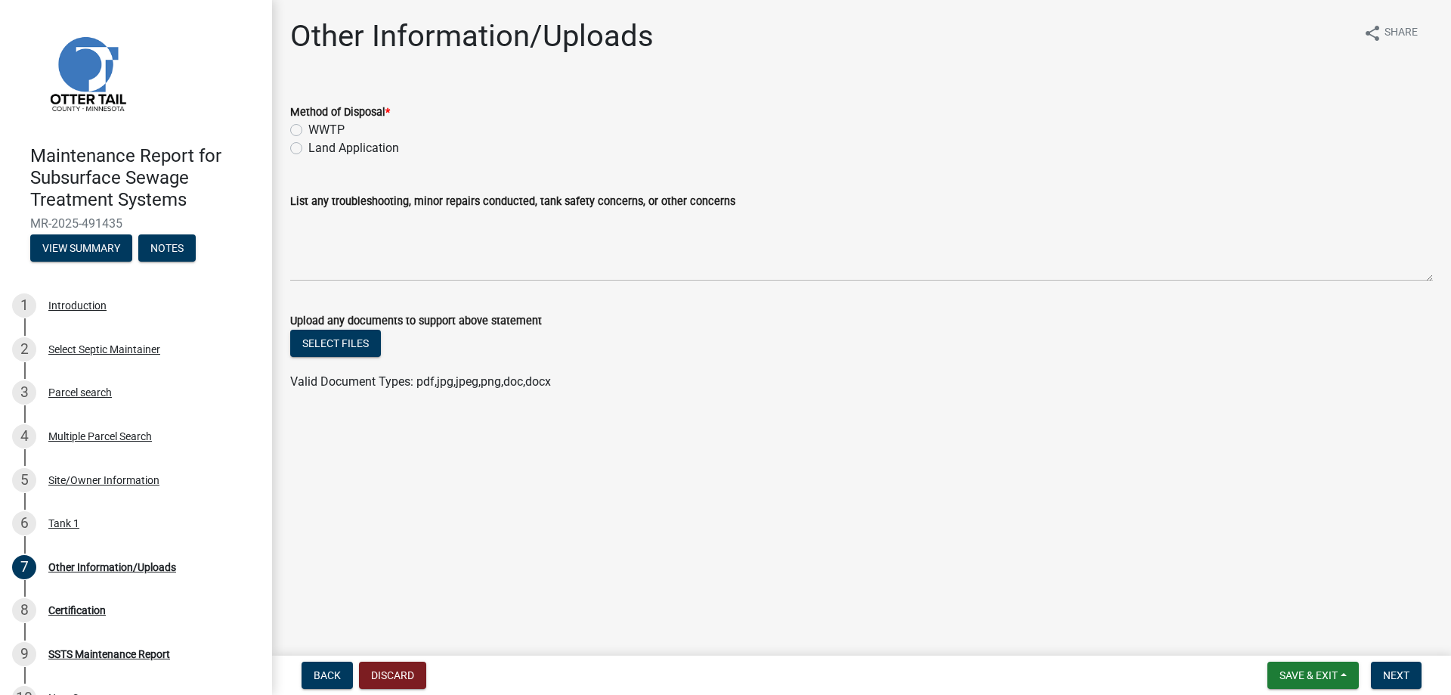
click at [377, 157] on label "Land Application" at bounding box center [353, 148] width 91 height 18
click at [318, 149] on input "Land Application" at bounding box center [313, 144] width 10 height 10
radio input "true"
click at [1383, 676] on span "Next" at bounding box center [1396, 675] width 26 height 12
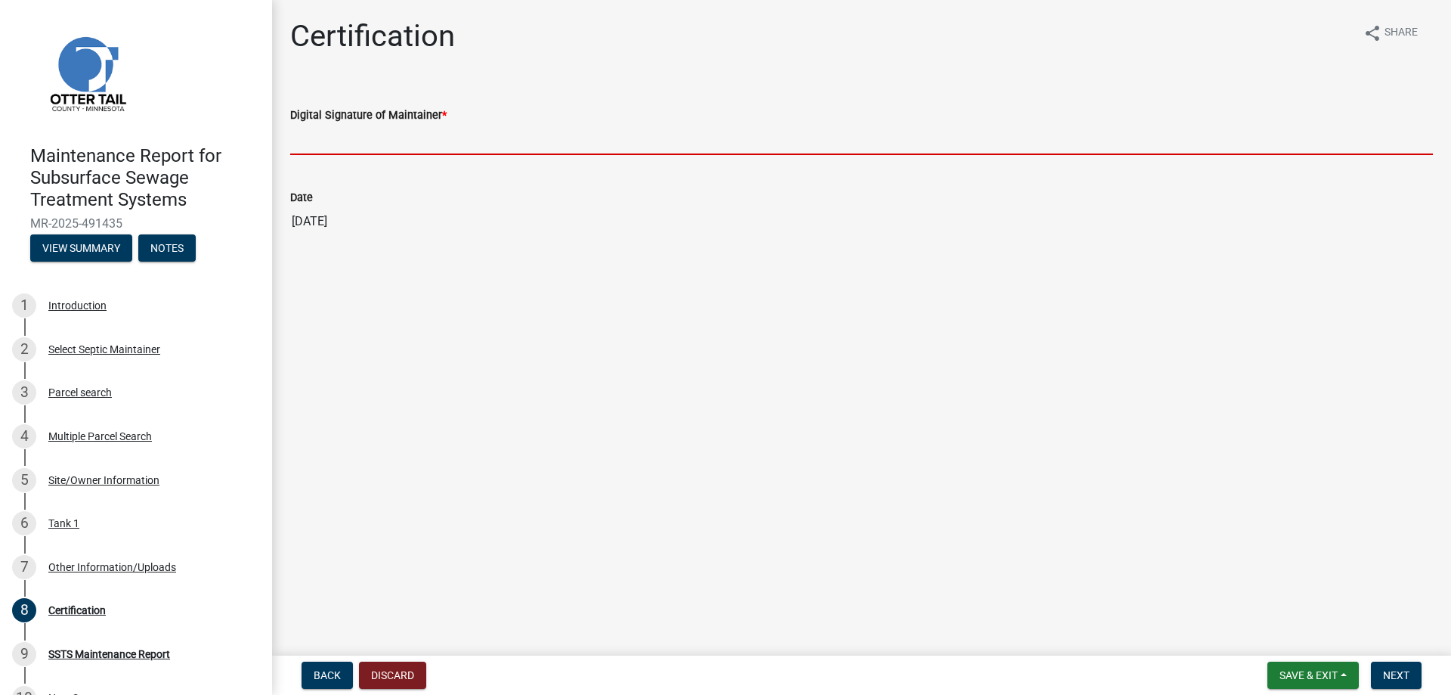
click at [380, 155] on input "Digital Signature of Maintainer *" at bounding box center [861, 139] width 1143 height 31
type input "[PERSON_NAME]/KG"
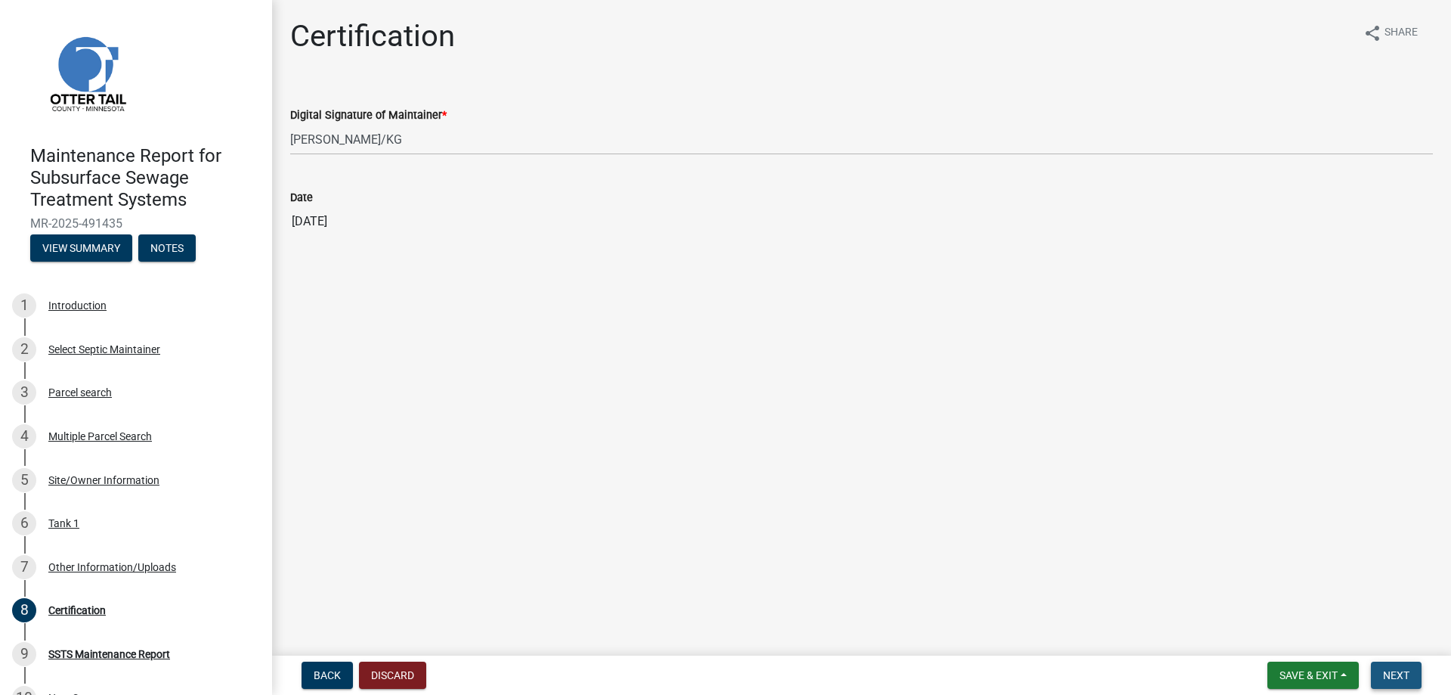
click at [1383, 673] on span "Next" at bounding box center [1396, 675] width 26 height 12
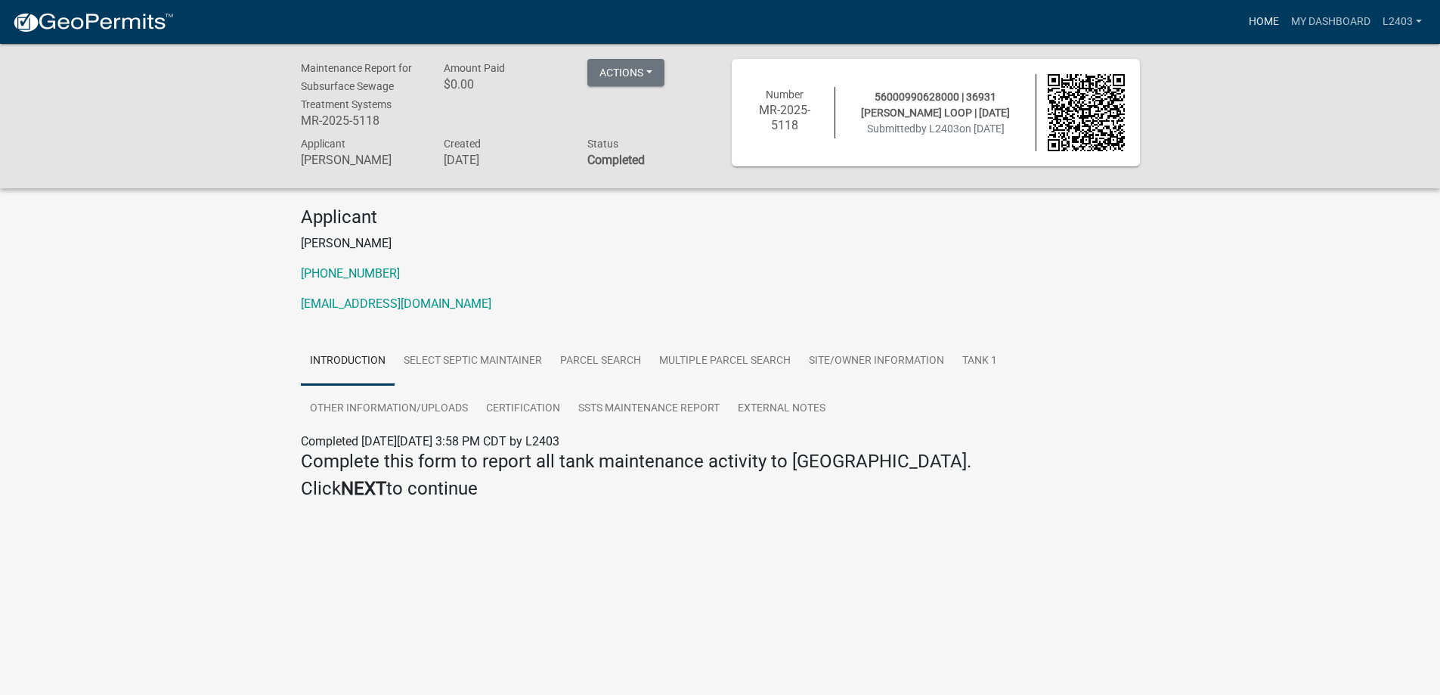
click at [1242, 24] on link "Home" at bounding box center [1263, 22] width 42 height 29
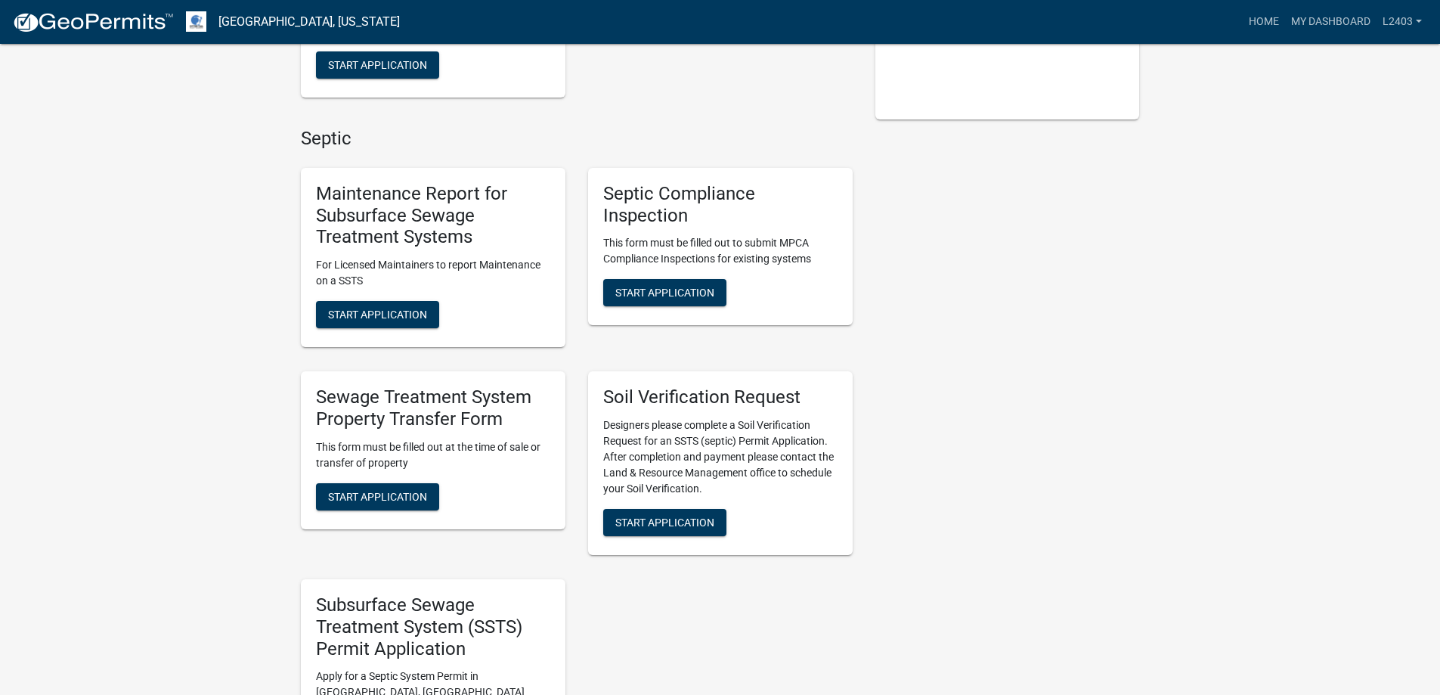
scroll to position [378, 0]
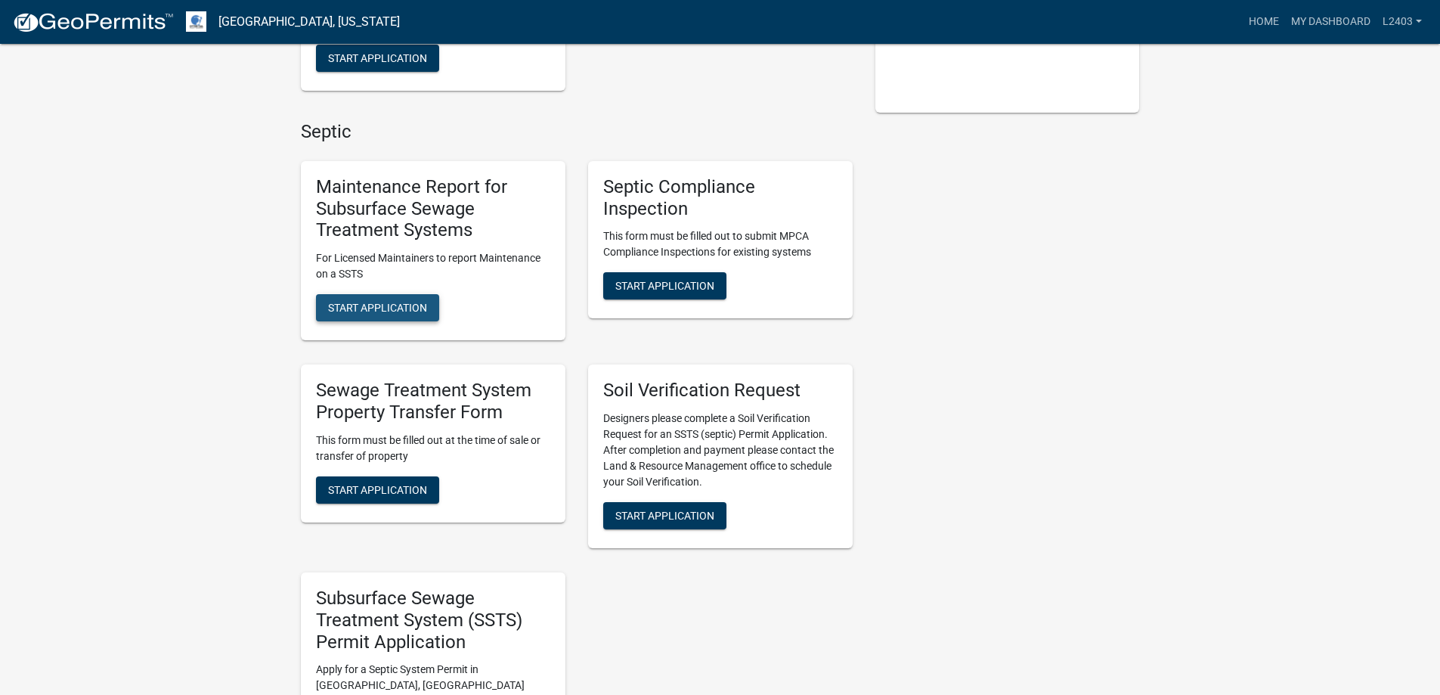
click at [427, 314] on span "Start Application" at bounding box center [377, 308] width 99 height 12
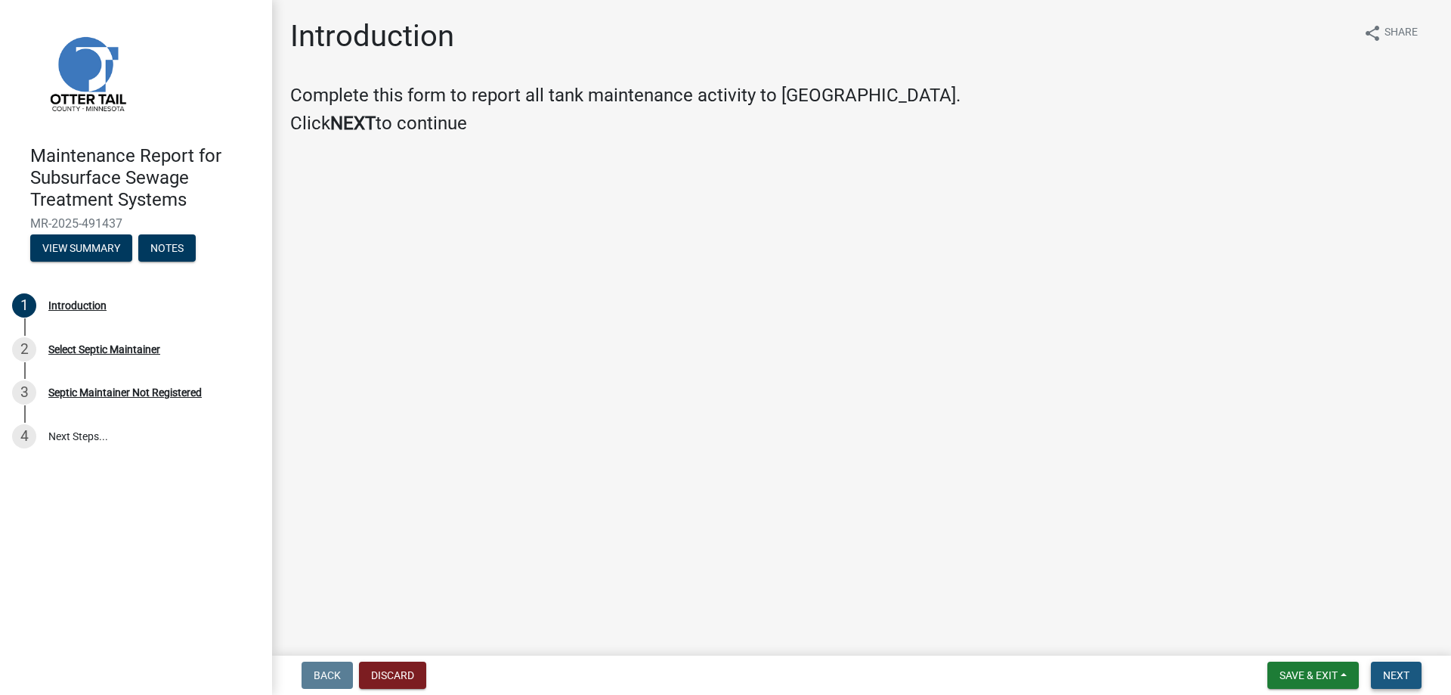
click at [1398, 673] on span "Next" at bounding box center [1396, 675] width 26 height 12
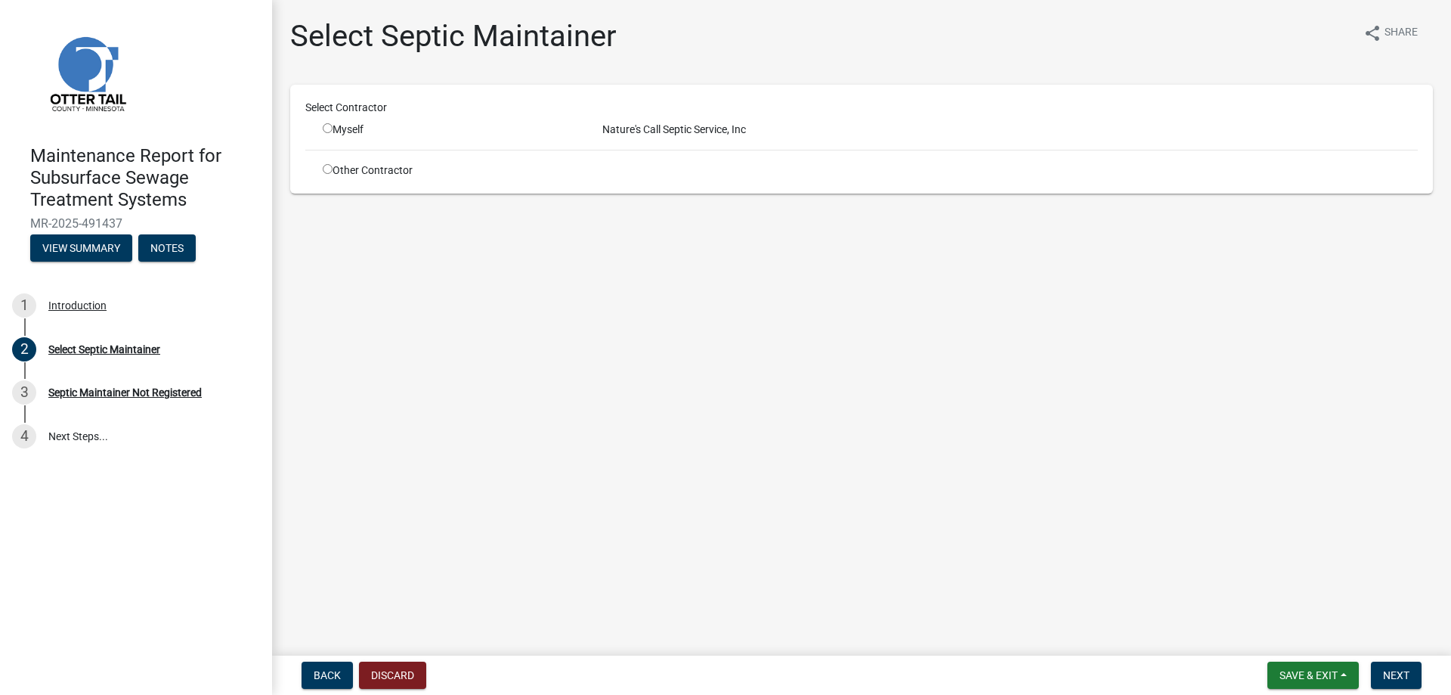
click at [333, 133] on input "radio" at bounding box center [328, 128] width 10 height 10
radio input "true"
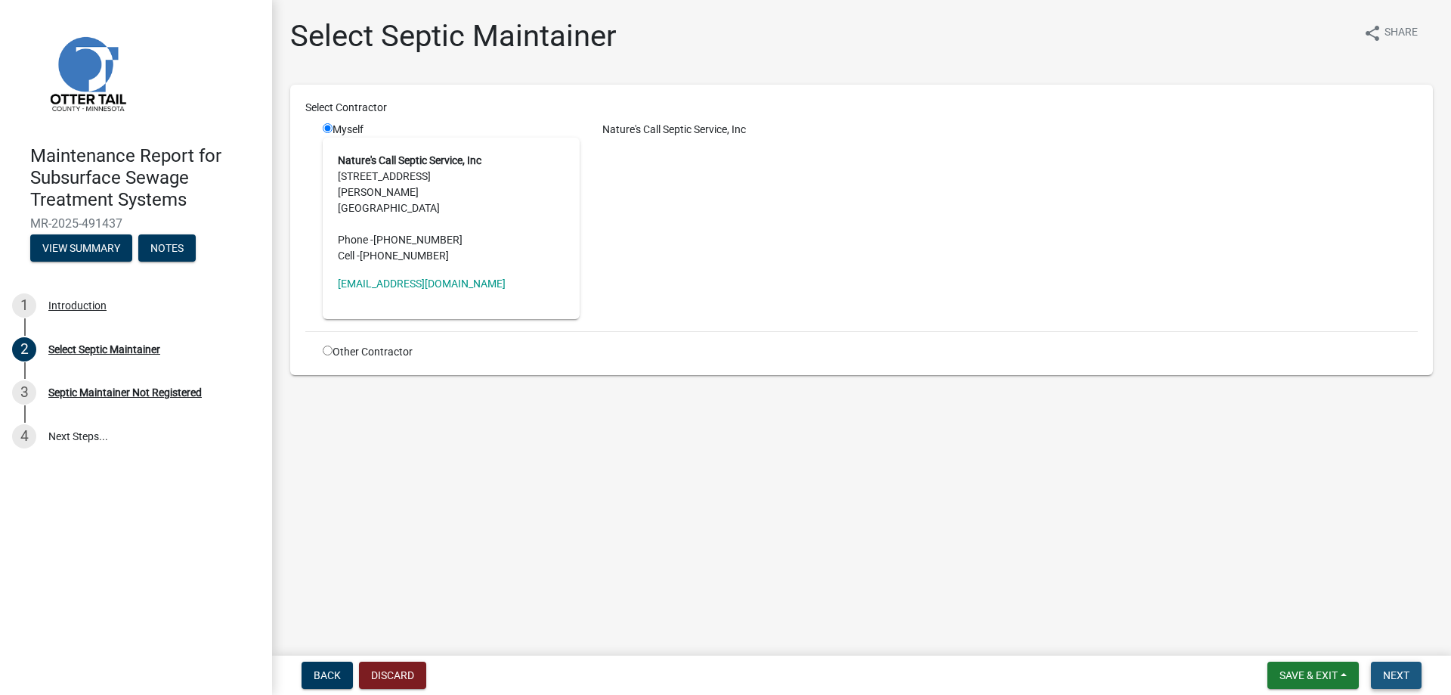
click at [1386, 669] on span "Next" at bounding box center [1396, 675] width 26 height 12
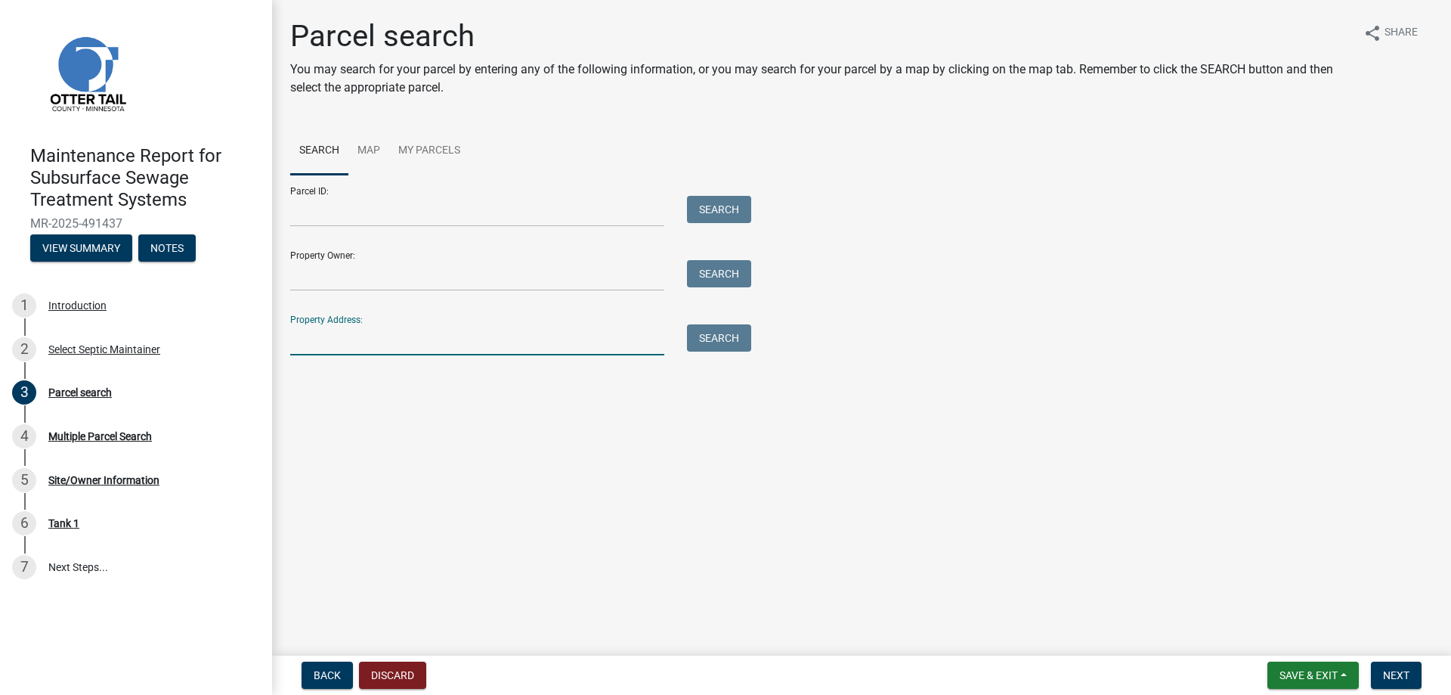
click at [368, 355] on input "Property Address:" at bounding box center [477, 339] width 374 height 31
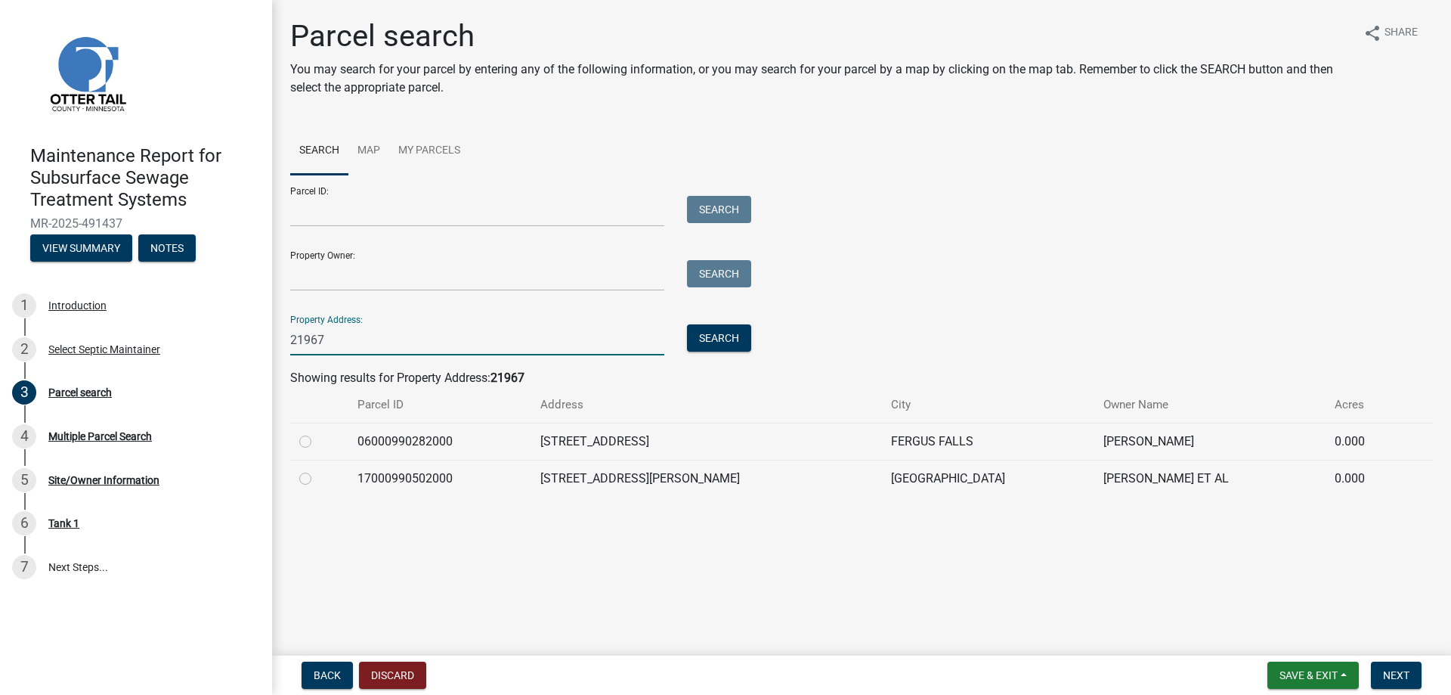
type input "21967"
click at [317, 432] on label at bounding box center [317, 432] width 0 height 0
click at [317, 442] on input "radio" at bounding box center [322, 437] width 10 height 10
radio input "true"
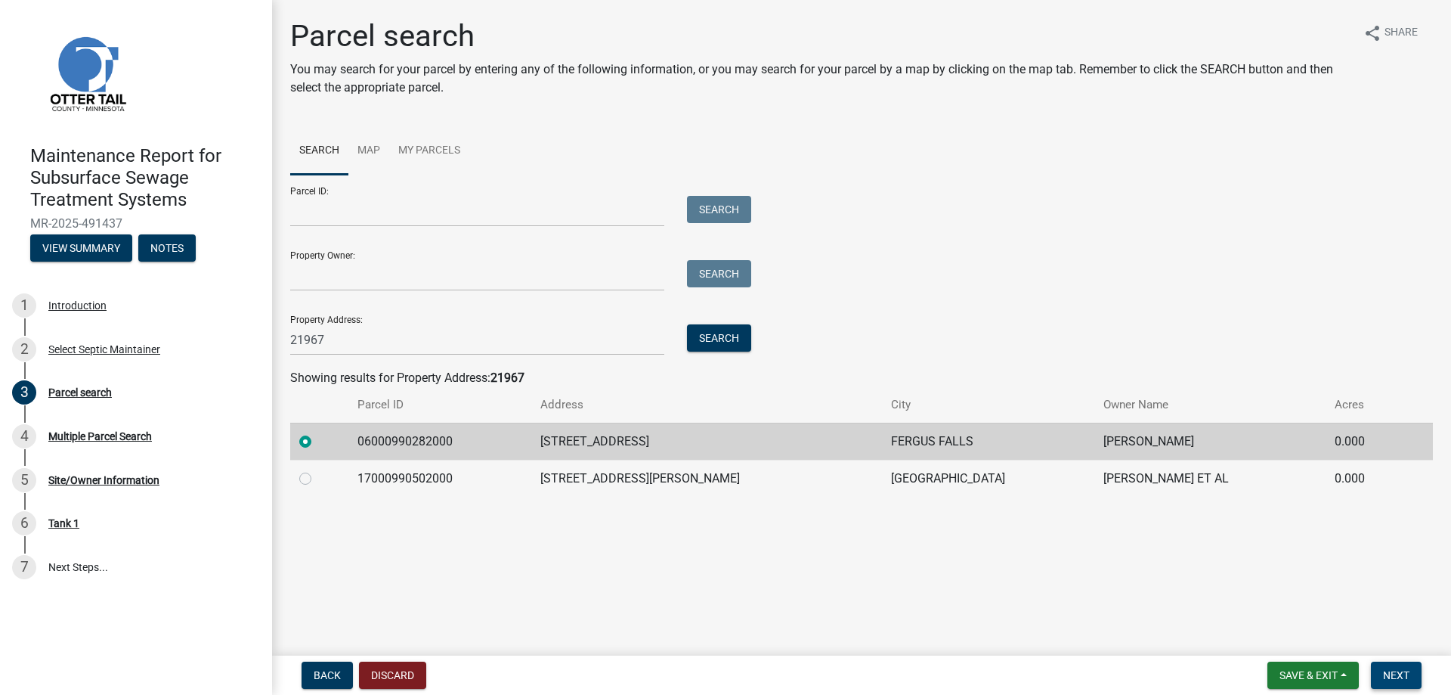
click at [1383, 671] on span "Next" at bounding box center [1396, 675] width 26 height 12
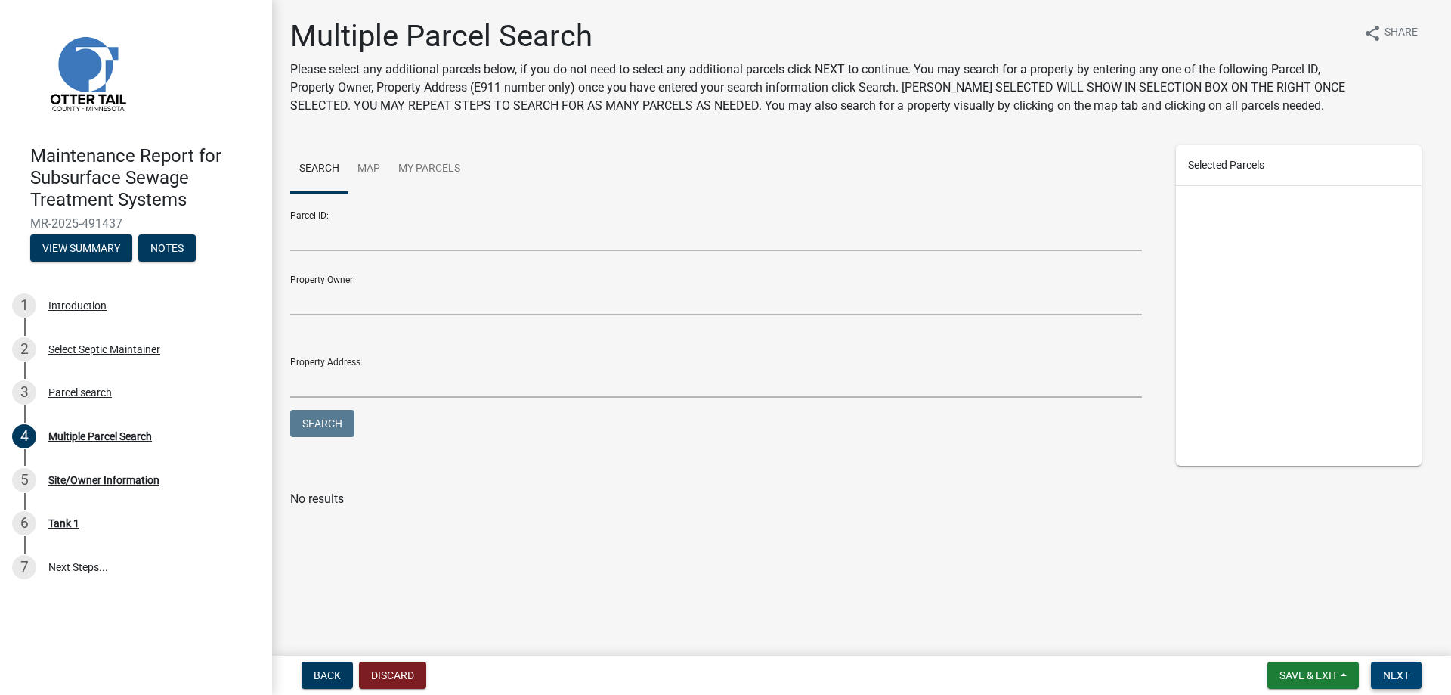
click at [1383, 671] on span "Next" at bounding box center [1396, 675] width 26 height 12
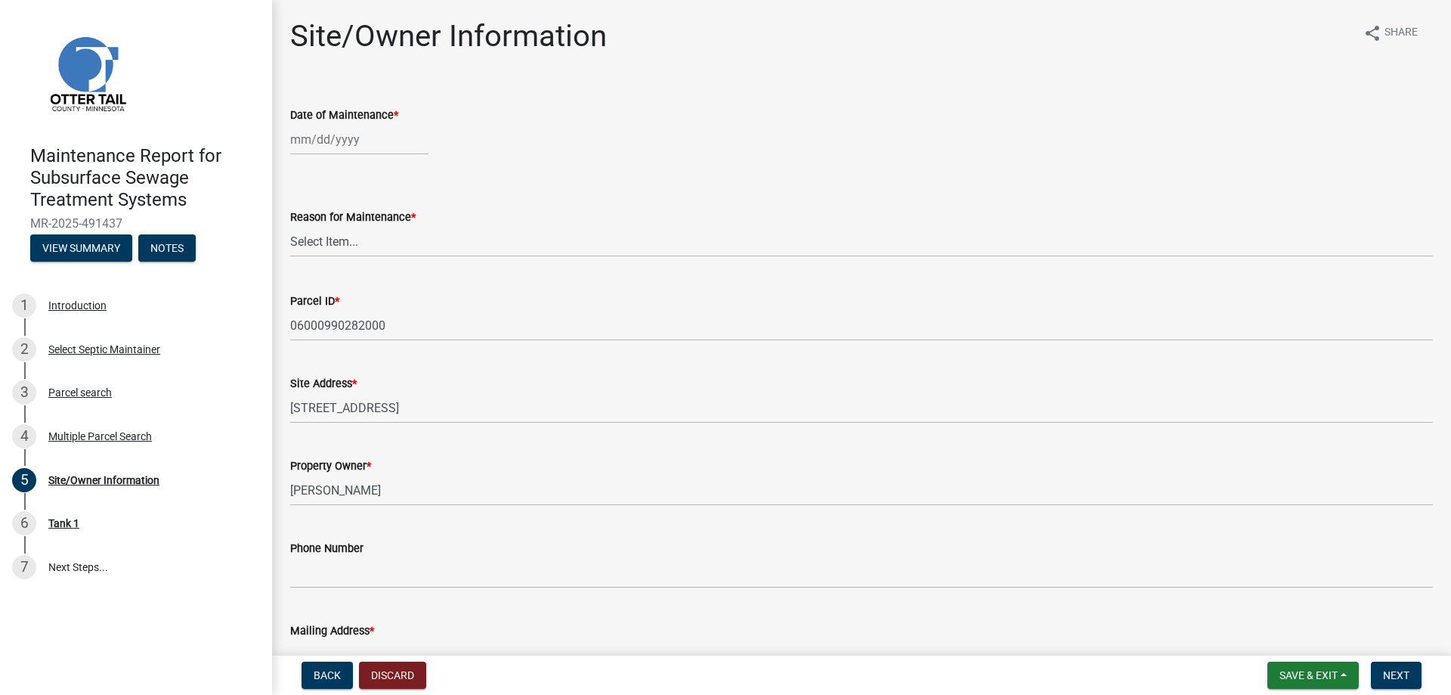
click at [367, 155] on div at bounding box center [359, 139] width 138 height 31
select select "10"
select select "2025"
click at [414, 274] on div "10" at bounding box center [402, 261] width 24 height 24
type input "[DATE]"
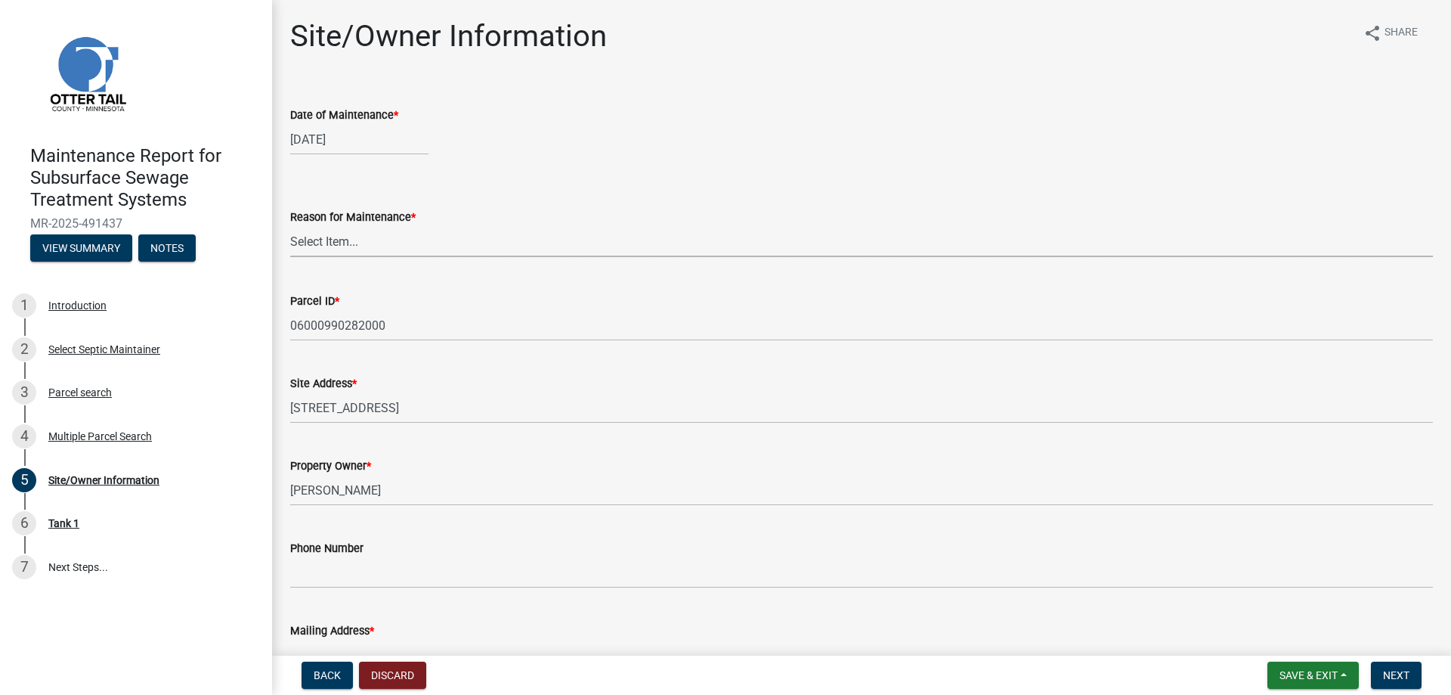
click at [346, 257] on select "Select Item... Called Routine Other" at bounding box center [861, 241] width 1143 height 31
click at [295, 257] on select "Select Item... Called Routine Other" at bounding box center [861, 241] width 1143 height 31
select select "3ac72b63-7b21-42e4-8192-806faae7a4f1"
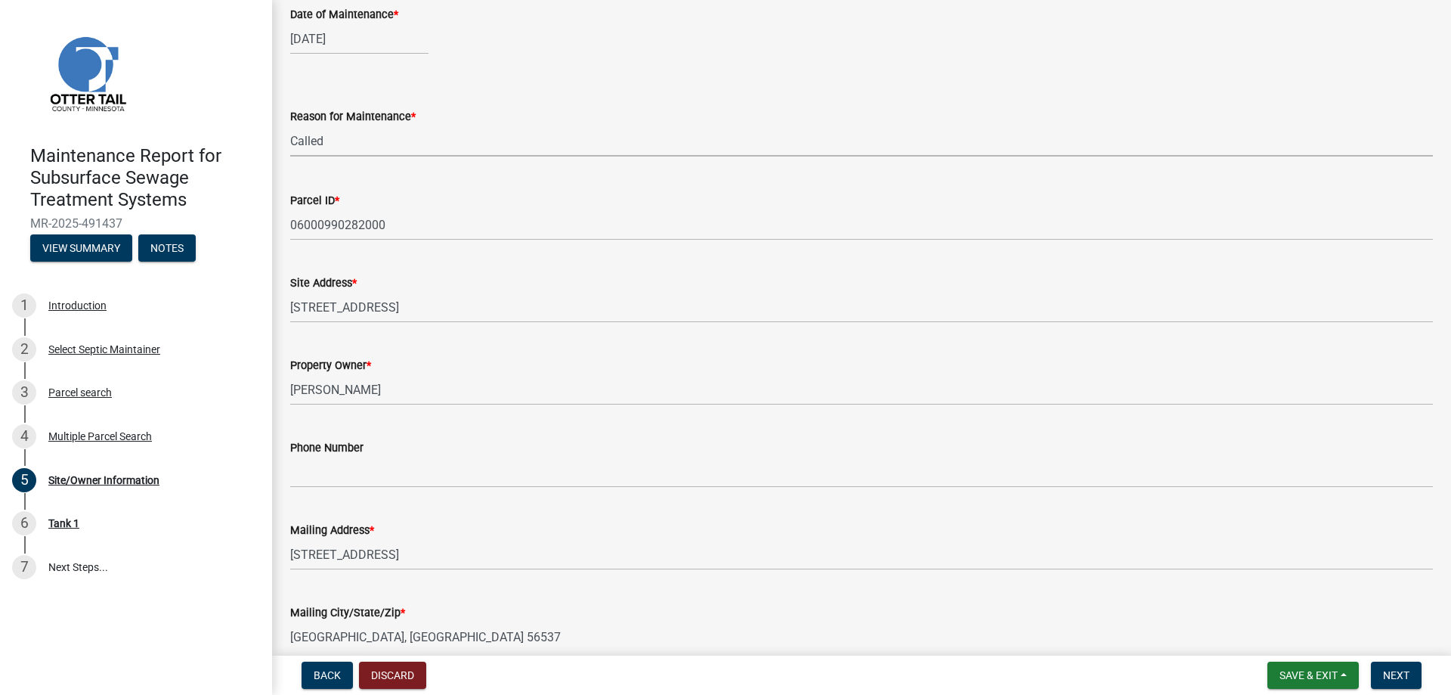
scroll to position [302, 0]
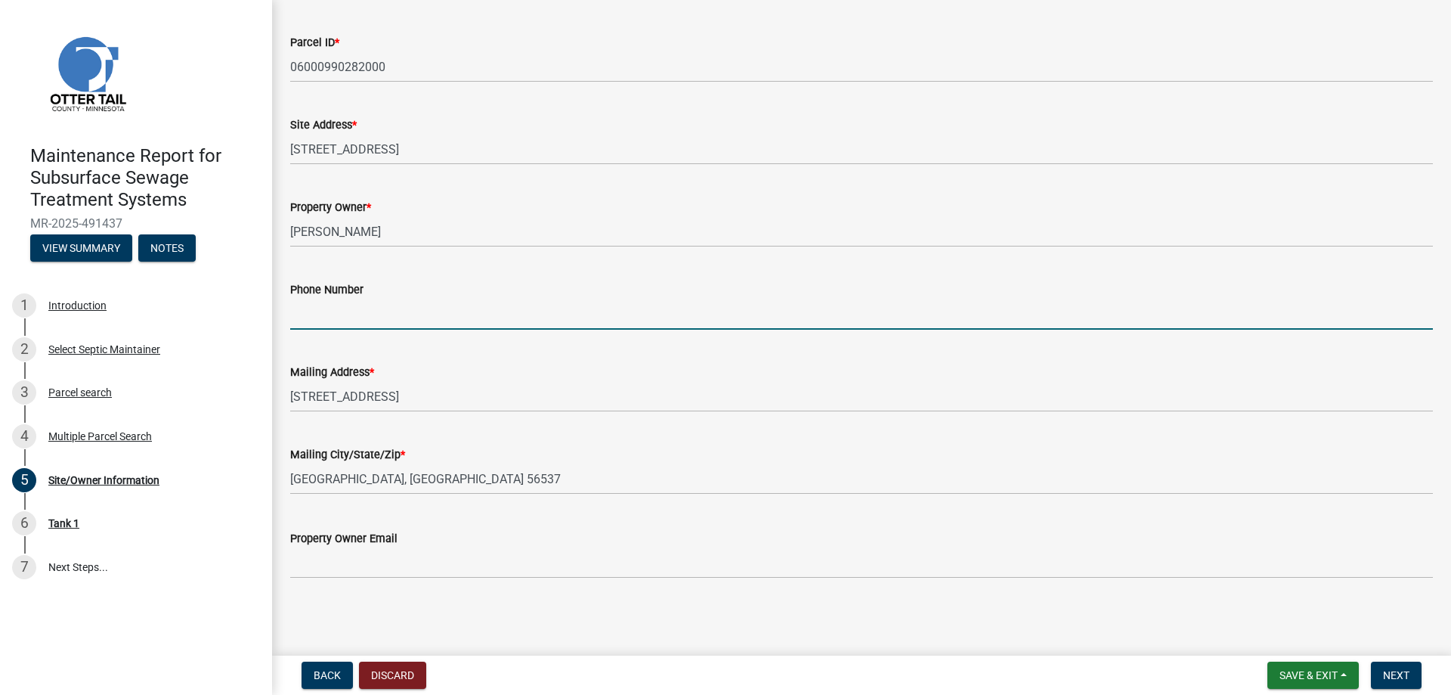
click at [330, 329] on input "Phone Number" at bounding box center [861, 314] width 1143 height 31
type input "[PHONE_NUMBER]"
click at [1400, 669] on span "Next" at bounding box center [1396, 675] width 26 height 12
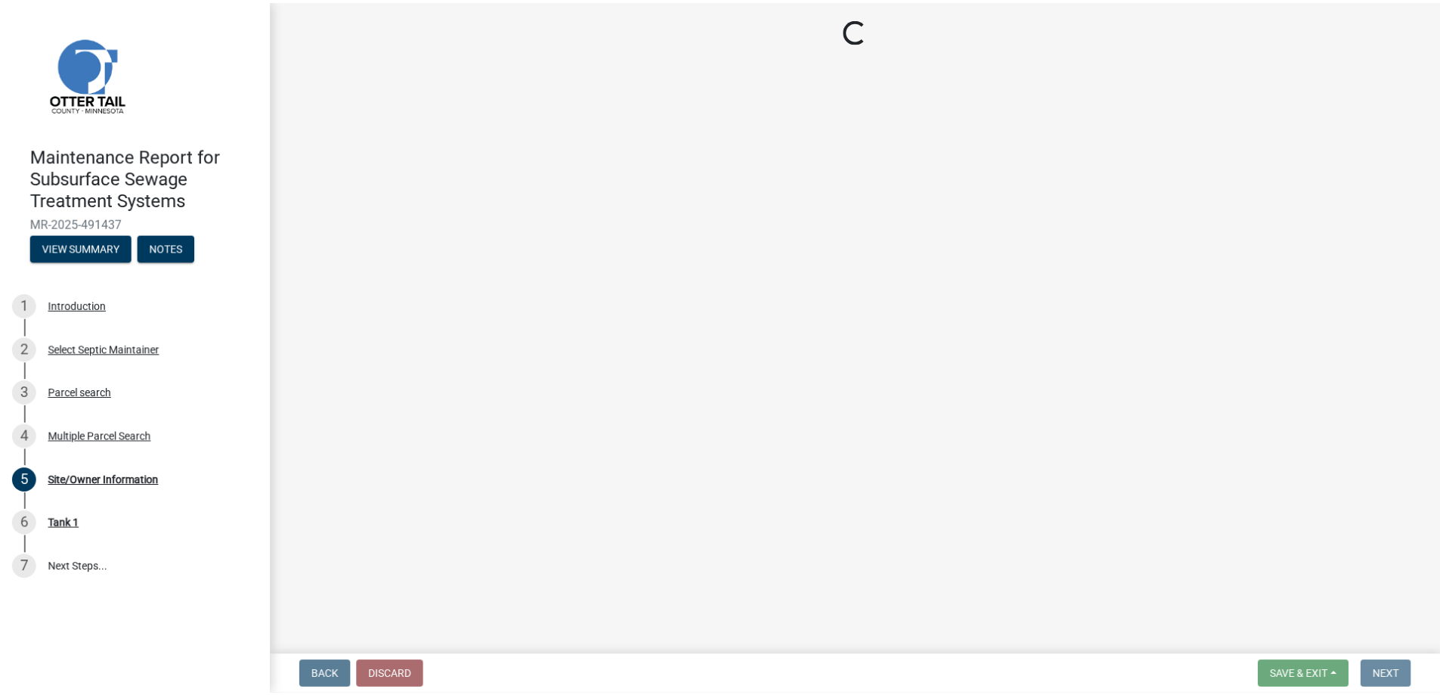
scroll to position [0, 0]
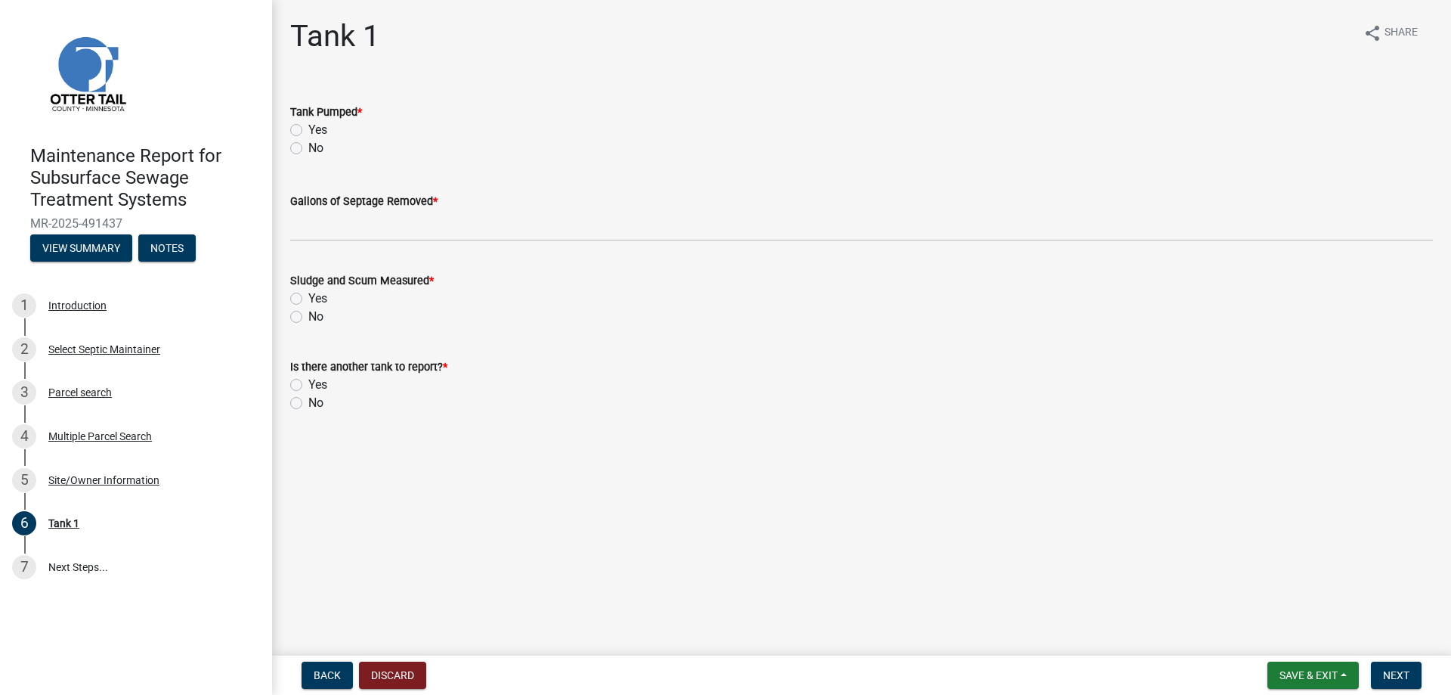
click at [327, 139] on label "Yes" at bounding box center [317, 130] width 19 height 18
click at [318, 131] on input "Yes" at bounding box center [313, 126] width 10 height 10
radio input "true"
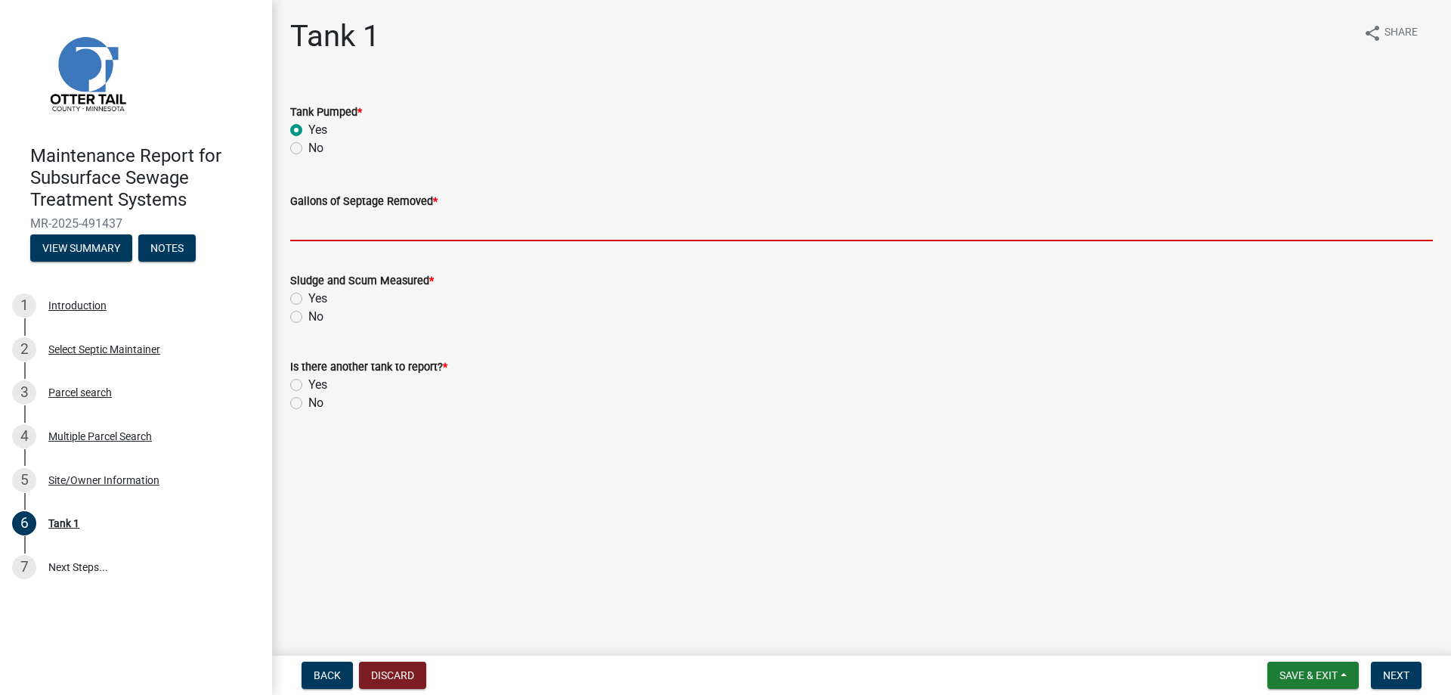
click at [354, 241] on input "Gallons of Septage Removed *" at bounding box center [861, 225] width 1143 height 31
type input "1000"
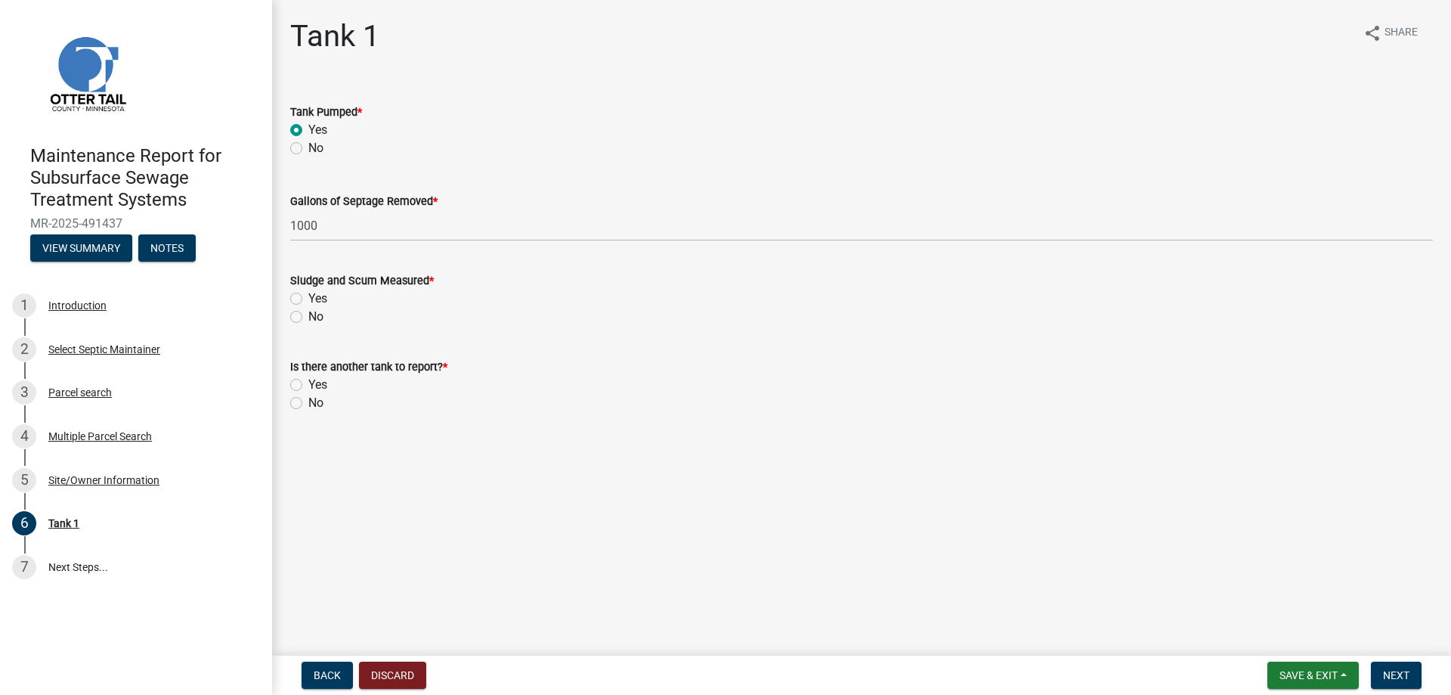
click at [327, 308] on label "Yes" at bounding box center [317, 298] width 19 height 18
click at [318, 299] on input "Yes" at bounding box center [313, 294] width 10 height 10
radio input "true"
click at [323, 412] on label "No" at bounding box center [315, 403] width 15 height 18
click at [318, 404] on input "No" at bounding box center [313, 399] width 10 height 10
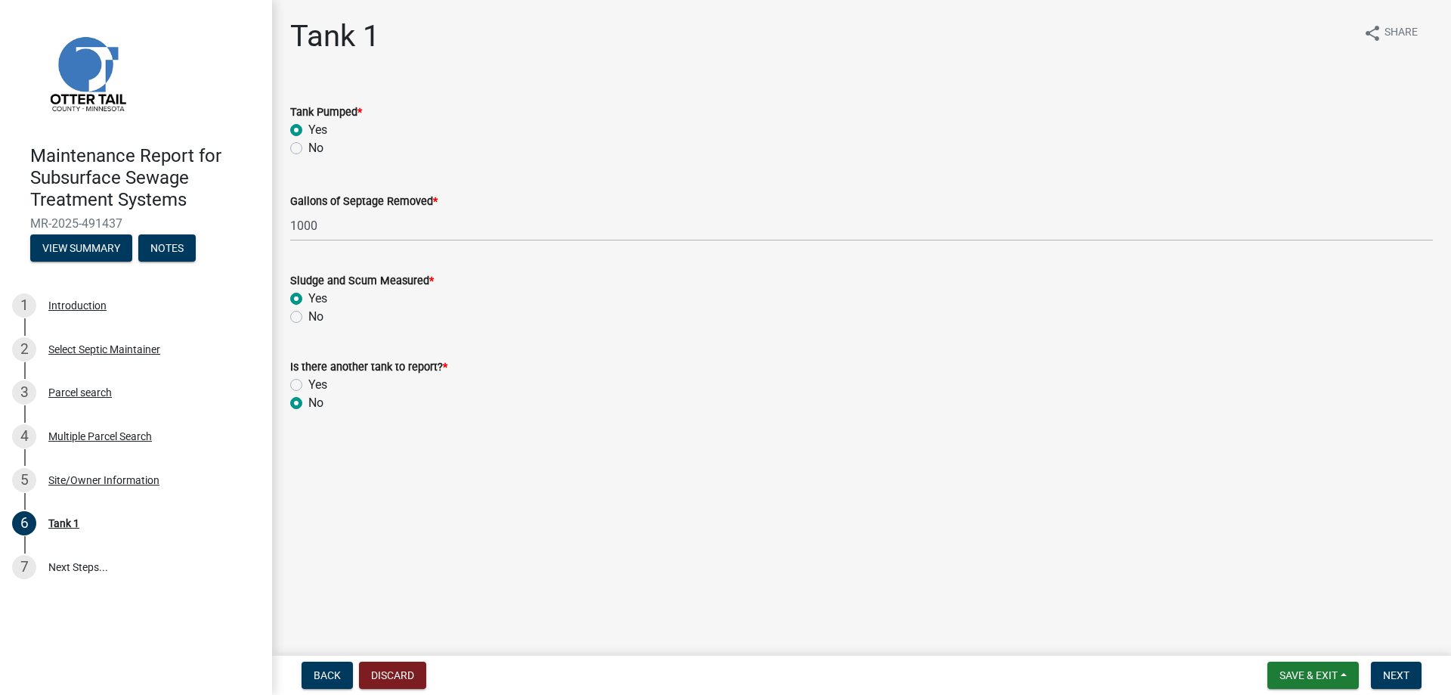
radio input "true"
click at [1393, 674] on span "Next" at bounding box center [1396, 675] width 26 height 12
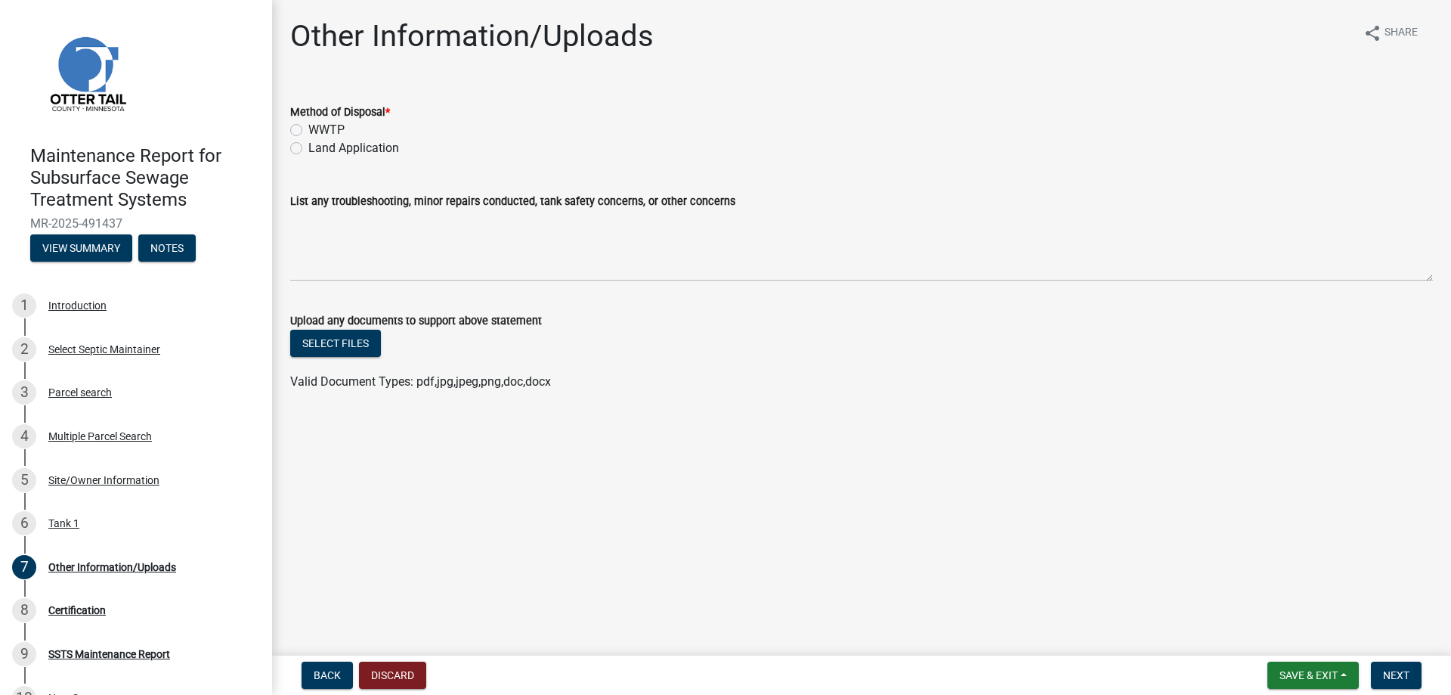
drag, startPoint x: 401, startPoint y: 180, endPoint x: 756, endPoint y: 306, distance: 376.9
click at [399, 157] on label "Land Application" at bounding box center [353, 148] width 91 height 18
click at [318, 149] on input "Land Application" at bounding box center [313, 144] width 10 height 10
radio input "true"
click at [1371, 661] on button "Next" at bounding box center [1396, 674] width 51 height 27
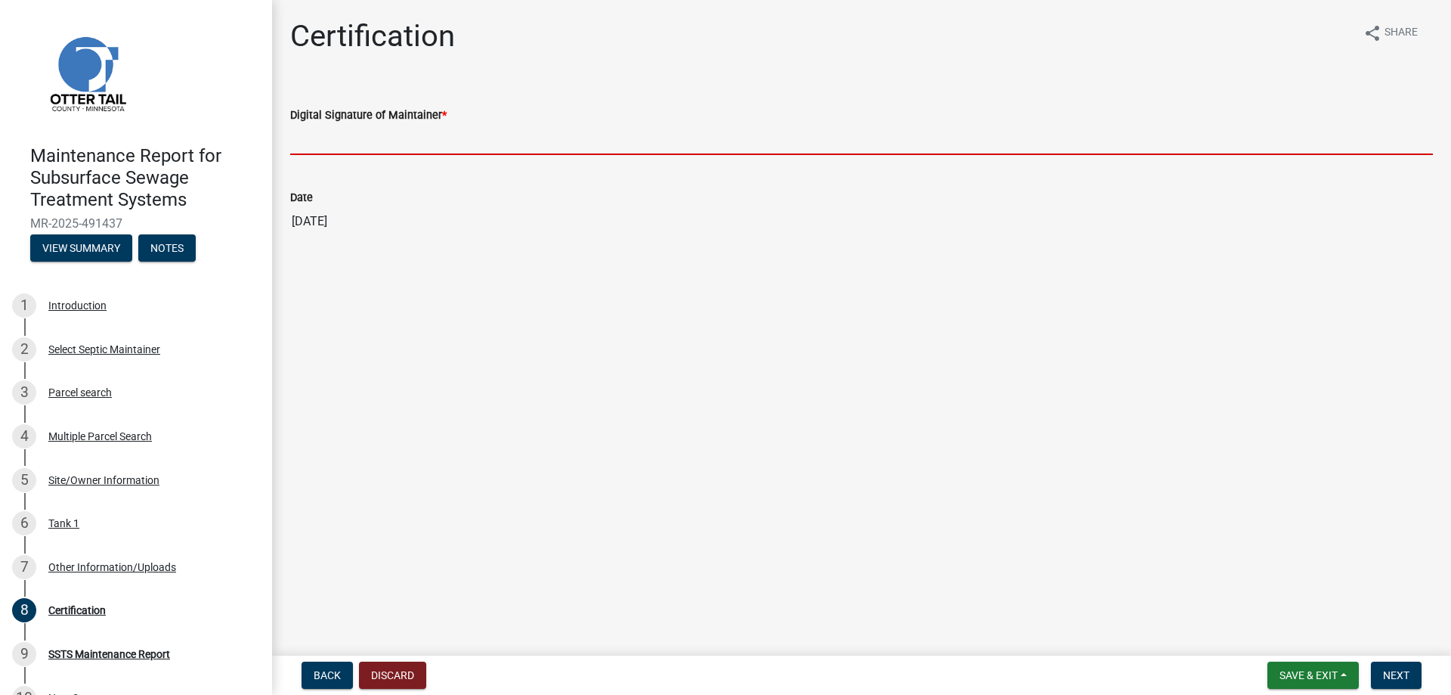
click at [393, 155] on input "Digital Signature of Maintainer *" at bounding box center [861, 139] width 1143 height 31
type input "[PERSON_NAME]/KG"
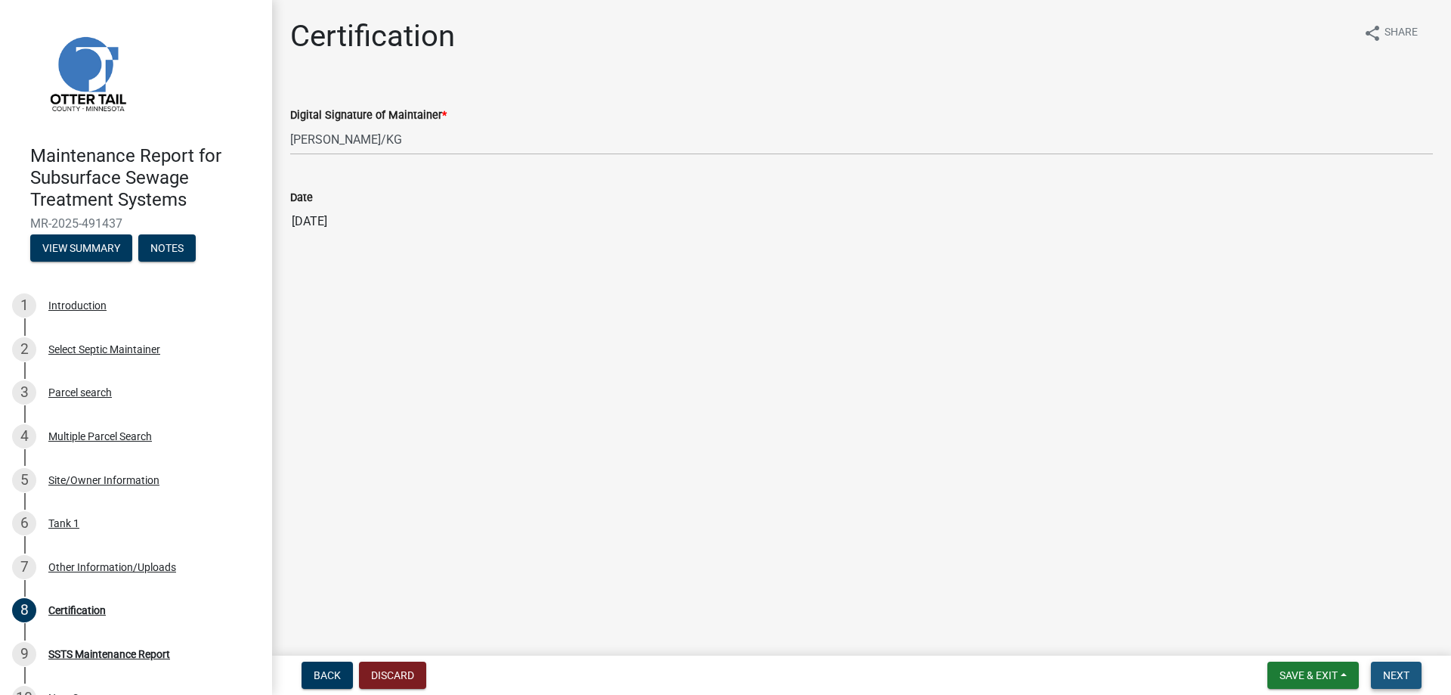
click at [1383, 669] on span "Next" at bounding box center [1396, 675] width 26 height 12
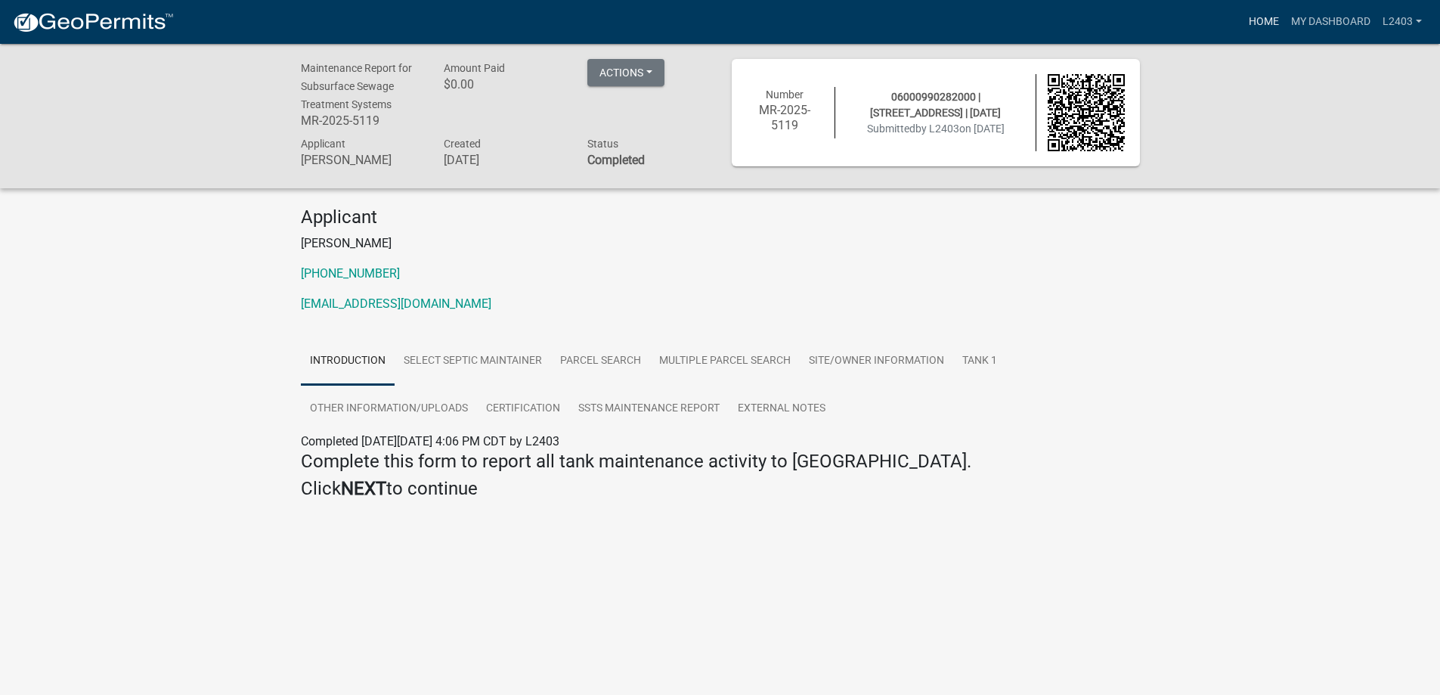
click at [1242, 32] on link "Home" at bounding box center [1263, 22] width 42 height 29
